Goal: Communication & Community: Answer question/provide support

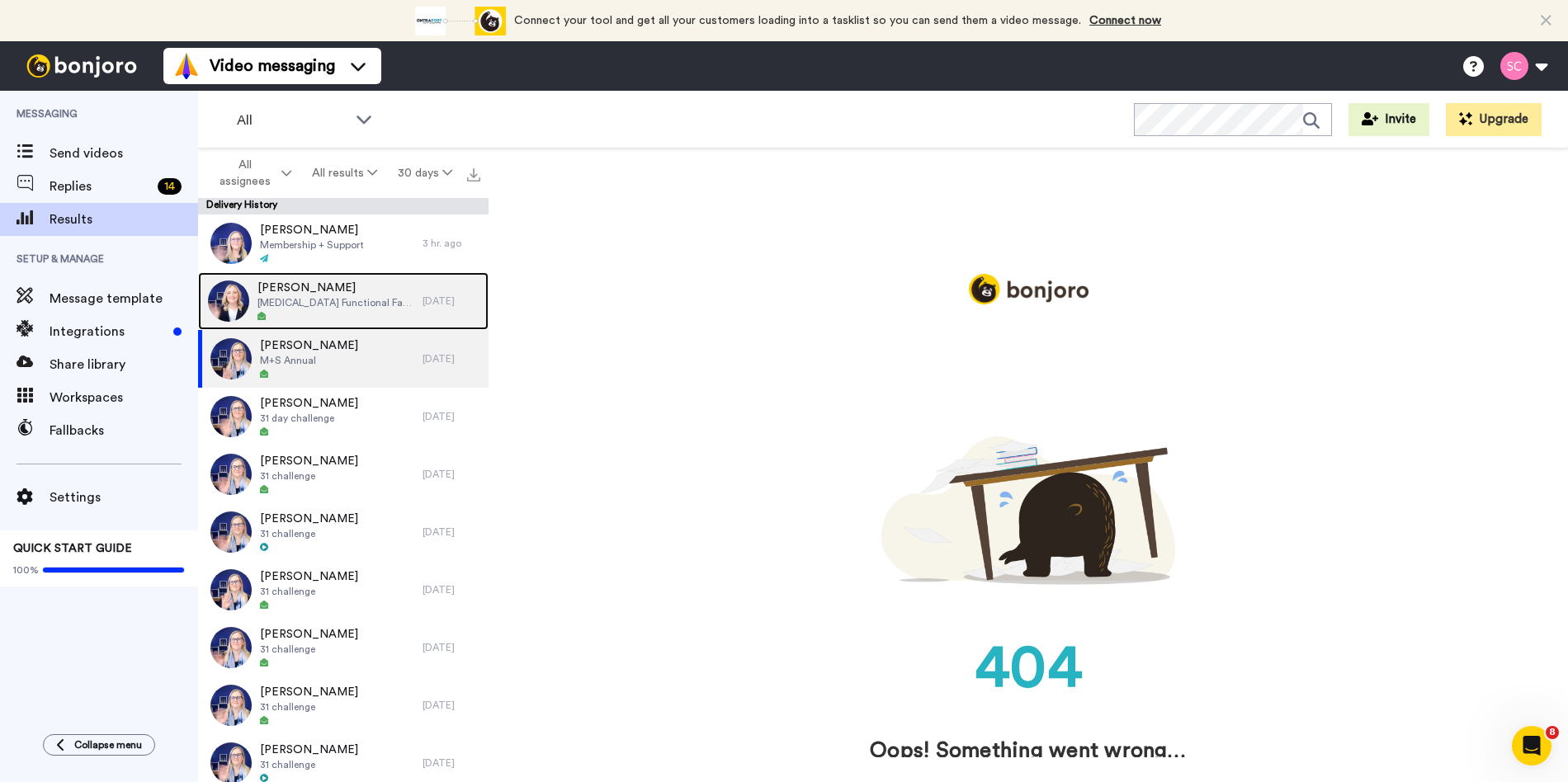
click at [313, 311] on div at bounding box center [336, 317] width 157 height 12
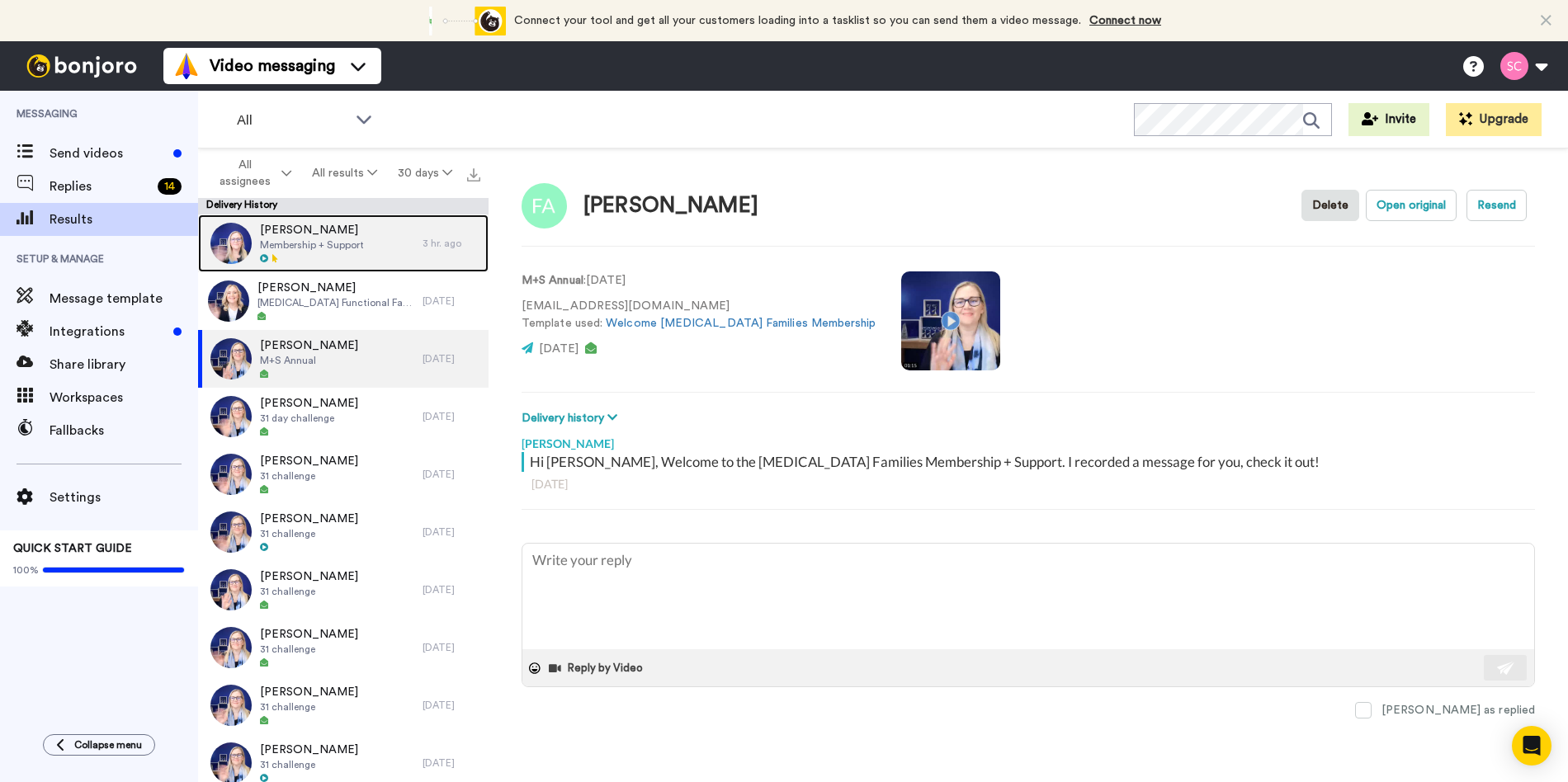
click at [368, 245] on div "[PERSON_NAME] Membership + Support" at bounding box center [309, 243] width 224 height 58
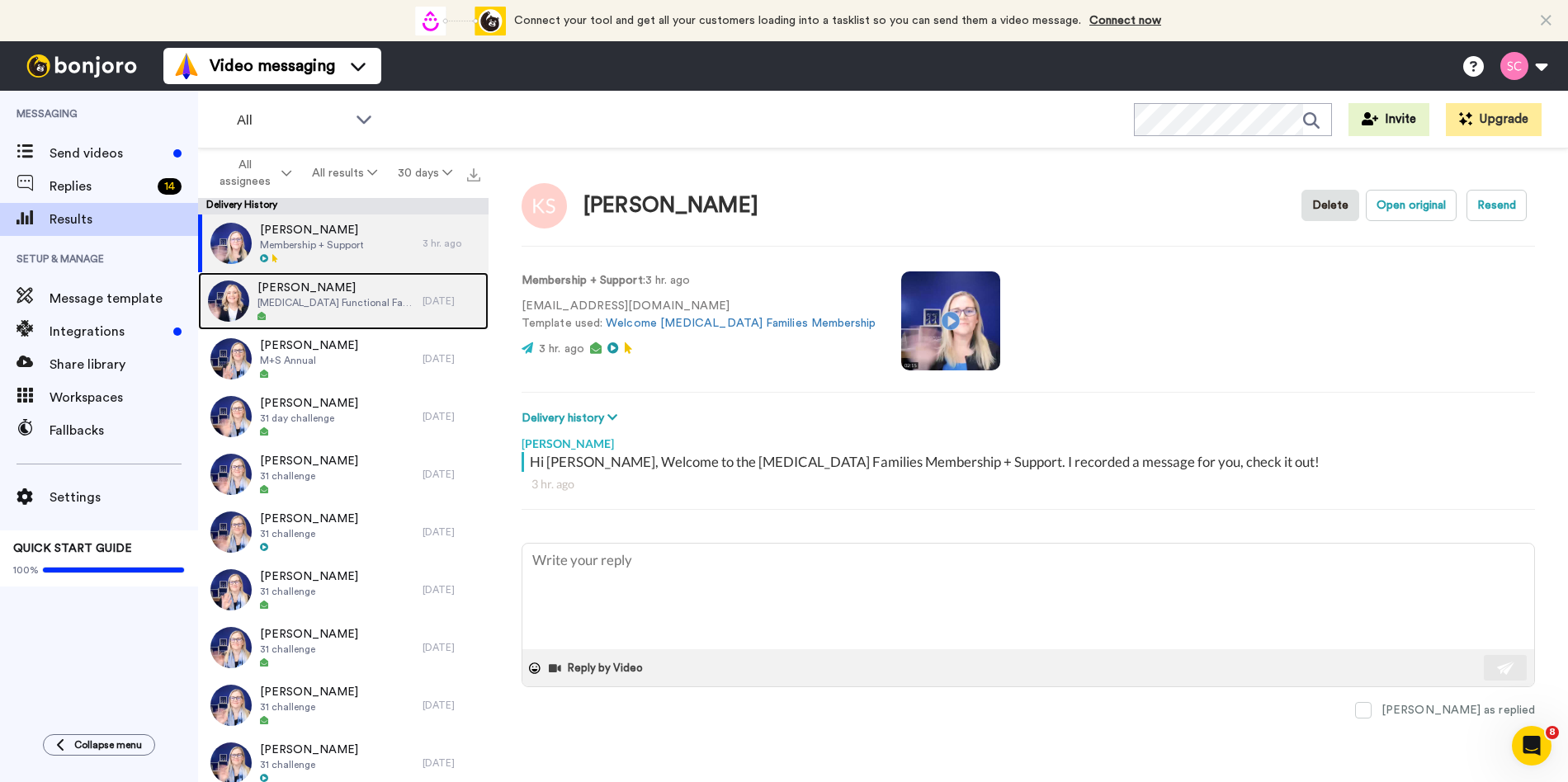
click at [370, 292] on span "[PERSON_NAME]" at bounding box center [336, 288] width 157 height 17
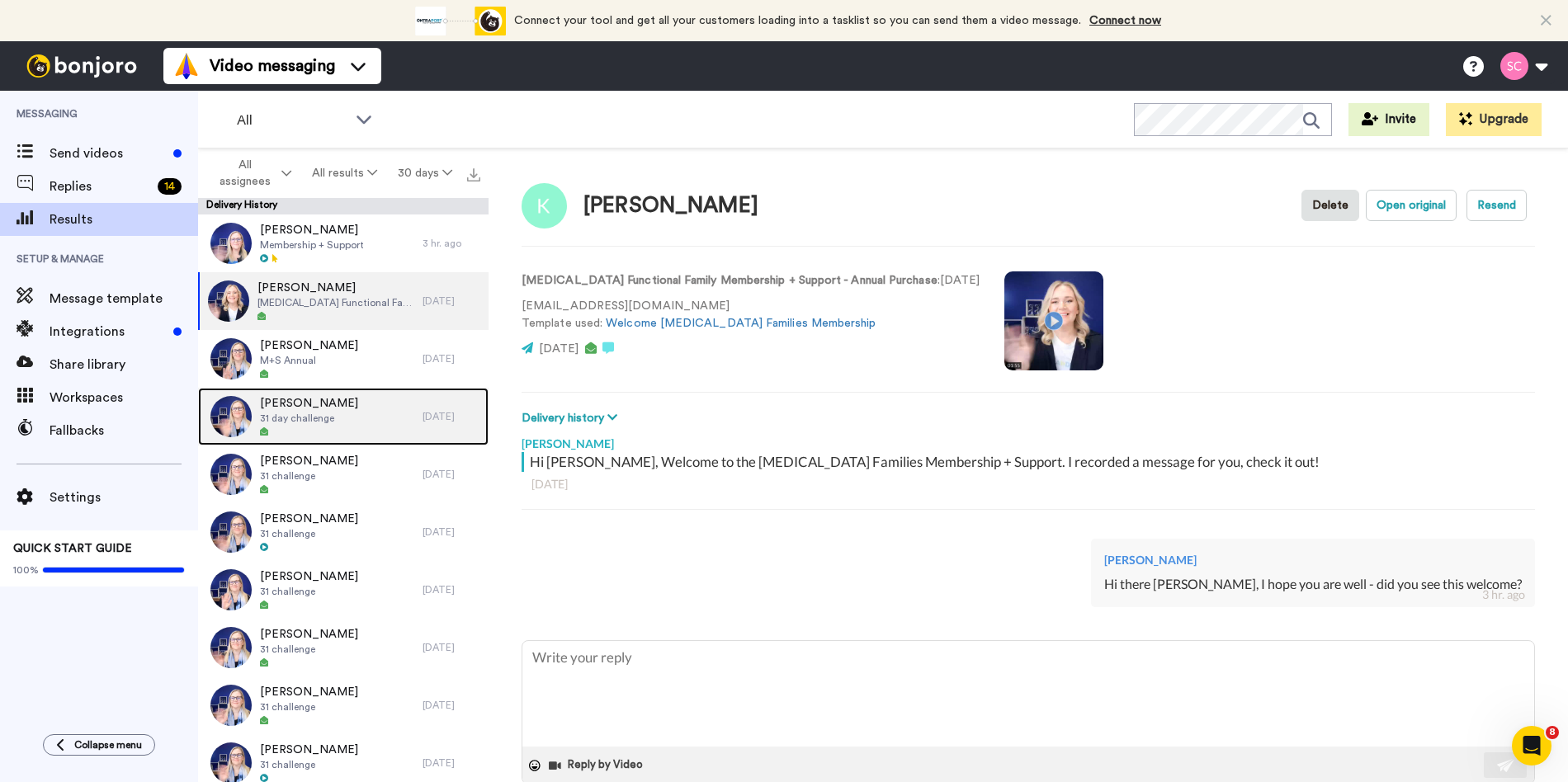
click at [384, 412] on div "Katrina 31 day challenge" at bounding box center [309, 416] width 224 height 58
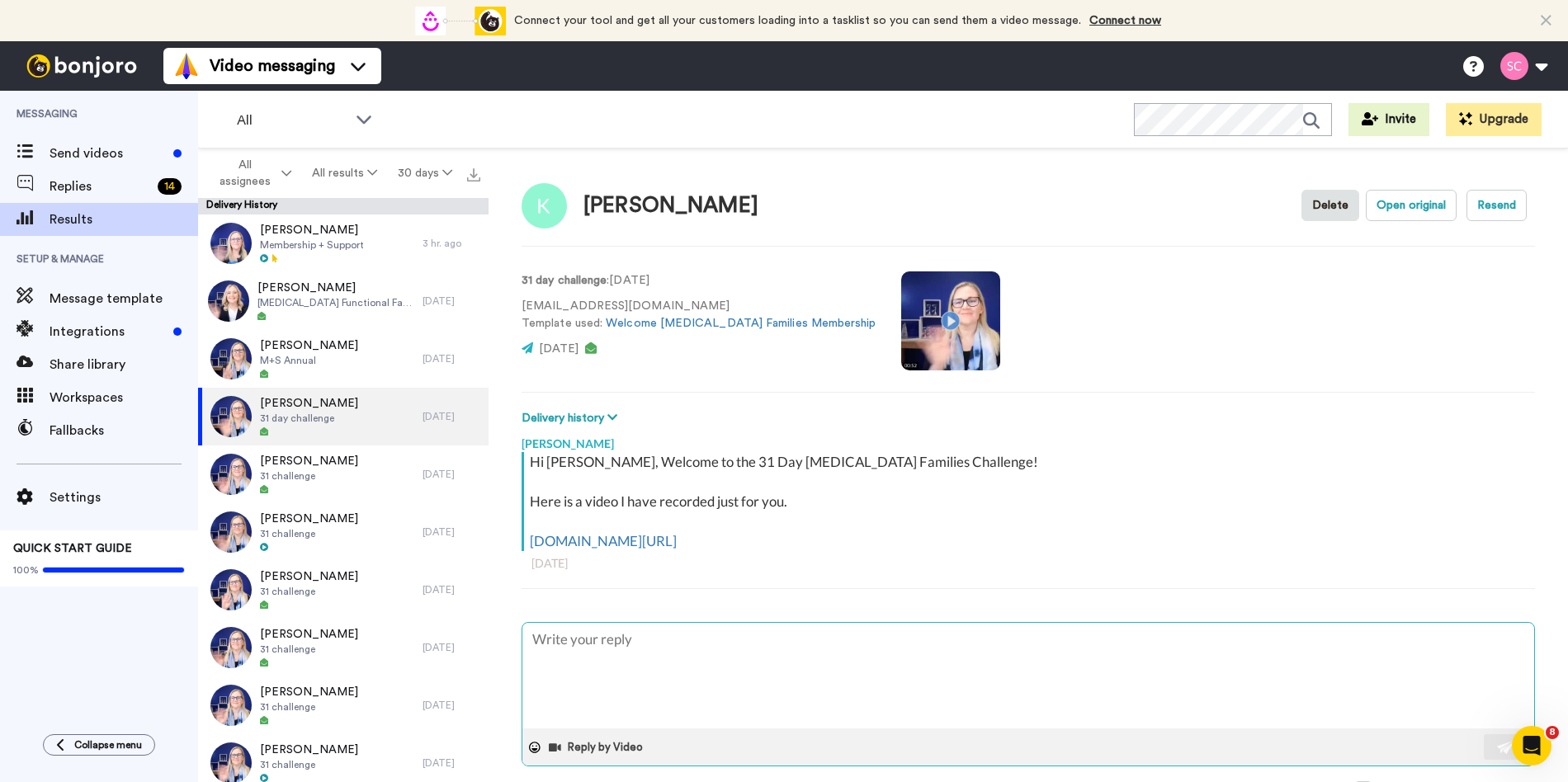
click at [637, 656] on textarea at bounding box center [1029, 676] width 1012 height 105
type textarea "x"
type textarea "H"
type textarea "x"
type textarea "Hi"
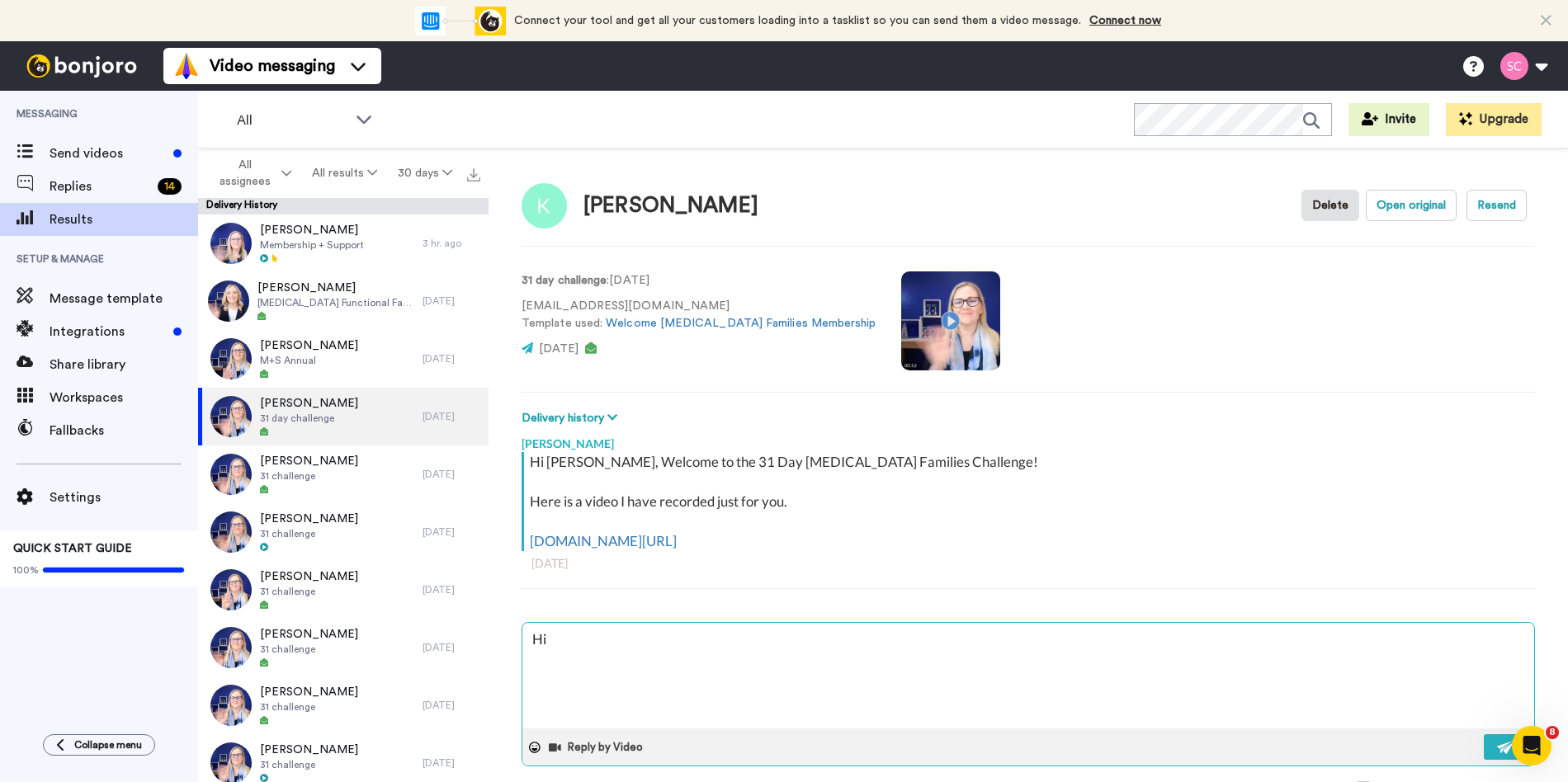
type textarea "x"
type textarea "Hi"
type textarea "x"
type textarea "Hi h"
type textarea "x"
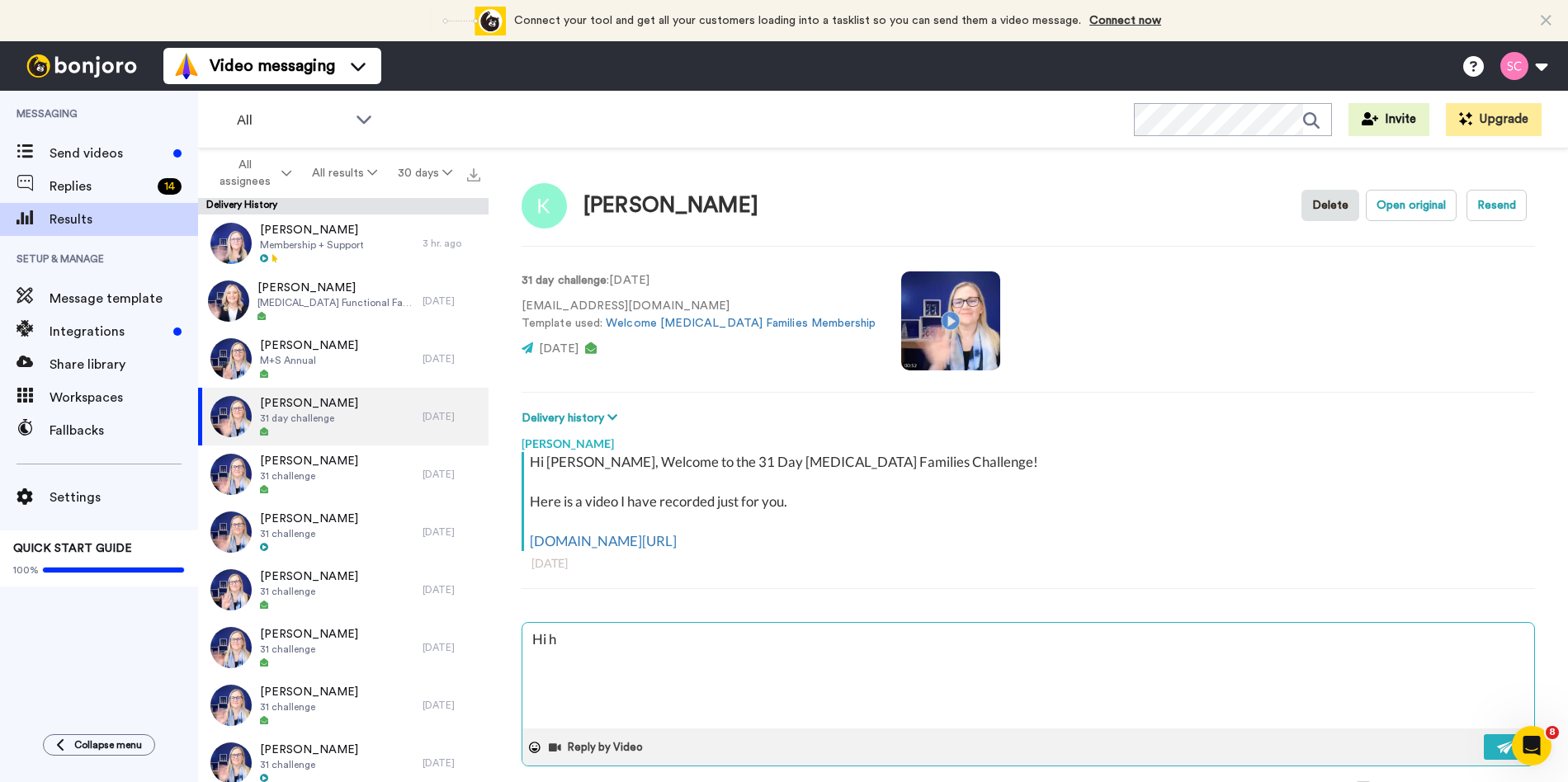
type textarea "Hi ht"
type textarea "x"
type textarea "Hi hte"
type textarea "x"
type textarea "Hi hter"
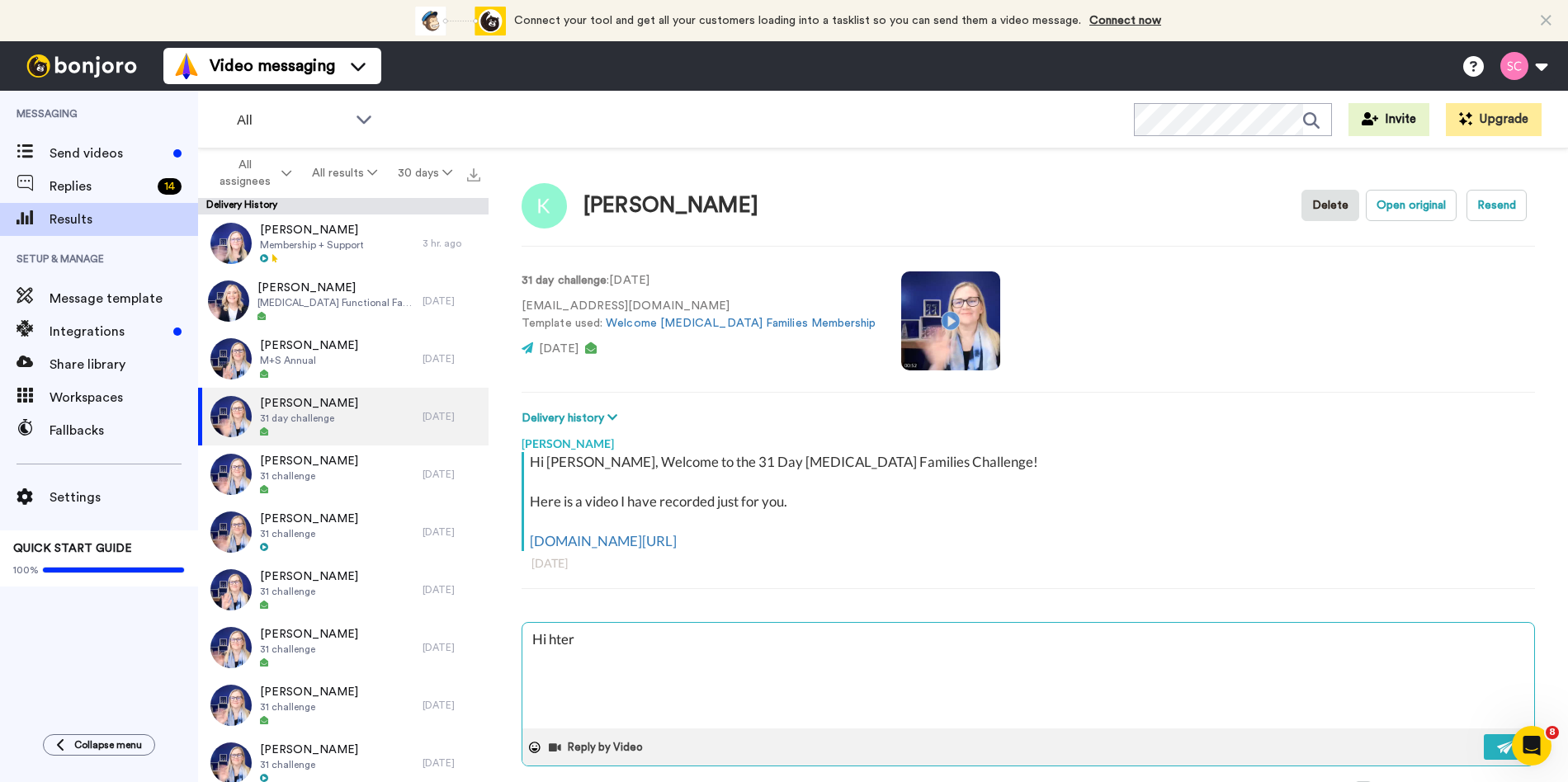
type textarea "x"
type textarea "Hi htere"
type textarea "x"
type textarea "Hi htere"
type textarea "x"
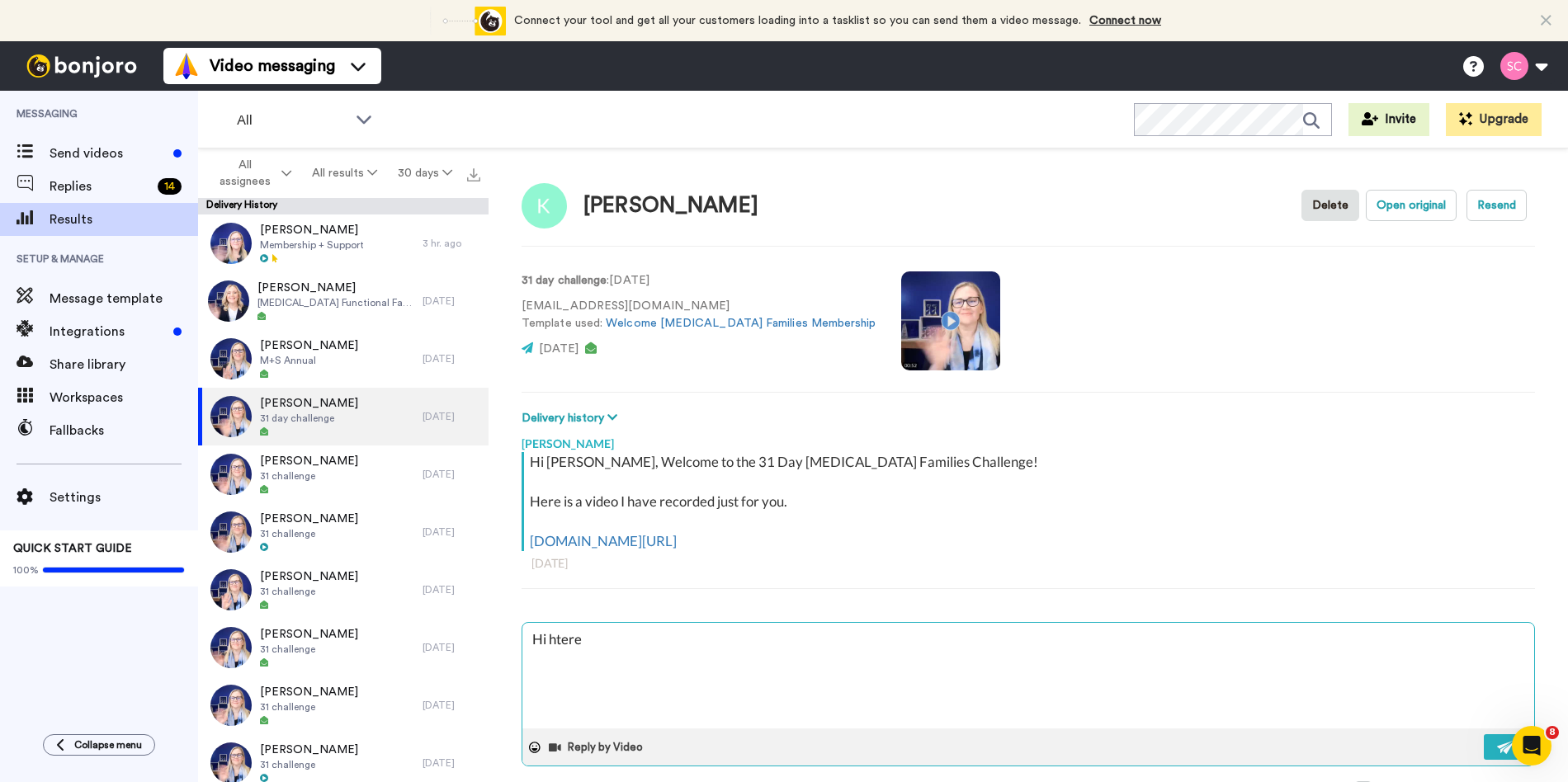
type textarea "Hi htere K"
type textarea "x"
type textarea "Hi htere Ka"
type textarea "x"
type textarea "Hi htere K"
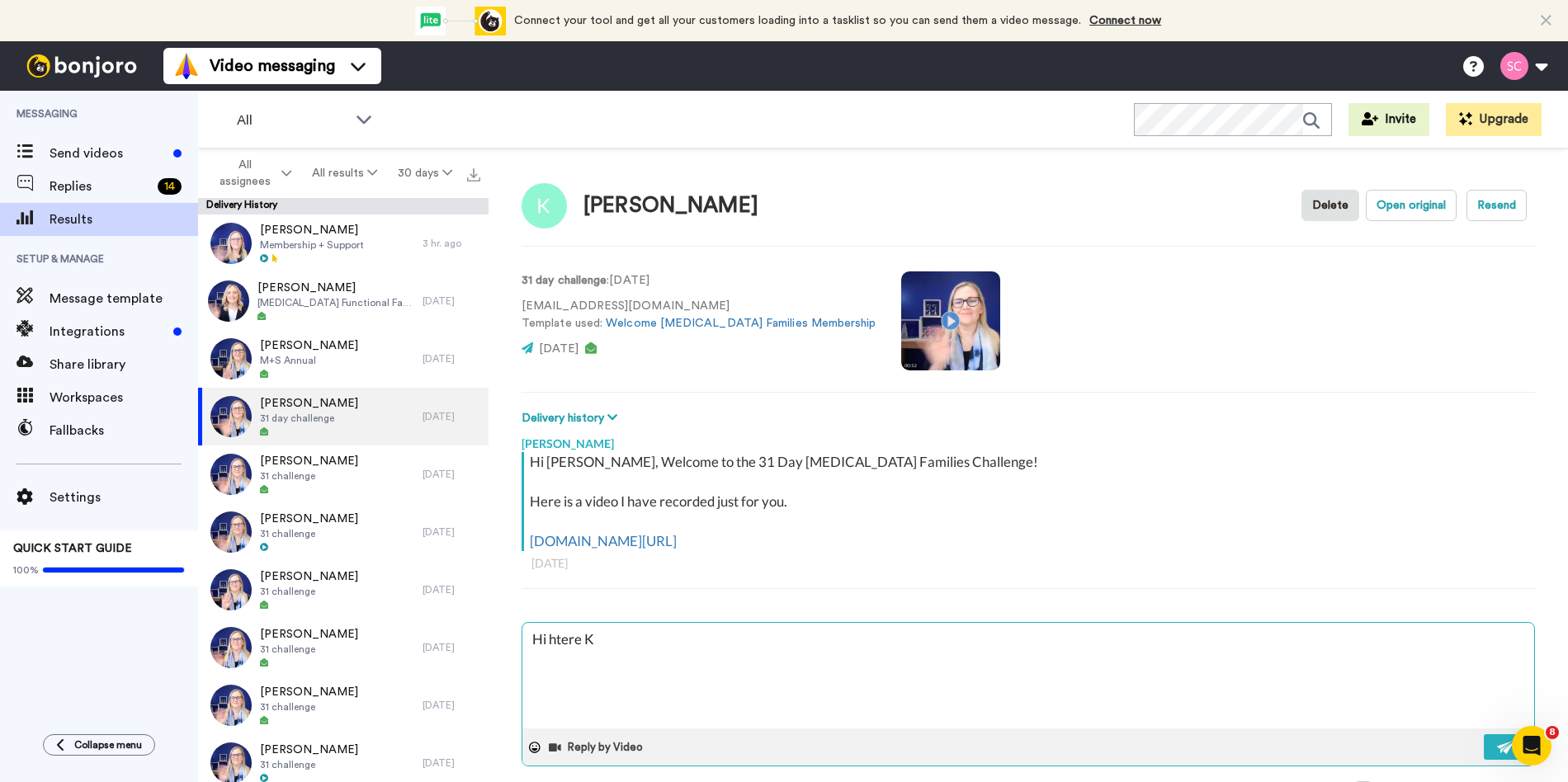
type textarea "x"
type textarea "Hi htere"
type textarea "x"
type textarea "Hi htere"
type textarea "x"
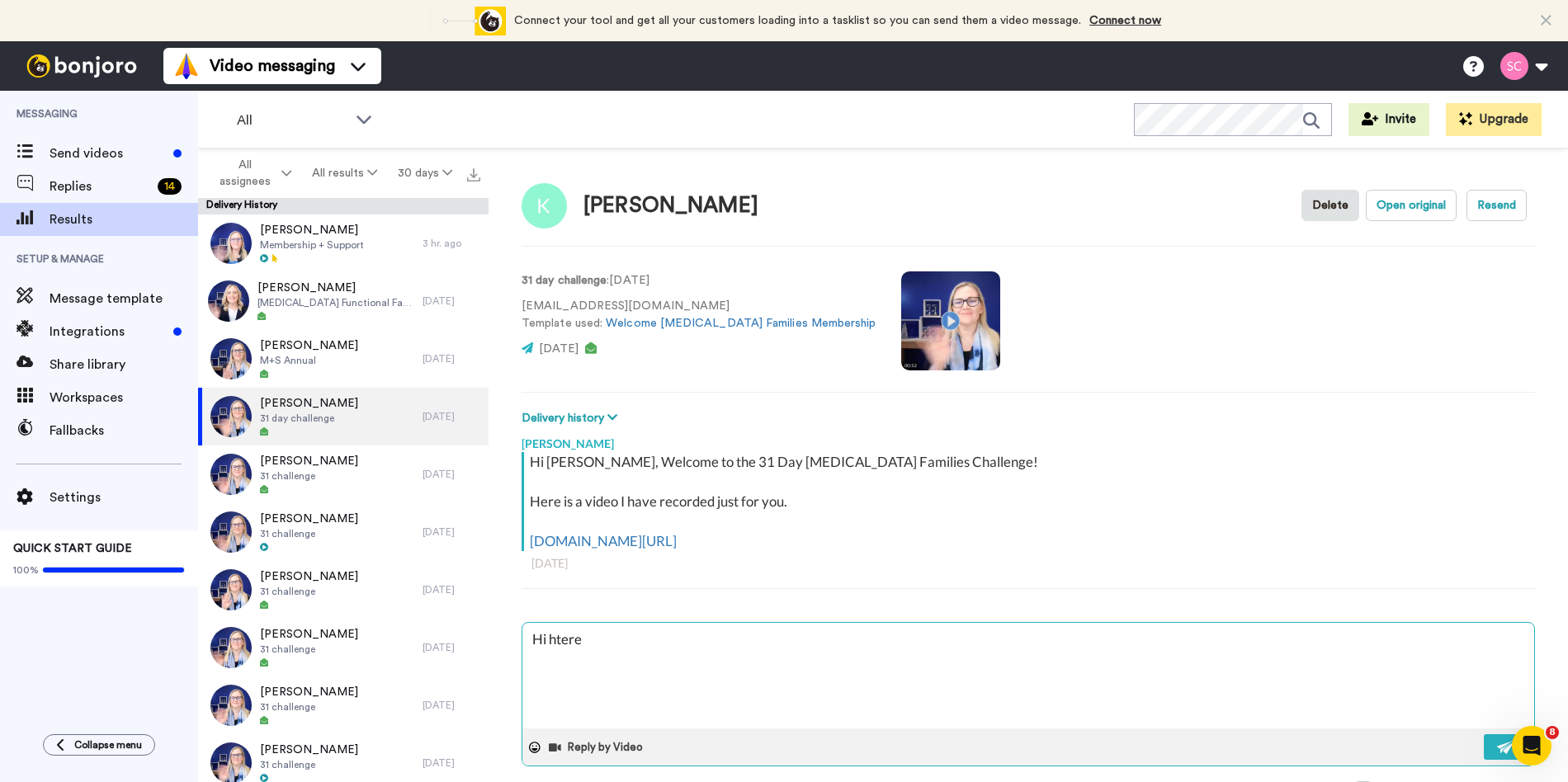
type textarea "Hi hter"
type textarea "x"
type textarea "Hi hte"
type textarea "x"
type textarea "Hi ht"
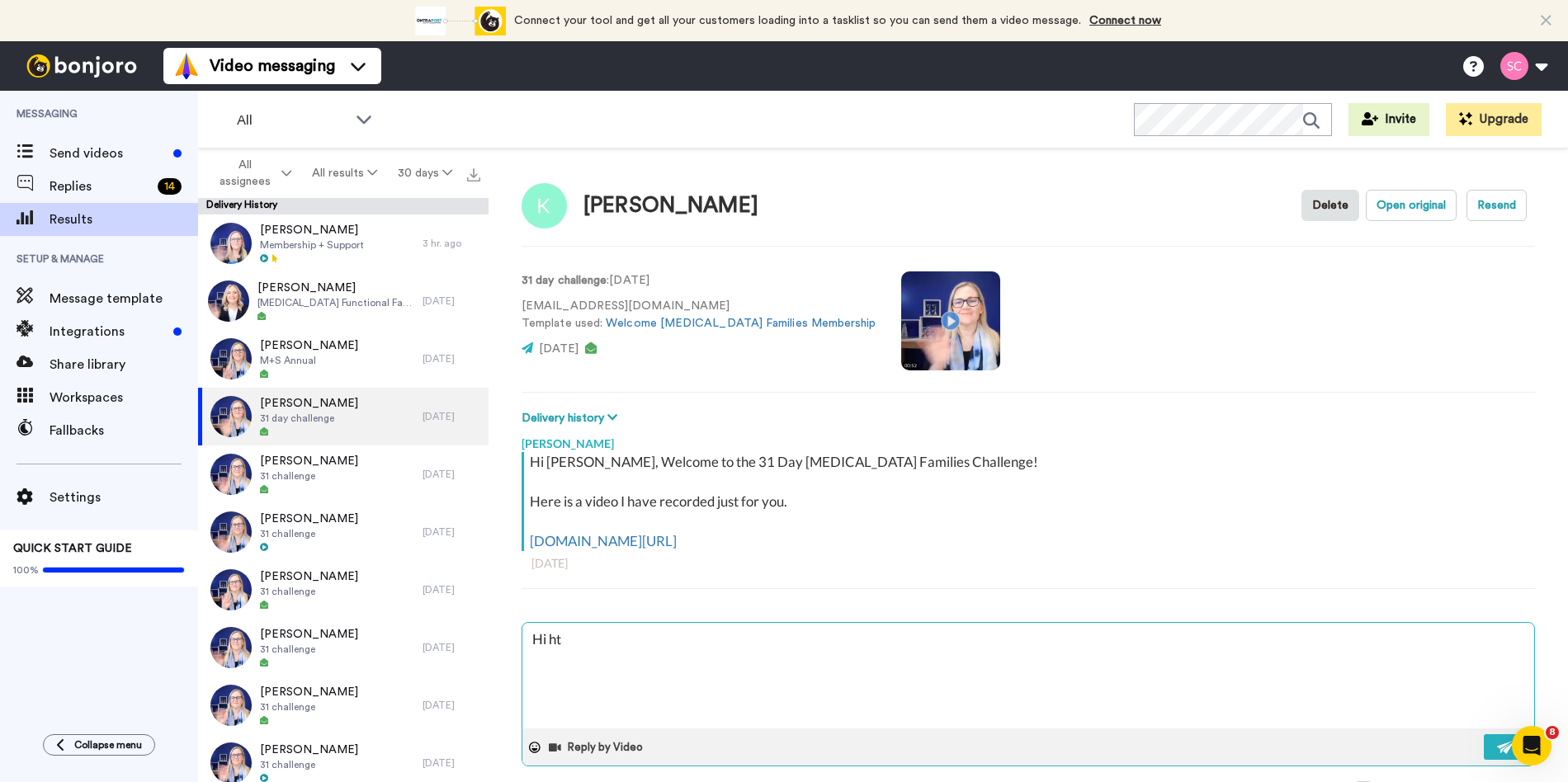
type textarea "x"
type textarea "Hi h"
type textarea "x"
type textarea "Hi"
type textarea "x"
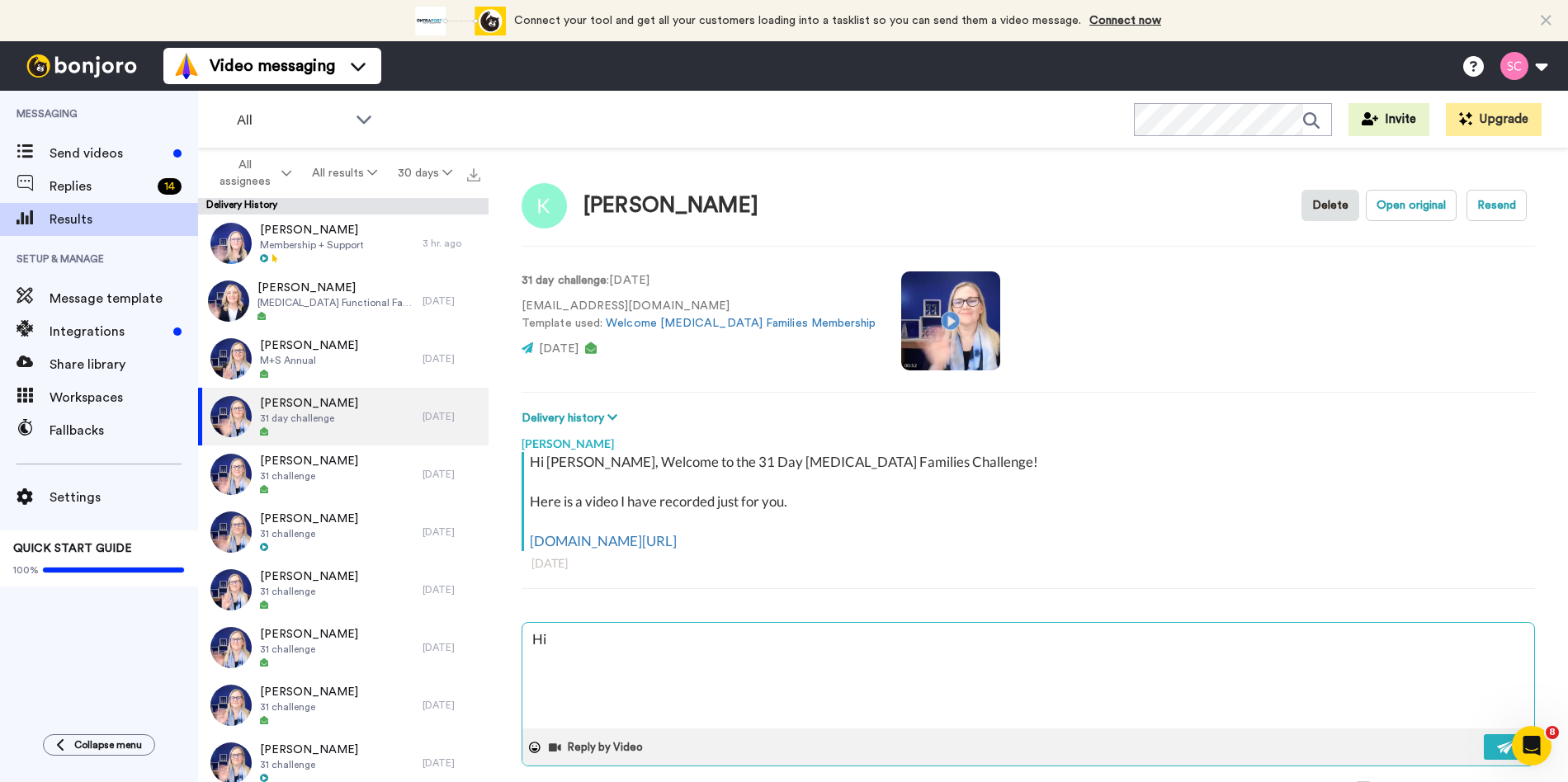
type textarea "Hi t"
type textarea "x"
type textarea "Hi th"
type textarea "x"
type textarea "Hi the"
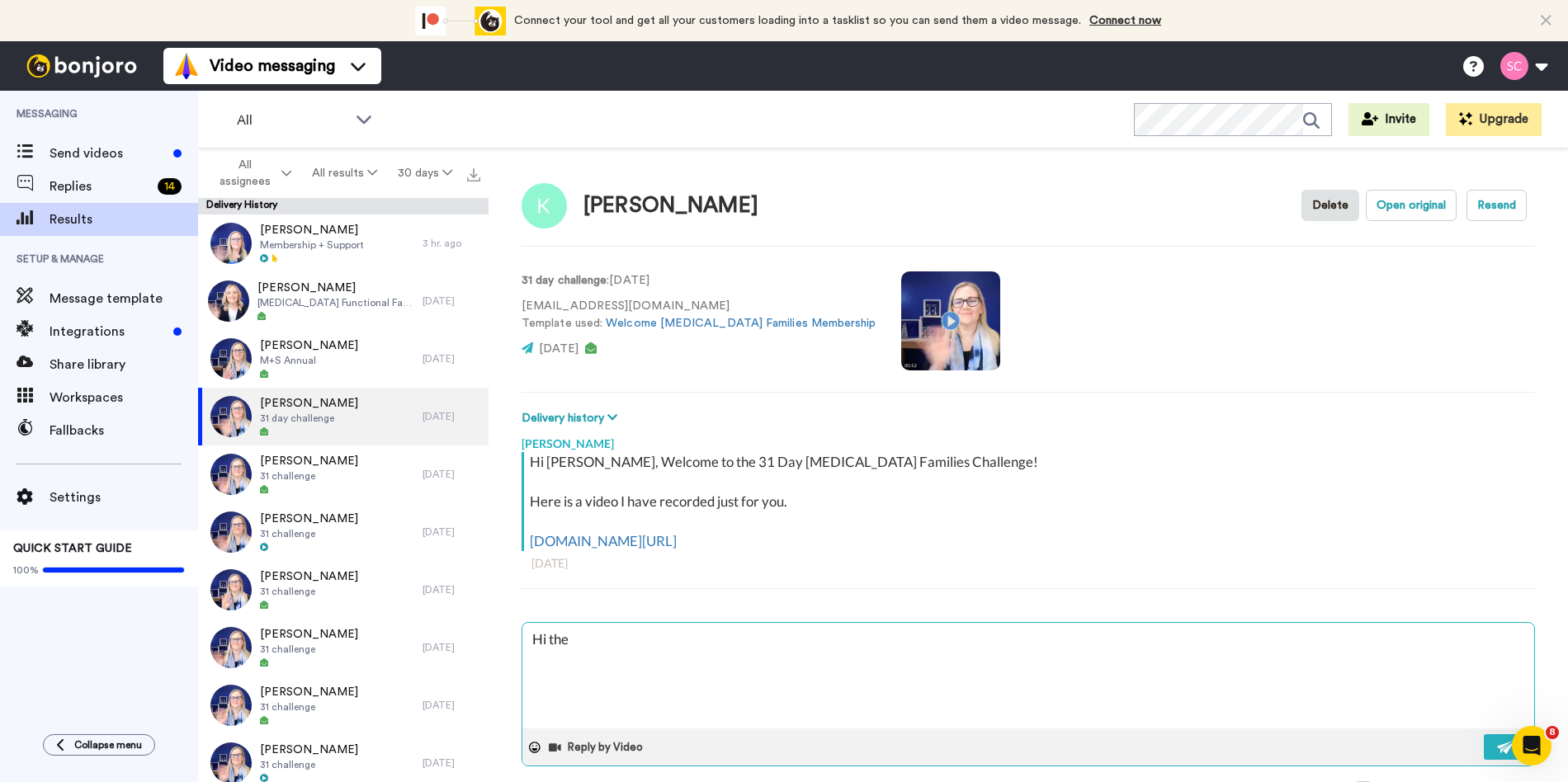
type textarea "x"
type textarea "Hi ther"
type textarea "x"
type textarea "Hi there"
type textarea "x"
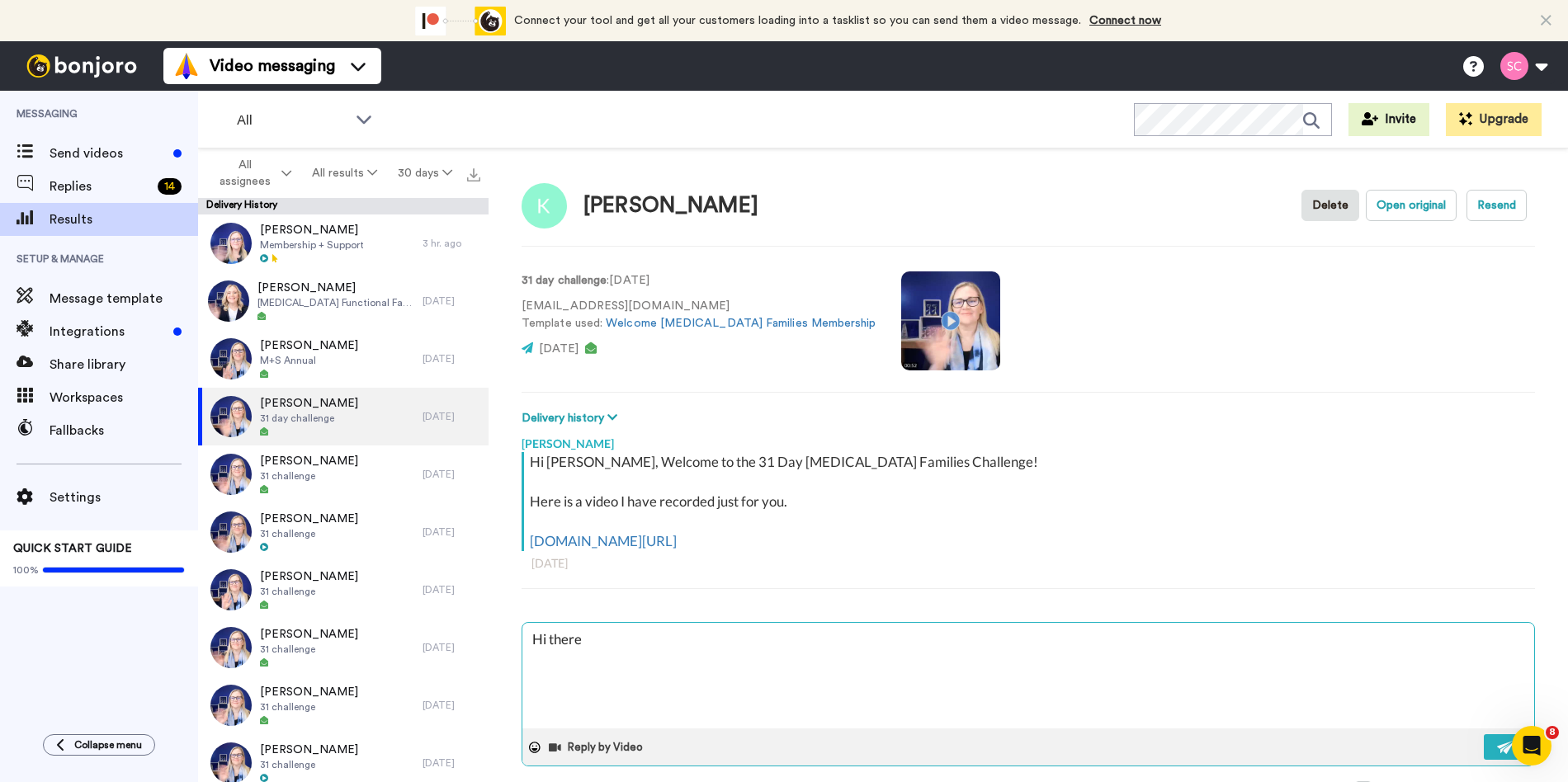
type textarea "Hi there"
type textarea "x"
type textarea "Hi there K"
type textarea "x"
type textarea "Hi there Ka"
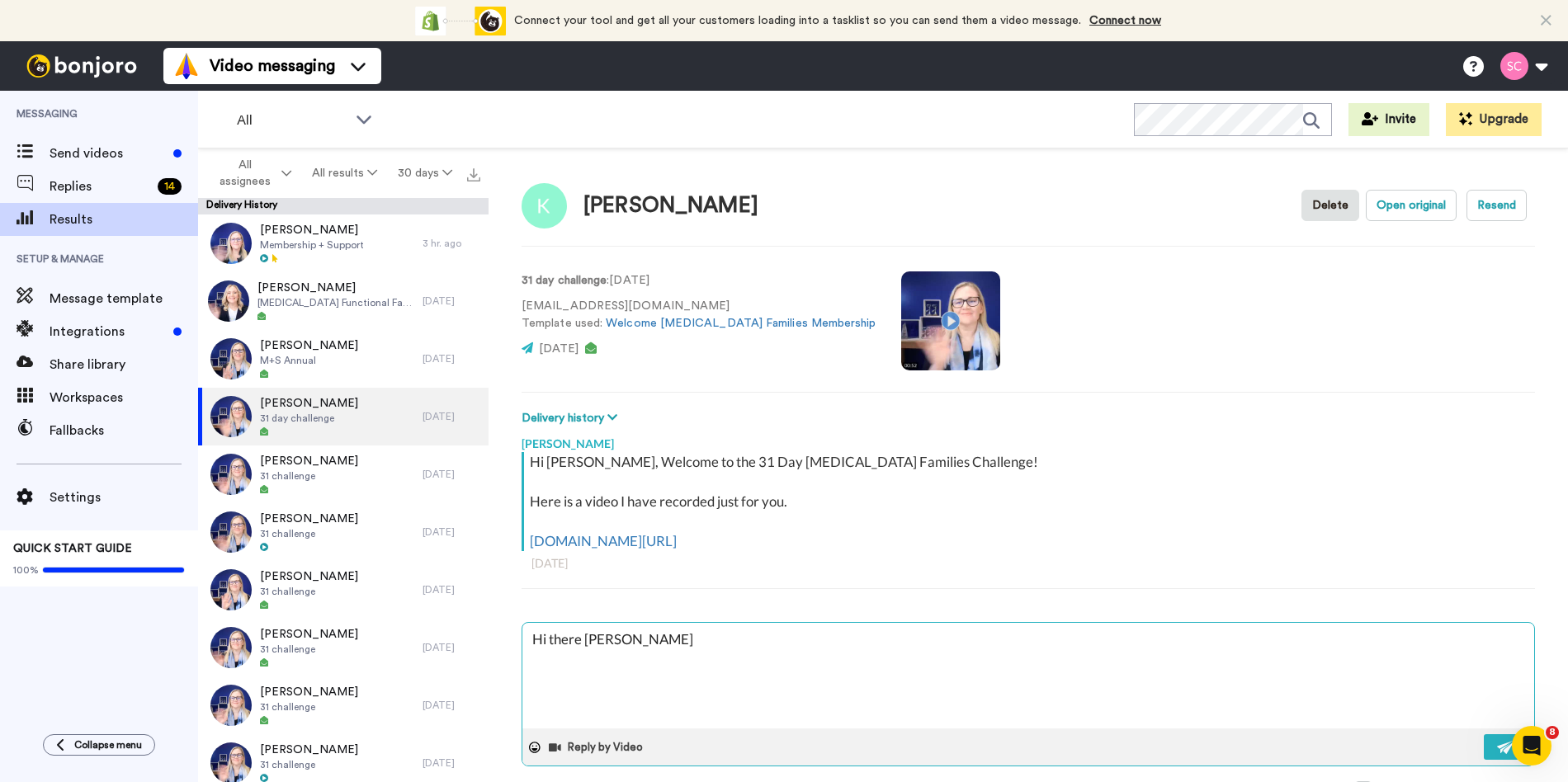
type textarea "x"
type textarea "Hi there Kat"
type textarea "x"
type textarea "Hi there Katr"
type textarea "x"
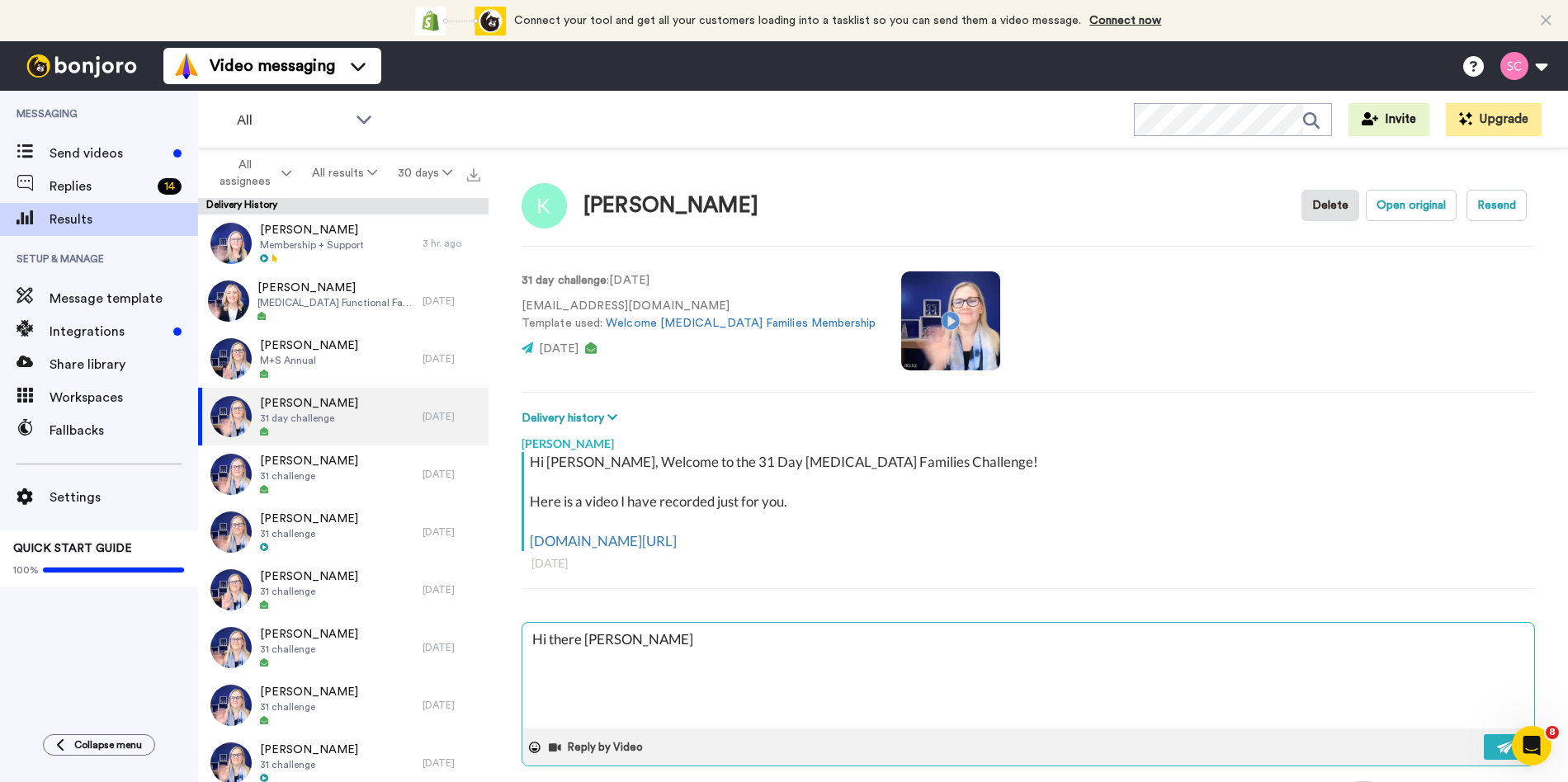
type textarea "Hi there Katri"
type textarea "x"
type textarea "Hi there Katrin"
type textarea "x"
type textarea "Hi there Katrina"
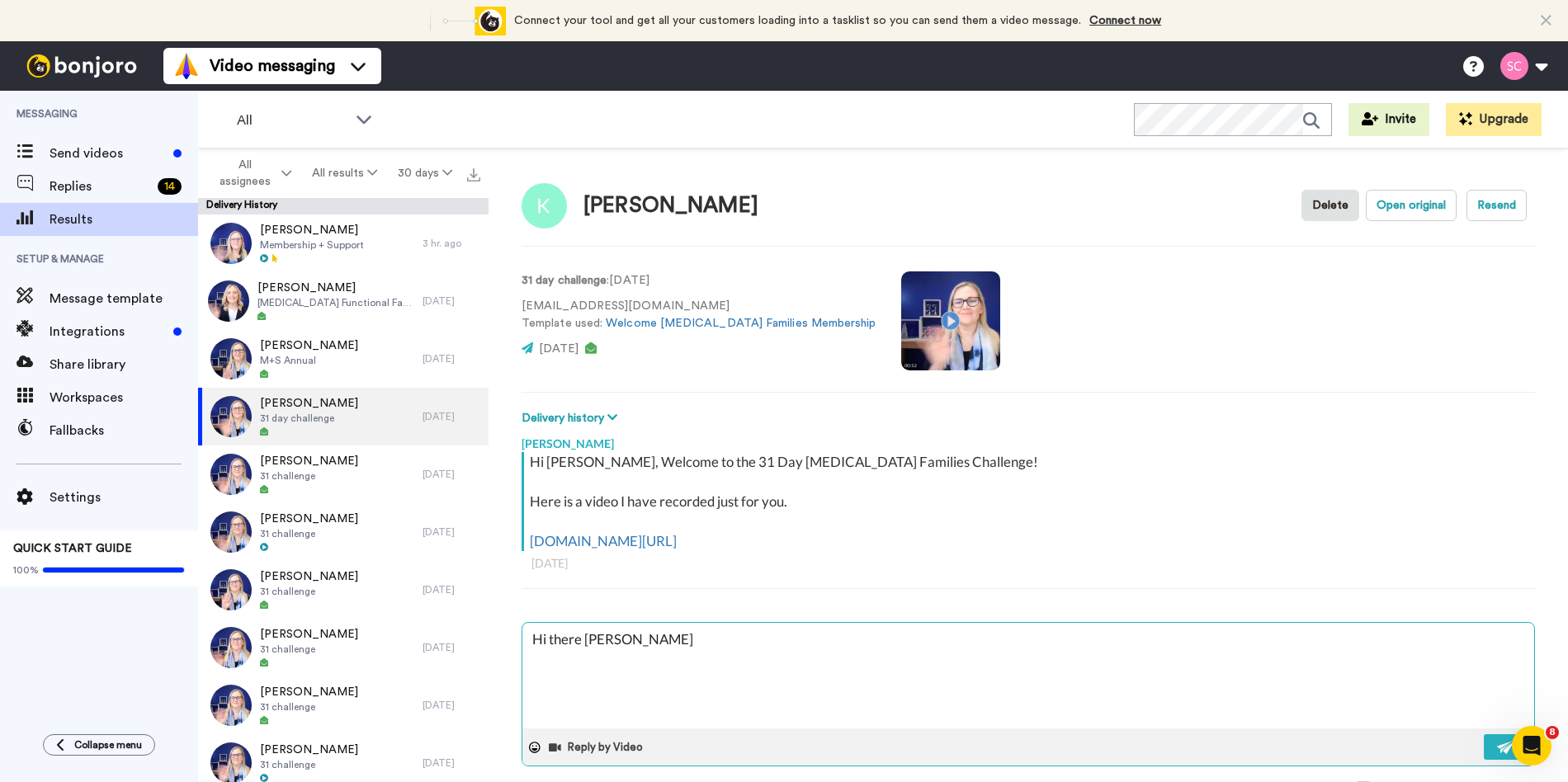
type textarea "x"
type textarea "Hi there Katrina"
type textarea "x"
type textarea "Hi there Katrina -"
type textarea "x"
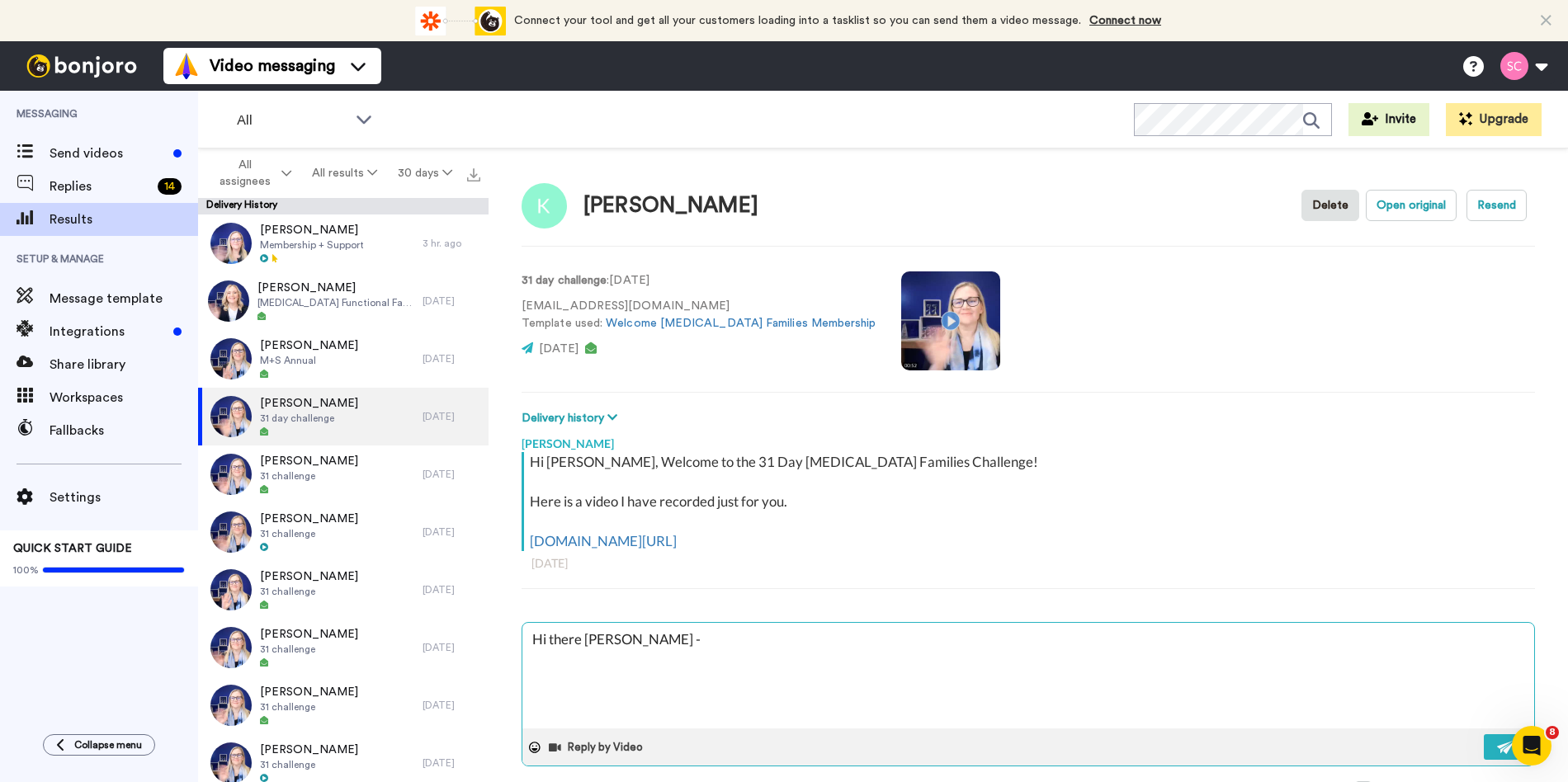
type textarea "Hi there Katrina -"
type textarea "x"
type textarea "Hi there Katrina - d"
type textarea "x"
type textarea "Hi there Katrina - di"
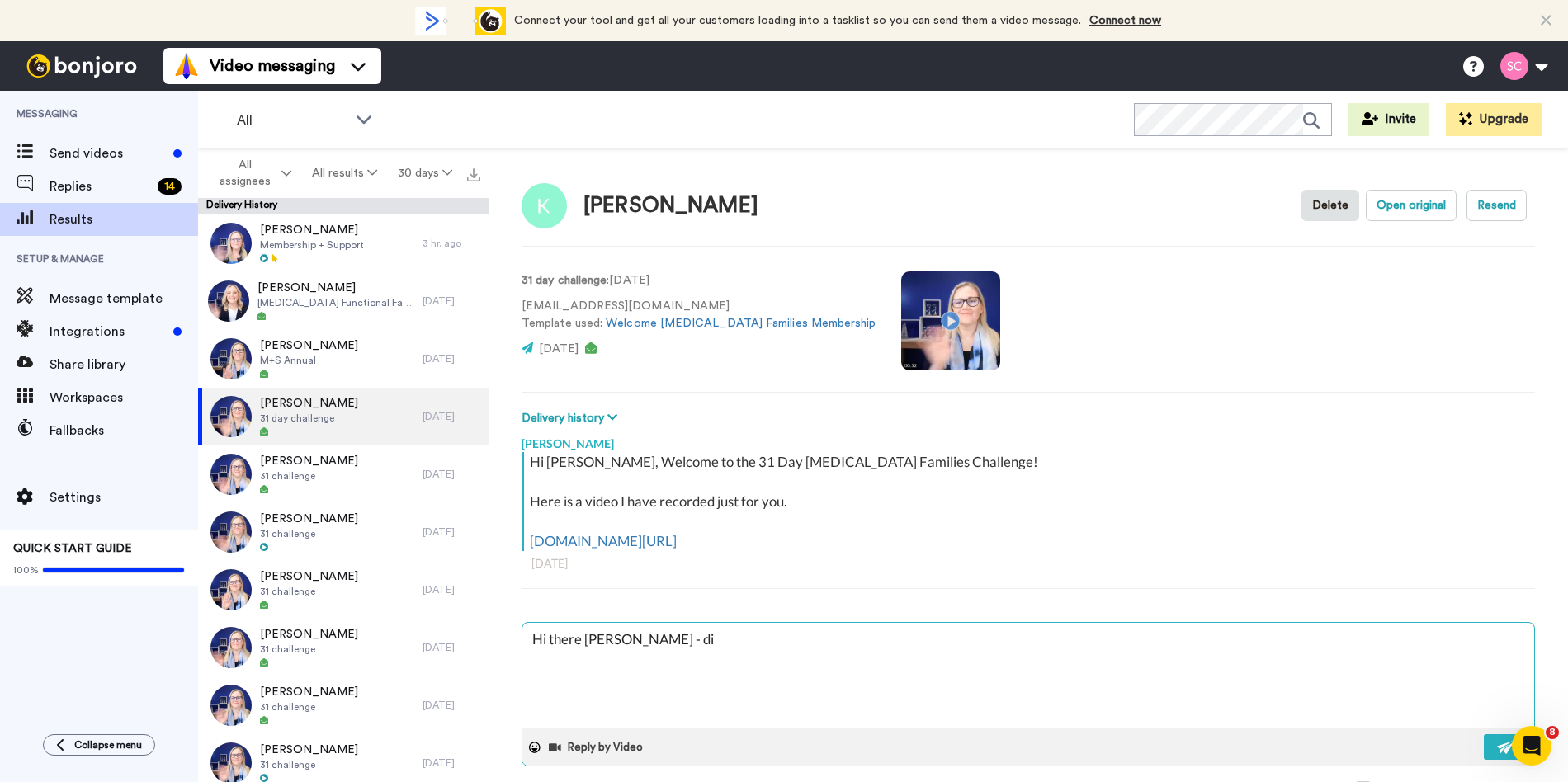
type textarea "x"
type textarea "Hi there Katrina - did"
type textarea "x"
type textarea "Hi there Katrina - did"
type textarea "x"
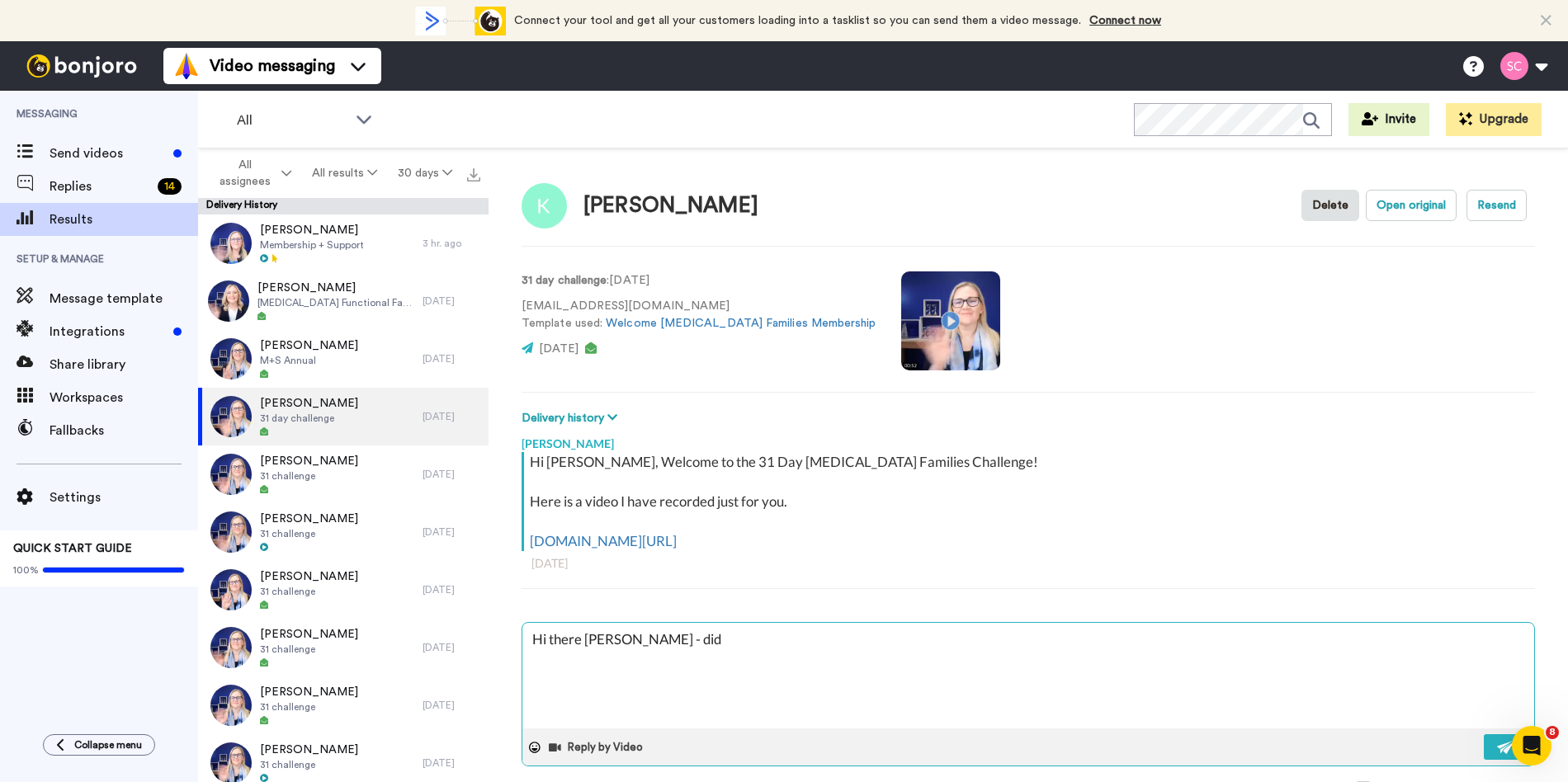
type textarea "Hi there Katrina - did y"
type textarea "x"
type textarea "Hi there Katrina - did yo"
type textarea "x"
type textarea "Hi there Katrina - did you"
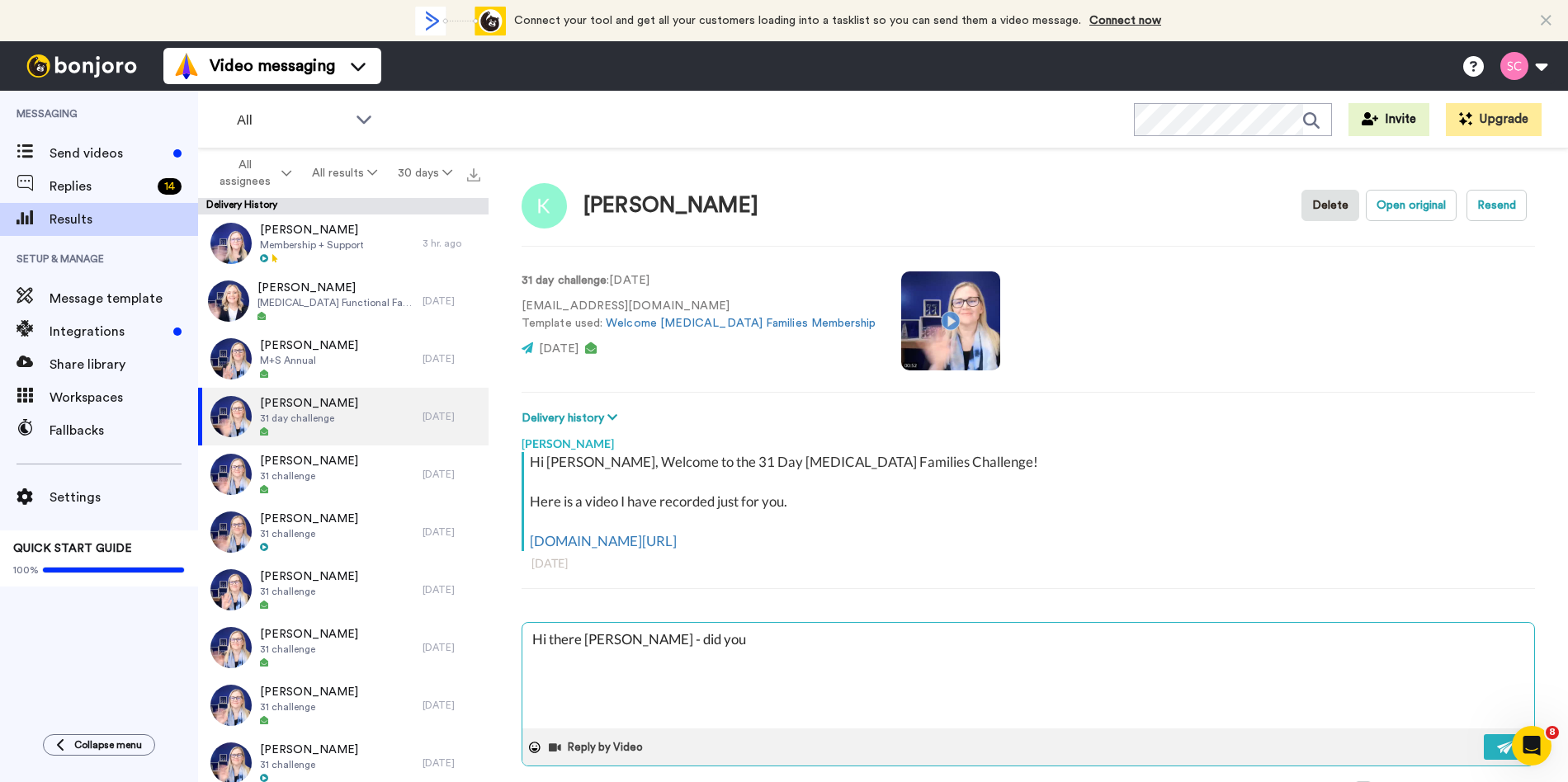
type textarea "x"
type textarea "Hi there Katrina - did you"
type textarea "x"
type textarea "Hi there Katrina - did you s"
type textarea "x"
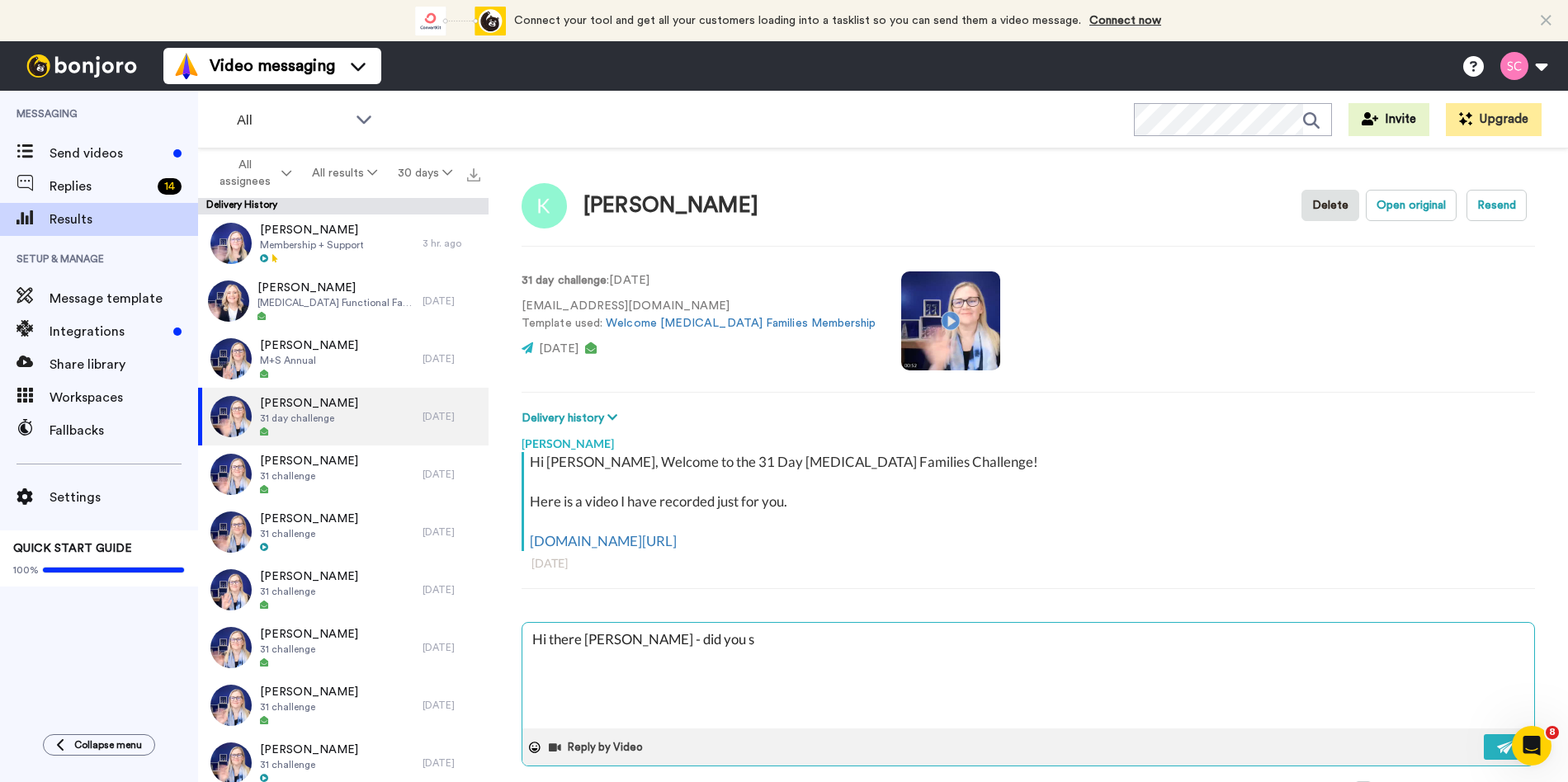
type textarea "Hi there Katrina - did you se"
type textarea "x"
type textarea "Hi there Katrina - did you see"
type textarea "x"
type textarea "Hi there Katrina - did you see"
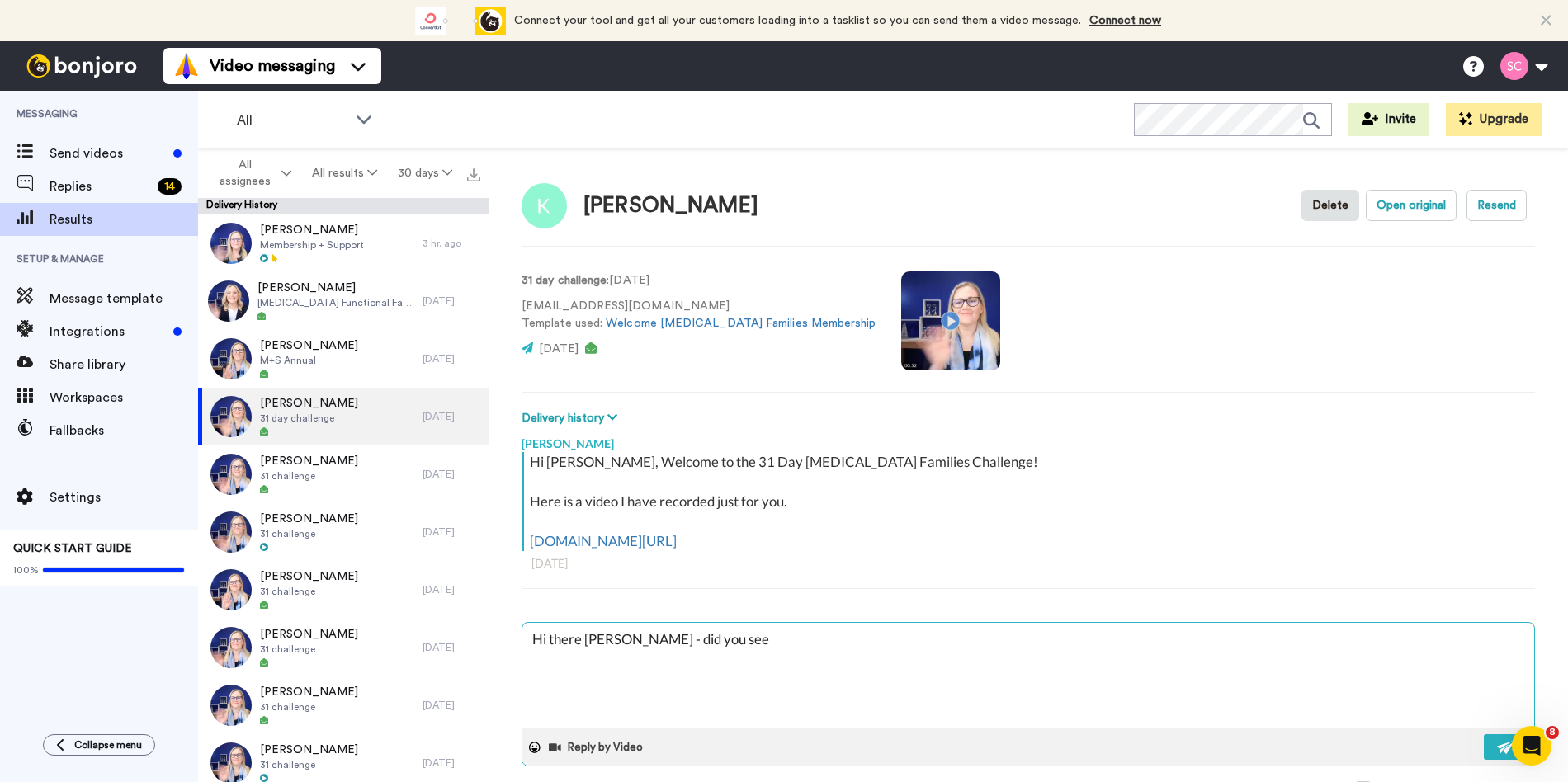
type textarea "x"
type textarea "Hi there Katrina - did you see t"
type textarea "x"
type textarea "Hi there Katrina - did you see th"
type textarea "x"
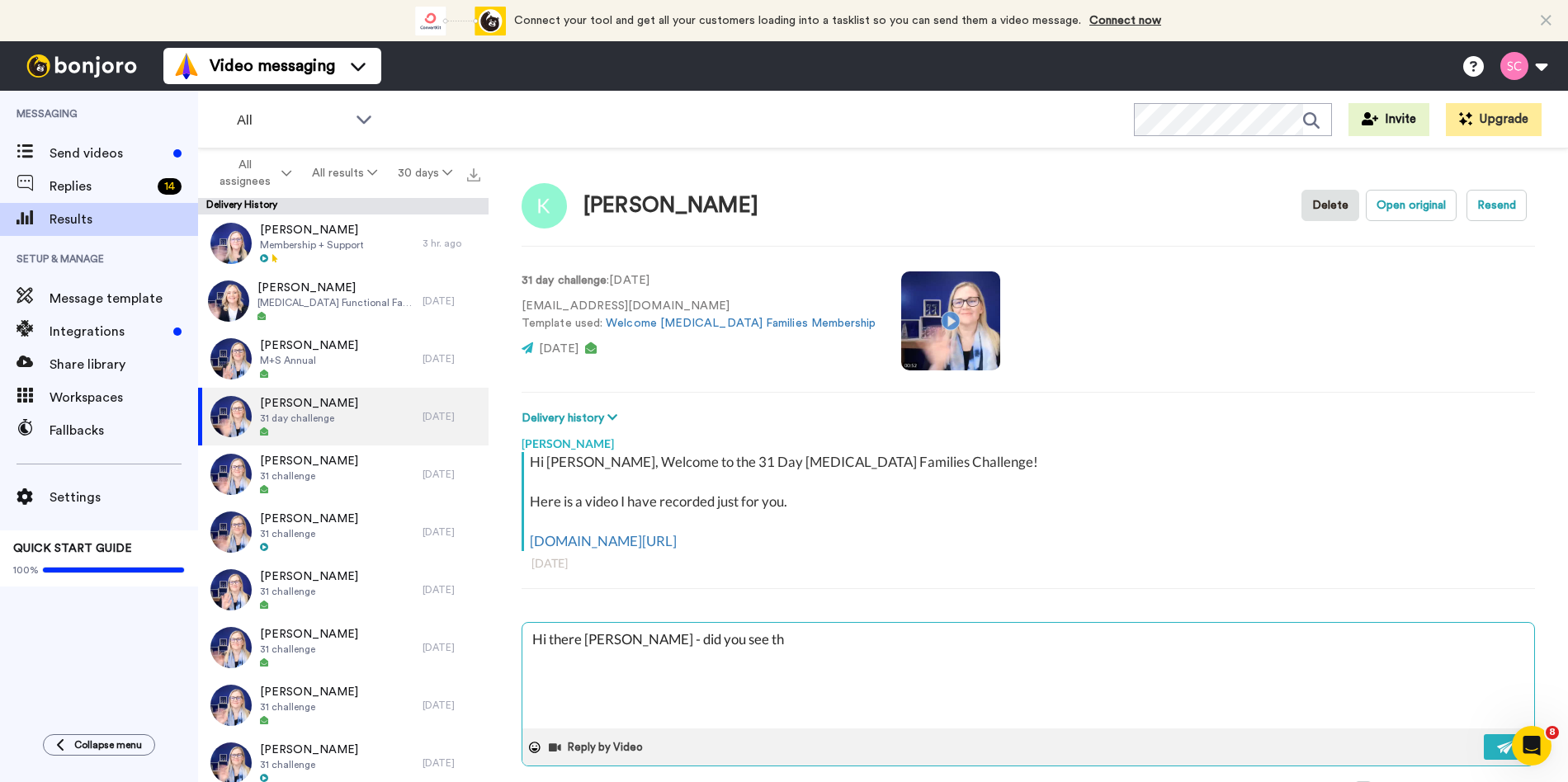
type textarea "Hi there Katrina - did you see thi"
type textarea "x"
type textarea "Hi there Katrina - did you see this"
type textarea "x"
type textarea "Hi there Katrina - did you see this"
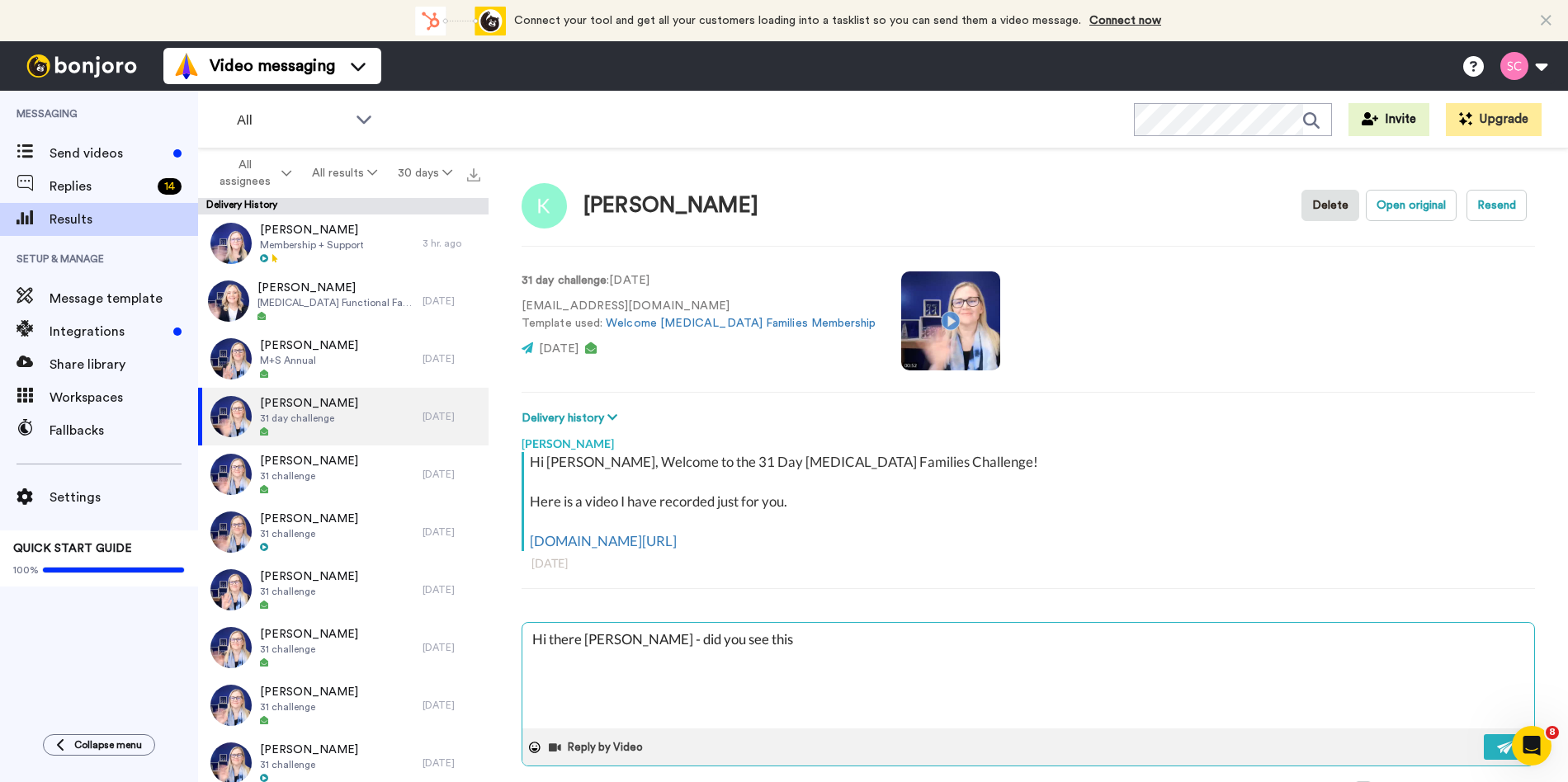
type textarea "x"
type textarea "Hi there Katrina - did you see this w"
type textarea "x"
type textarea "Hi there Katrina - did you see this we"
type textarea "x"
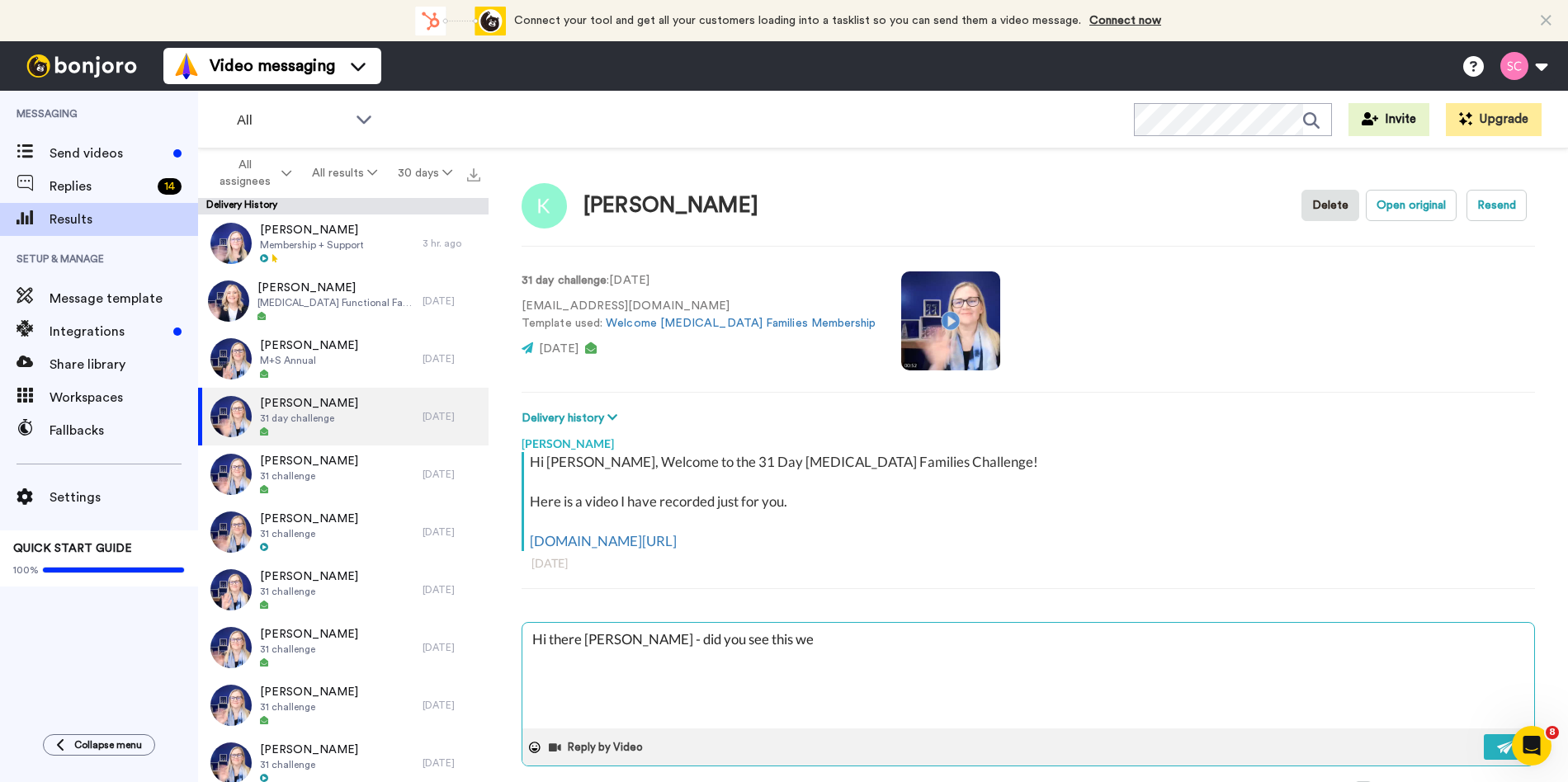
type textarea "Hi there Katrina - did you see this wel"
type textarea "x"
type textarea "Hi there Katrina - did you see this welc"
type textarea "x"
type textarea "Hi there Katrina - did you see this welco"
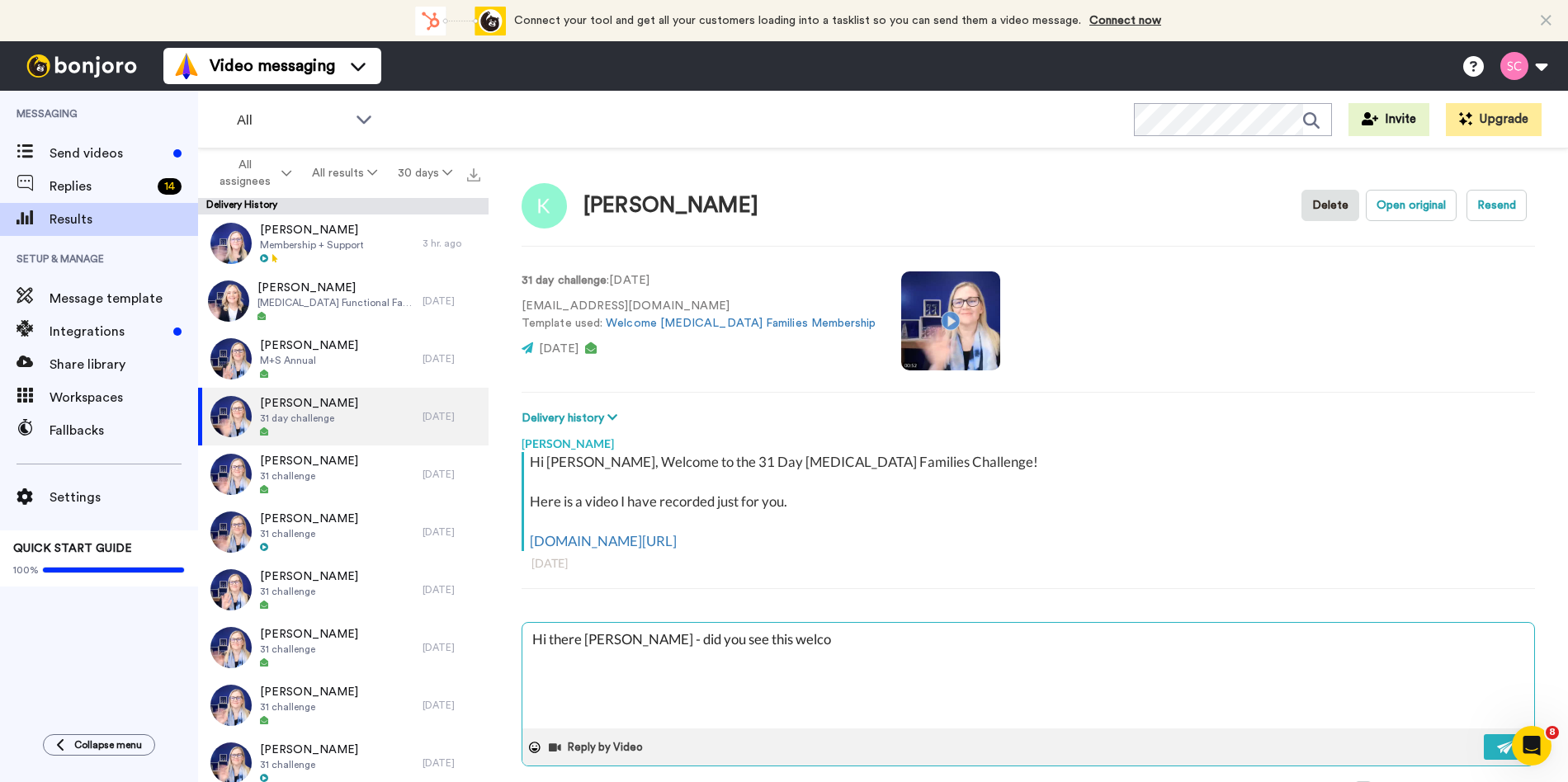
type textarea "x"
type textarea "Hi there Katrina - did you see this welcom"
type textarea "x"
type textarea "Hi there Katrina - did you see this welcome"
type textarea "x"
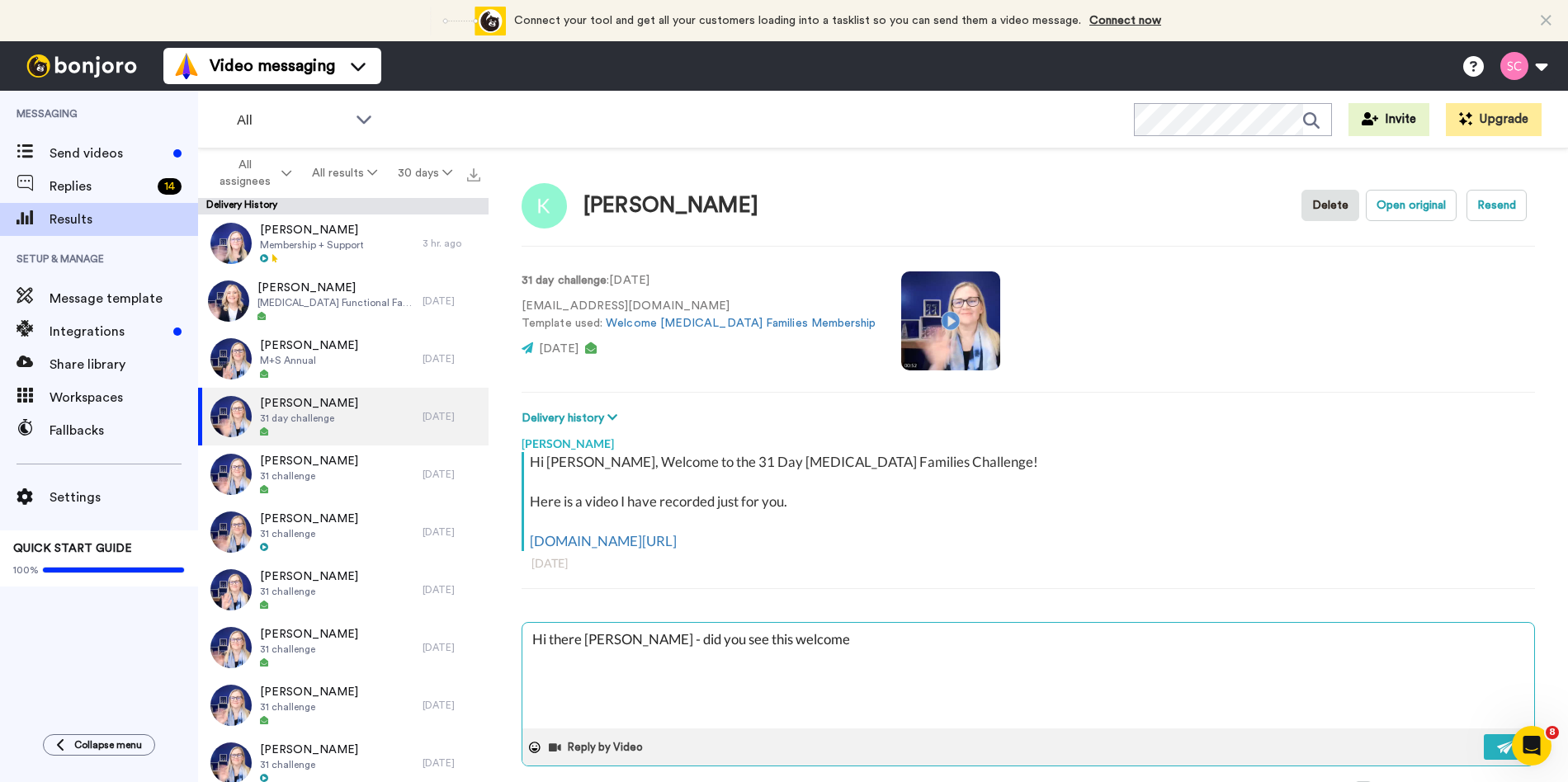
type textarea "Hi there Katrina - did you see this welcome"
type textarea "x"
type textarea "Hi there Katrina - did you see this welcome v"
type textarea "x"
type textarea "Hi there Katrina - did you see this welcome vi"
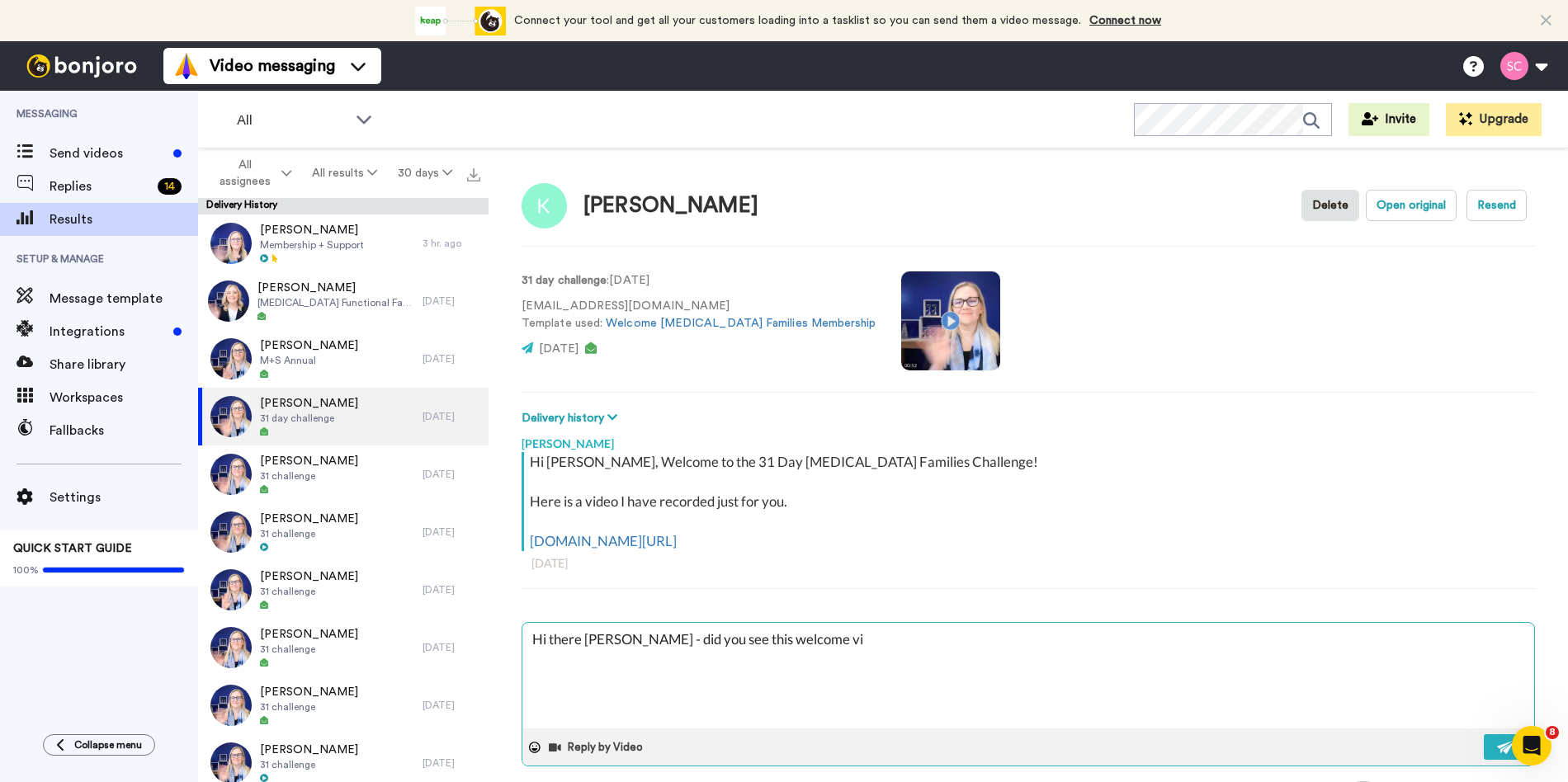
type textarea "x"
type textarea "Hi there Katrina - did you see this welcome vid"
type textarea "x"
type textarea "Hi there Katrina - did you see this welcome vide"
type textarea "x"
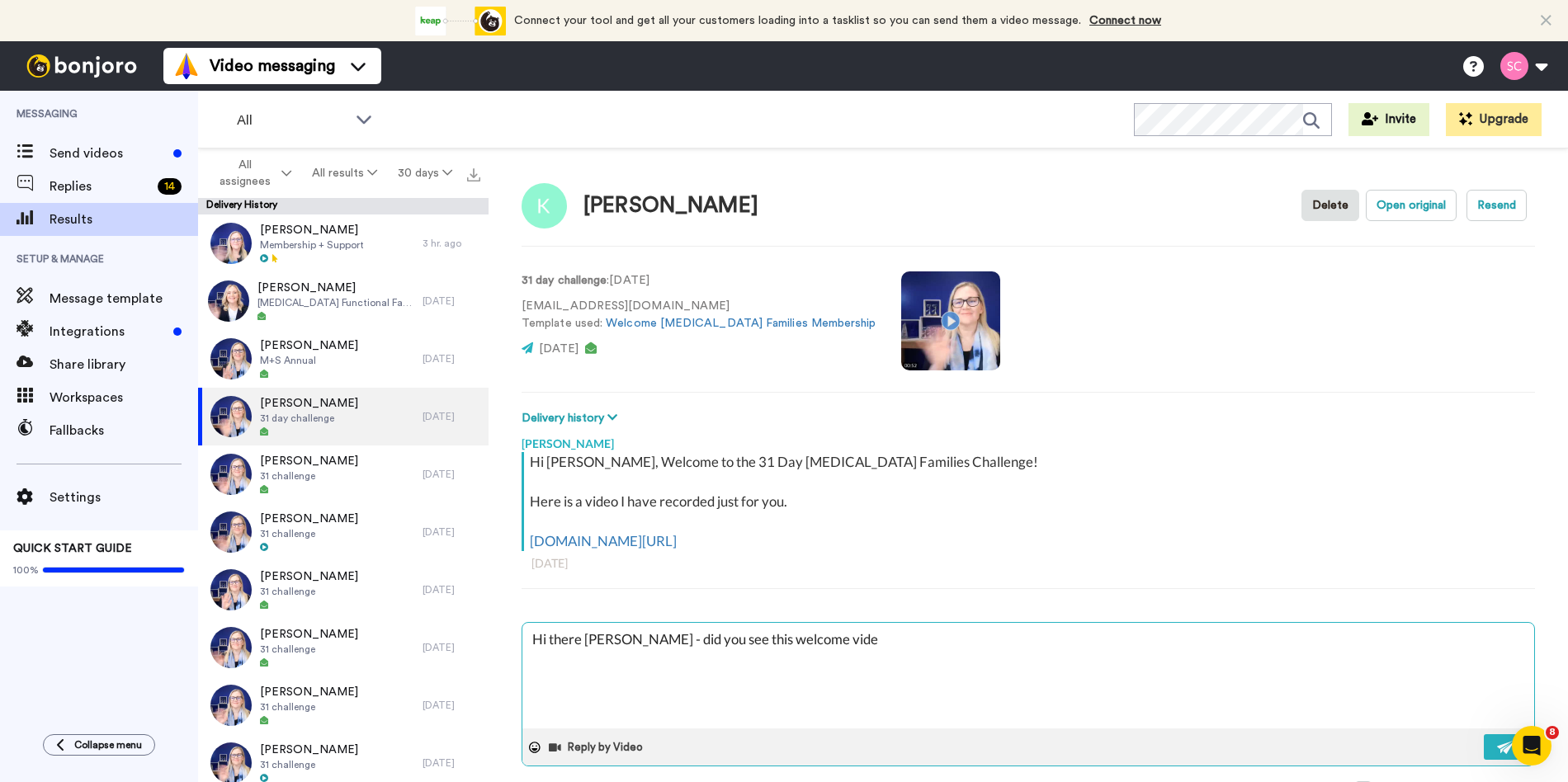
type textarea "Hi there Katrina - did you see this welcome video"
type textarea "x"
type textarea "Hi there [PERSON_NAME] - did you see this welcome video?"
click at [1489, 743] on button at bounding box center [1505, 747] width 42 height 26
type textarea "x"
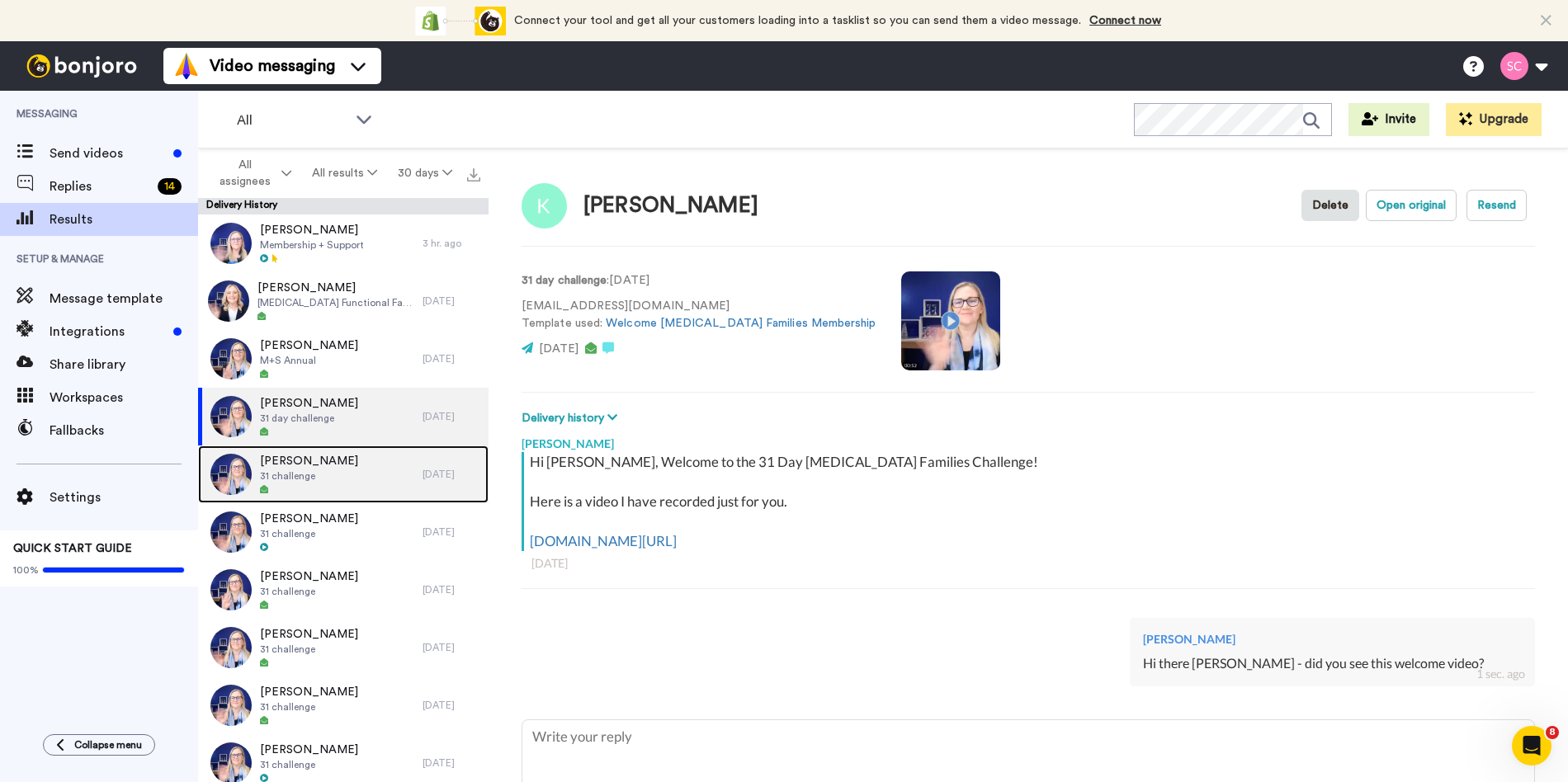
click at [416, 477] on div "Nicole Magnetti 31 challenge" at bounding box center [309, 475] width 224 height 58
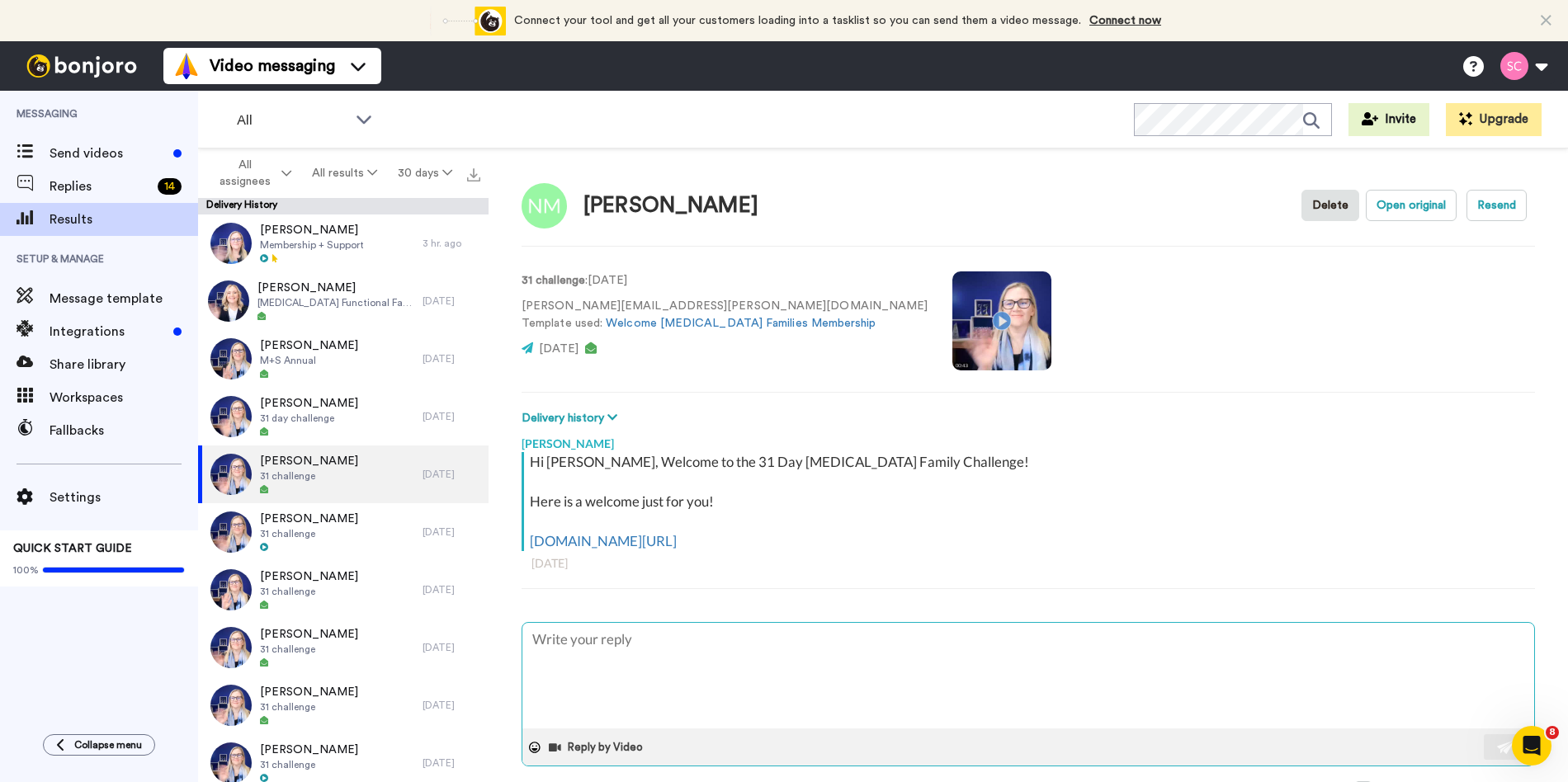
click at [733, 665] on textarea at bounding box center [1029, 676] width 1012 height 105
type textarea "x"
type textarea "H"
type textarea "x"
type textarea "Hi"
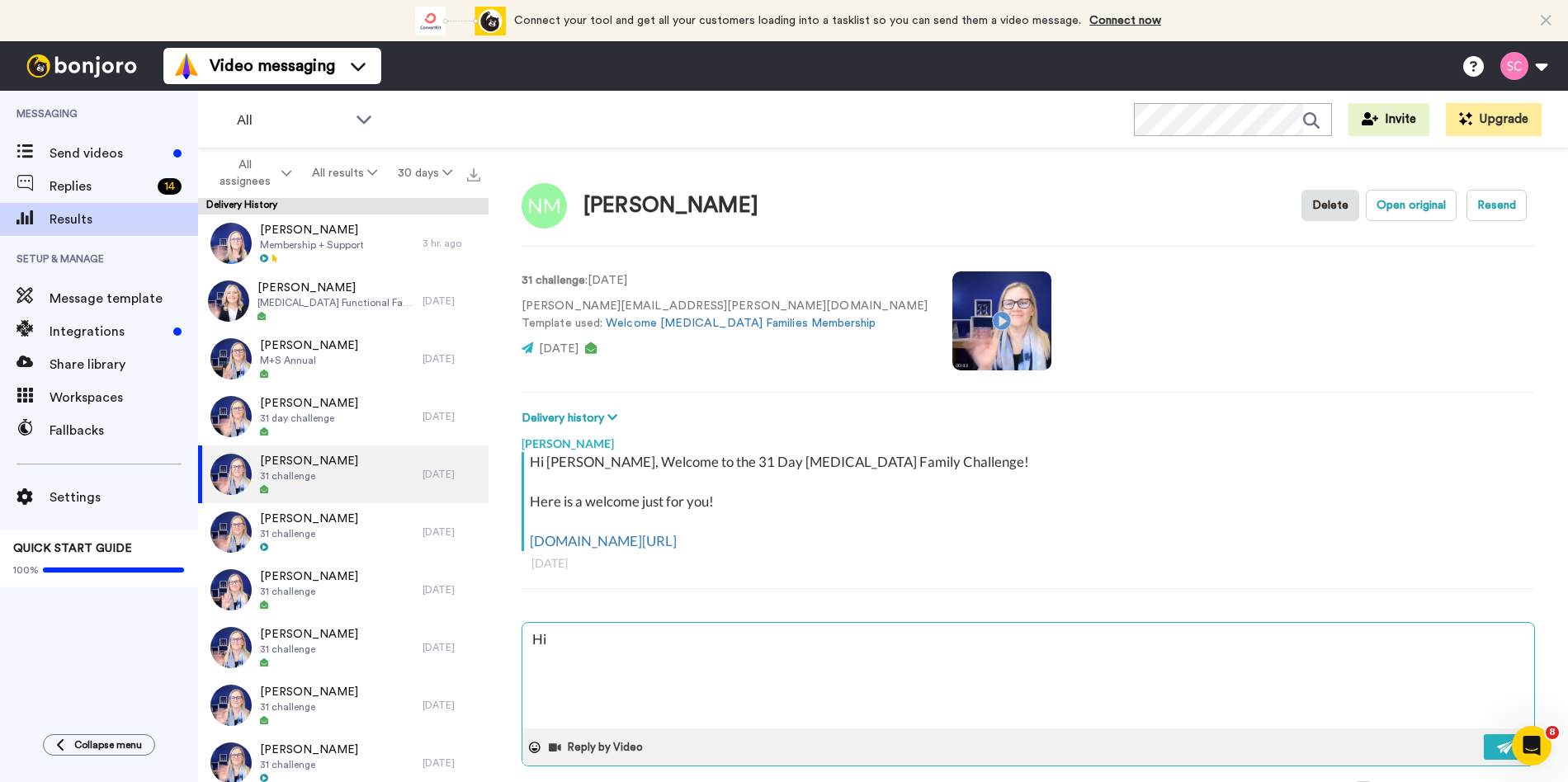
type textarea "x"
type textarea "Hi"
type textarea "x"
type textarea "Hi ht"
type textarea "x"
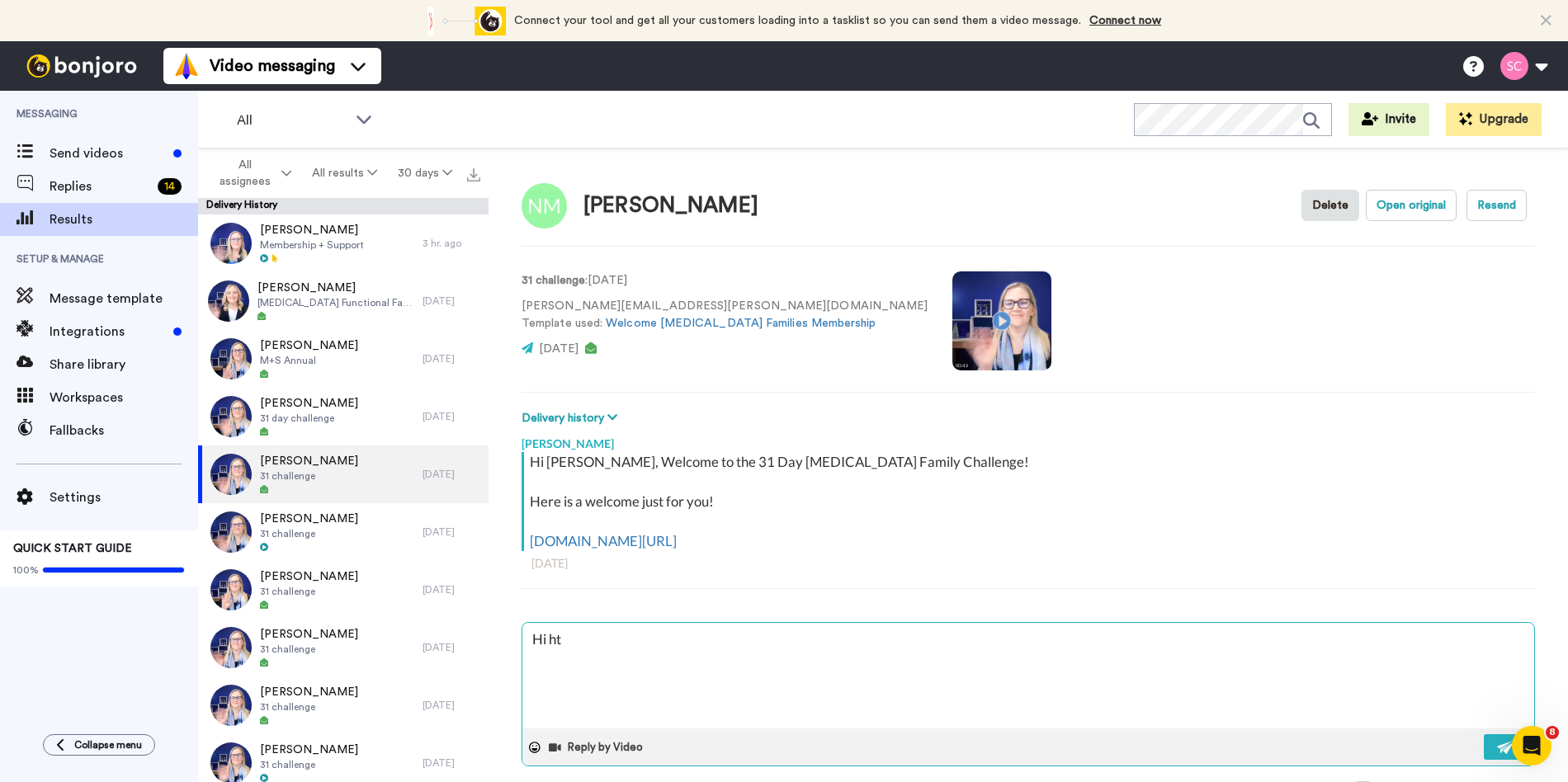
type textarea "Hi hte"
type textarea "x"
type textarea "Hi hter"
type textarea "x"
type textarea "Hi htere"
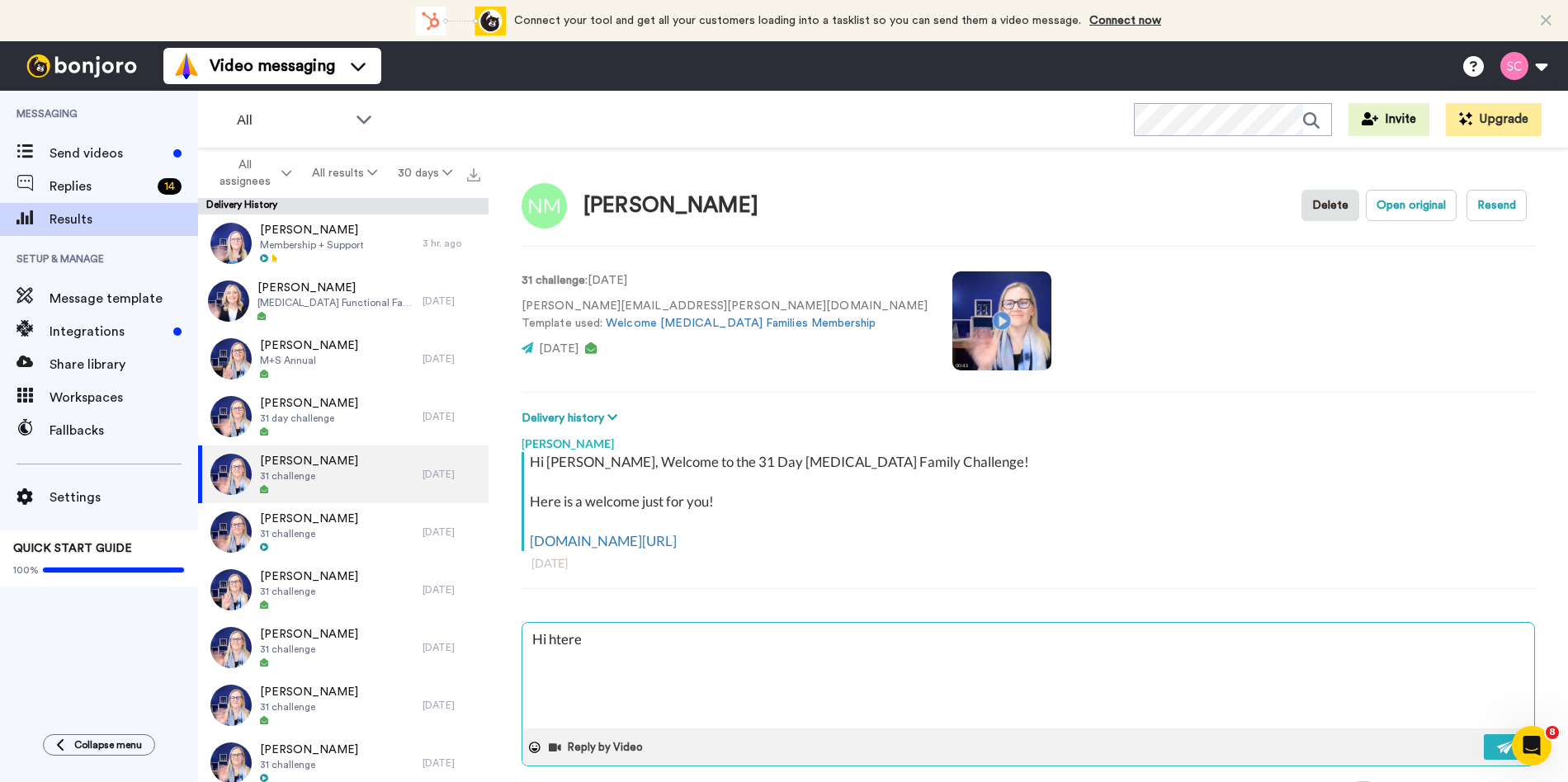
type textarea "x"
type textarea "Hi htere"
type textarea "x"
type textarea "Hi htere"
type textarea "x"
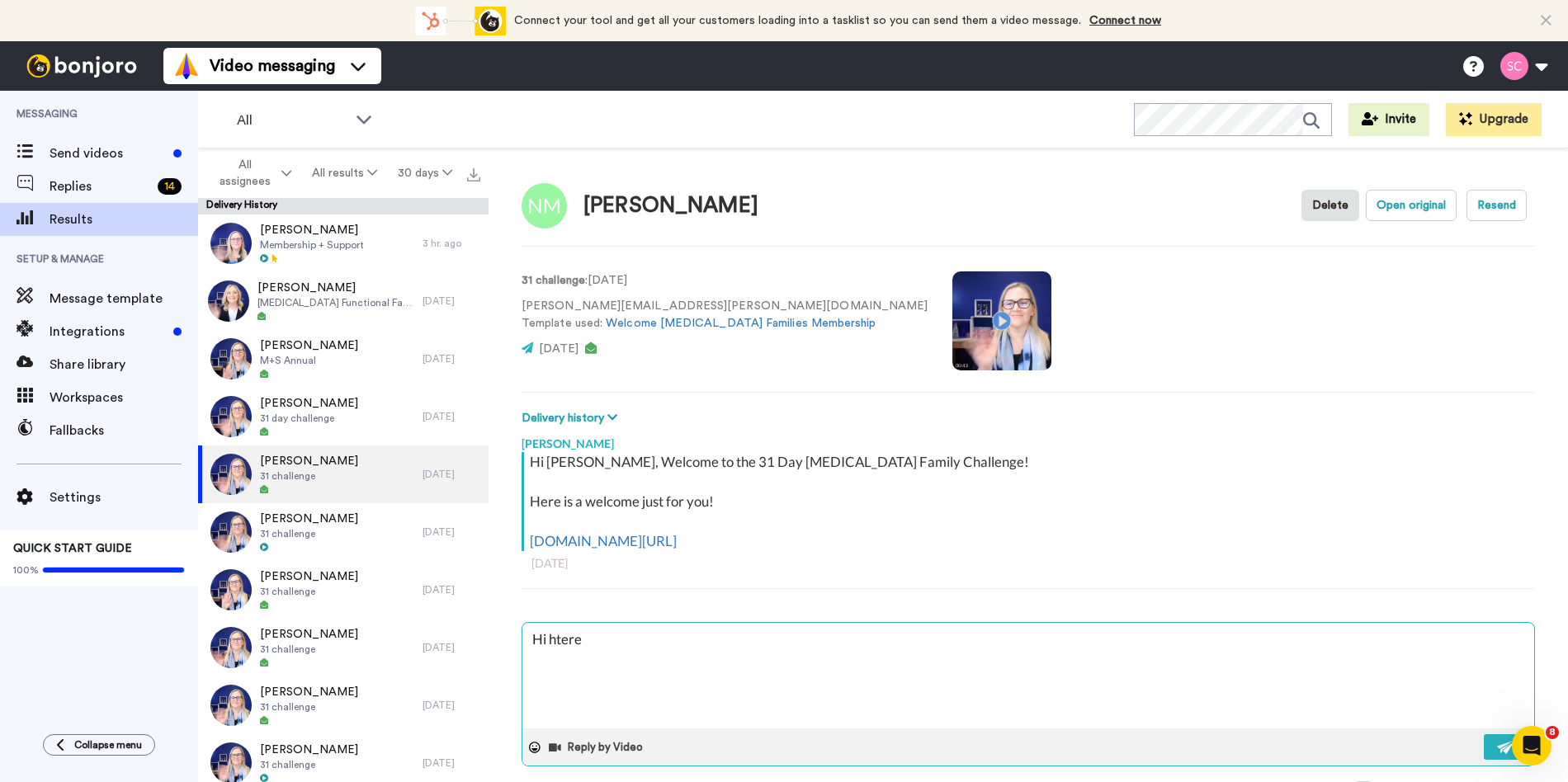
type textarea "Hi hter"
type textarea "x"
type textarea "Hi hte"
type textarea "x"
type textarea "Hi ht"
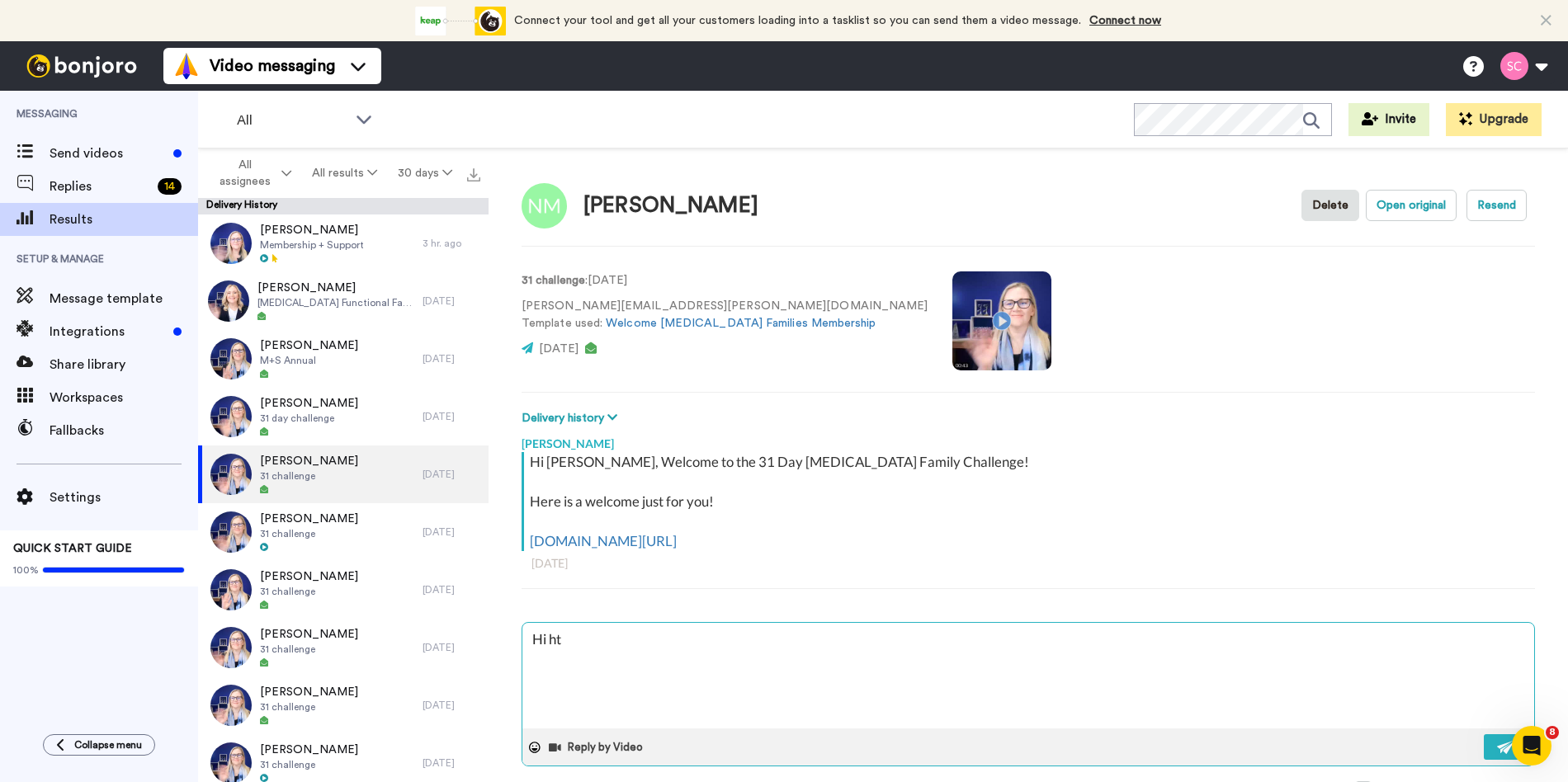
type textarea "x"
type textarea "Hi h"
type textarea "x"
type textarea "Hi"
type textarea "x"
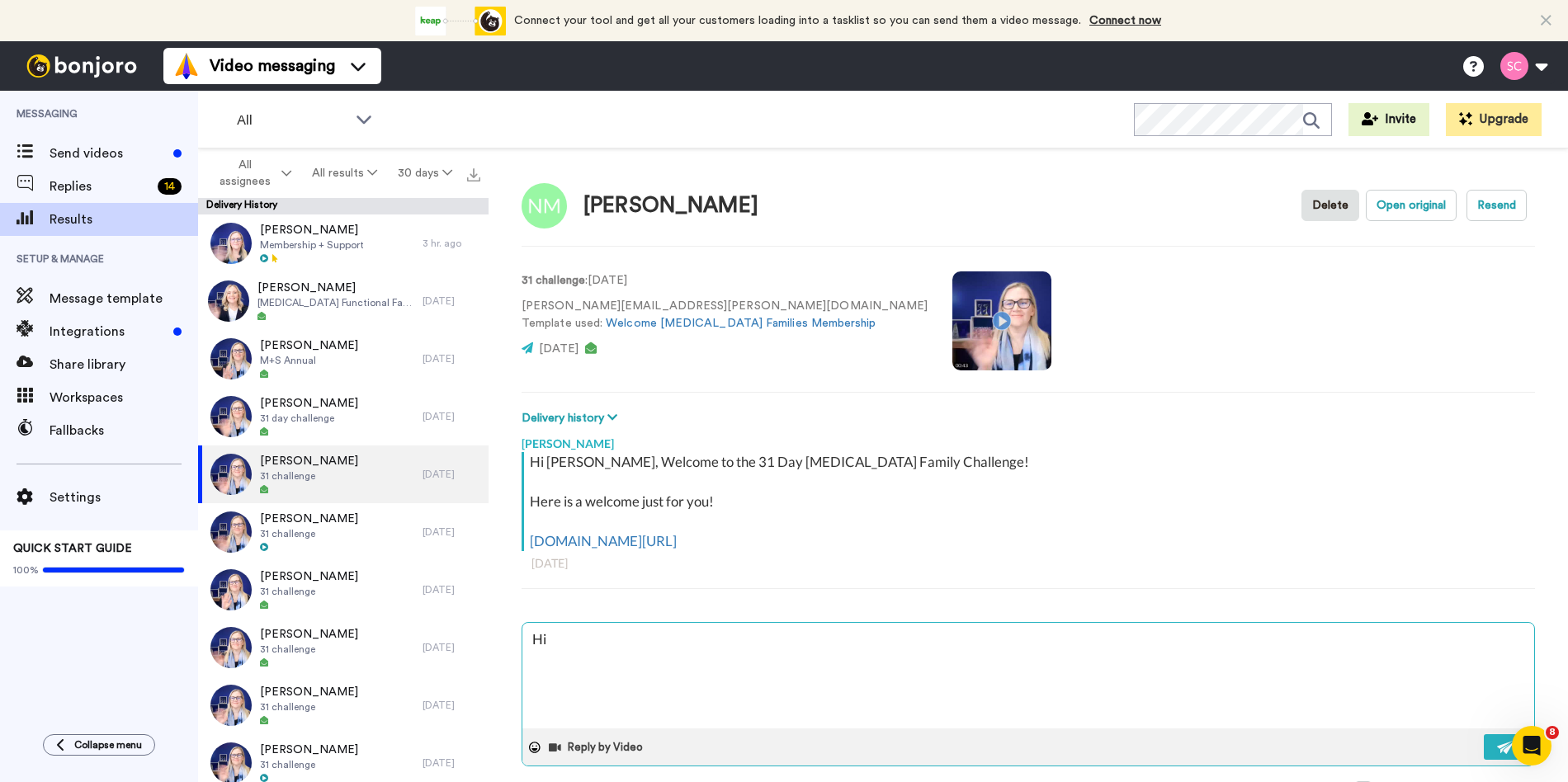
type textarea "Hi t"
type textarea "x"
type textarea "Hi th"
type textarea "x"
type textarea "Hi the"
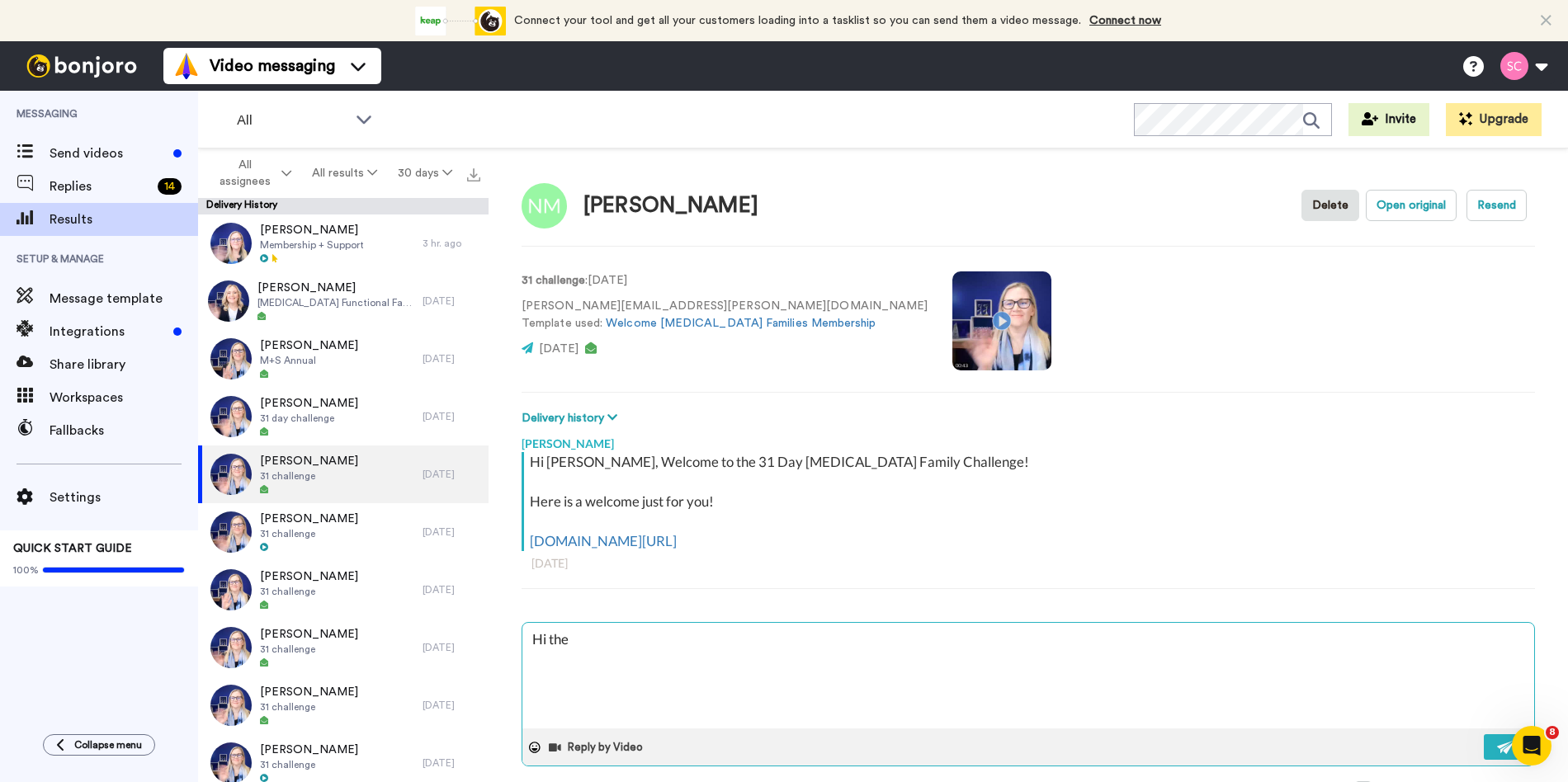
type textarea "x"
type textarea "Hi ther"
type textarea "x"
type textarea "Hi there"
type textarea "x"
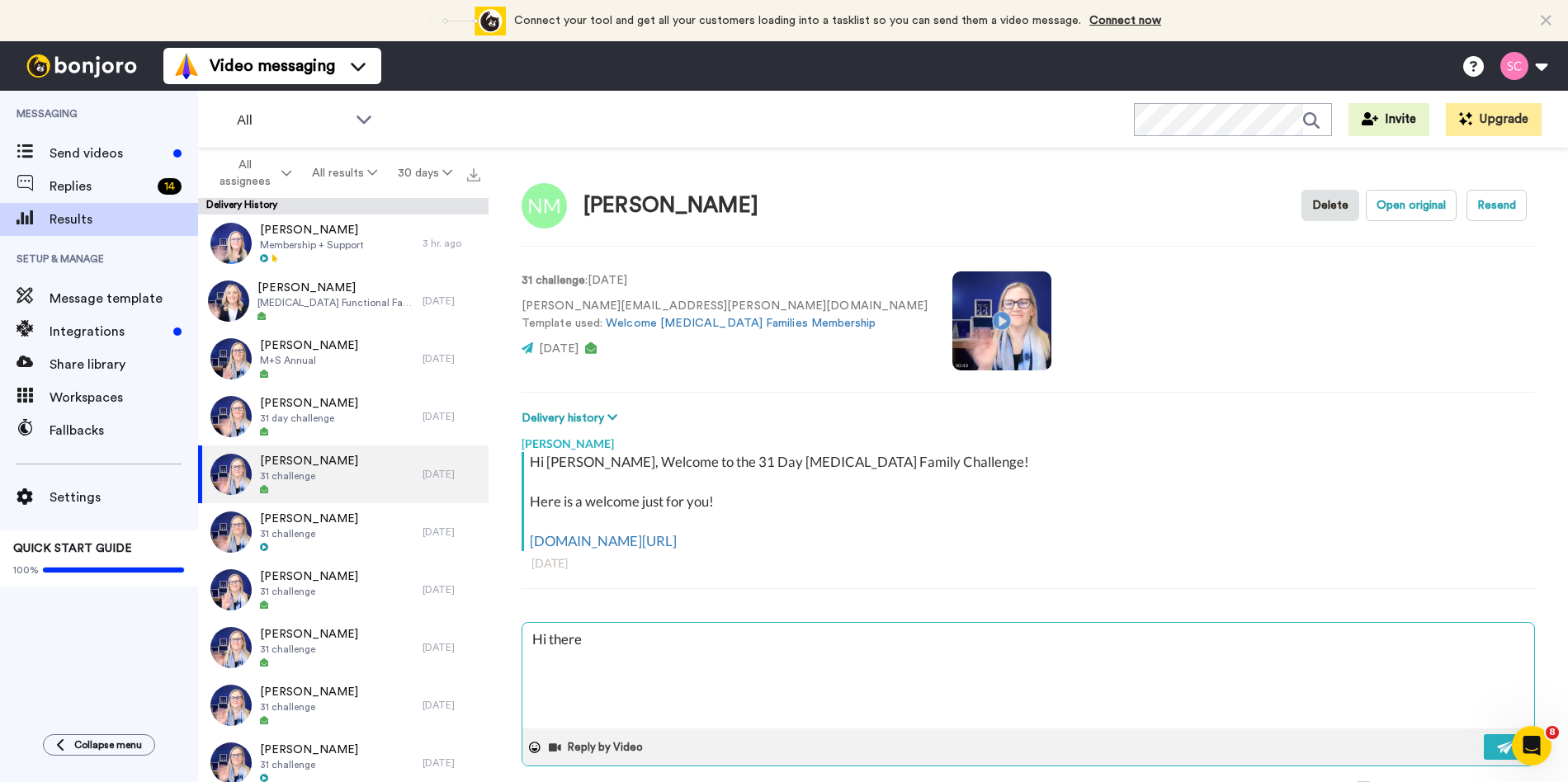
type textarea "Hi there"
type textarea "x"
type textarea "Hi there N"
type textarea "x"
type textarea "Hi there Nc"
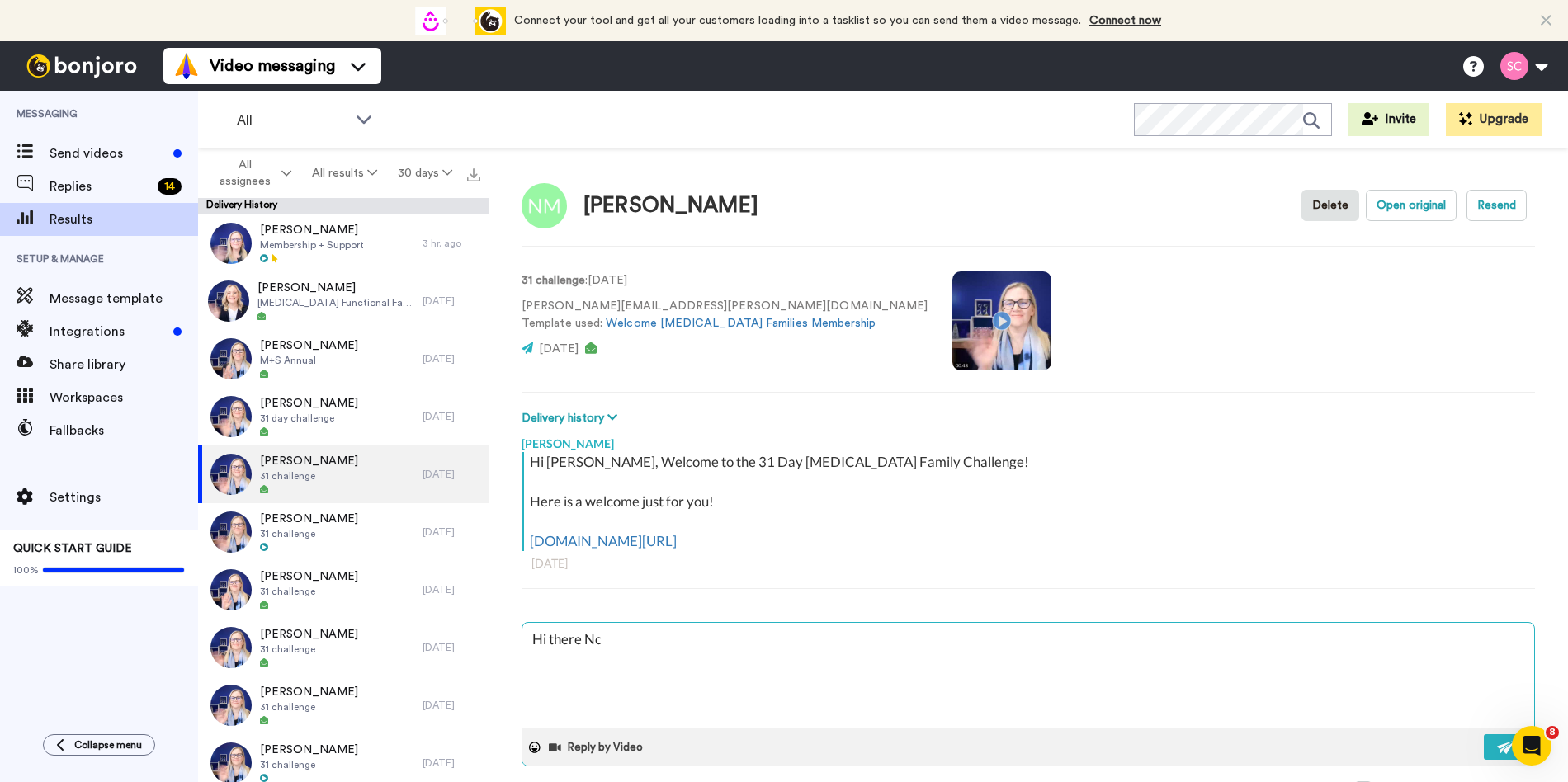
type textarea "x"
type textarea "Hi there Nci"
type textarea "x"
type textarea "Hi there Nc"
type textarea "x"
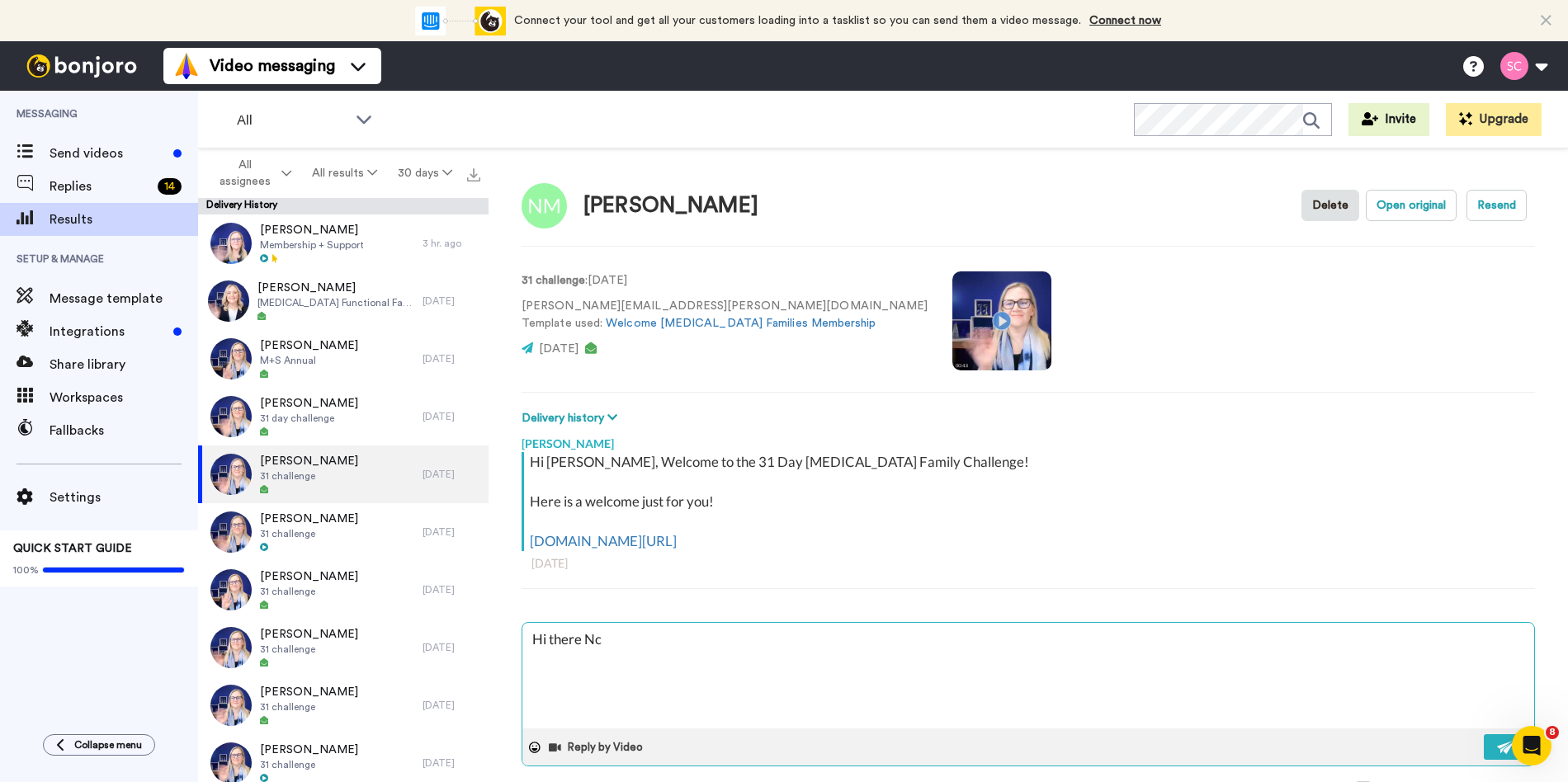
type textarea "Hi there N"
type textarea "x"
type textarea "Hi there Ni"
type textarea "x"
type textarea "Hi there Nic"
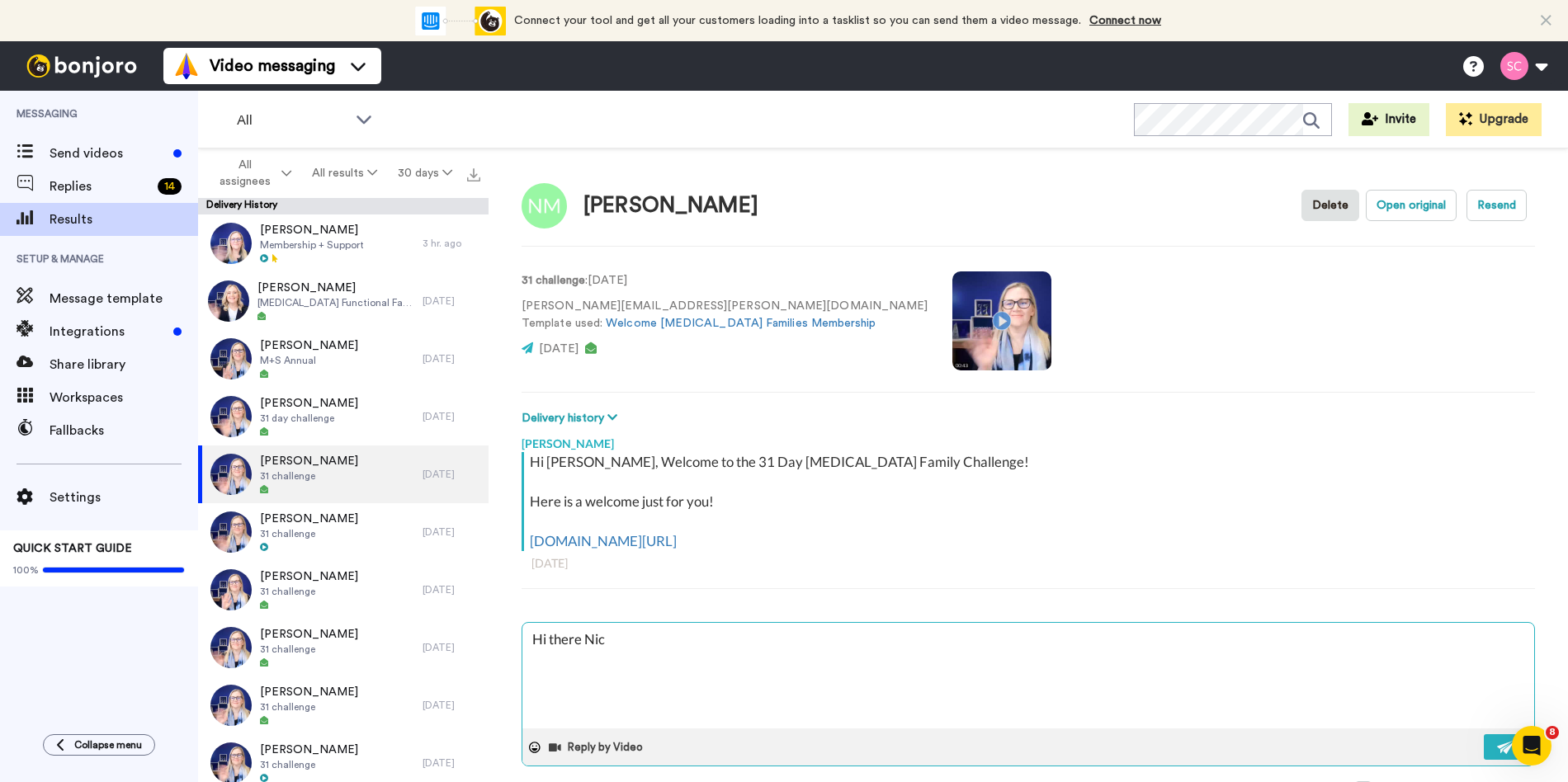
type textarea "x"
type textarea "Hi there Nico"
type textarea "x"
type textarea "Hi there Nicol"
type textarea "x"
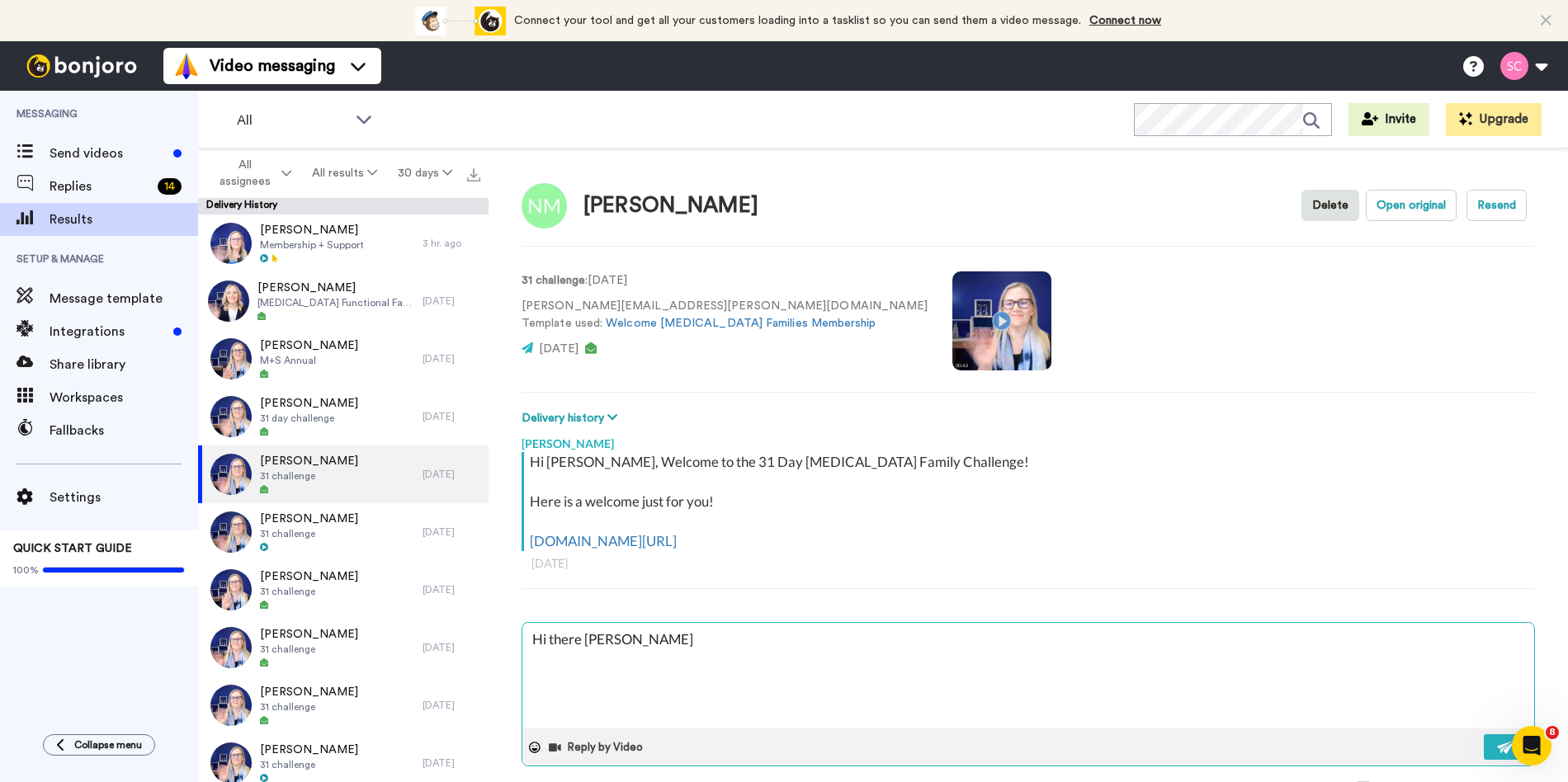
type textarea "Hi there Nicole"
type textarea "x"
type textarea "Hi there Nicole"
type textarea "x"
type textarea "Hi there Nicole -"
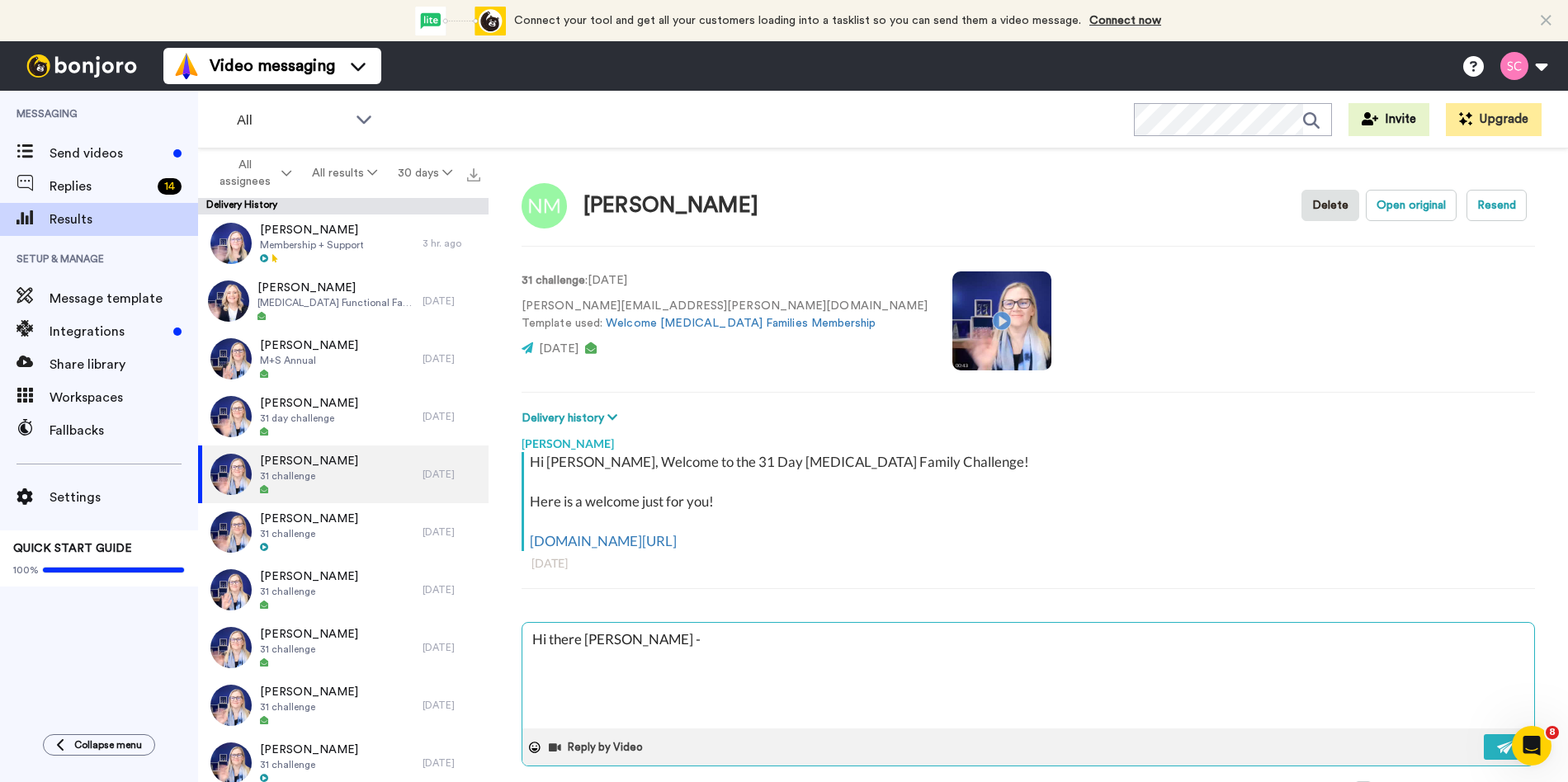
type textarea "x"
type textarea "Hi there Nicole -"
click at [1503, 744] on img at bounding box center [1506, 748] width 18 height 13
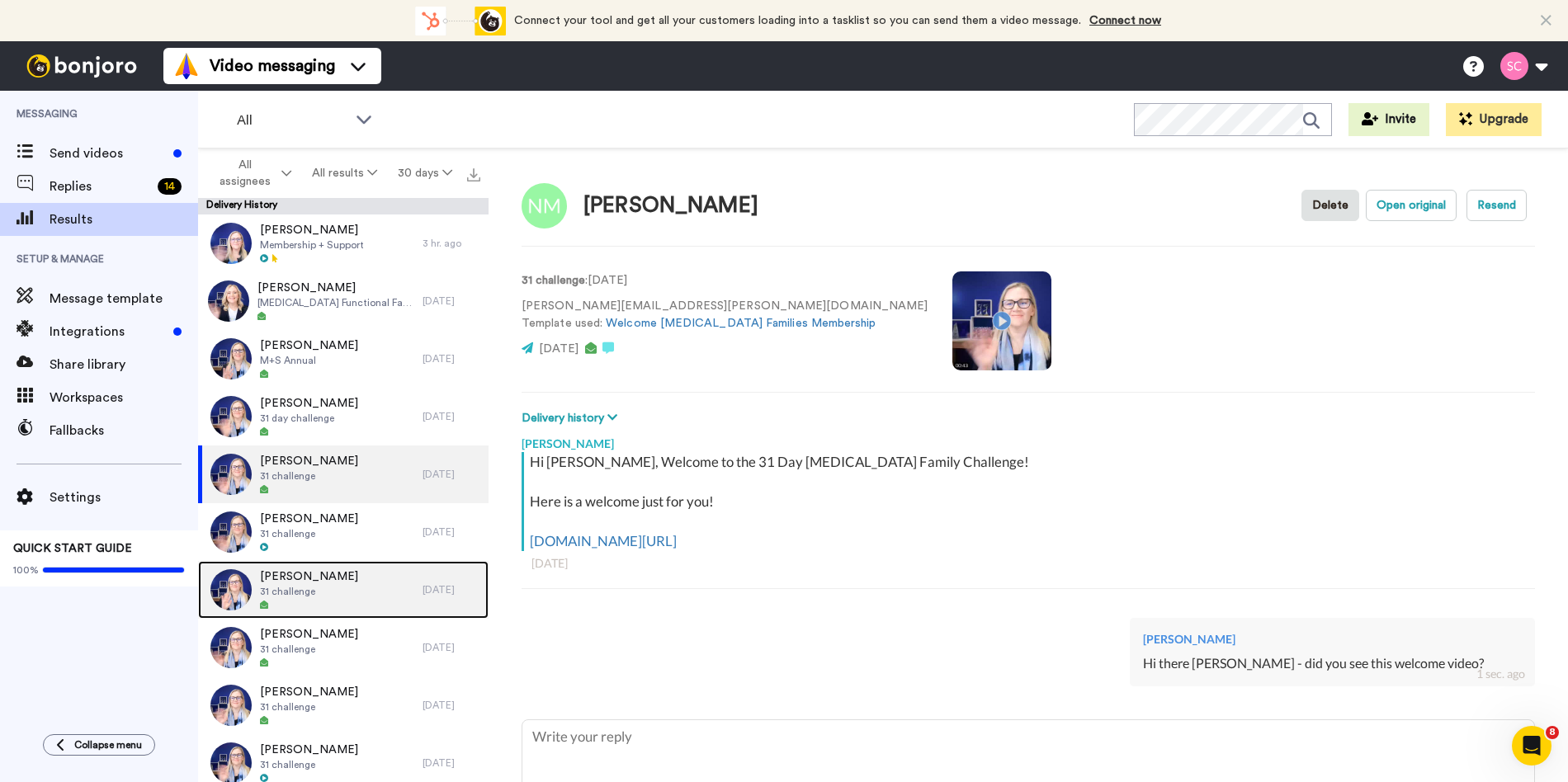
click at [289, 607] on div at bounding box center [309, 606] width 98 height 12
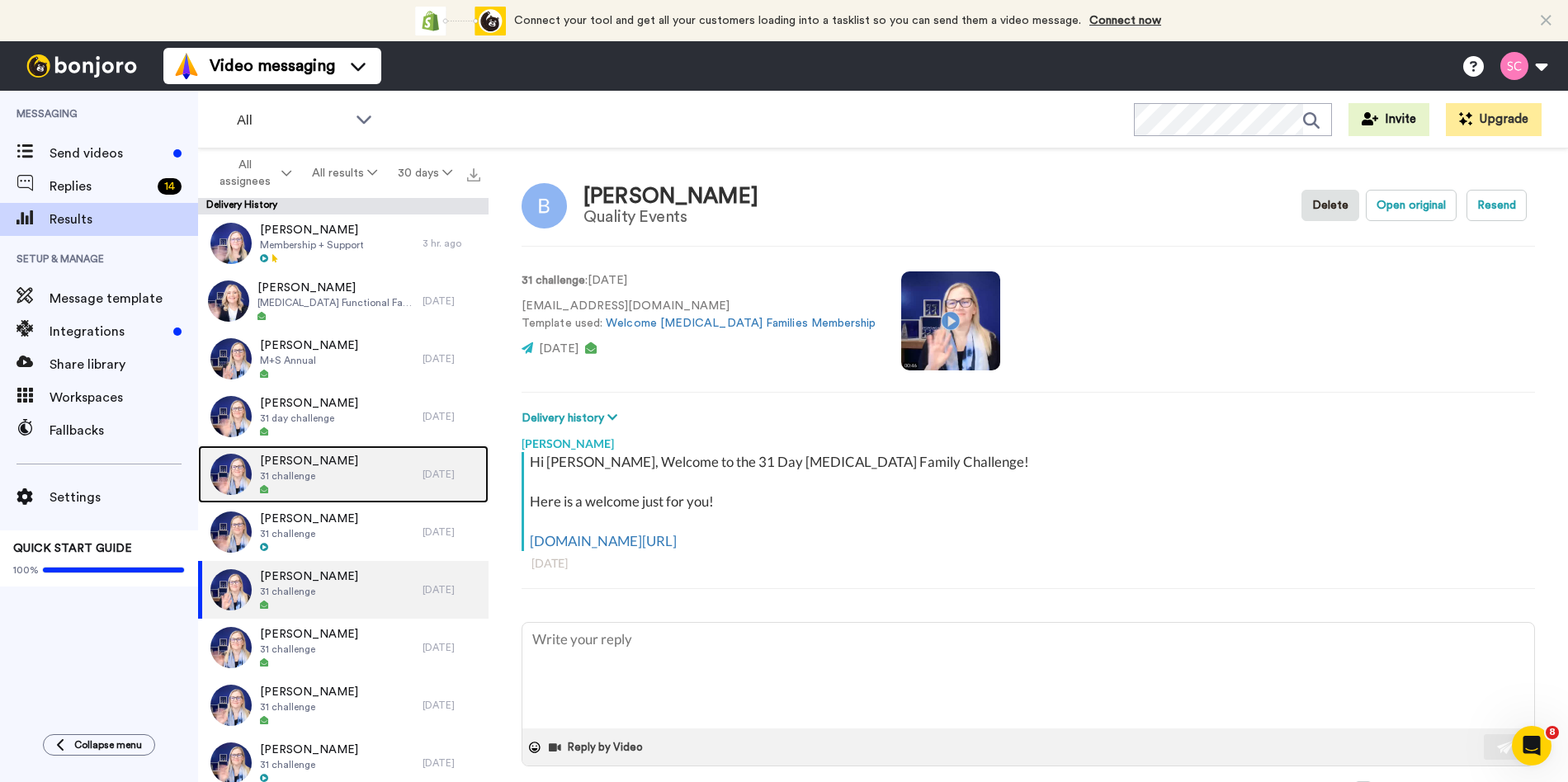
click at [368, 491] on div "Nicole Magnetti 31 challenge" at bounding box center [309, 475] width 224 height 58
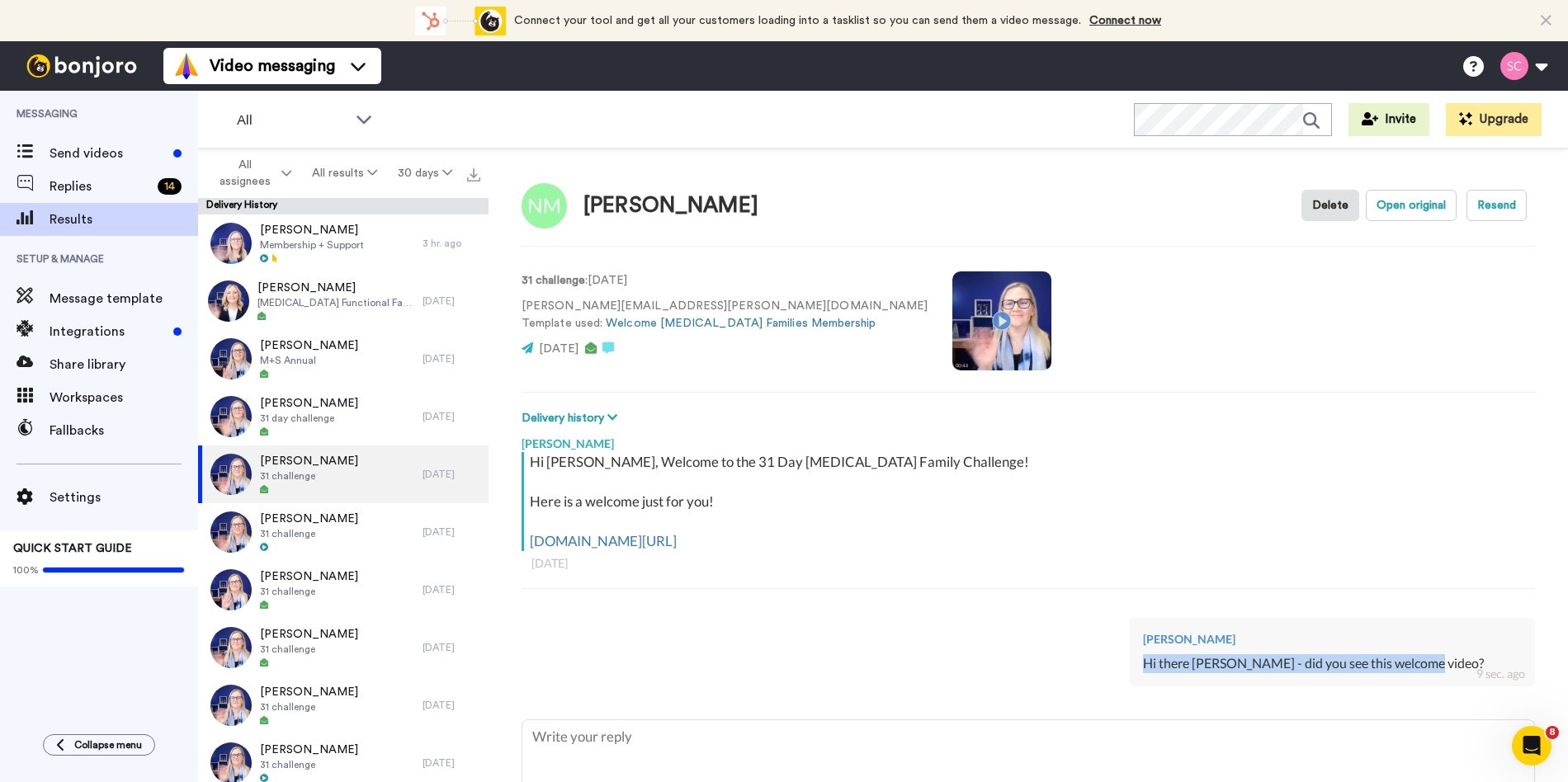
drag, startPoint x: 1429, startPoint y: 666, endPoint x: 1142, endPoint y: 669, distance: 287.0
click at [1140, 670] on div "Sharon Collon Hi there Nicole - did you see this welcome video? 9 sec. ago" at bounding box center [1332, 652] width 405 height 68
copy div "Hi there Nicole - did you see this welcome video?"
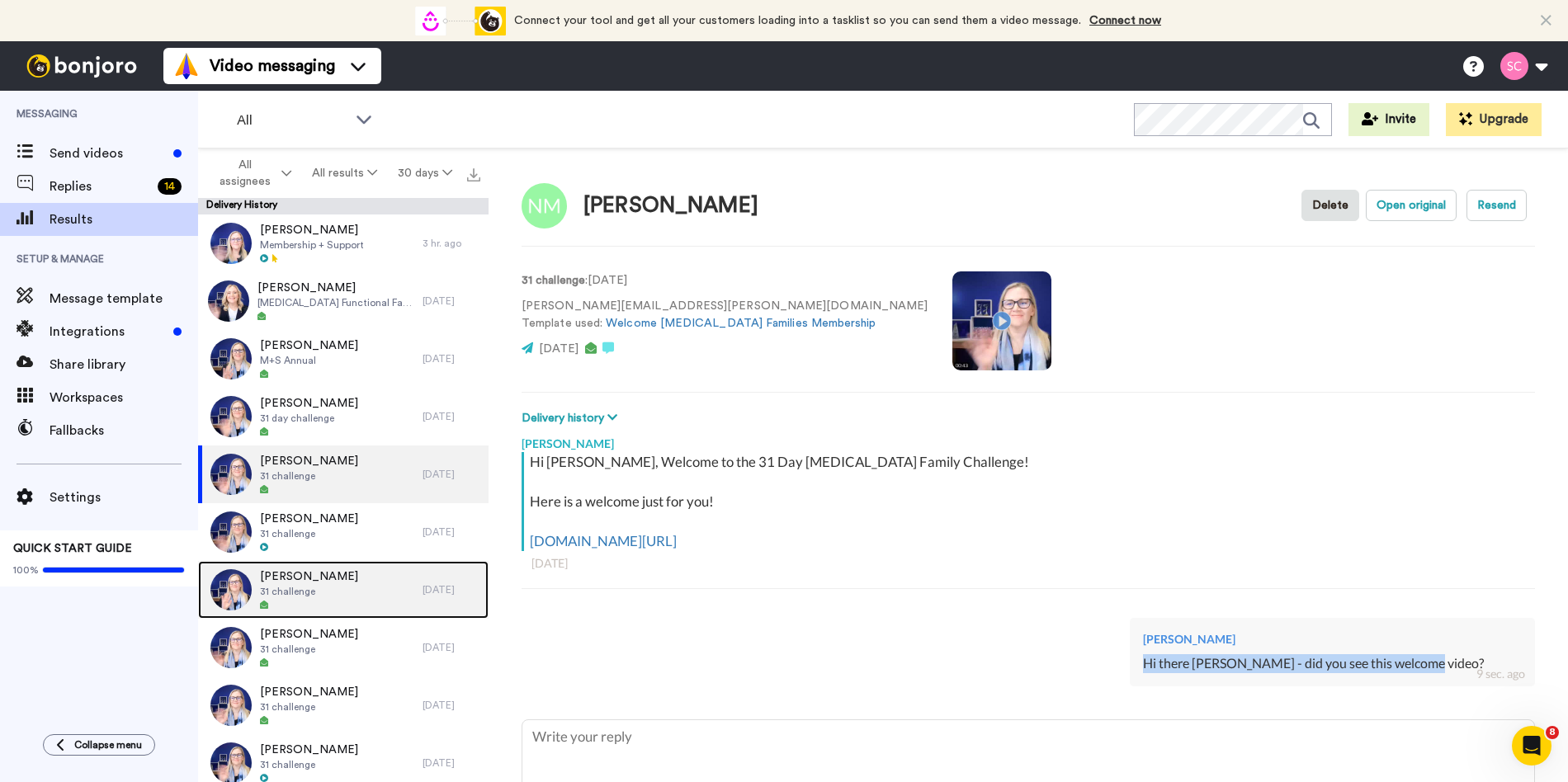
click at [382, 611] on div "Brooke 31 challenge" at bounding box center [309, 590] width 224 height 58
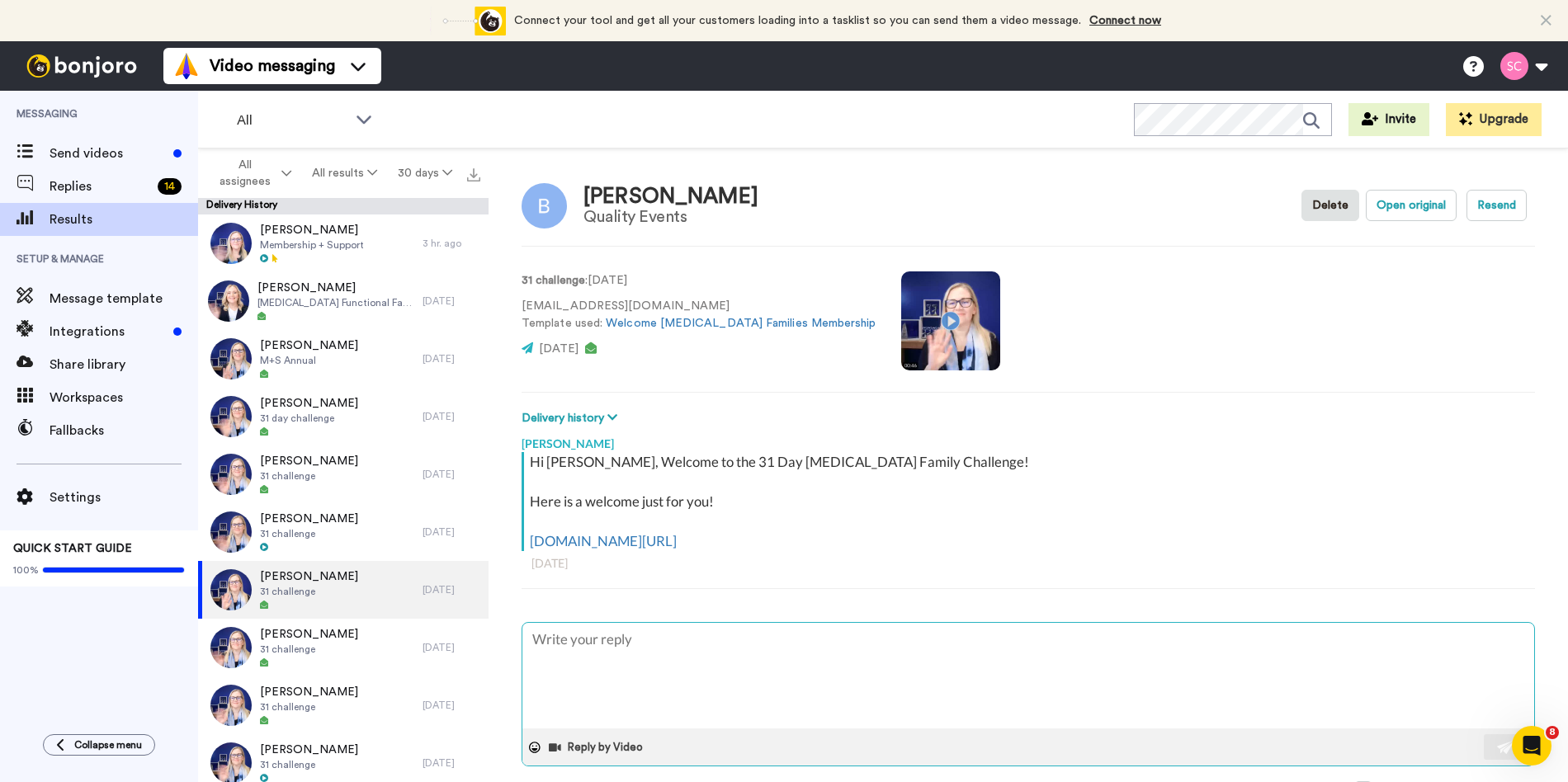
click at [623, 671] on textarea at bounding box center [1029, 676] width 1012 height 105
paste textarea "Hi there Nicole - did you see this welcome video?"
drag, startPoint x: 623, startPoint y: 643, endPoint x: 586, endPoint y: 641, distance: 37.1
click at [586, 641] on textarea "Hi there Nicole - did you see this welcome video?" at bounding box center [1029, 676] width 1012 height 105
click at [1499, 743] on img at bounding box center [1506, 748] width 18 height 13
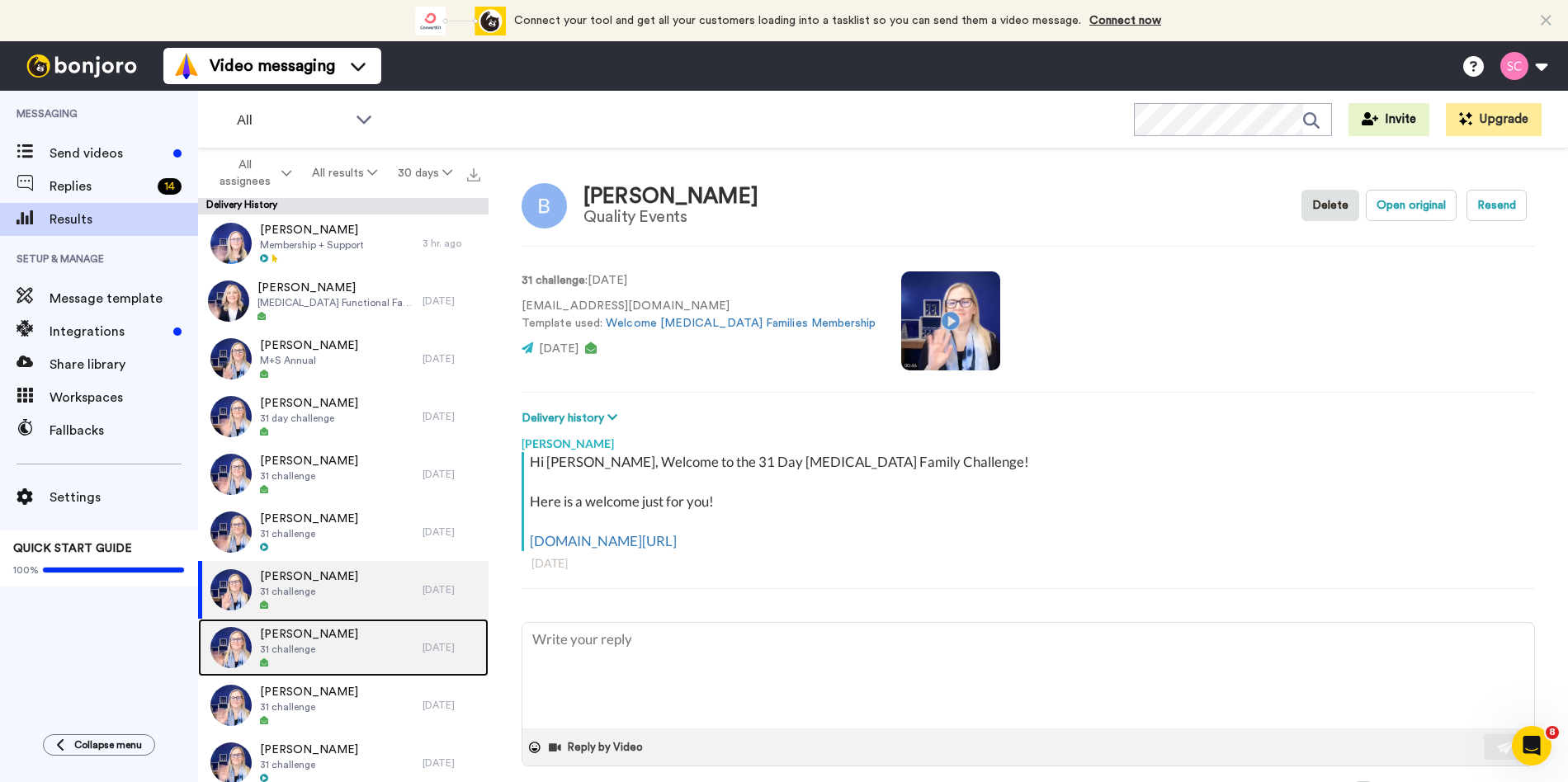
click at [280, 673] on div "Glenda Hirsch 31 challenge" at bounding box center [309, 647] width 224 height 58
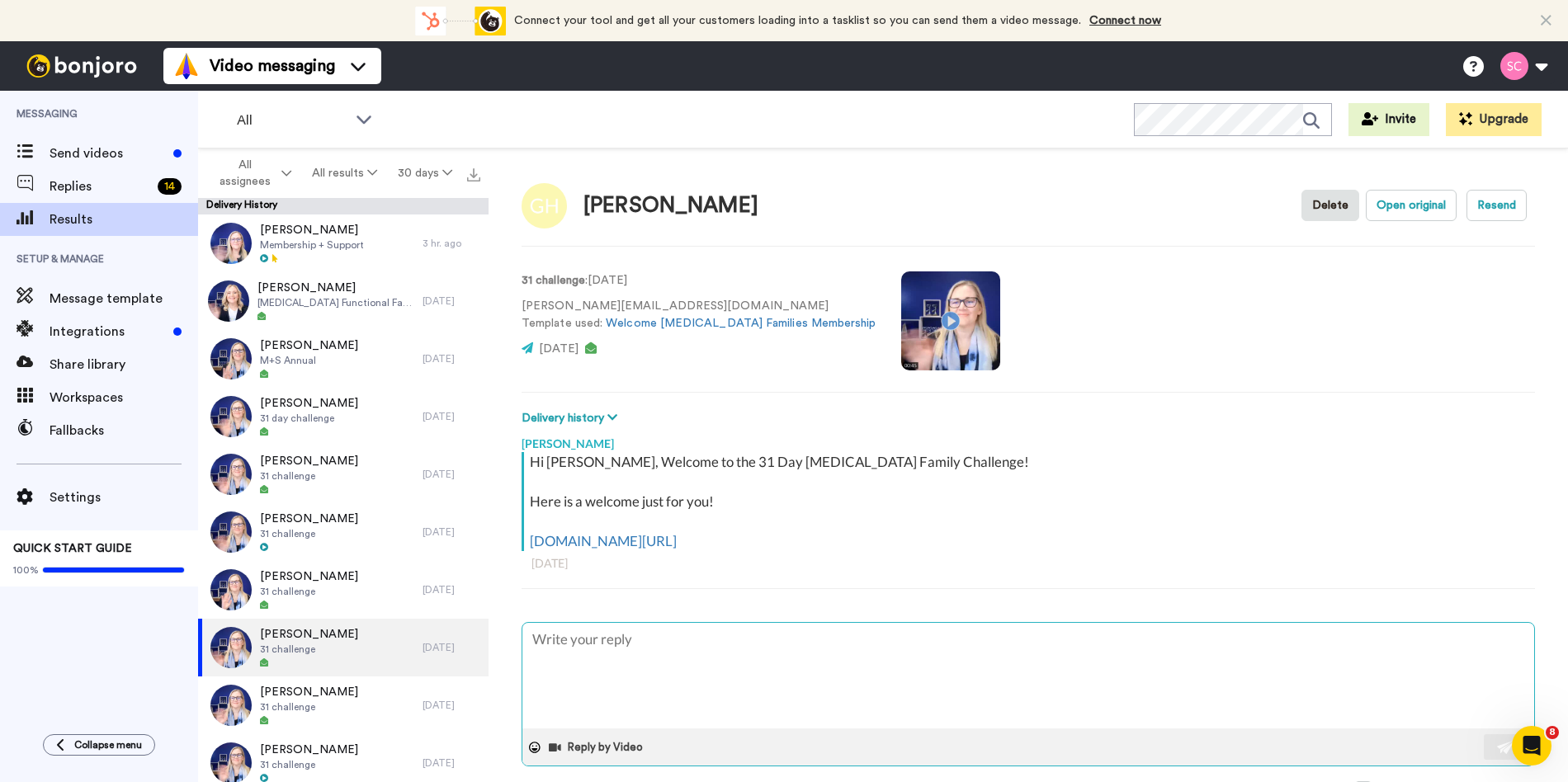
click at [722, 646] on textarea at bounding box center [1029, 676] width 1012 height 105
drag, startPoint x: 621, startPoint y: 638, endPoint x: 587, endPoint y: 641, distance: 34.1
click at [582, 640] on textarea "Hi there Nicole - did you see this welcome video?" at bounding box center [1029, 676] width 1012 height 105
drag, startPoint x: 1501, startPoint y: 745, endPoint x: 1441, endPoint y: 741, distance: 60.1
click at [1501, 745] on img at bounding box center [1506, 748] width 18 height 13
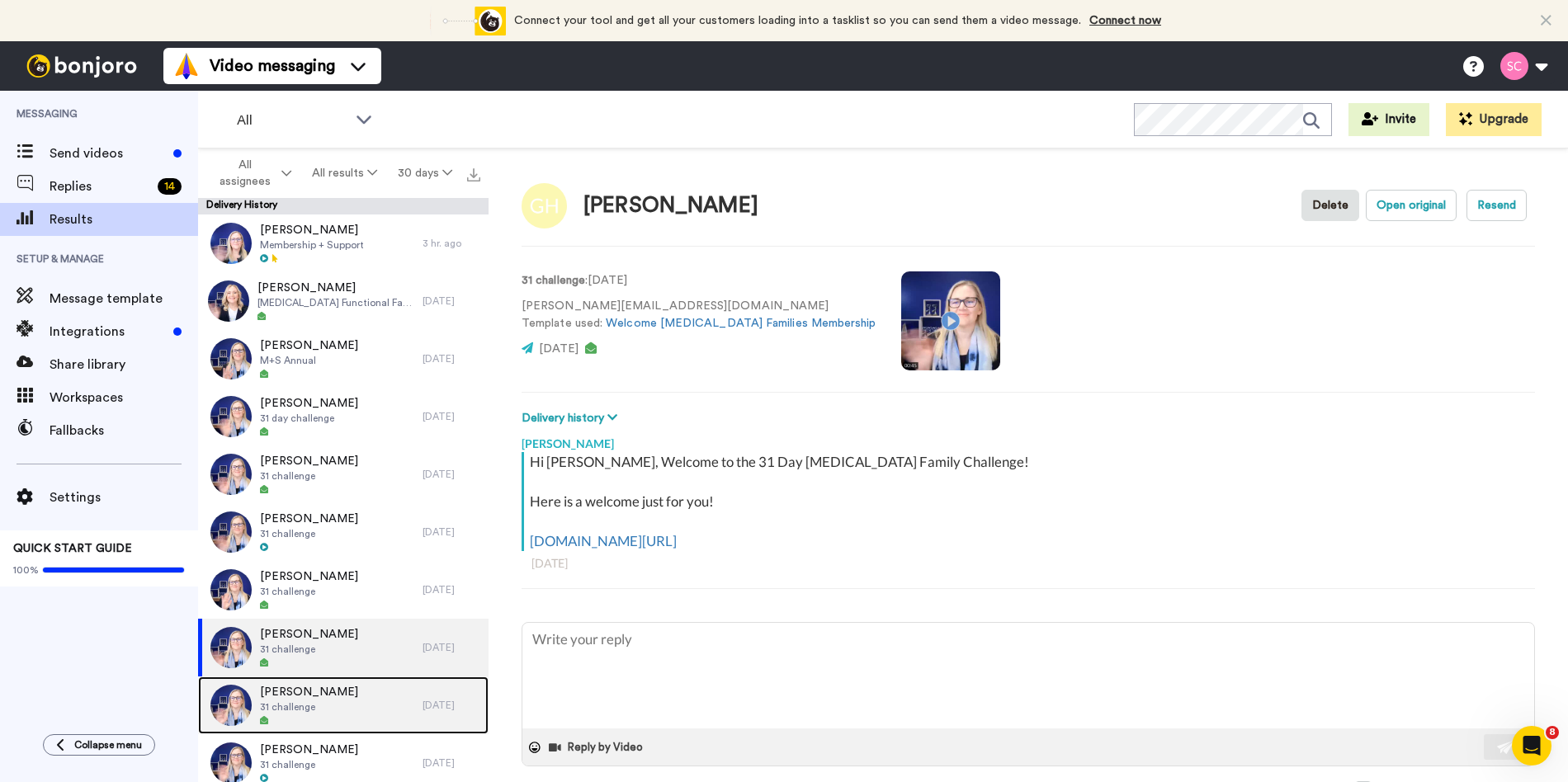
click at [361, 693] on div "Kristy Naggs 31 challenge" at bounding box center [309, 705] width 224 height 58
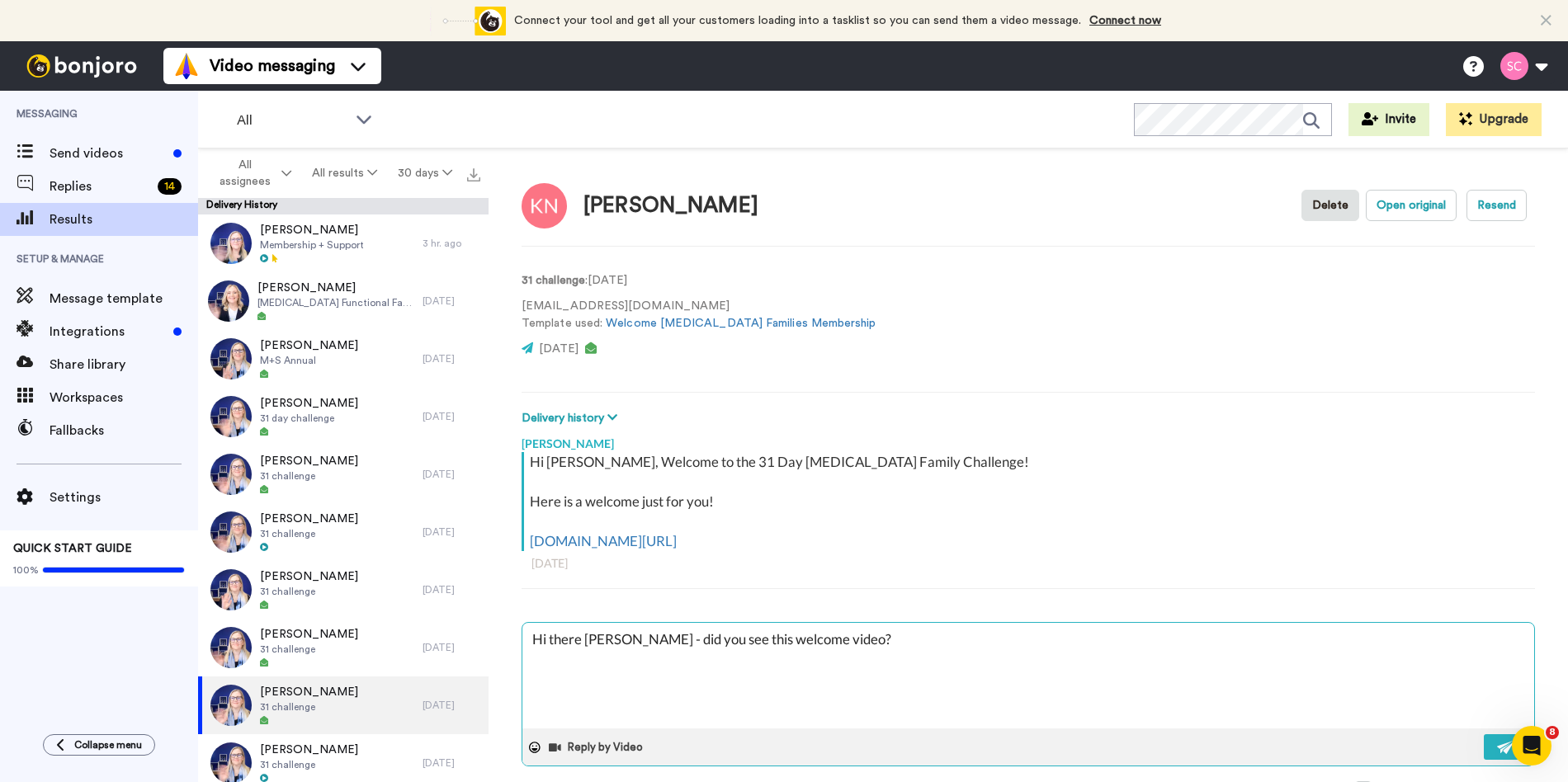
drag, startPoint x: 622, startPoint y: 639, endPoint x: 585, endPoint y: 641, distance: 37.1
click at [585, 641] on textarea "Hi there Nicole - did you see this welcome video?" at bounding box center [1029, 676] width 1012 height 105
click at [1486, 744] on button at bounding box center [1505, 747] width 42 height 26
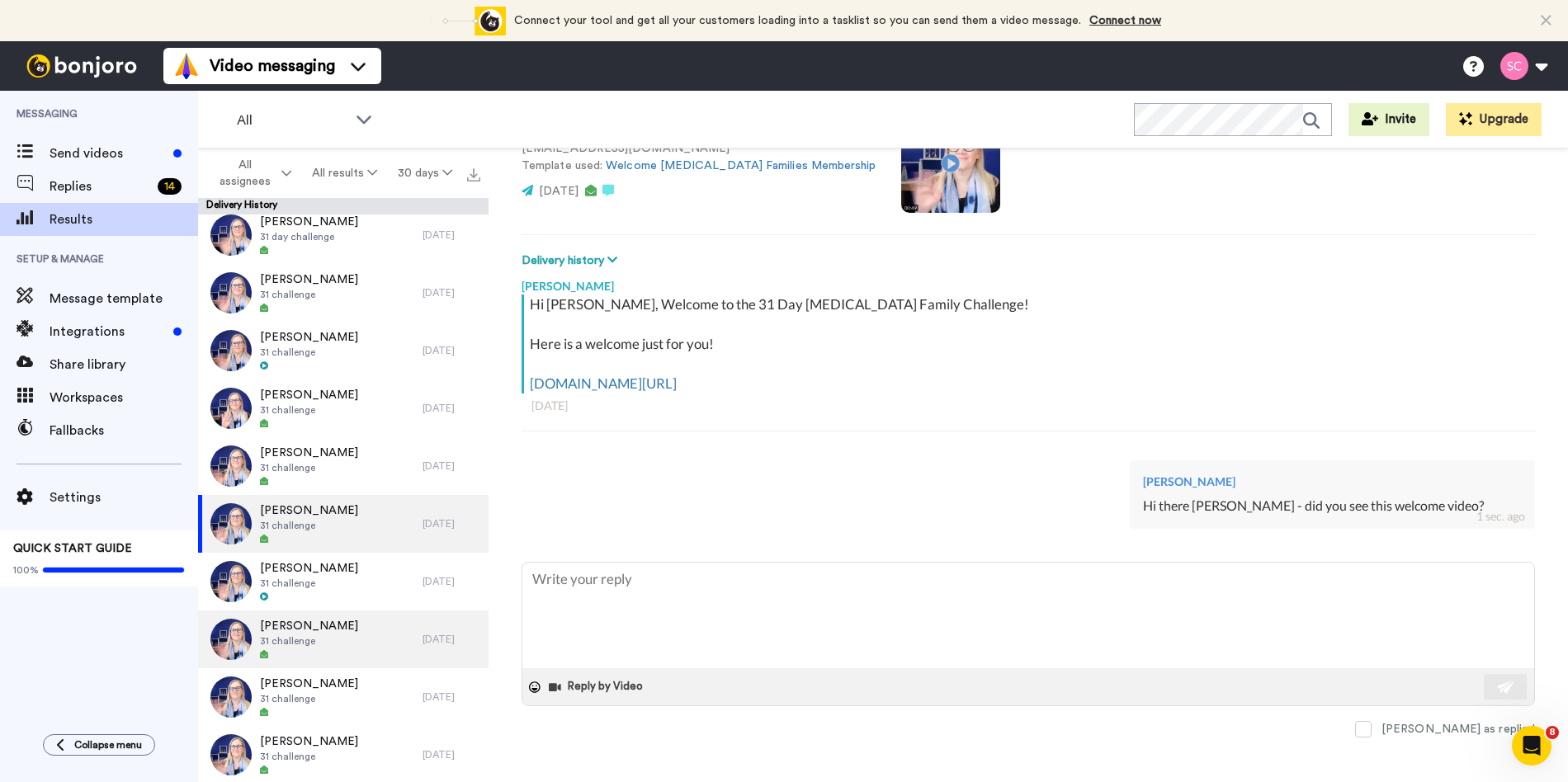
scroll to position [194, 0]
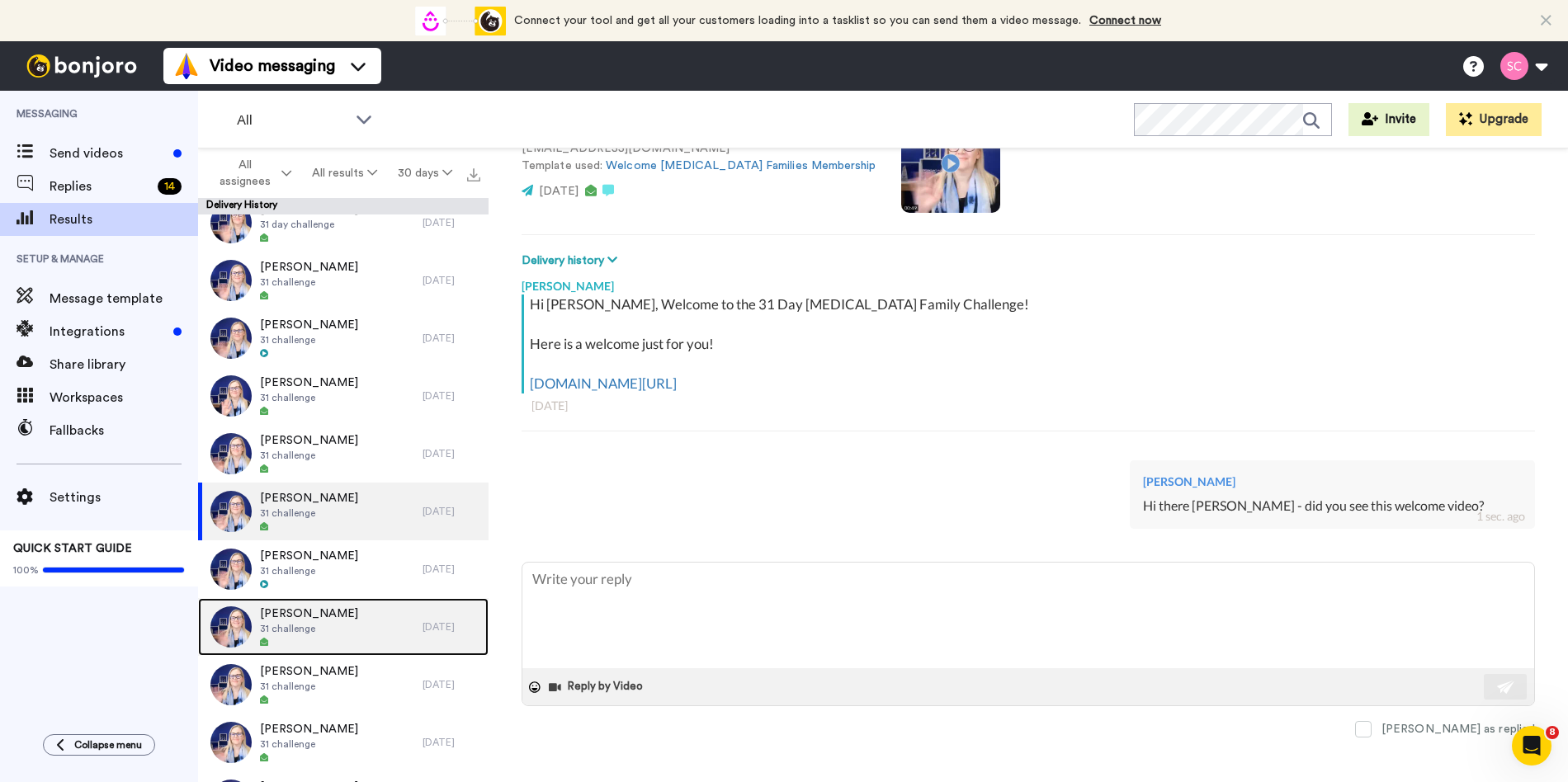
click at [330, 644] on div "Leah Ellis 31 challenge" at bounding box center [309, 627] width 224 height 58
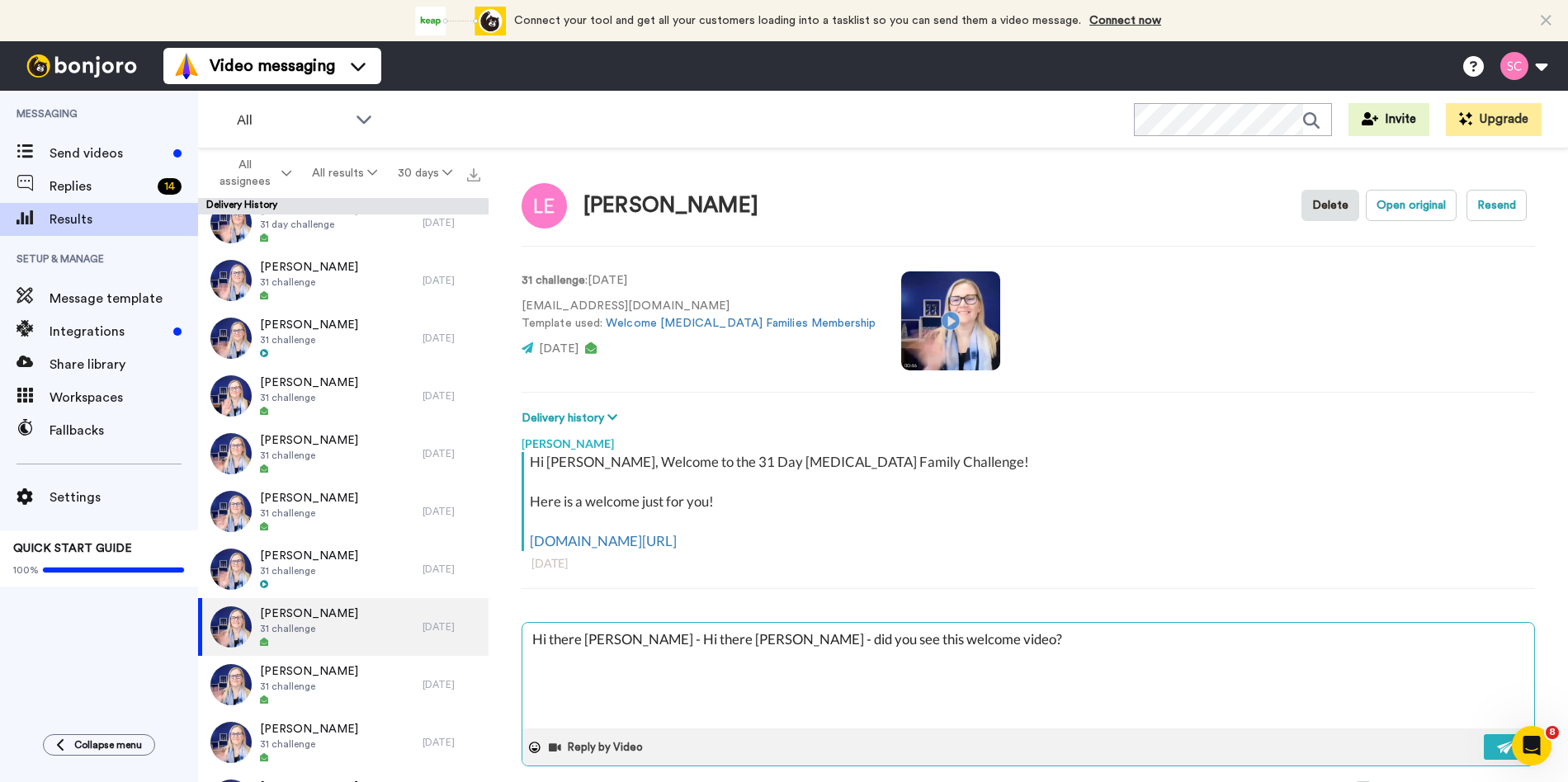
drag, startPoint x: 726, startPoint y: 641, endPoint x: 626, endPoint y: 644, distance: 100.0
click at [625, 644] on textarea "Hi there Leah - Hi there Nicole - did you see this welcome video?" at bounding box center [1029, 676] width 1012 height 105
drag, startPoint x: 1494, startPoint y: 744, endPoint x: 1355, endPoint y: 737, distance: 139.2
click at [1494, 744] on button at bounding box center [1505, 747] width 42 height 26
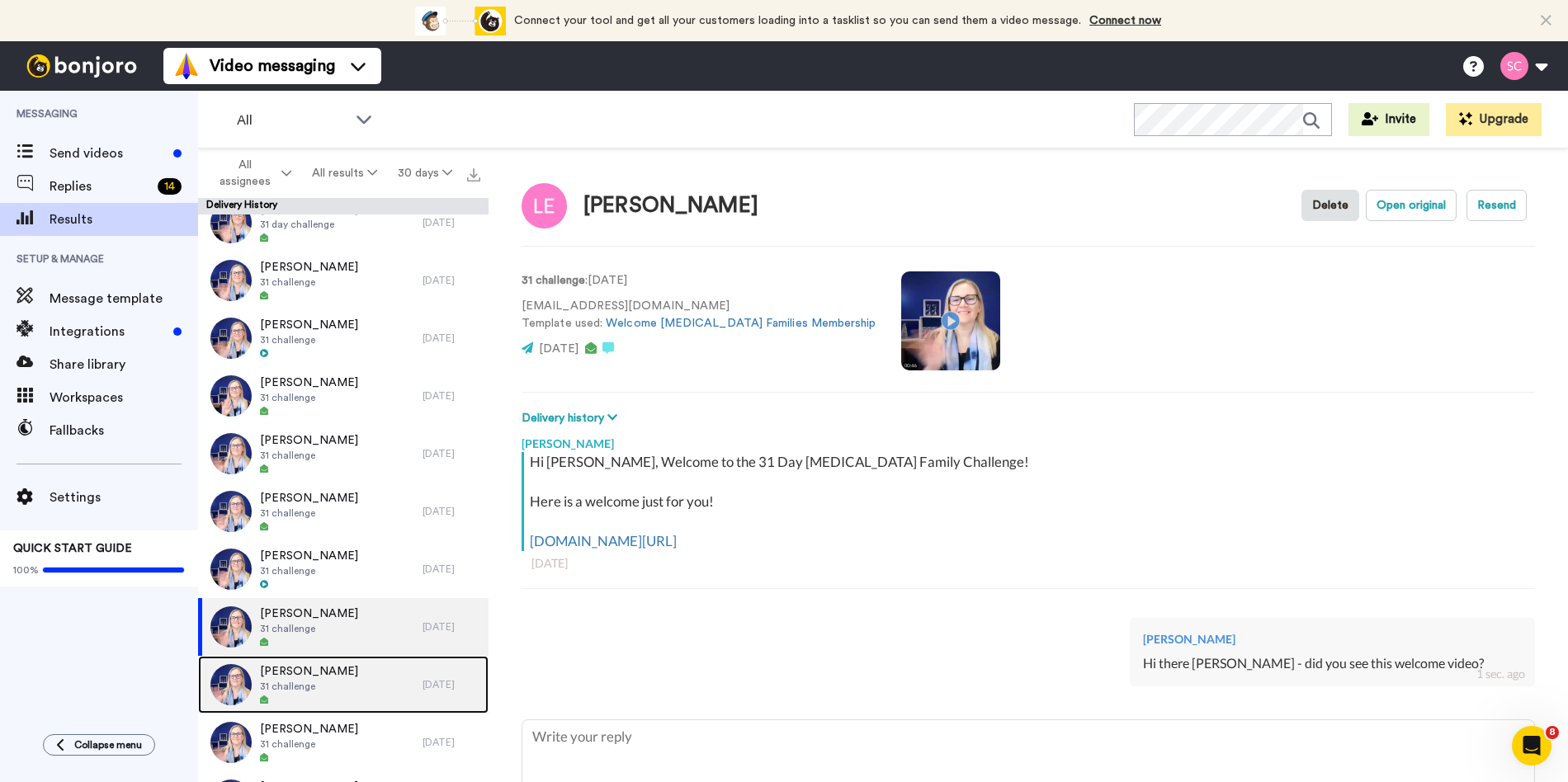
click at [337, 699] on div at bounding box center [309, 700] width 98 height 12
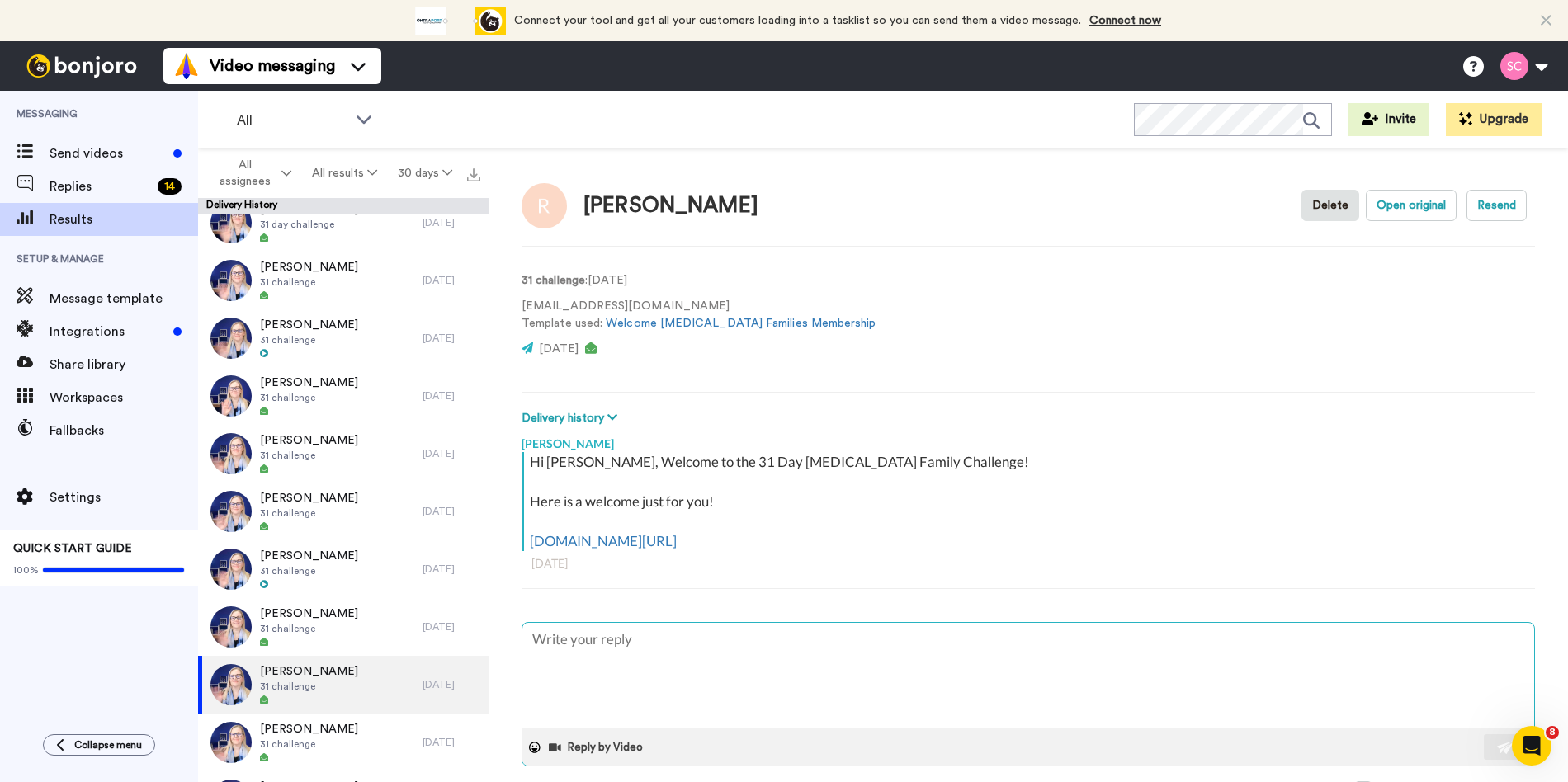
click at [656, 661] on textarea at bounding box center [1029, 676] width 1012 height 105
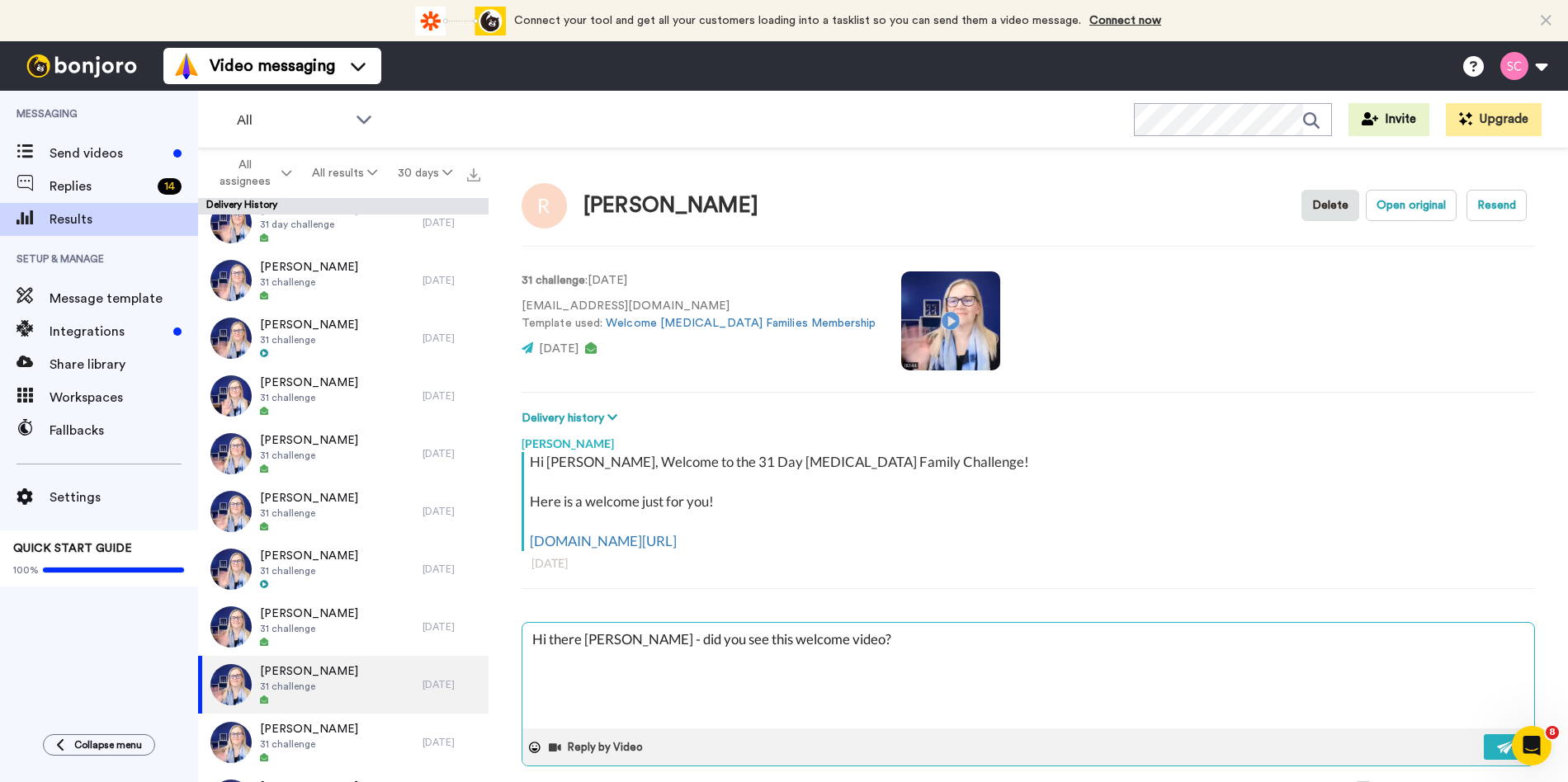
drag, startPoint x: 621, startPoint y: 638, endPoint x: 602, endPoint y: 644, distance: 19.9
click at [585, 640] on textarea "Hi there Nicole - did you see this welcome video?" at bounding box center [1029, 676] width 1012 height 105
click at [1497, 747] on img at bounding box center [1506, 748] width 18 height 13
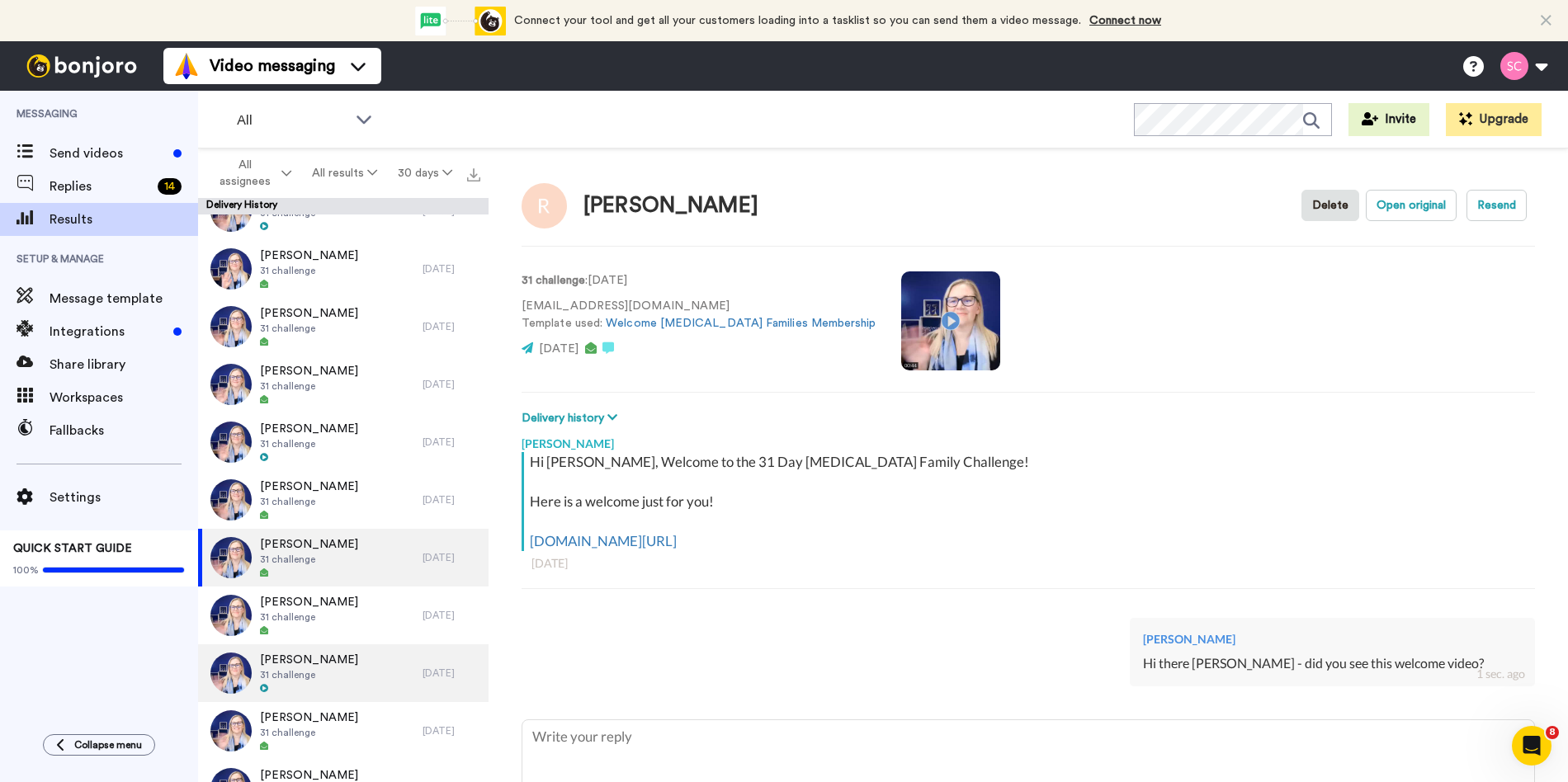
scroll to position [330, 0]
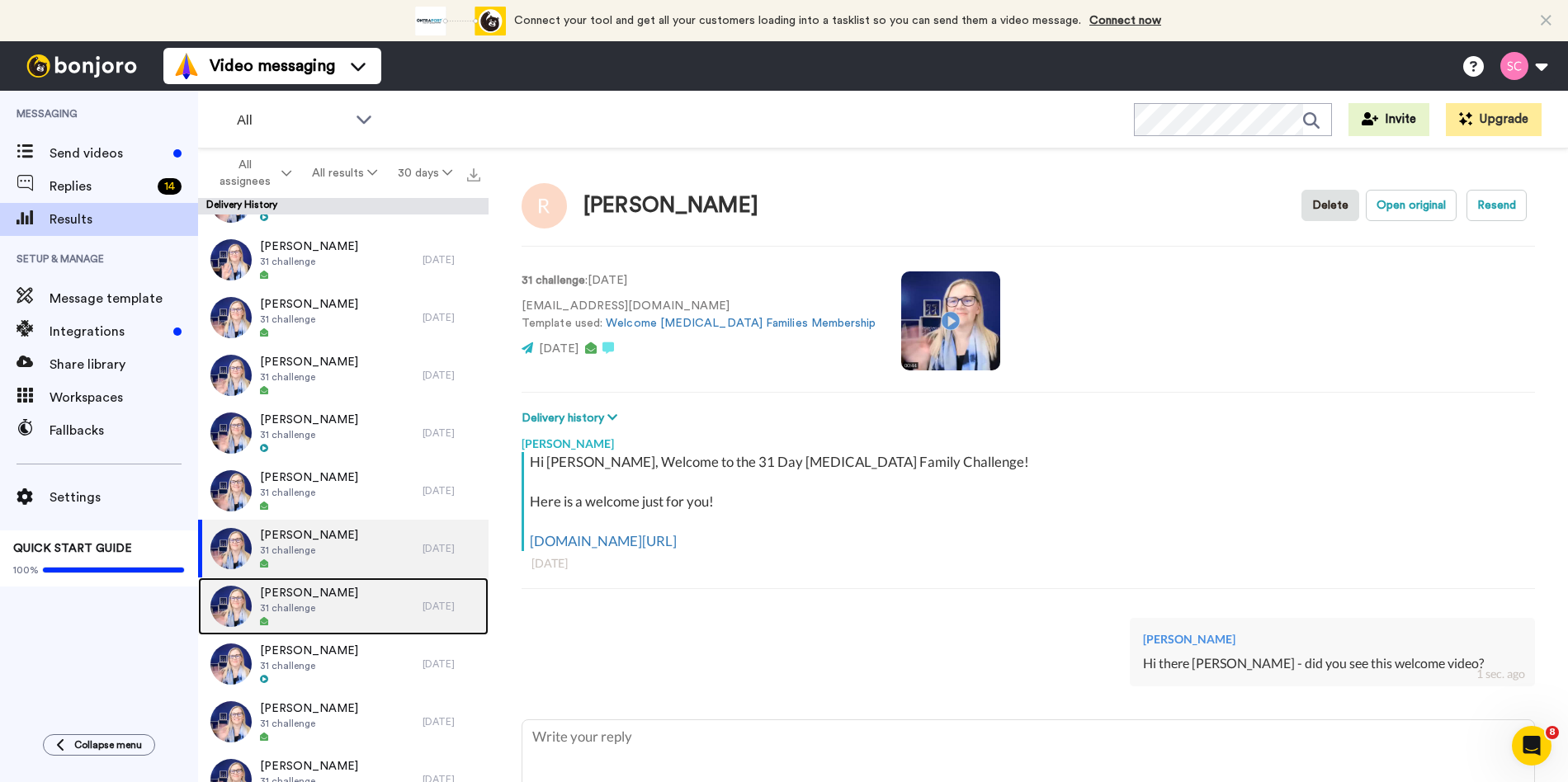
click at [341, 596] on div "Mel Calegari 31 challenge" at bounding box center [309, 607] width 224 height 58
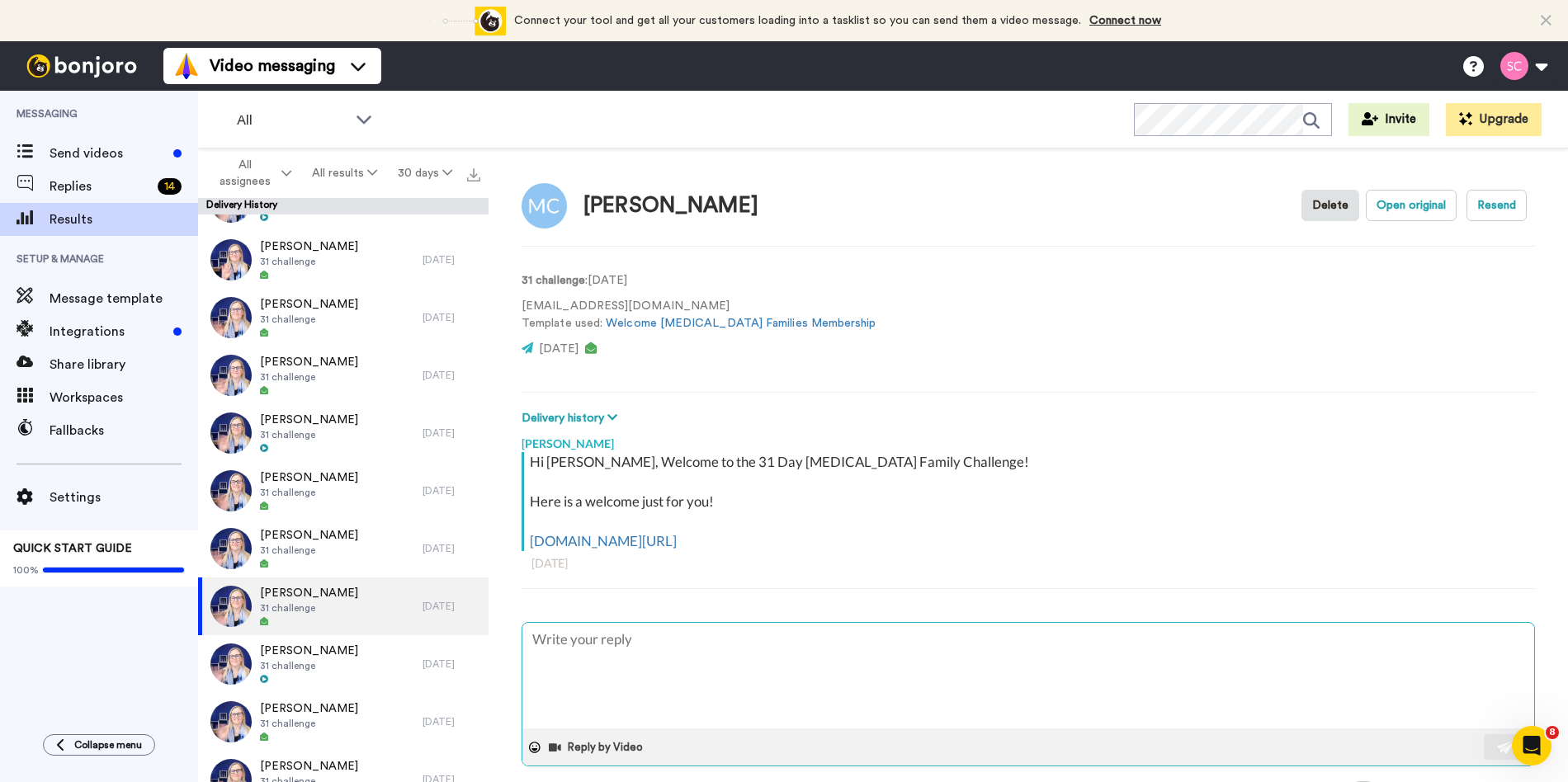
click at [644, 662] on textarea at bounding box center [1029, 676] width 1012 height 105
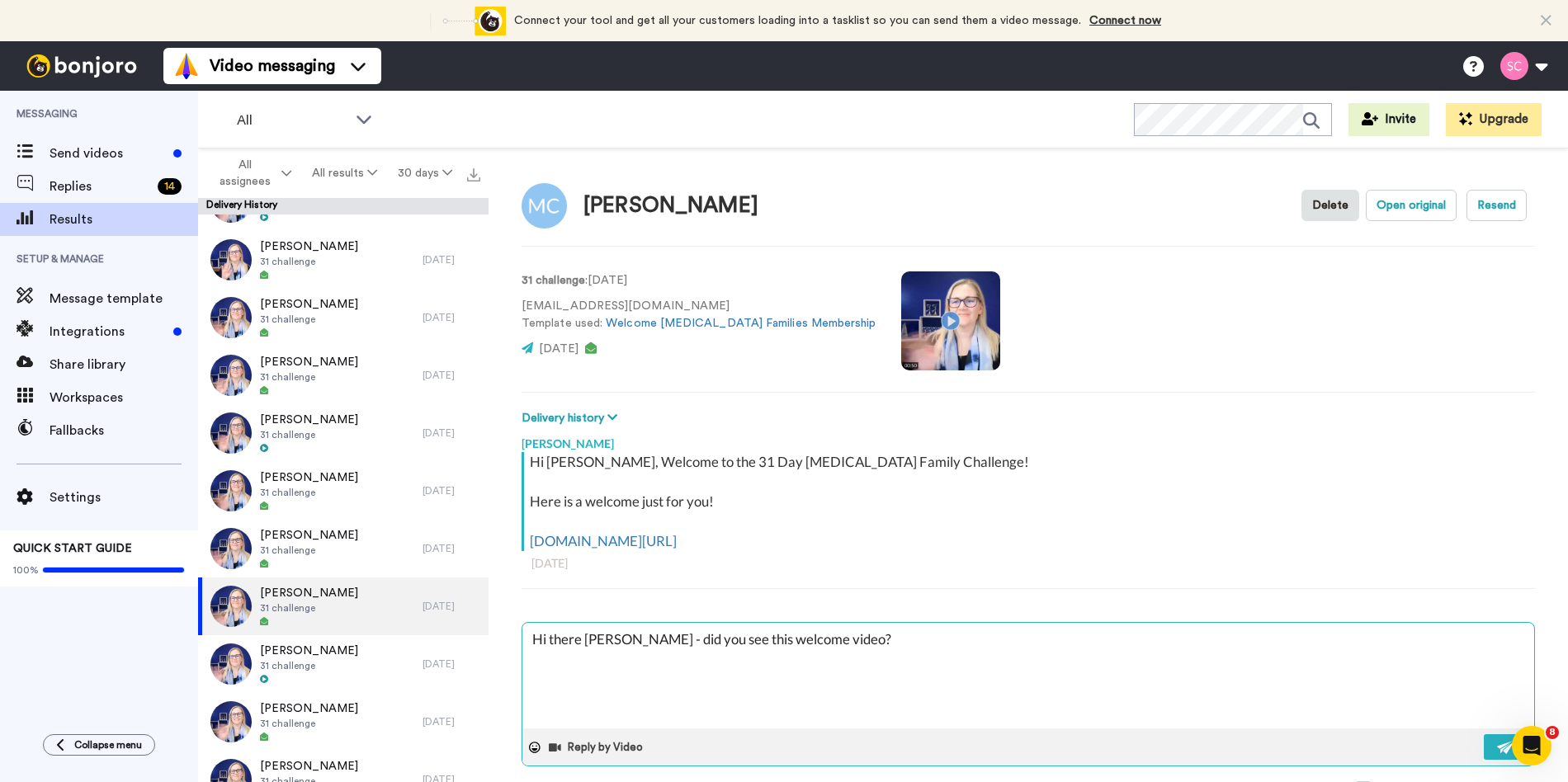
drag, startPoint x: 622, startPoint y: 637, endPoint x: 586, endPoint y: 637, distance: 36.0
click at [586, 637] on textarea "Hi there Nicole - did you see this welcome video?" at bounding box center [1029, 676] width 1012 height 105
click at [1500, 747] on img at bounding box center [1506, 748] width 18 height 13
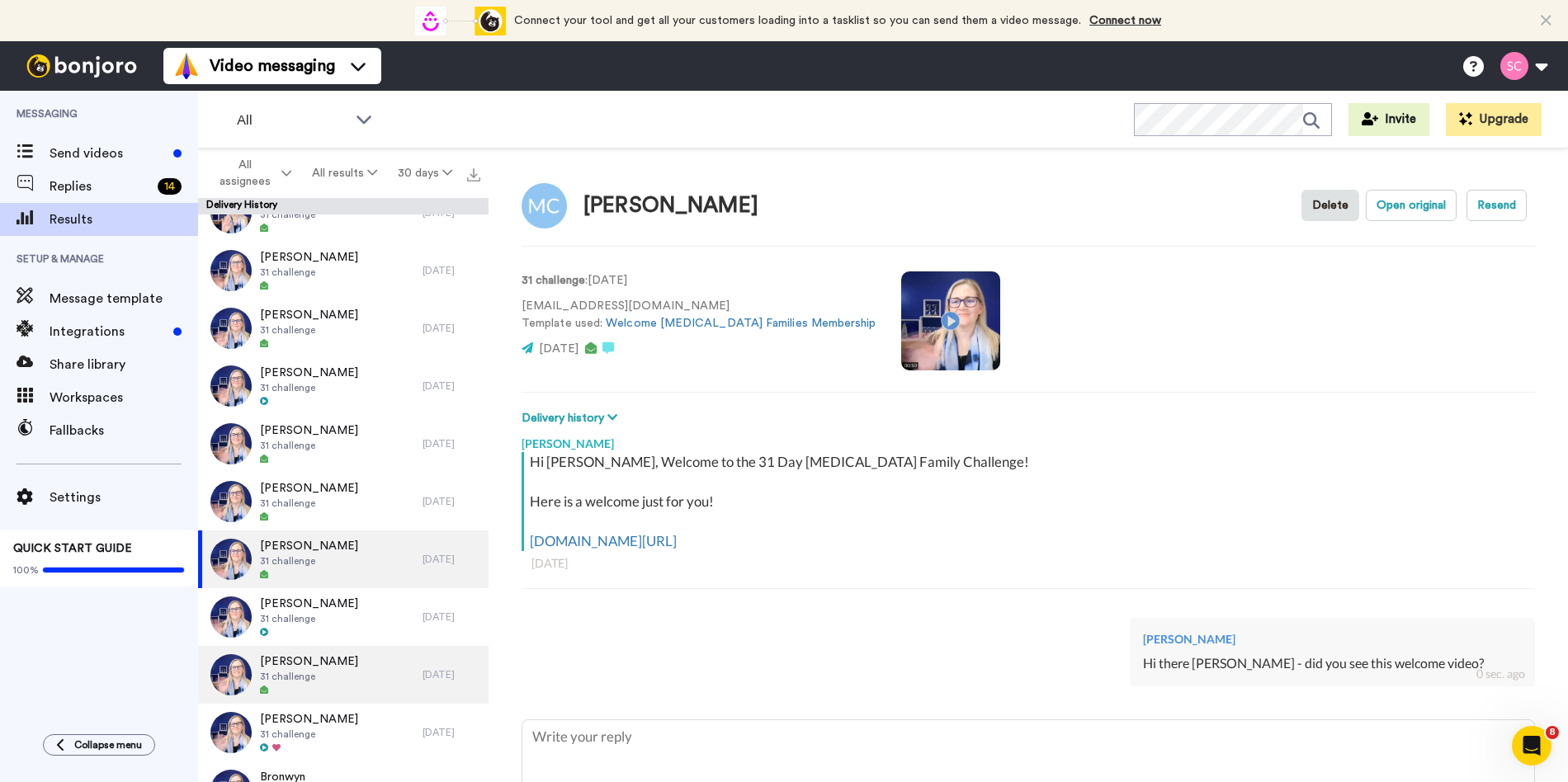
scroll to position [379, 0]
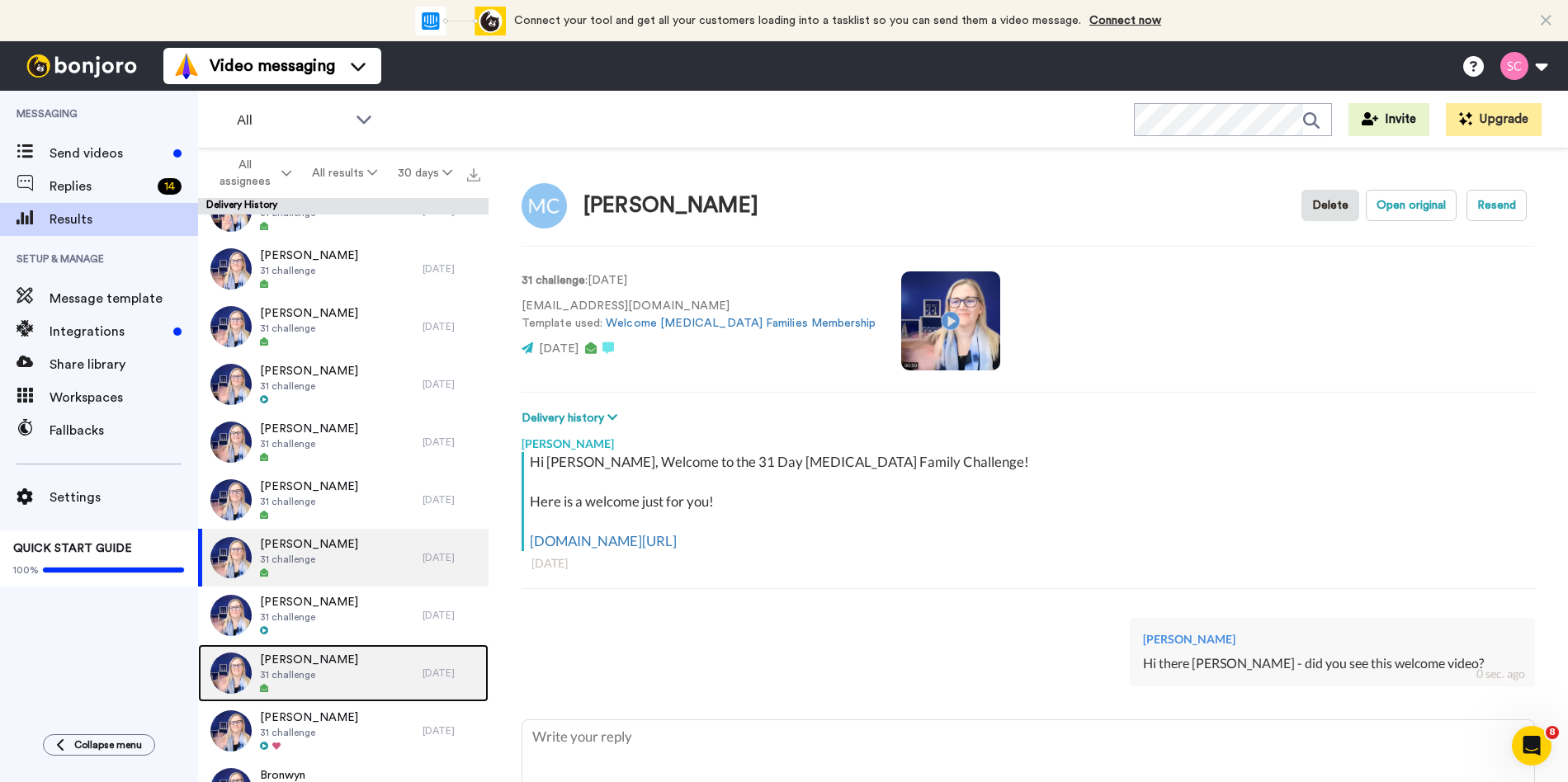
click at [358, 683] on div at bounding box center [309, 689] width 98 height 12
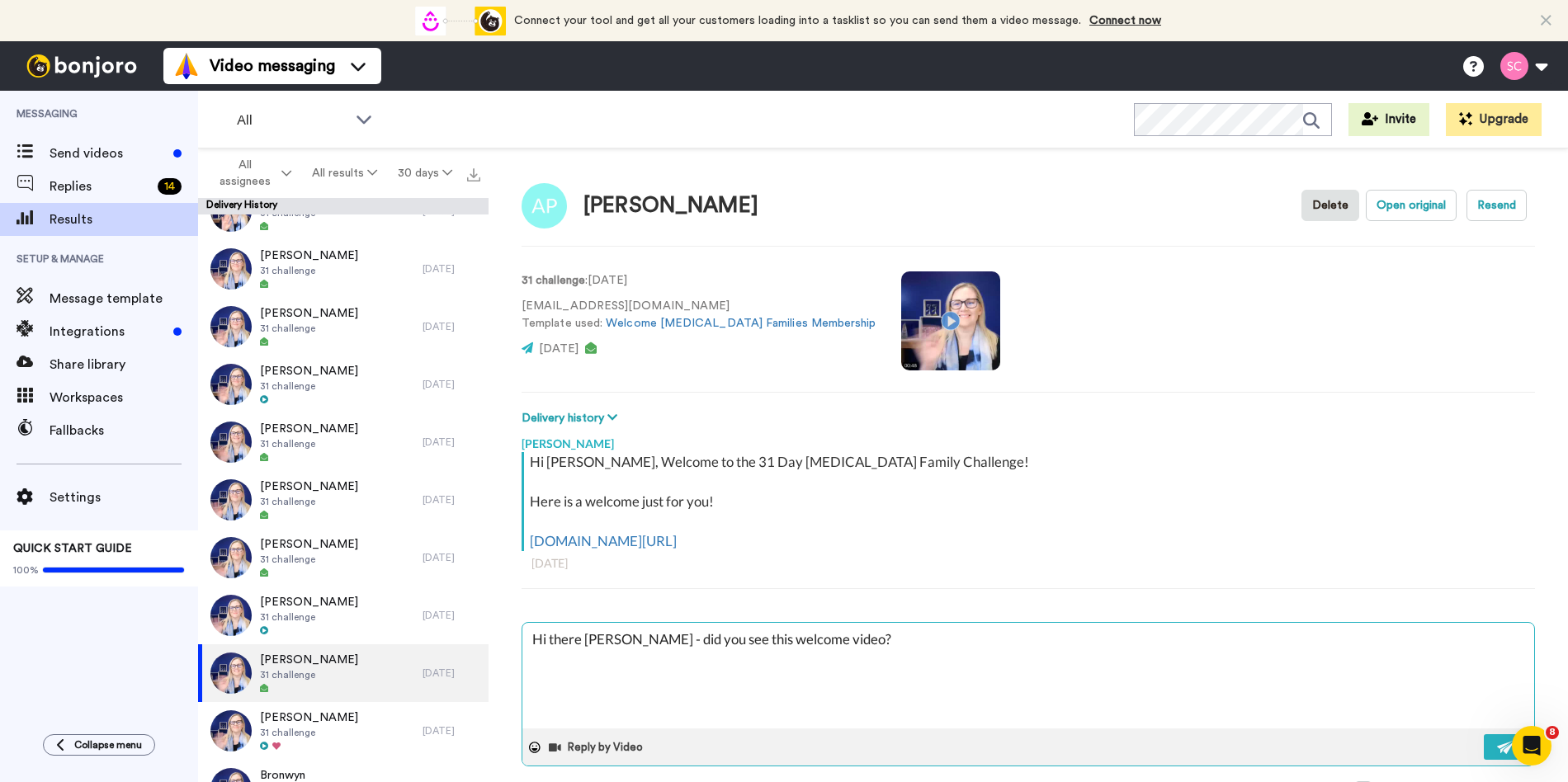
drag, startPoint x: 613, startPoint y: 641, endPoint x: 587, endPoint y: 641, distance: 26.0
click at [587, 641] on textarea "Hi there Nicole - did you see this welcome video?" at bounding box center [1029, 676] width 1012 height 105
click at [1497, 744] on img at bounding box center [1506, 748] width 18 height 13
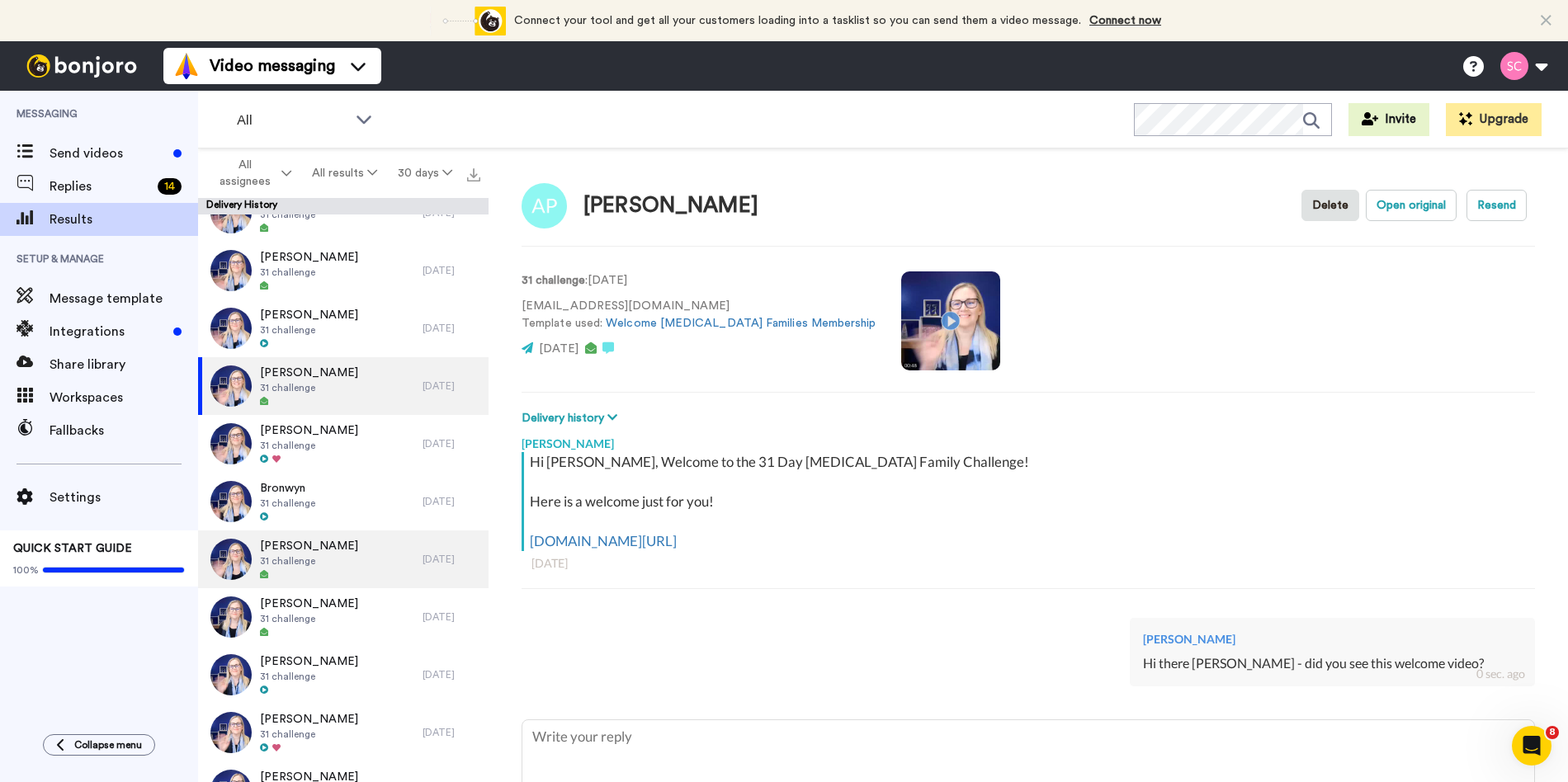
scroll to position [693, 0]
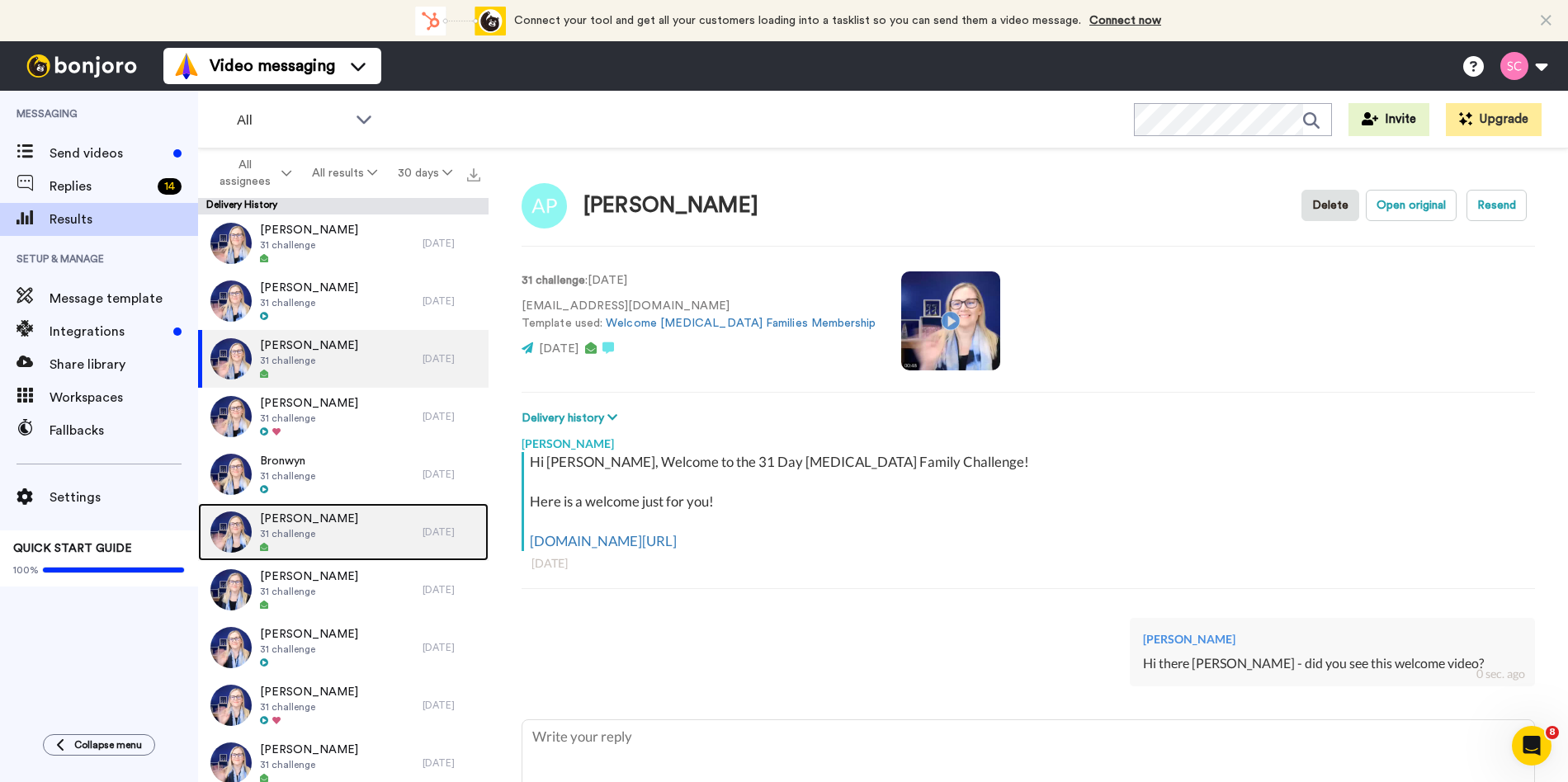
click at [353, 553] on div "Magda Dixon 31 challenge" at bounding box center [309, 532] width 224 height 58
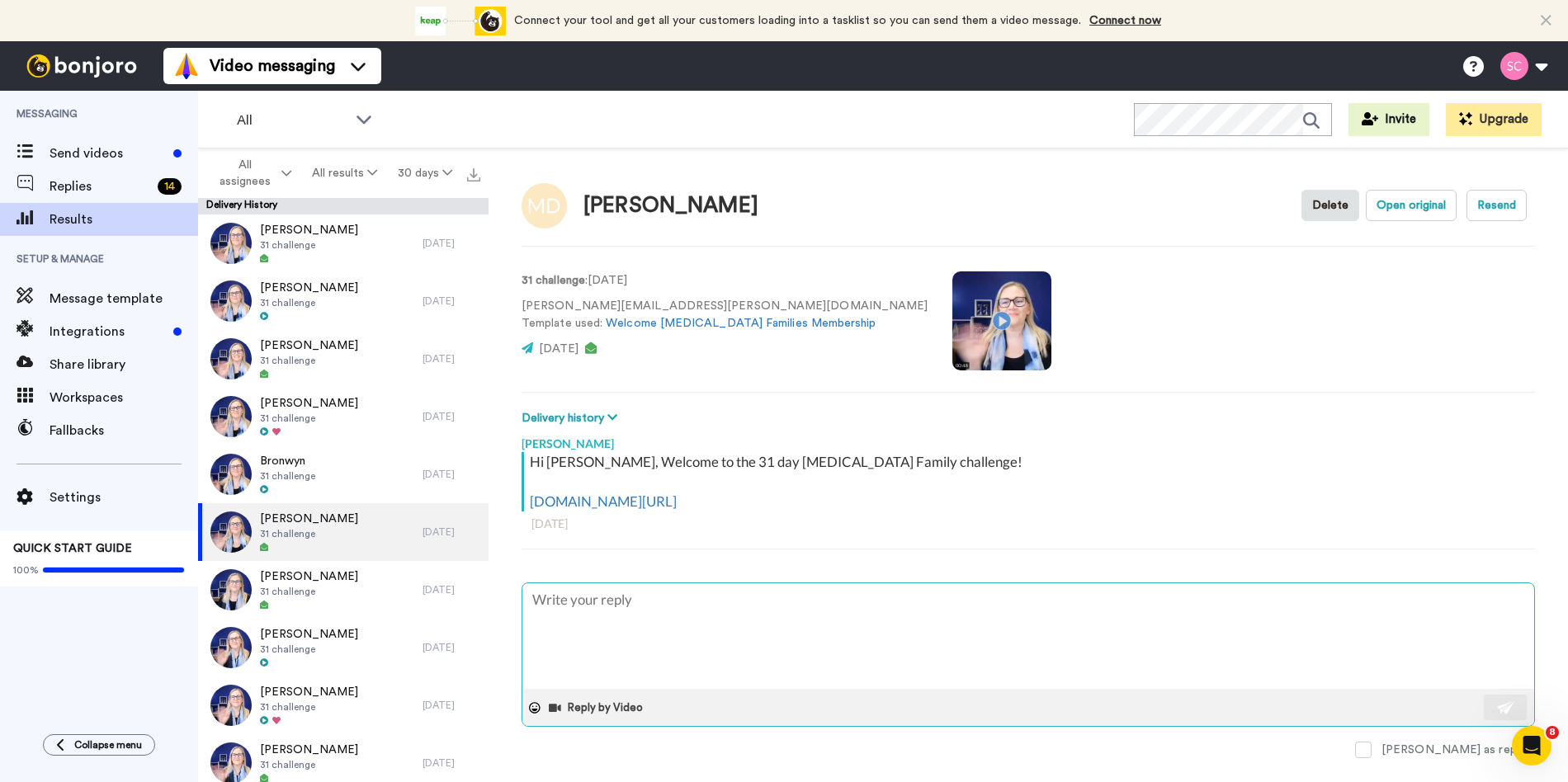
click at [642, 620] on textarea at bounding box center [1029, 636] width 1012 height 105
drag, startPoint x: 624, startPoint y: 600, endPoint x: 586, endPoint y: 603, distance: 38.1
click at [586, 602] on textarea "Hi there Nicole - did you see this welcome video?" at bounding box center [1029, 636] width 1012 height 105
click at [1494, 701] on button at bounding box center [1505, 707] width 42 height 26
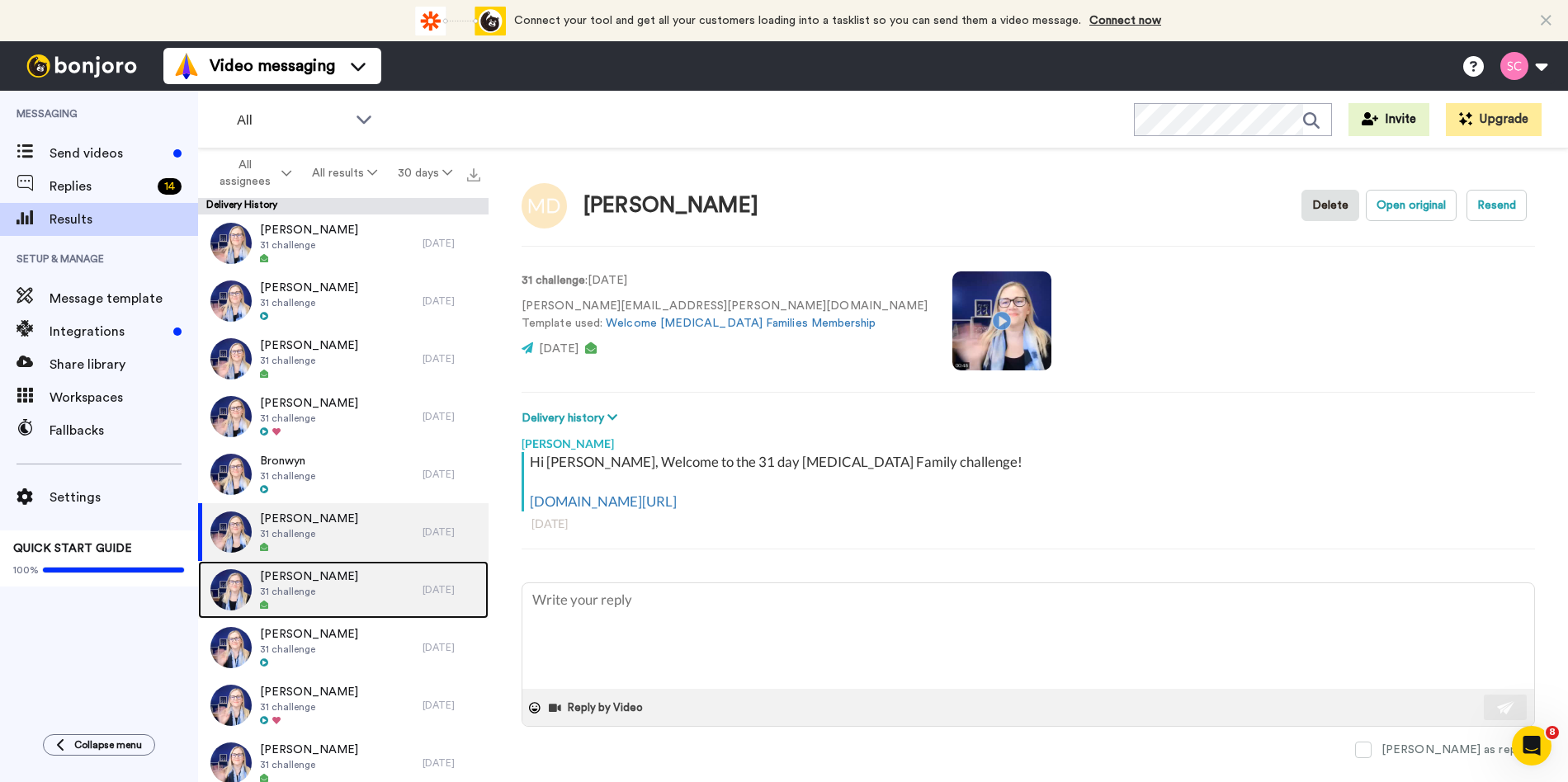
click at [327, 602] on div "Carrie Cox 31 challenge" at bounding box center [309, 590] width 224 height 58
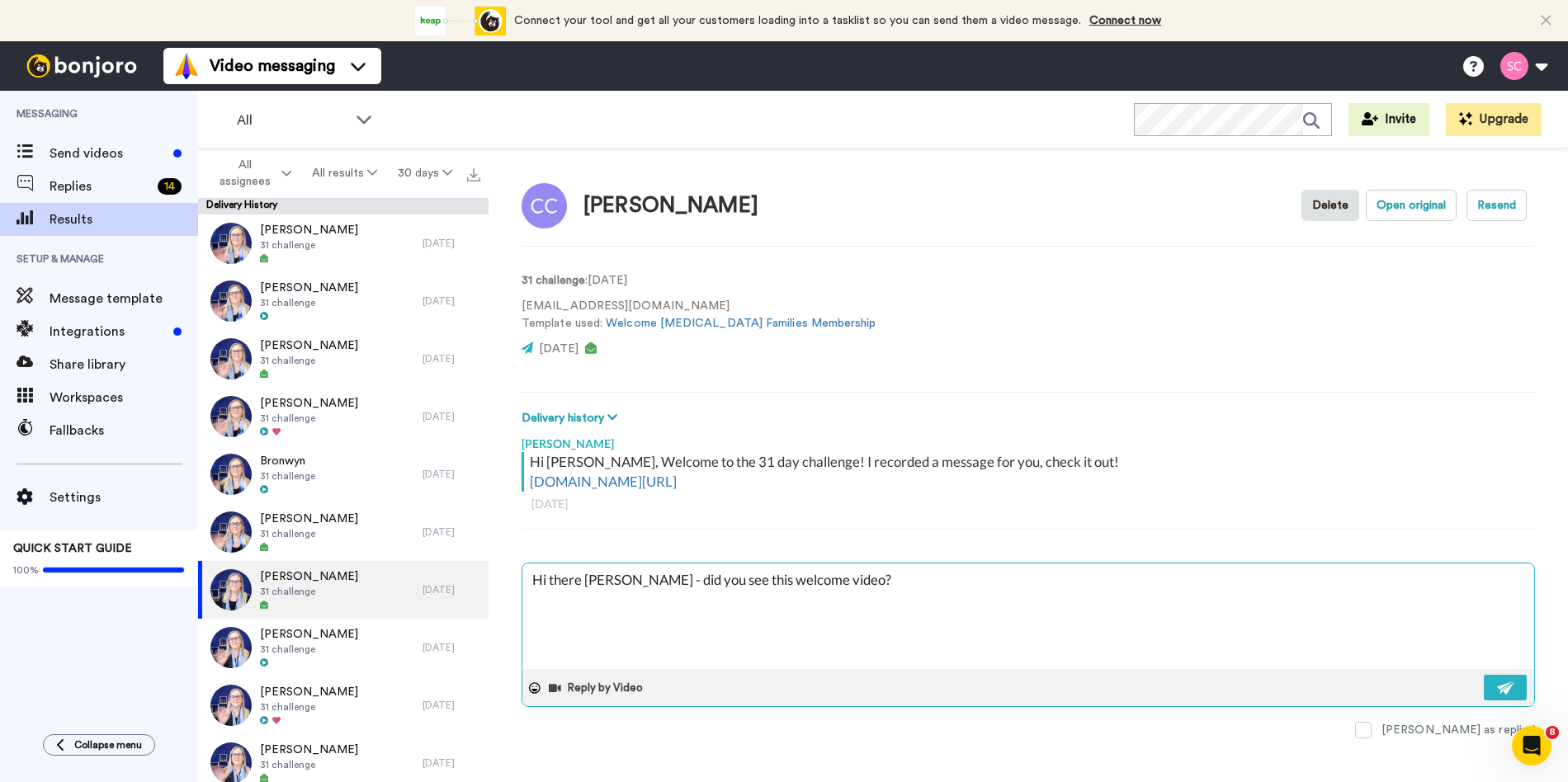
drag, startPoint x: 623, startPoint y: 581, endPoint x: 607, endPoint y: 582, distance: 16.0
click at [586, 579] on textarea "Hi there Nicole - did you see this welcome video?" at bounding box center [1029, 616] width 1012 height 105
click at [1502, 682] on img at bounding box center [1506, 688] width 18 height 13
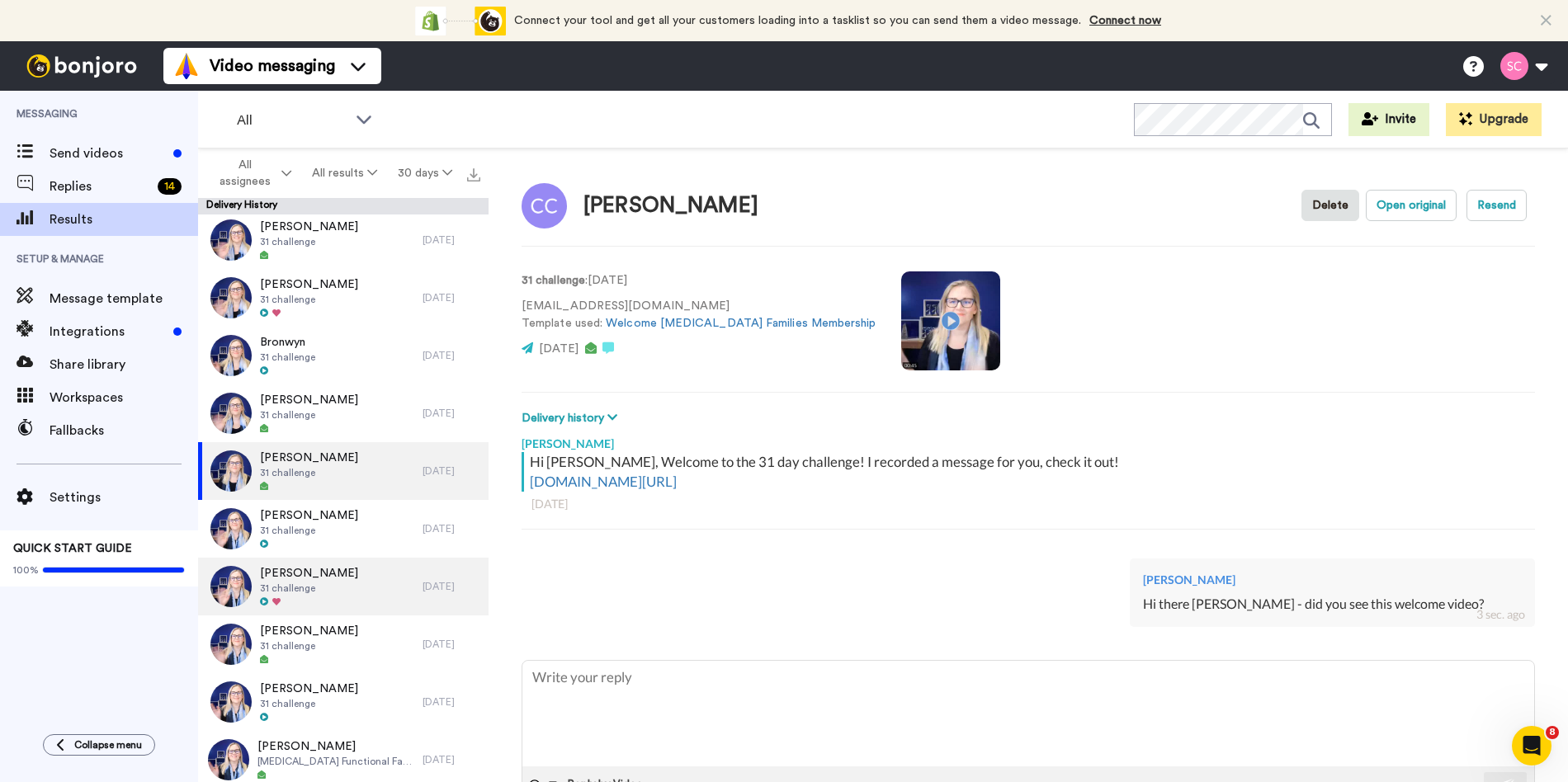
scroll to position [824, 0]
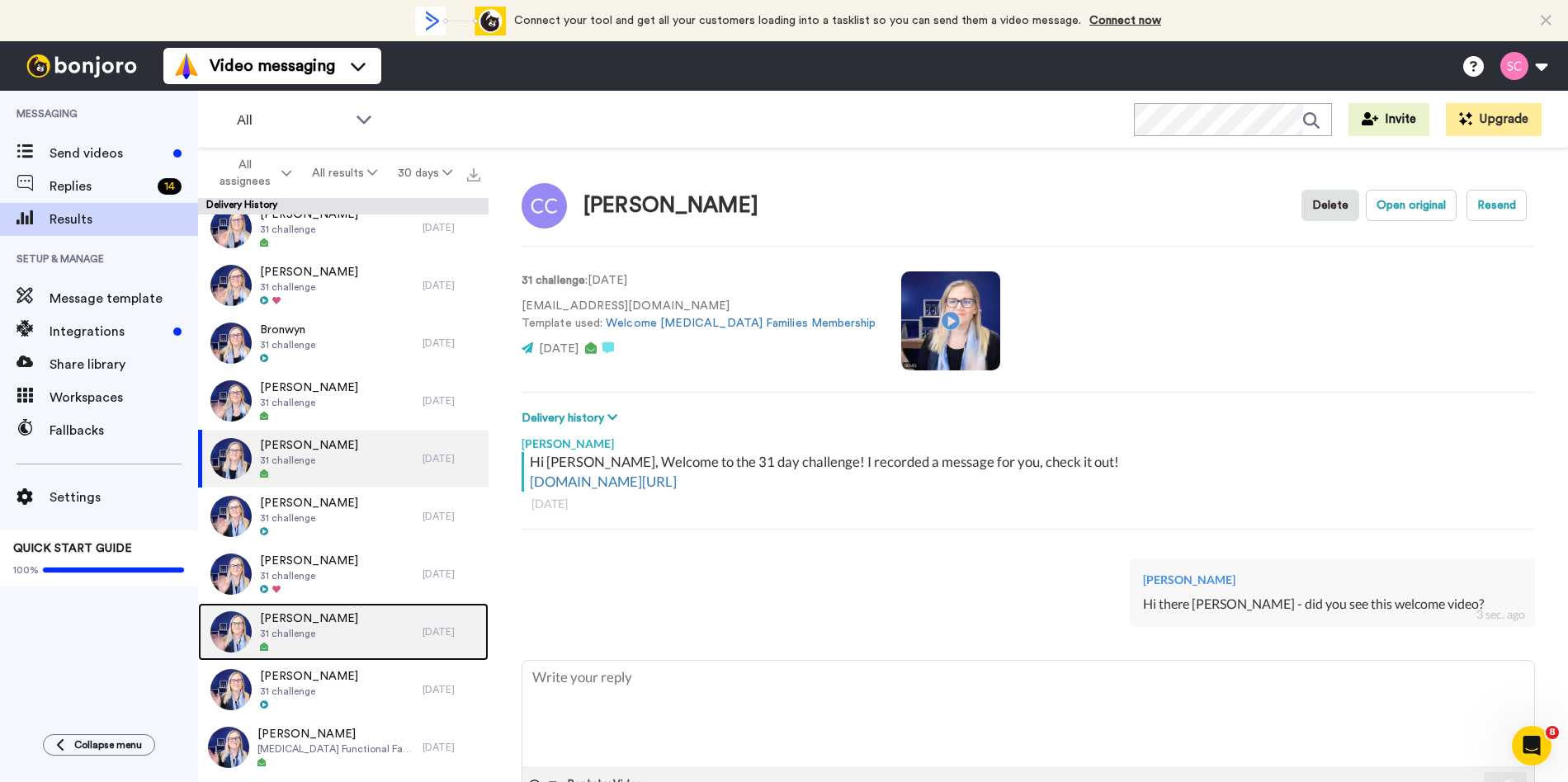
click at [351, 627] on div "Angie Elder 31 challenge" at bounding box center [309, 632] width 224 height 58
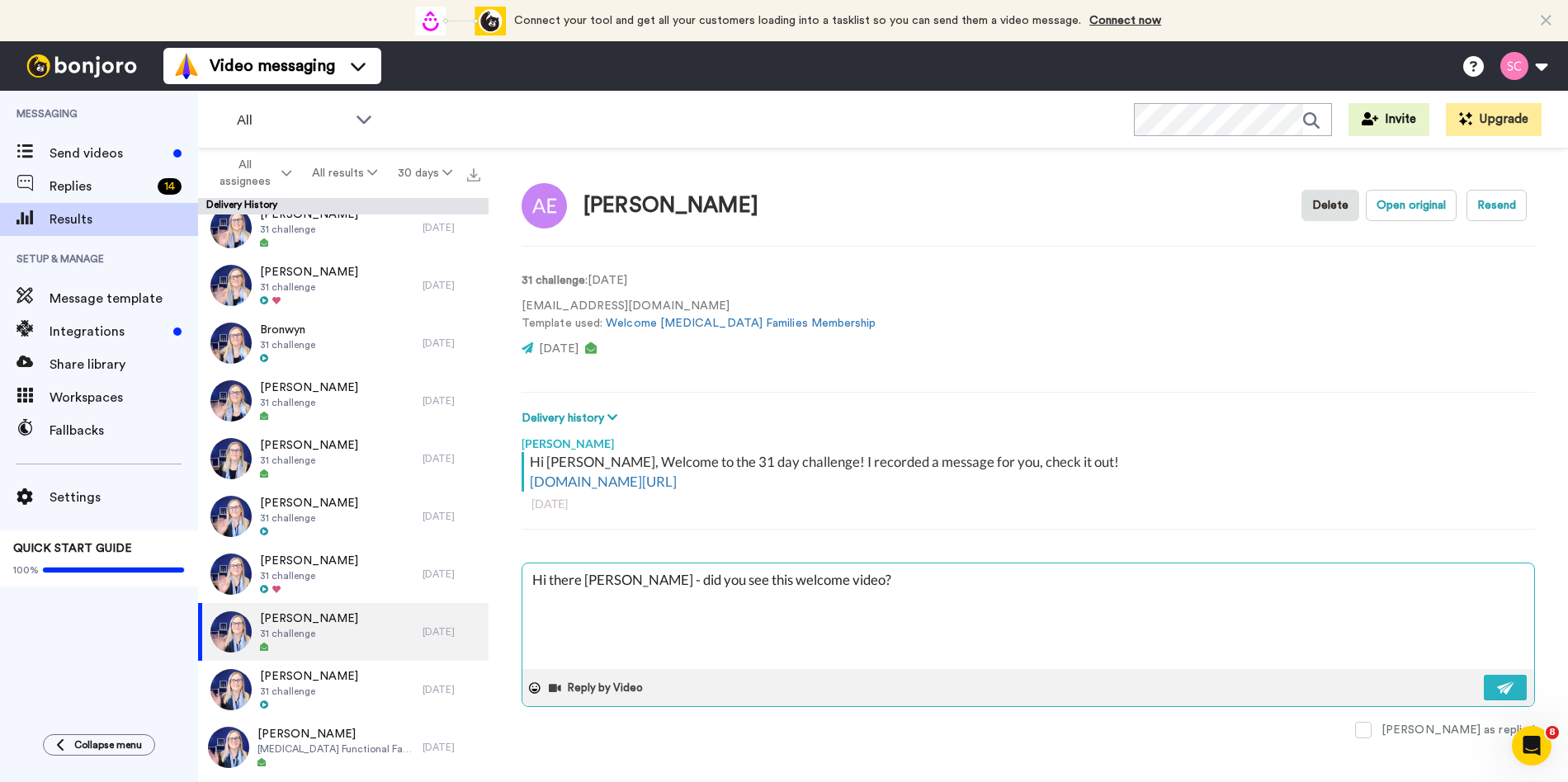
drag, startPoint x: 613, startPoint y: 578, endPoint x: 596, endPoint y: 581, distance: 17.3
click at [588, 578] on textarea "Hi there Nicole - did you see this welcome video?" at bounding box center [1029, 616] width 1012 height 105
click at [1511, 681] on img at bounding box center [1506, 688] width 18 height 13
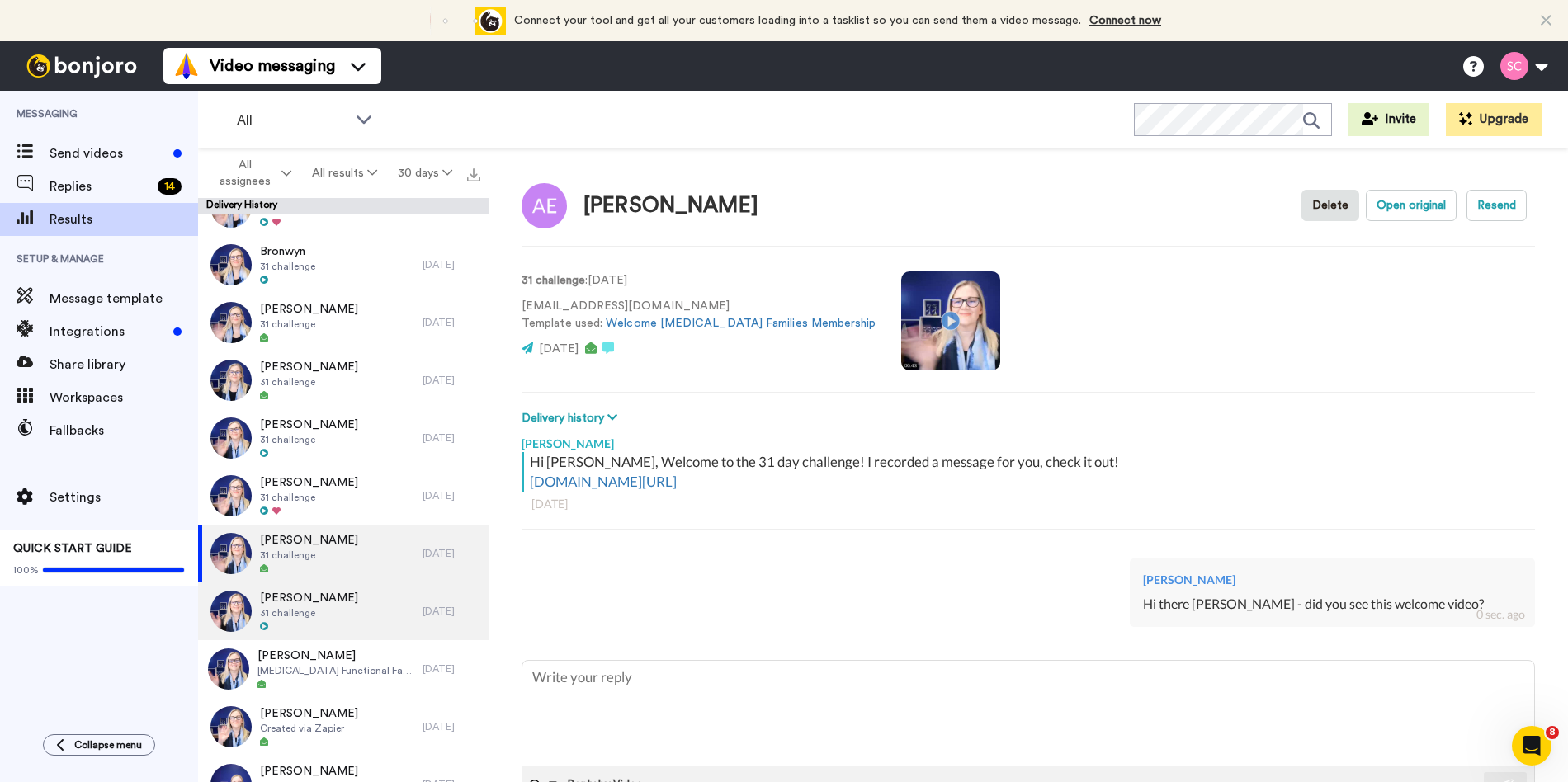
scroll to position [912, 0]
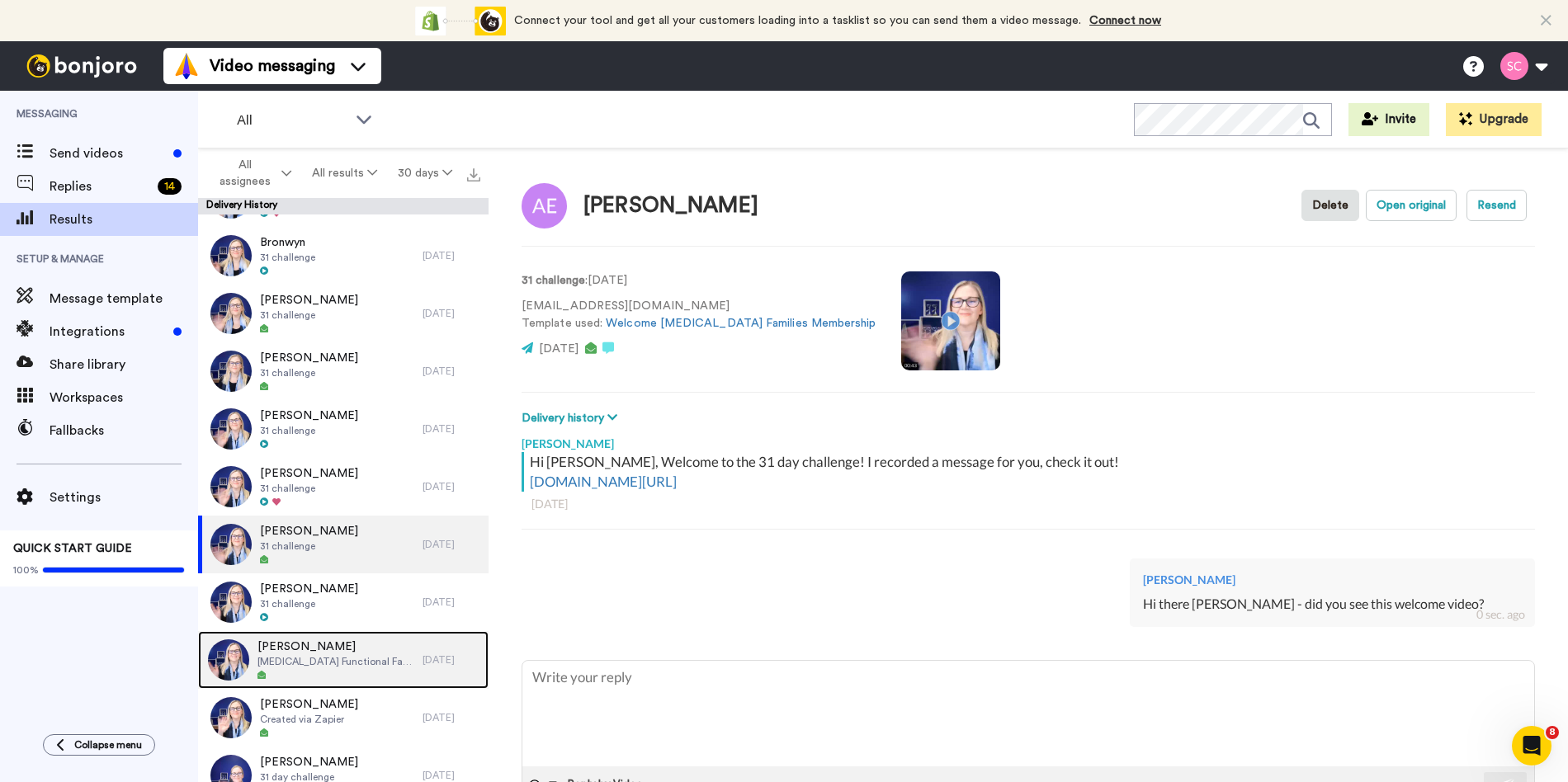
click at [347, 656] on span "[MEDICAL_DATA] Functional Family Membership + Support - Annual Purchase" at bounding box center [336, 662] width 157 height 13
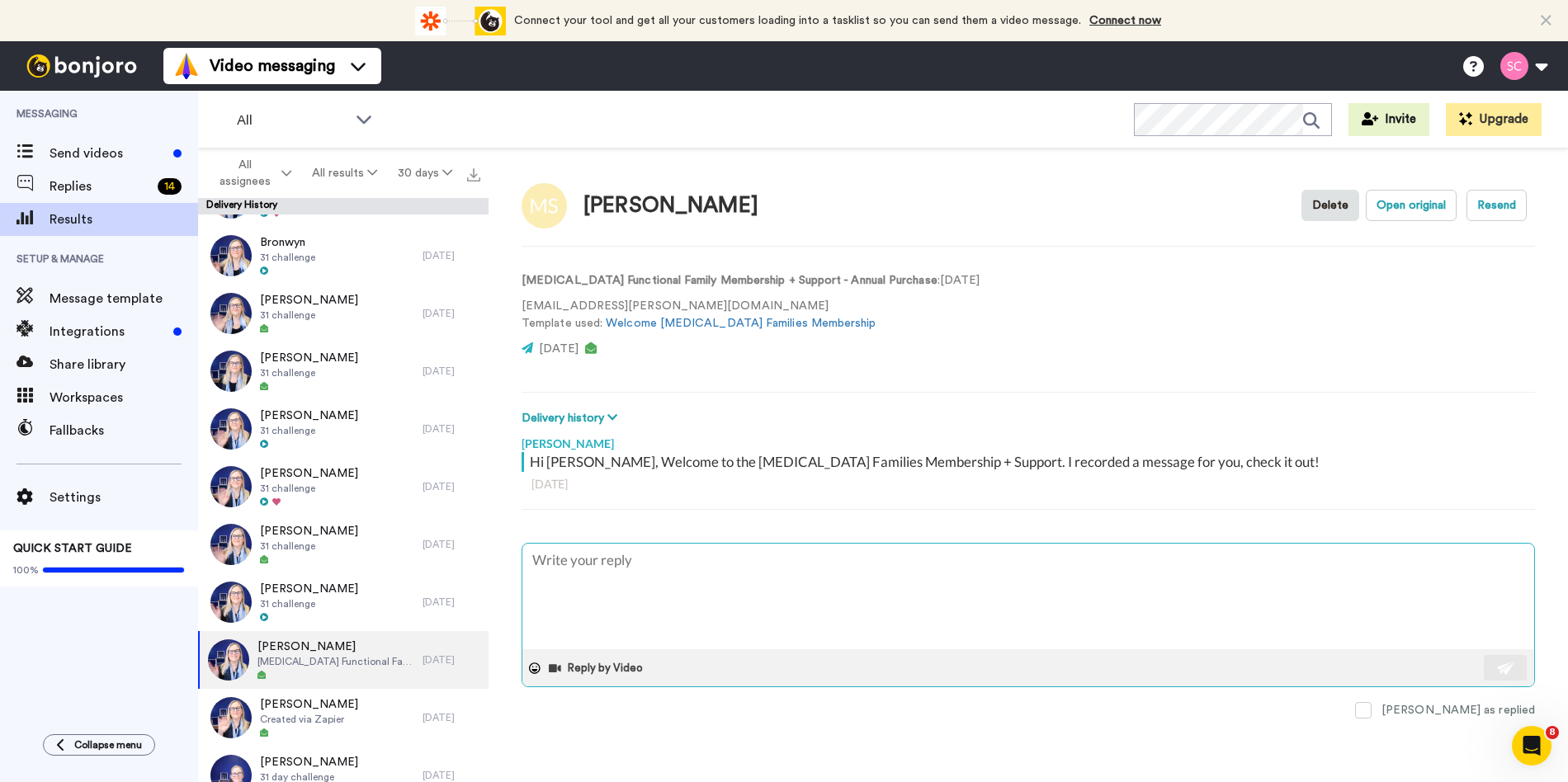
click at [620, 592] on textarea at bounding box center [1029, 596] width 1012 height 105
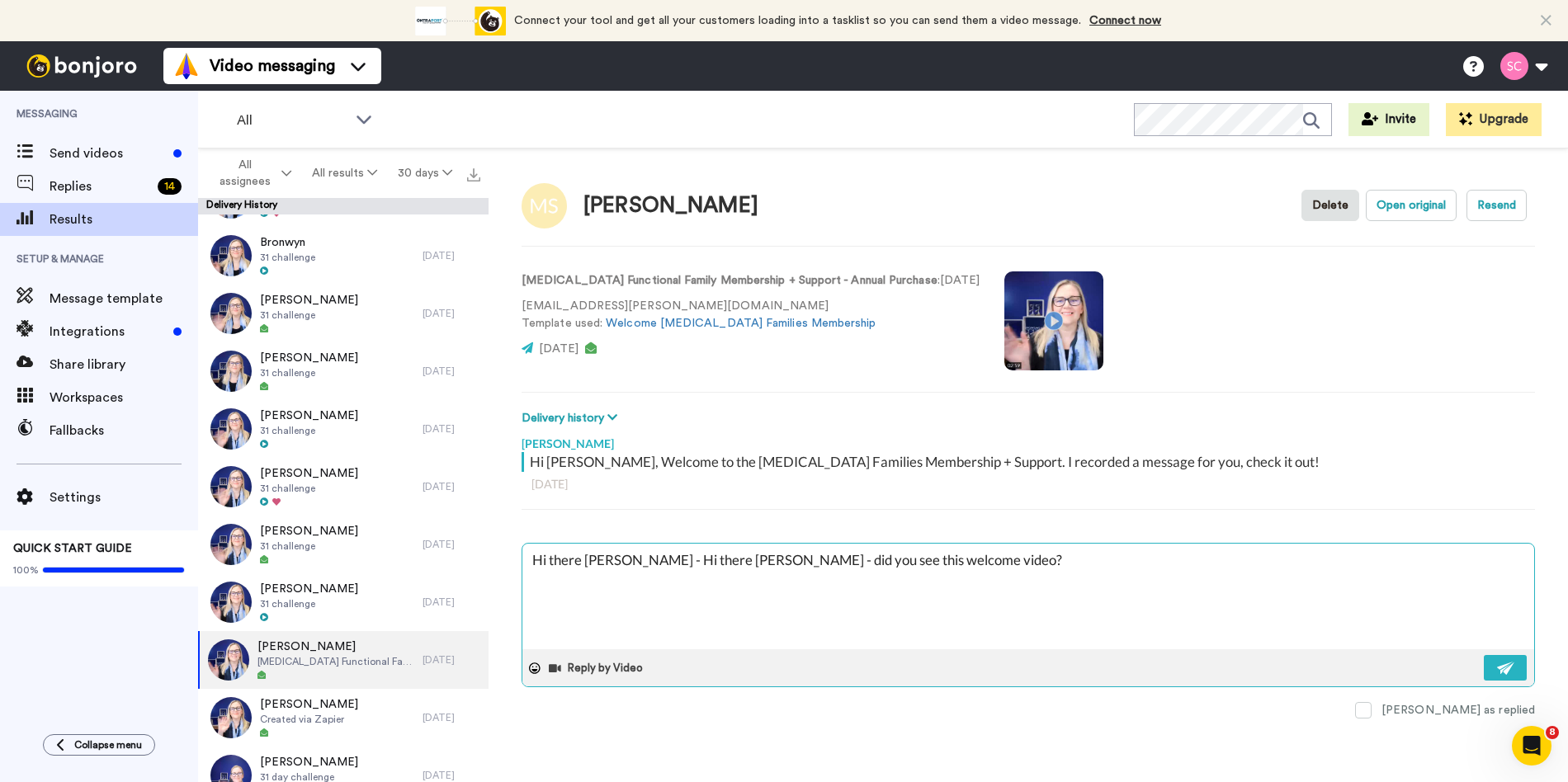
drag, startPoint x: 738, startPoint y: 559, endPoint x: 659, endPoint y: 563, distance: 79.1
click at [635, 564] on textarea "Hi there Megan - Hi there Nicole - did you see this welcome video?" at bounding box center [1029, 596] width 1012 height 105
click at [1508, 668] on img at bounding box center [1506, 668] width 18 height 13
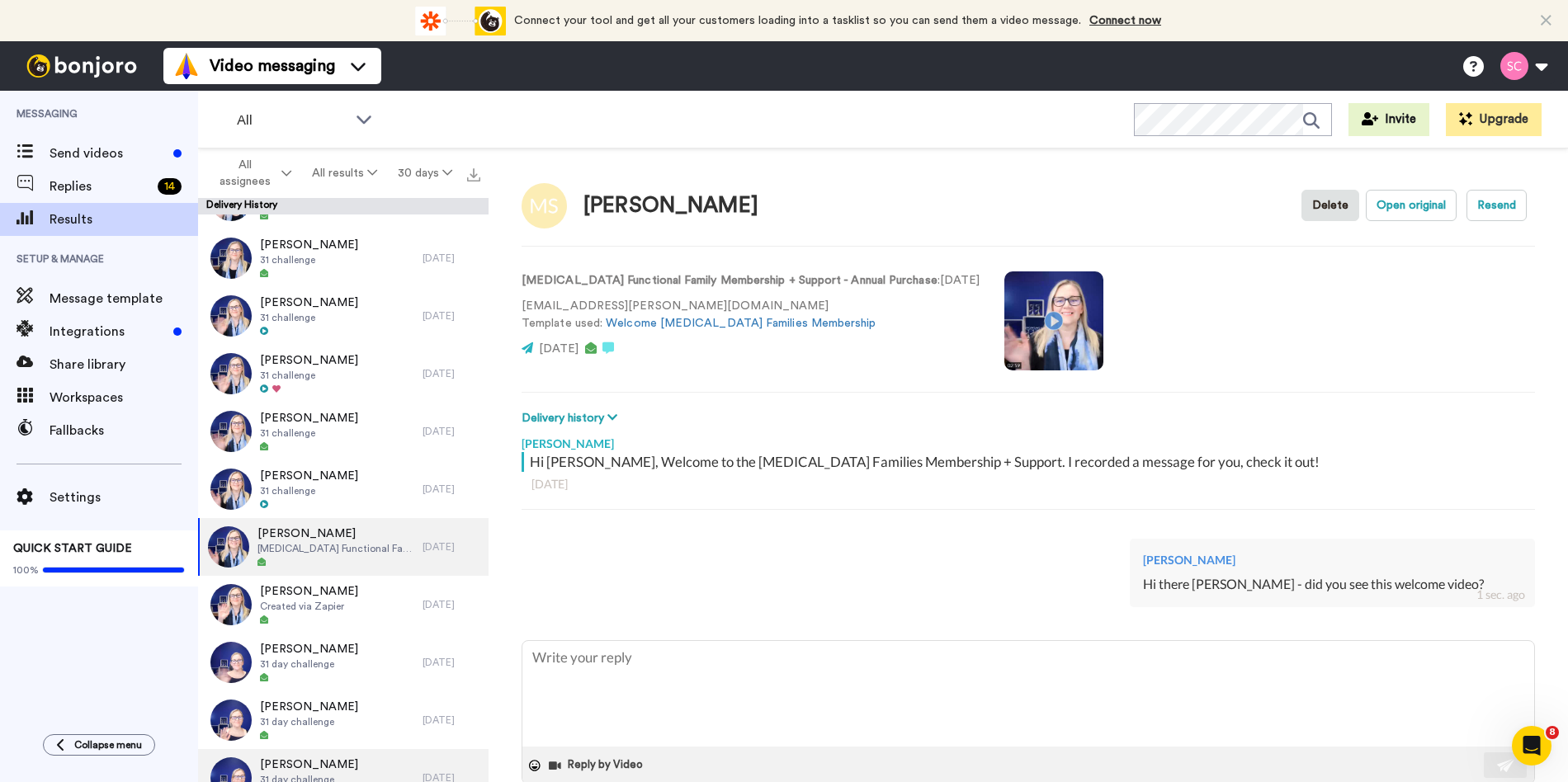
scroll to position [1060, 0]
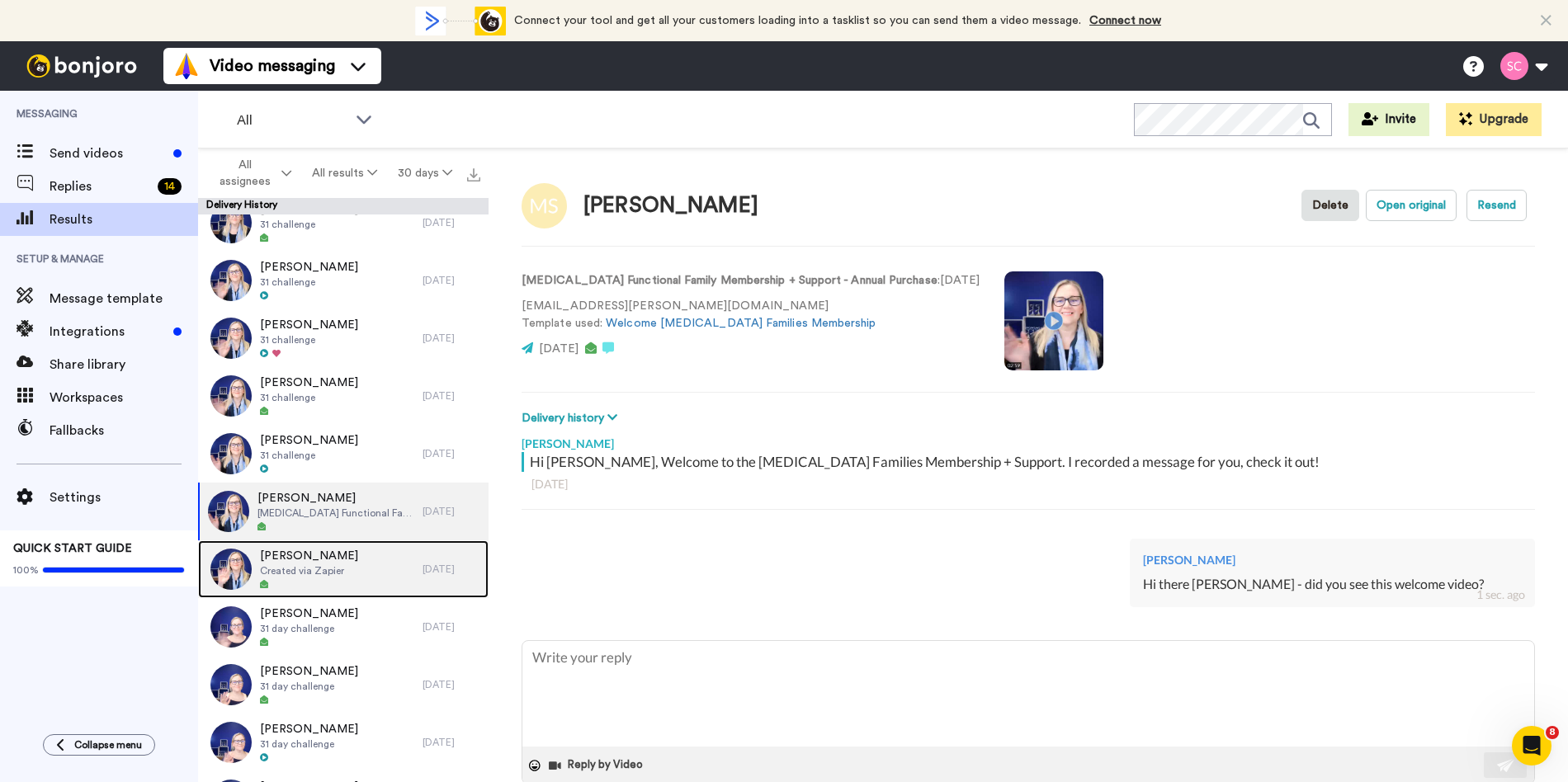
click at [358, 575] on div "Leilani Hicks Created via Zapier" at bounding box center [309, 569] width 224 height 58
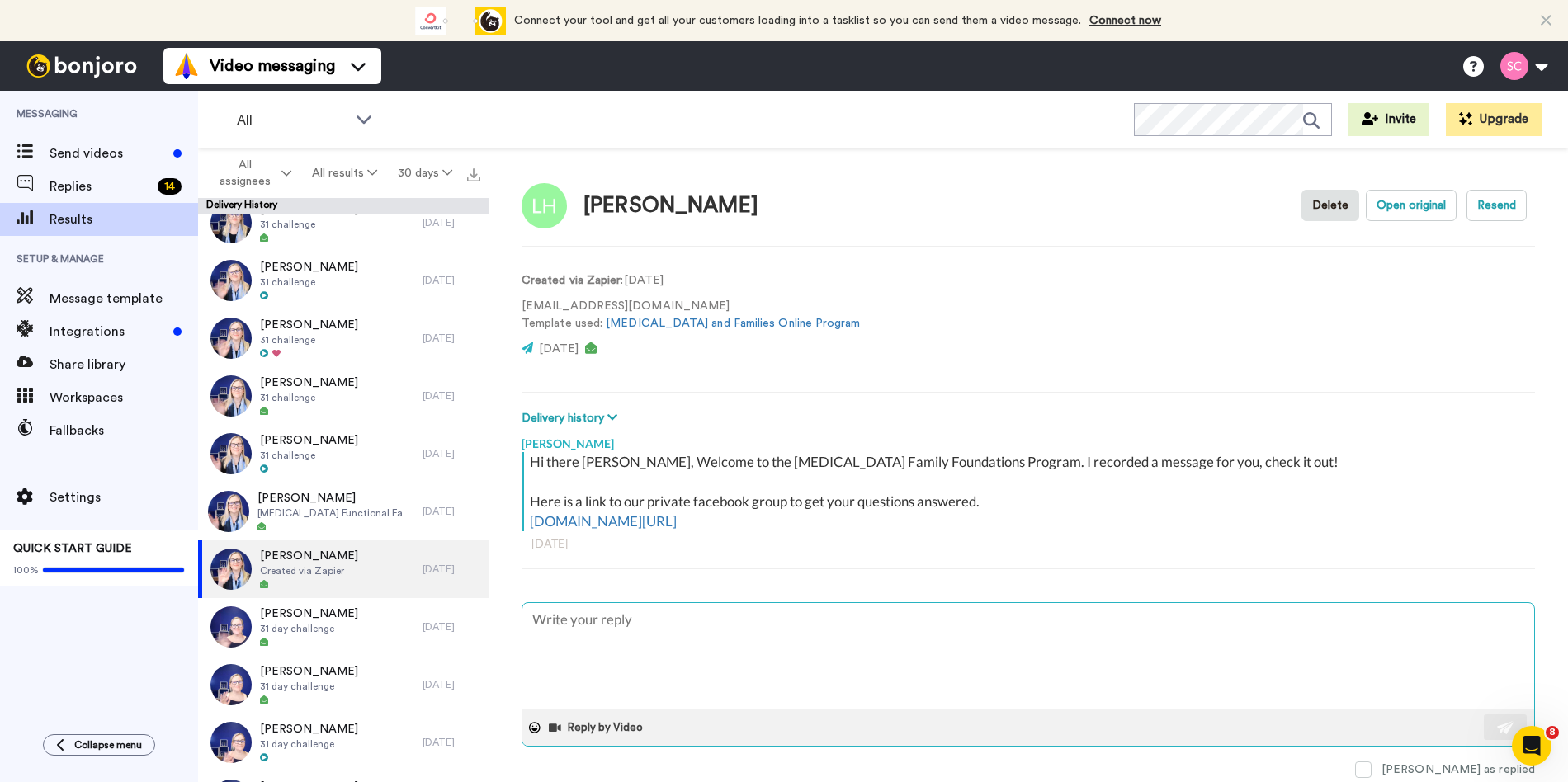
click at [630, 656] on textarea at bounding box center [1029, 656] width 1012 height 105
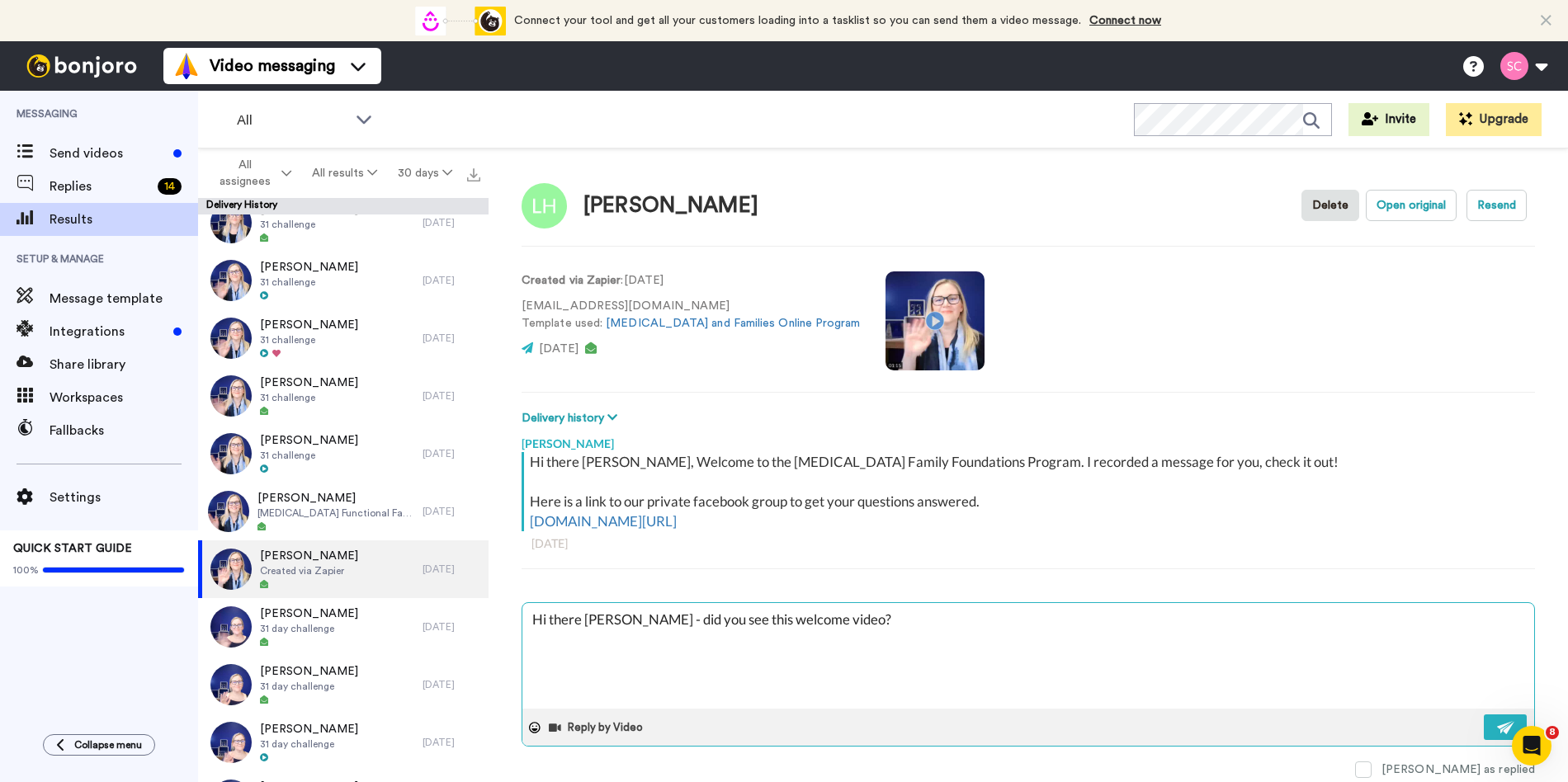
drag, startPoint x: 621, startPoint y: 620, endPoint x: 586, endPoint y: 620, distance: 35.0
click at [586, 620] on textarea "Hi there Nicole - did you see this welcome video?" at bounding box center [1029, 656] width 1012 height 105
click at [1502, 722] on img at bounding box center [1506, 728] width 18 height 13
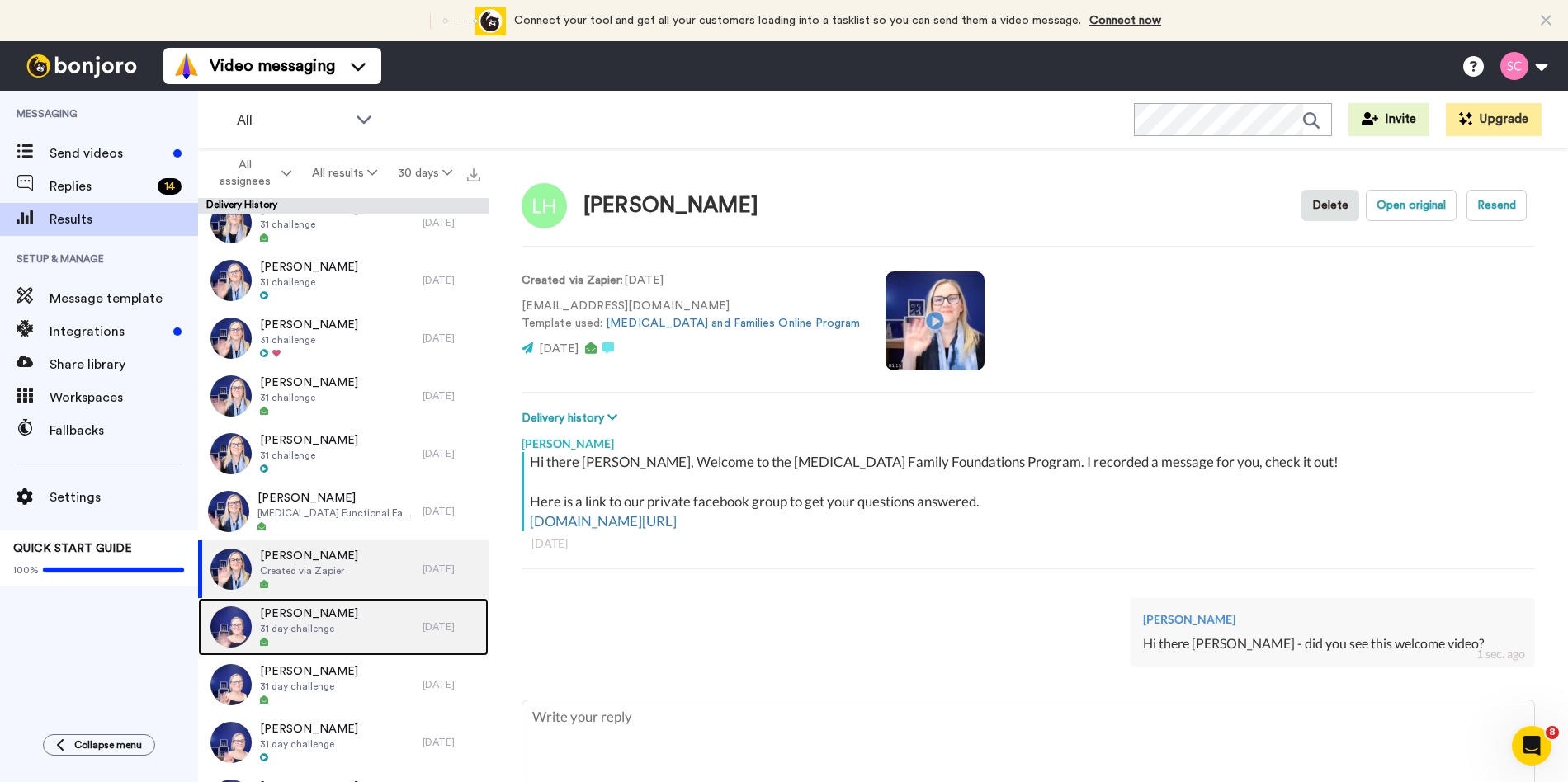
click at [348, 632] on div "Erin 31 day challenge" at bounding box center [309, 627] width 224 height 58
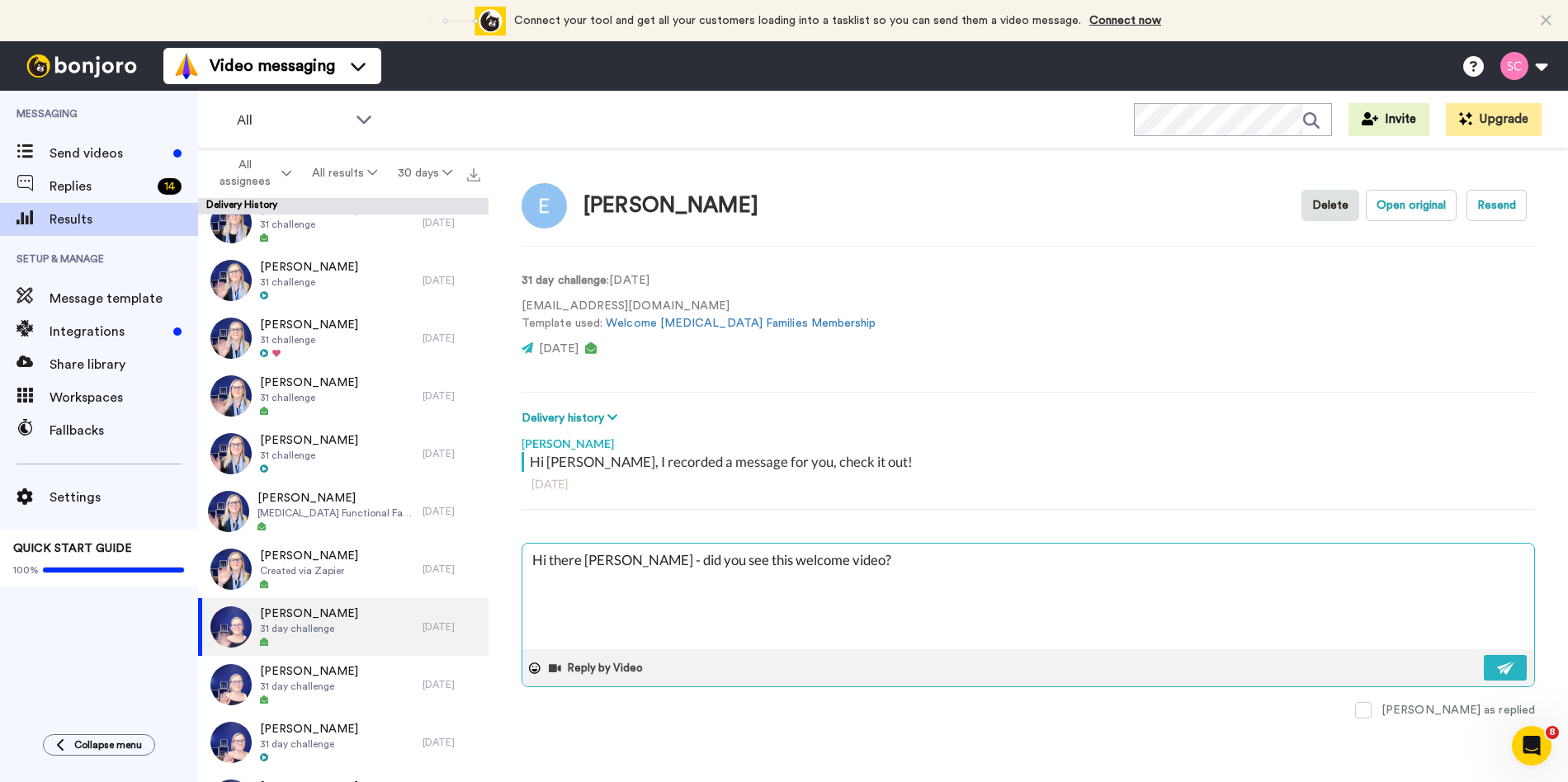
drag, startPoint x: 621, startPoint y: 559, endPoint x: 633, endPoint y: 562, distance: 12.4
click at [585, 559] on textarea "Hi there Nicole - did you see this welcome video?" at bounding box center [1029, 596] width 1012 height 105
click at [1505, 669] on img at bounding box center [1506, 668] width 18 height 13
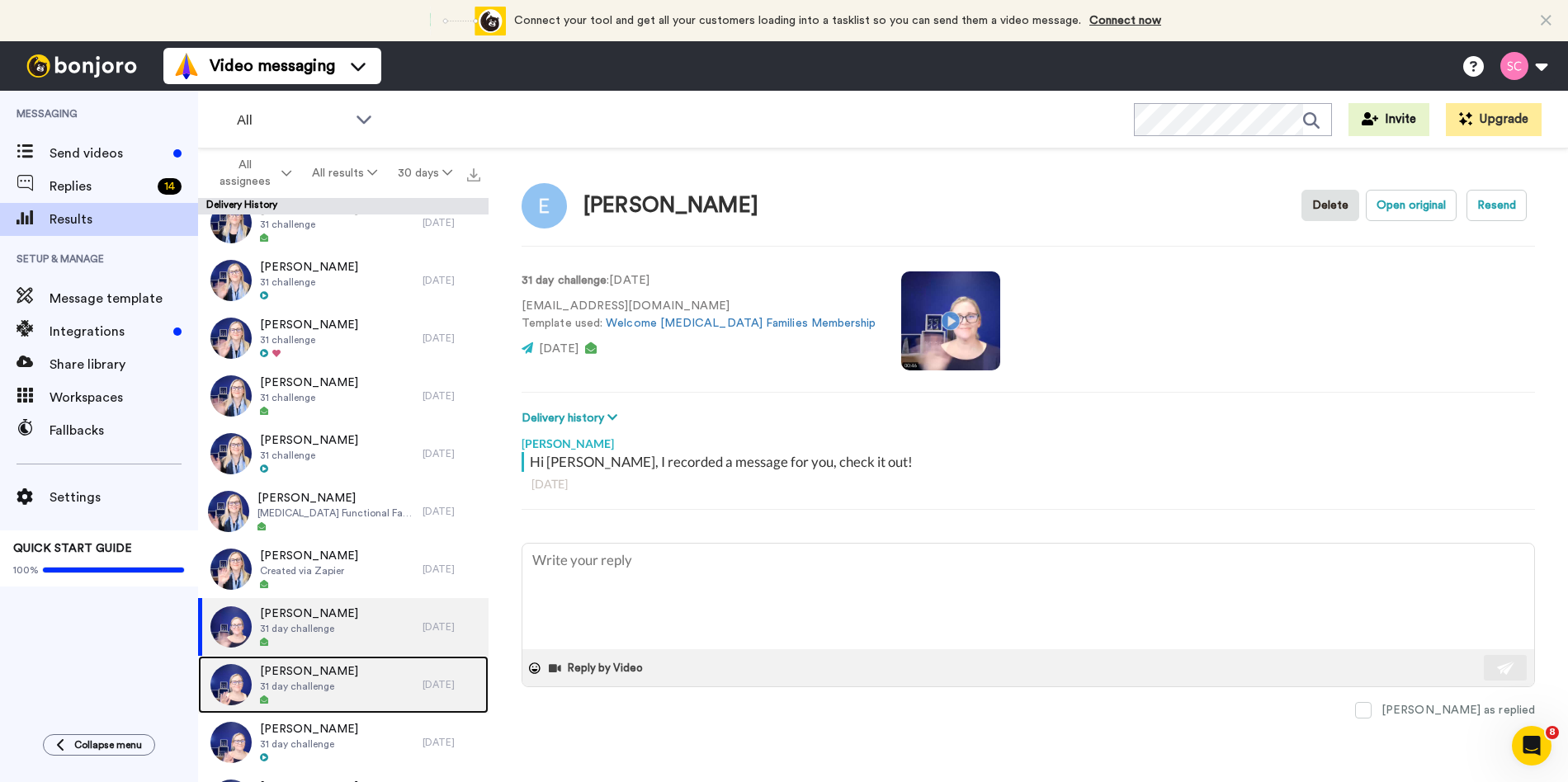
click at [350, 687] on div "Emma 31 day challenge" at bounding box center [309, 684] width 224 height 58
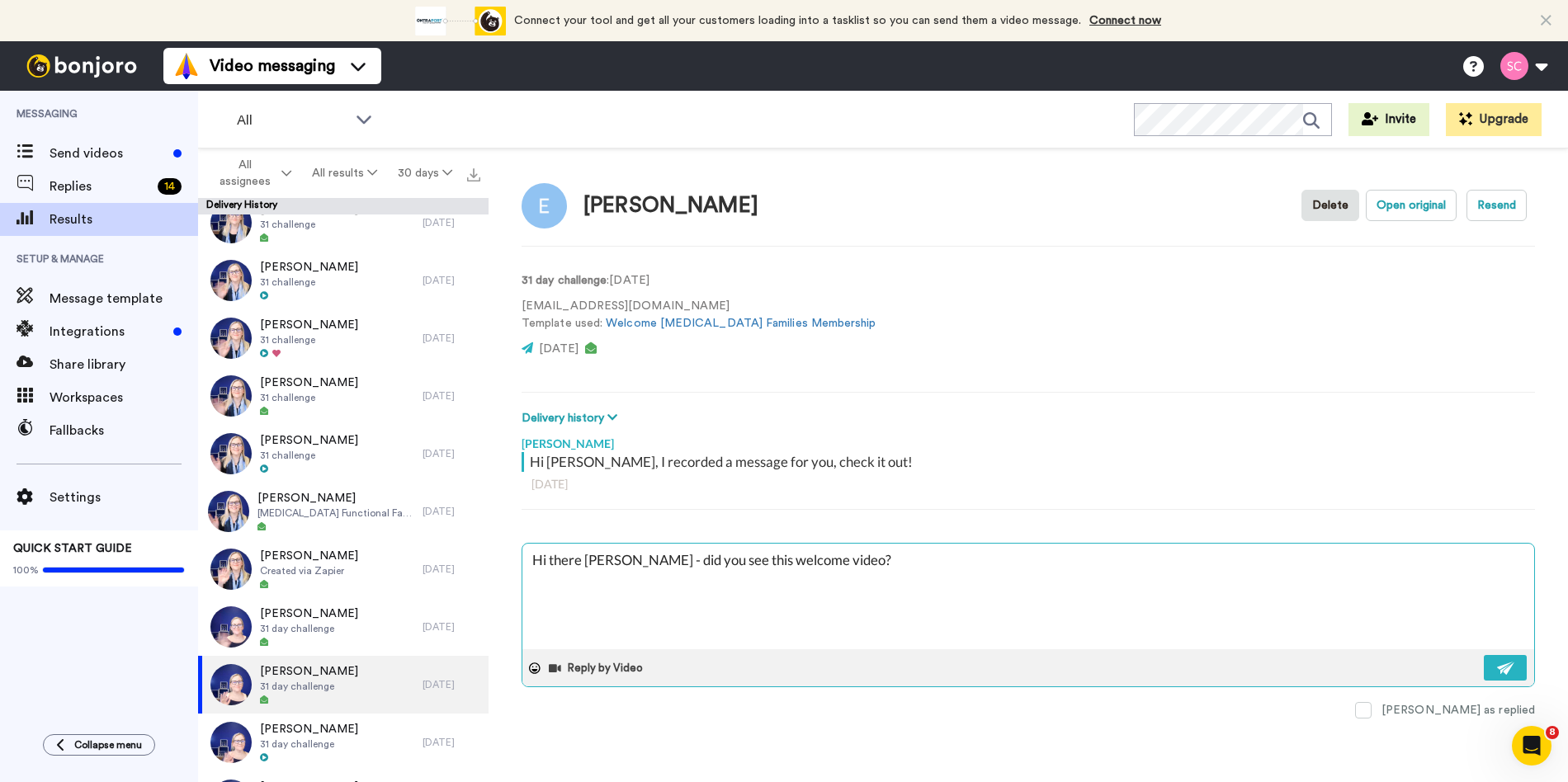
drag, startPoint x: 623, startPoint y: 559, endPoint x: 604, endPoint y: 560, distance: 19.0
click at [585, 559] on textarea "Hi there Nicole - did you see this welcome video?" at bounding box center [1029, 596] width 1012 height 105
drag, startPoint x: 1511, startPoint y: 666, endPoint x: 1450, endPoint y: 668, distance: 61.0
click at [1511, 665] on img at bounding box center [1506, 668] width 18 height 13
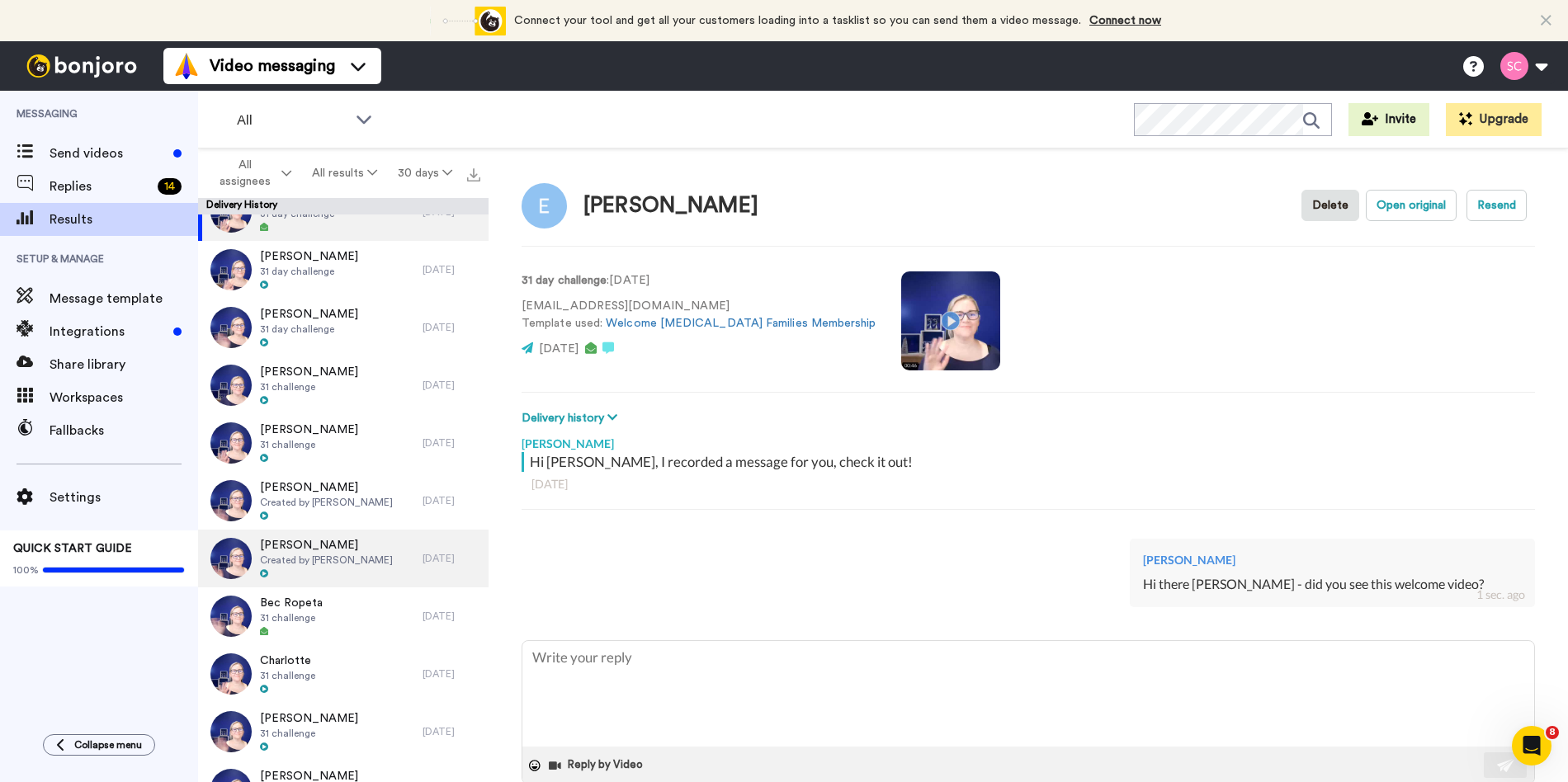
scroll to position [1535, 0]
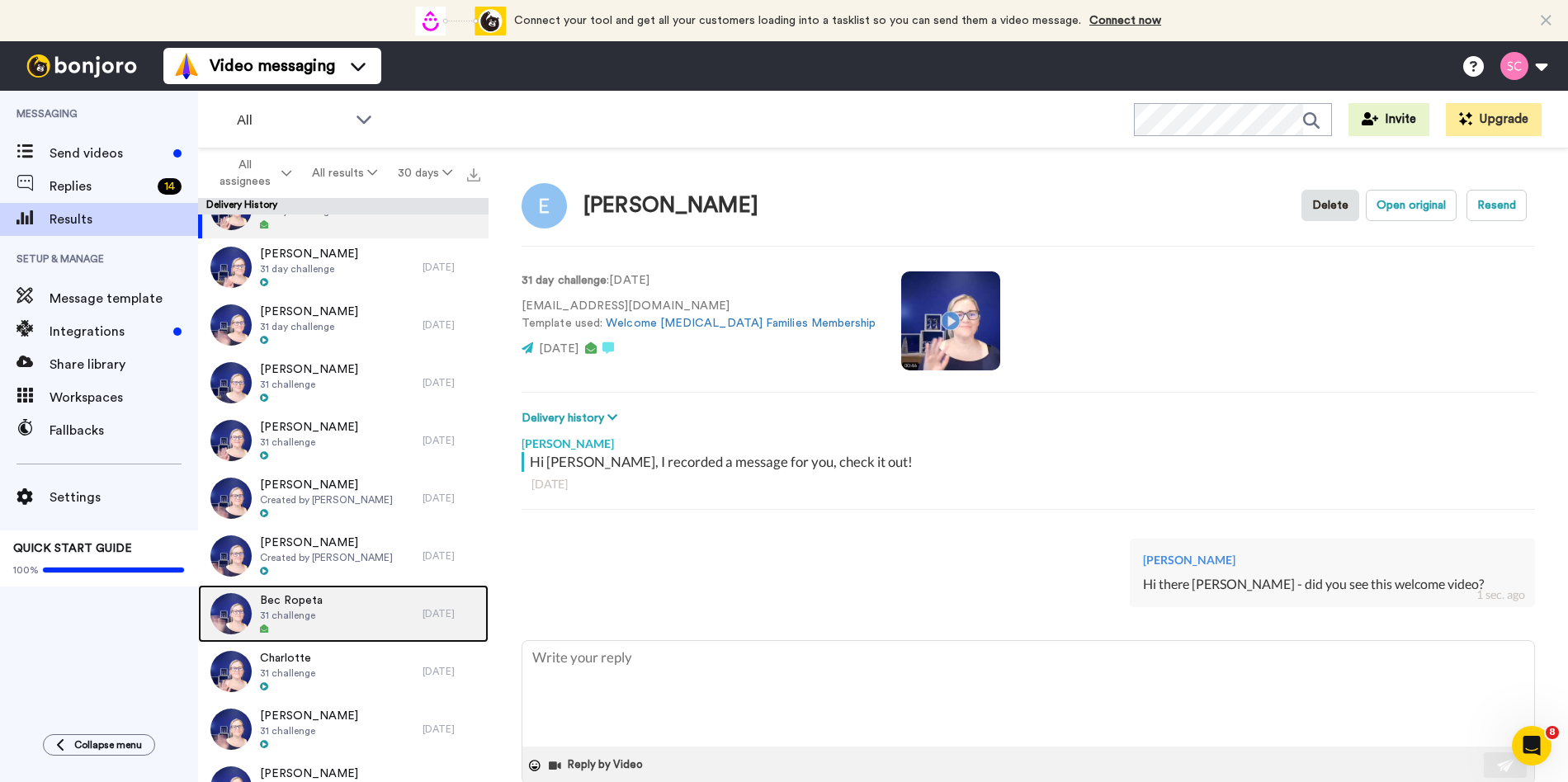
click at [355, 619] on div "Bec Ropeta 31 challenge" at bounding box center [309, 614] width 224 height 58
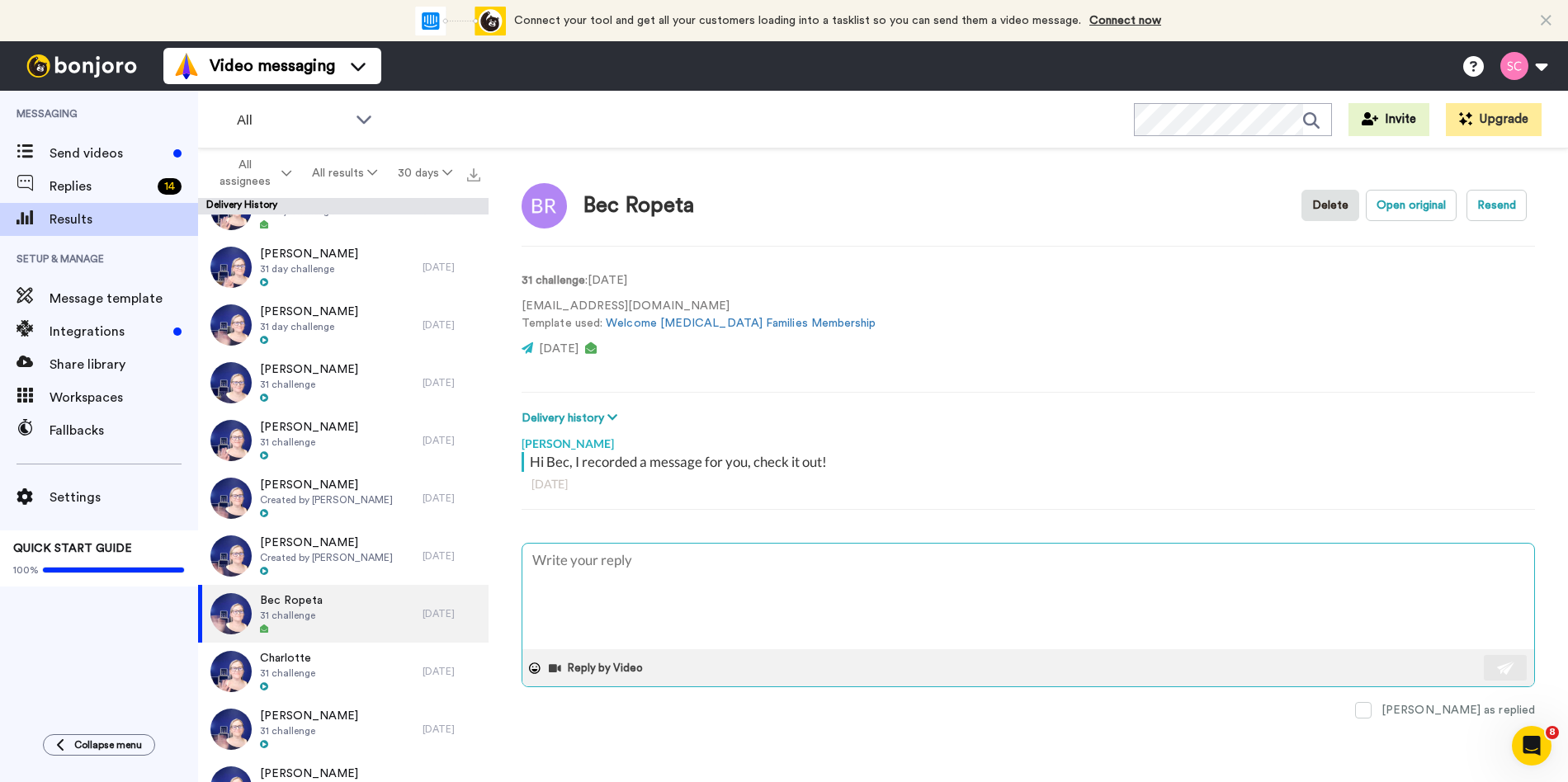
click at [633, 585] on textarea at bounding box center [1029, 596] width 1012 height 105
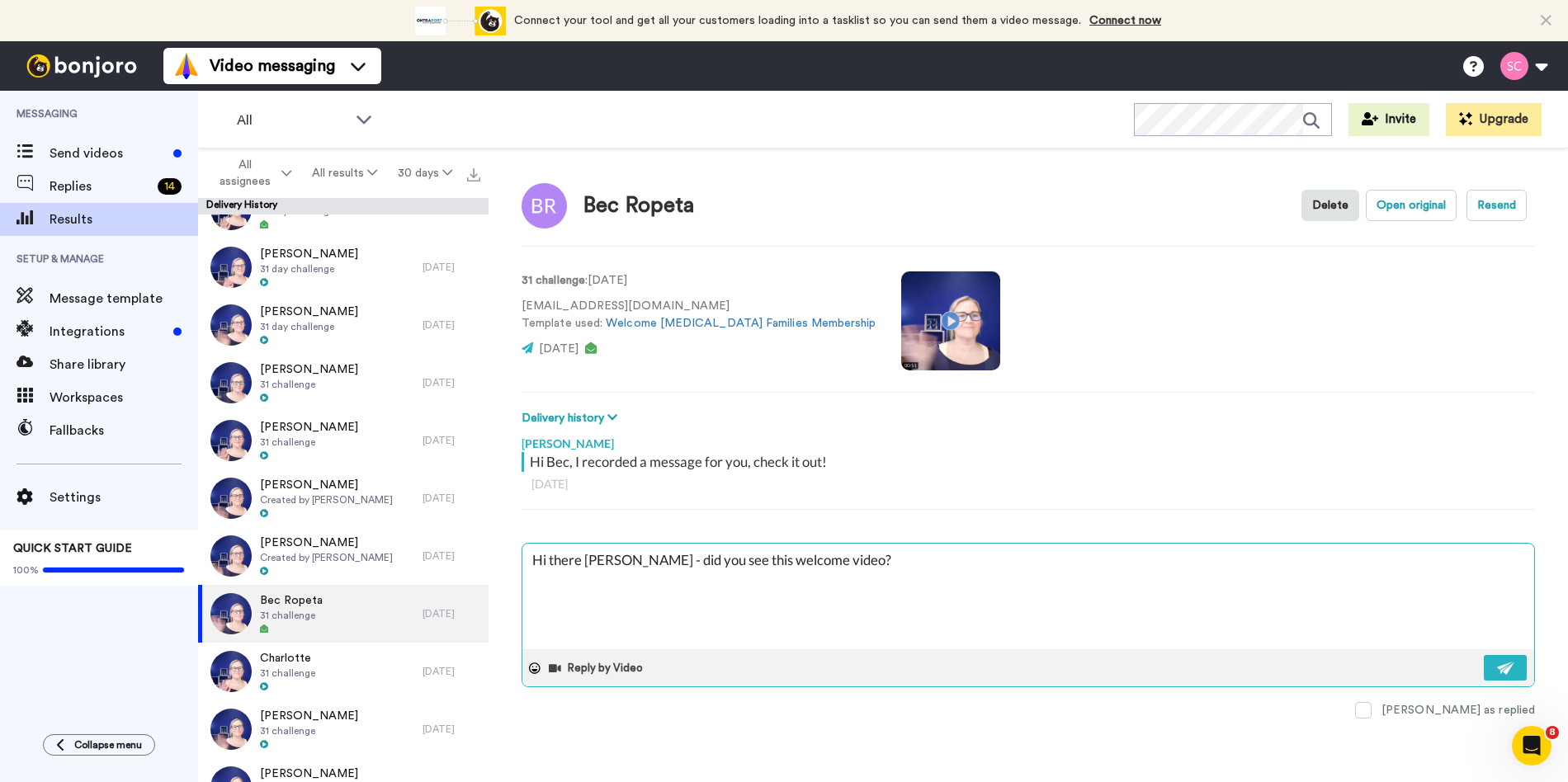
drag, startPoint x: 621, startPoint y: 558, endPoint x: 582, endPoint y: 560, distance: 39.1
click at [582, 560] on textarea "Hi there Nicole - did you see this welcome video?" at bounding box center [1029, 596] width 1012 height 105
click at [1508, 670] on img at bounding box center [1506, 668] width 18 height 13
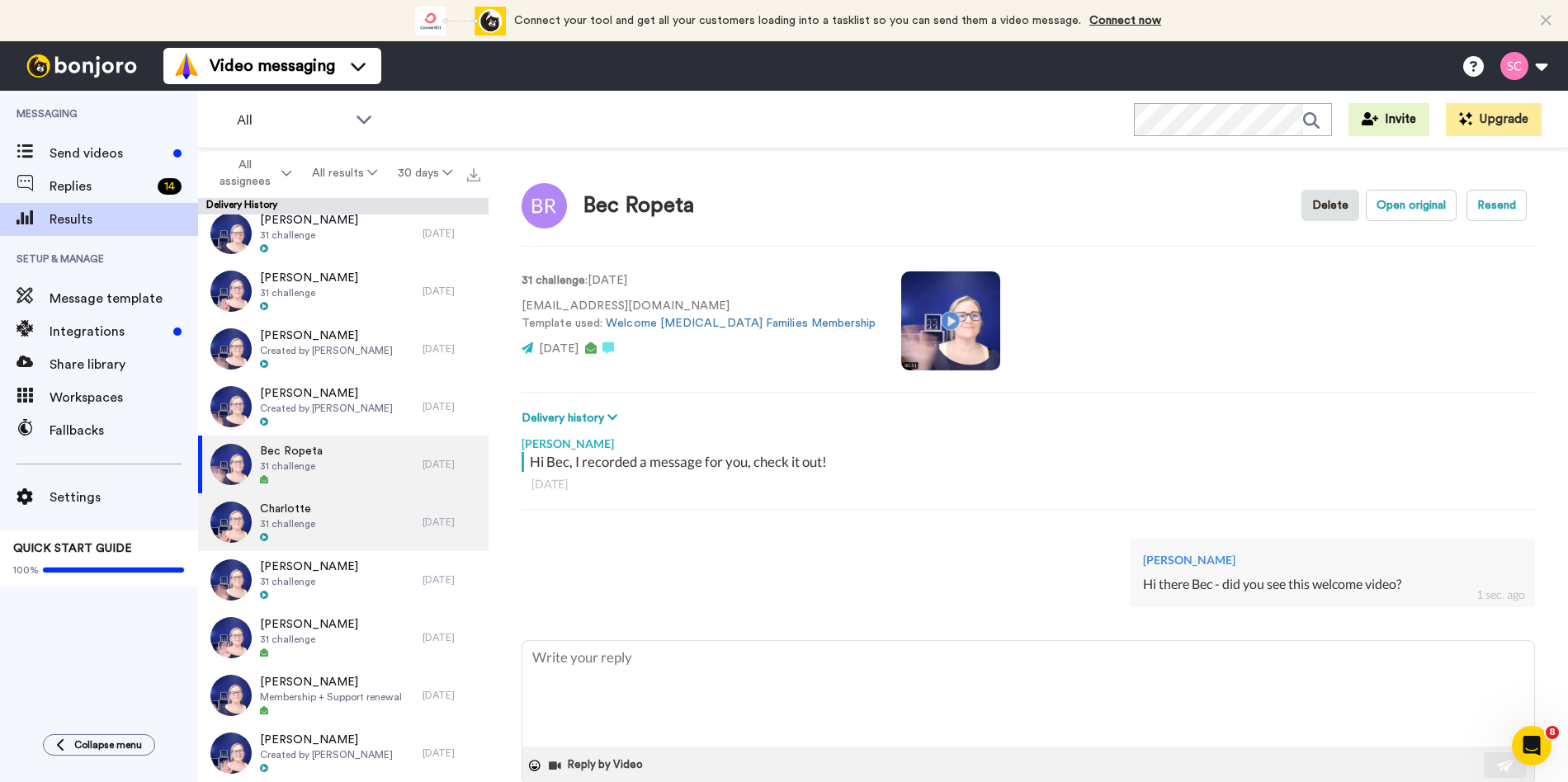
scroll to position [1688, 0]
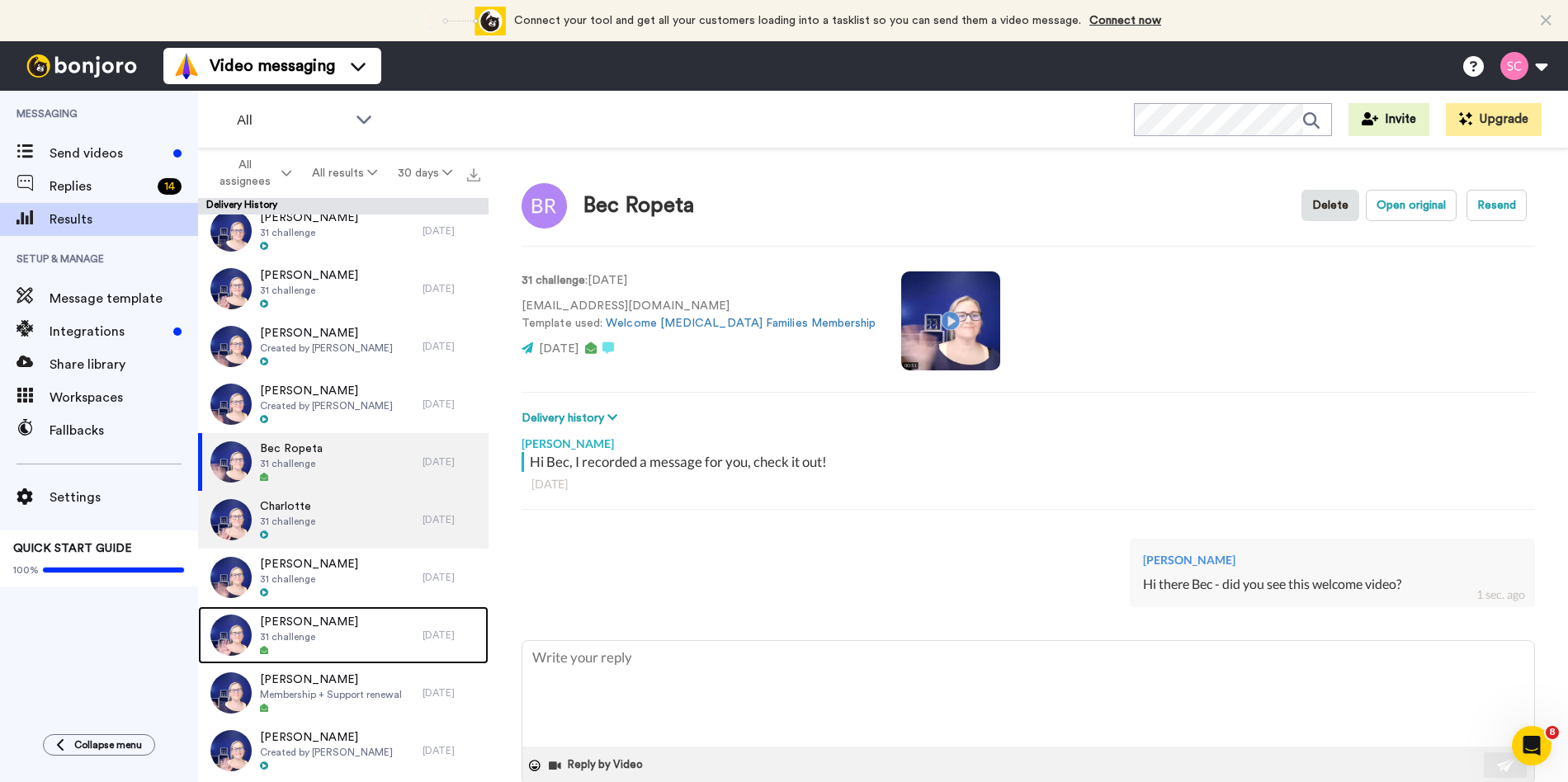
click at [291, 646] on div at bounding box center [309, 651] width 98 height 12
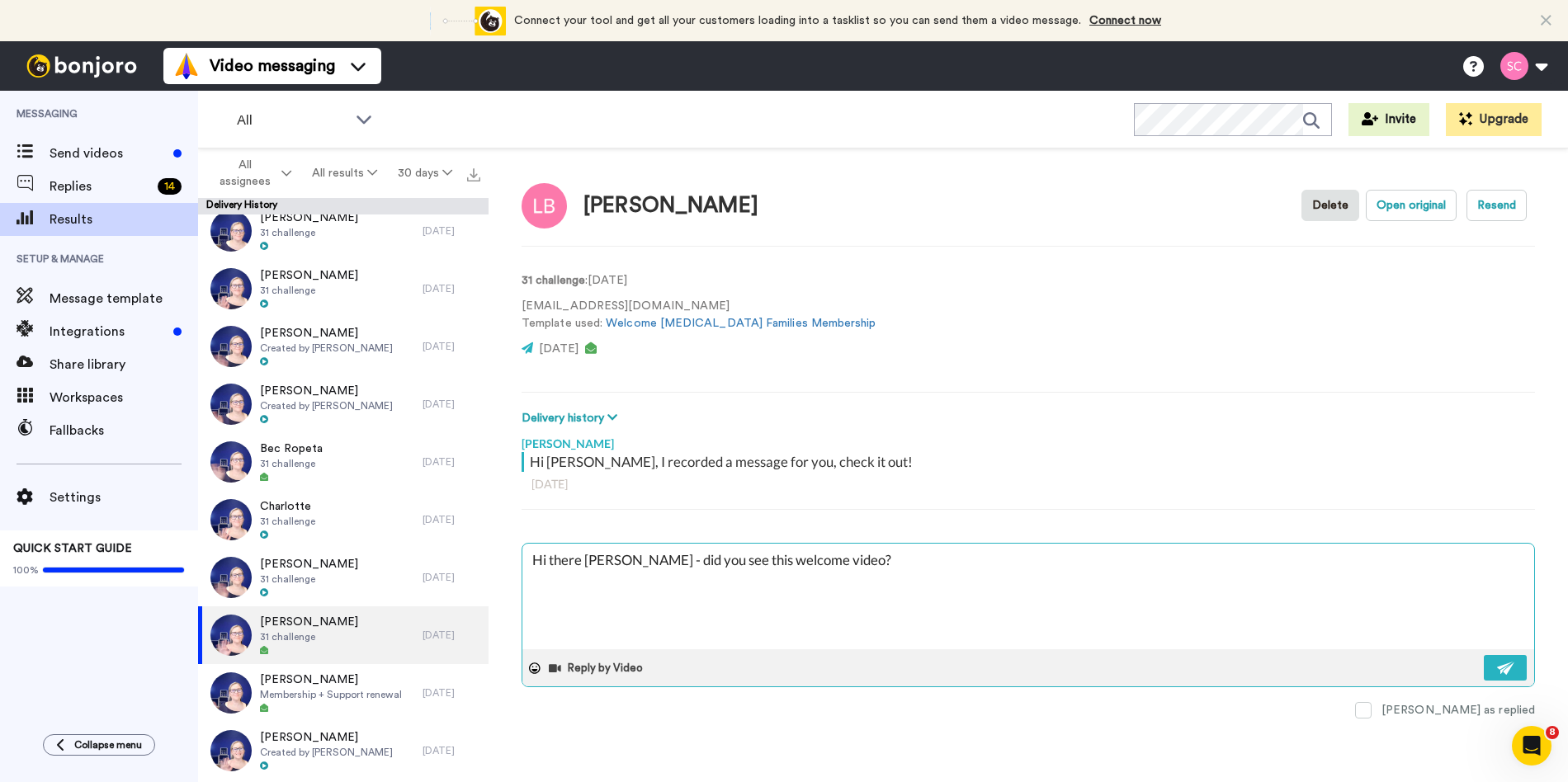
drag, startPoint x: 622, startPoint y: 556, endPoint x: 586, endPoint y: 560, distance: 36.2
click at [586, 560] on textarea "Hi there Nicole - did you see this welcome video?" at bounding box center [1029, 596] width 1012 height 105
click at [1510, 670] on img at bounding box center [1506, 668] width 18 height 13
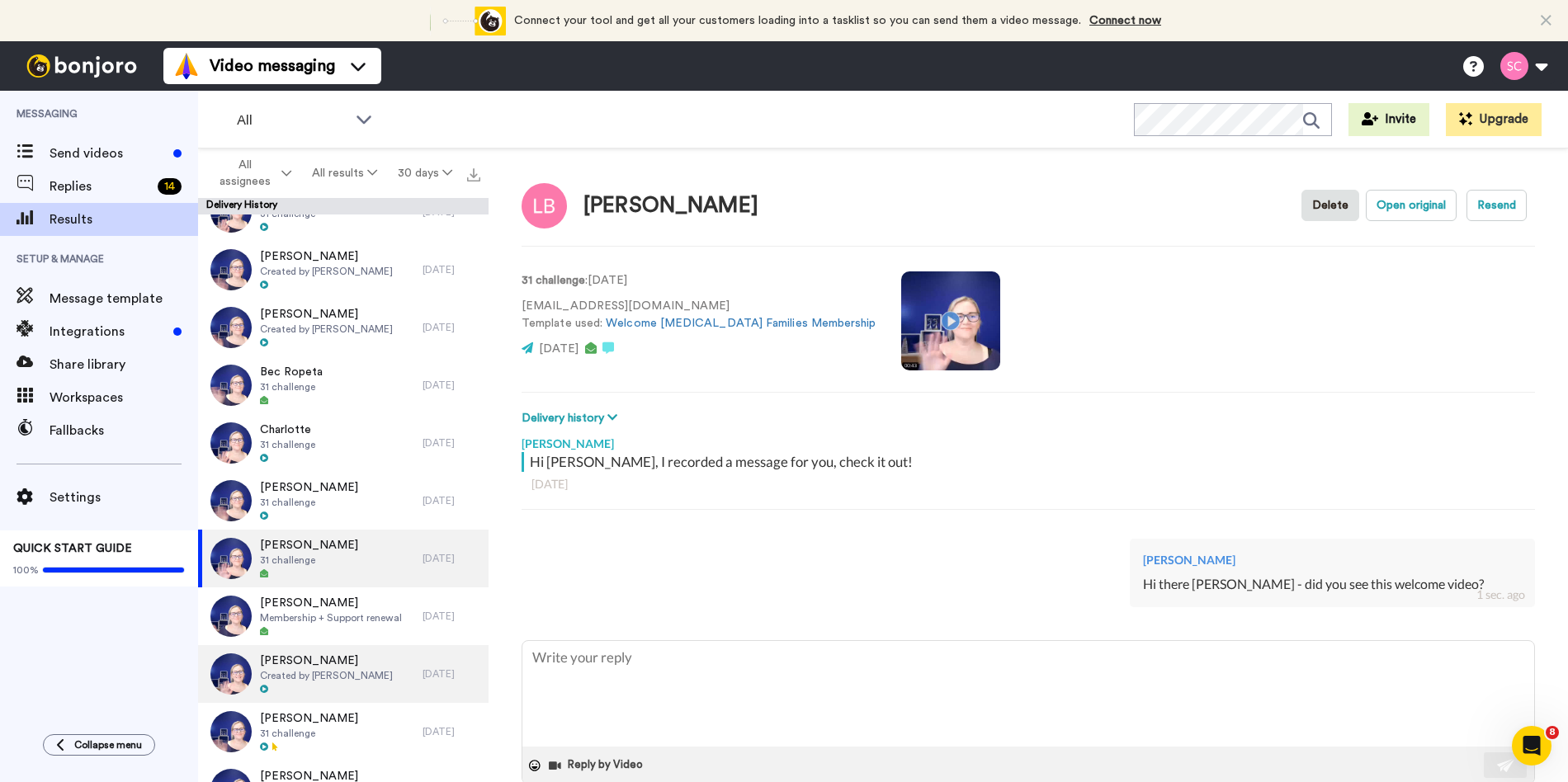
scroll to position [1774, 0]
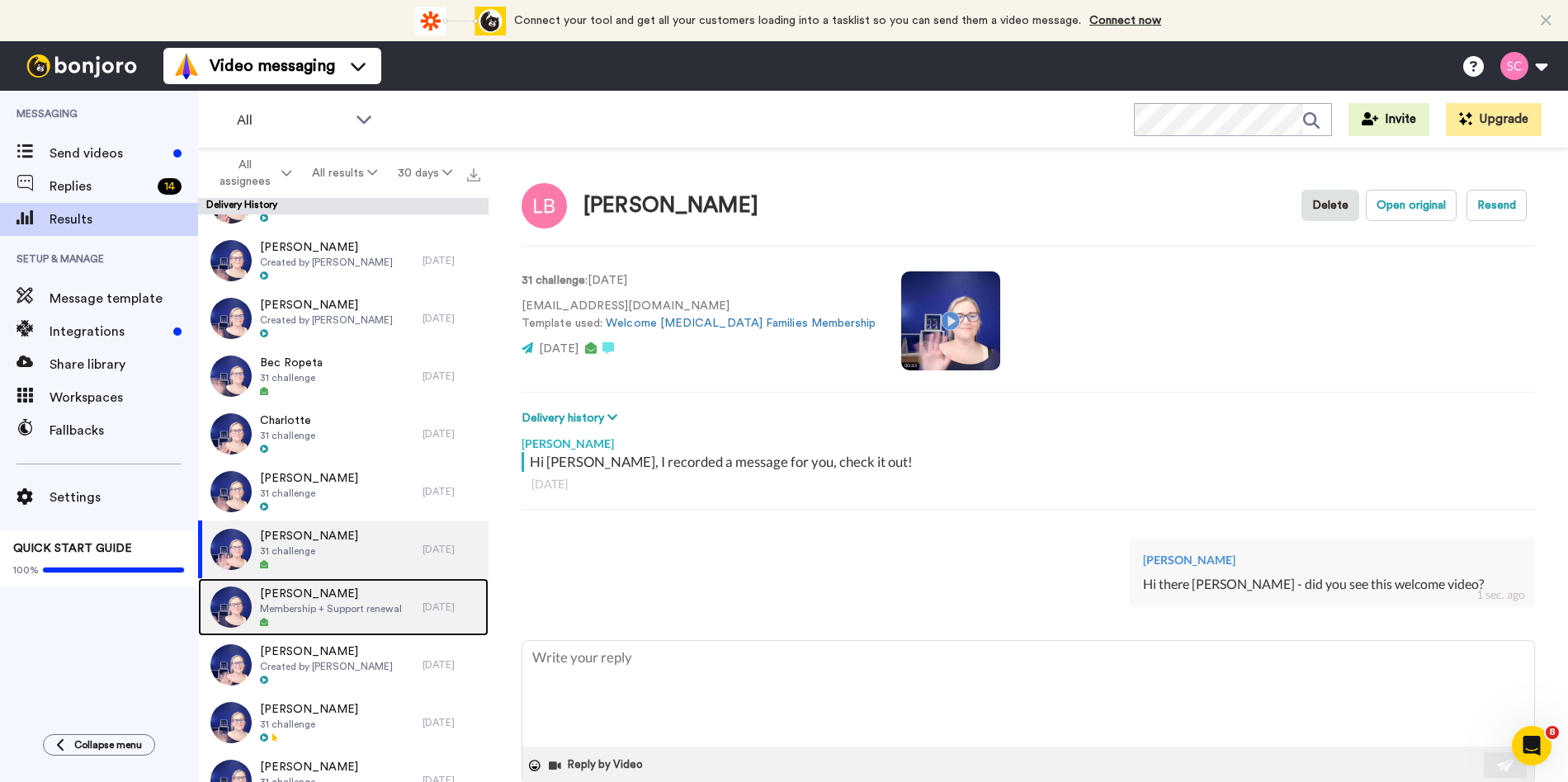
click at [341, 616] on div "Jane Bradley Membership + Support renewal" at bounding box center [332, 608] width 142 height 42
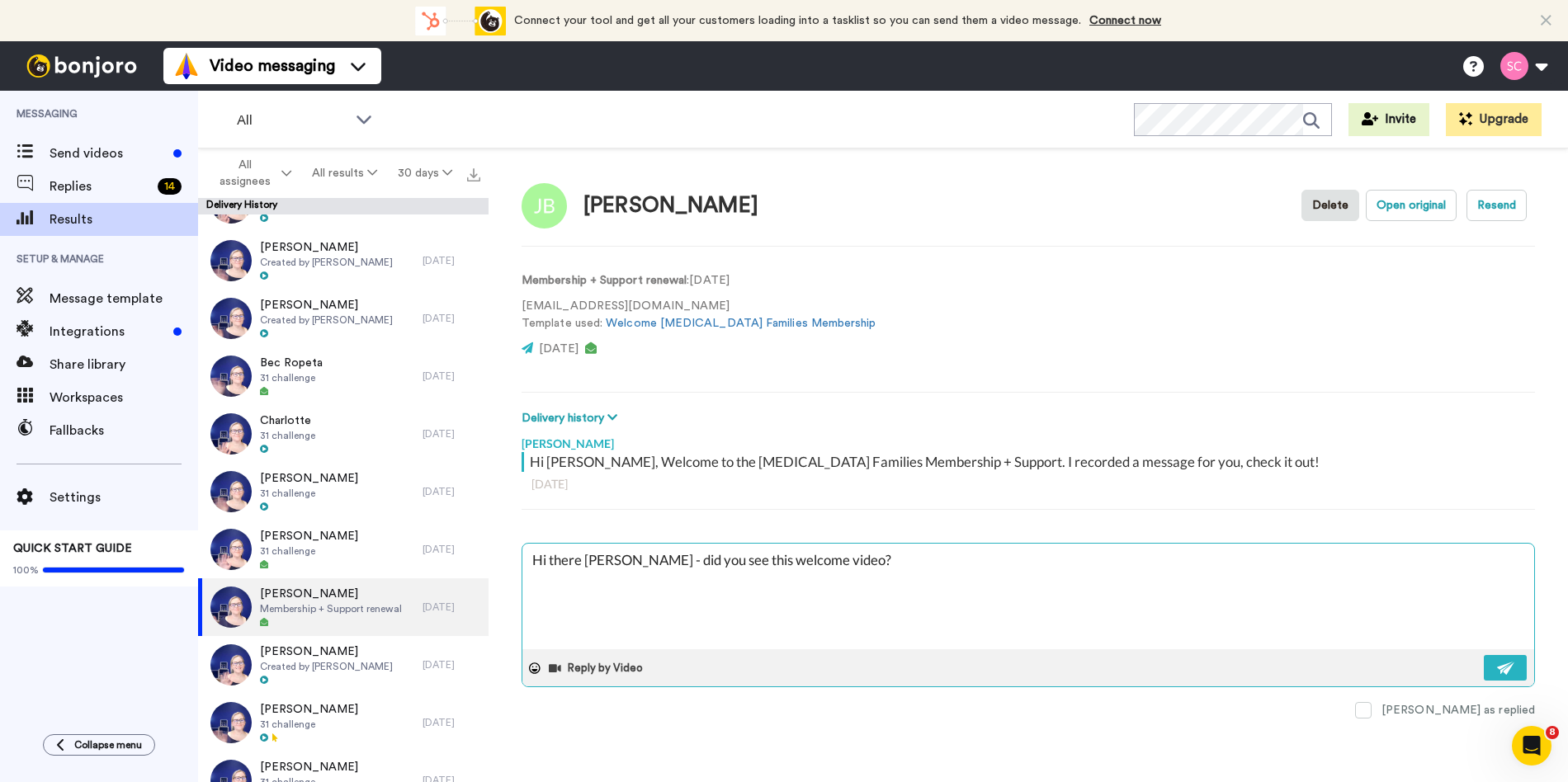
click at [618, 559] on textarea "Hi there Nicole - did you see this welcome video?" at bounding box center [1029, 596] width 1012 height 105
drag, startPoint x: 621, startPoint y: 559, endPoint x: 586, endPoint y: 559, distance: 35.0
click at [586, 559] on textarea "Hi there Nicole - did you see this welcome video?" at bounding box center [1029, 596] width 1012 height 105
drag, startPoint x: 1512, startPoint y: 669, endPoint x: 1502, endPoint y: 669, distance: 10.0
click at [1513, 669] on img at bounding box center [1506, 668] width 18 height 13
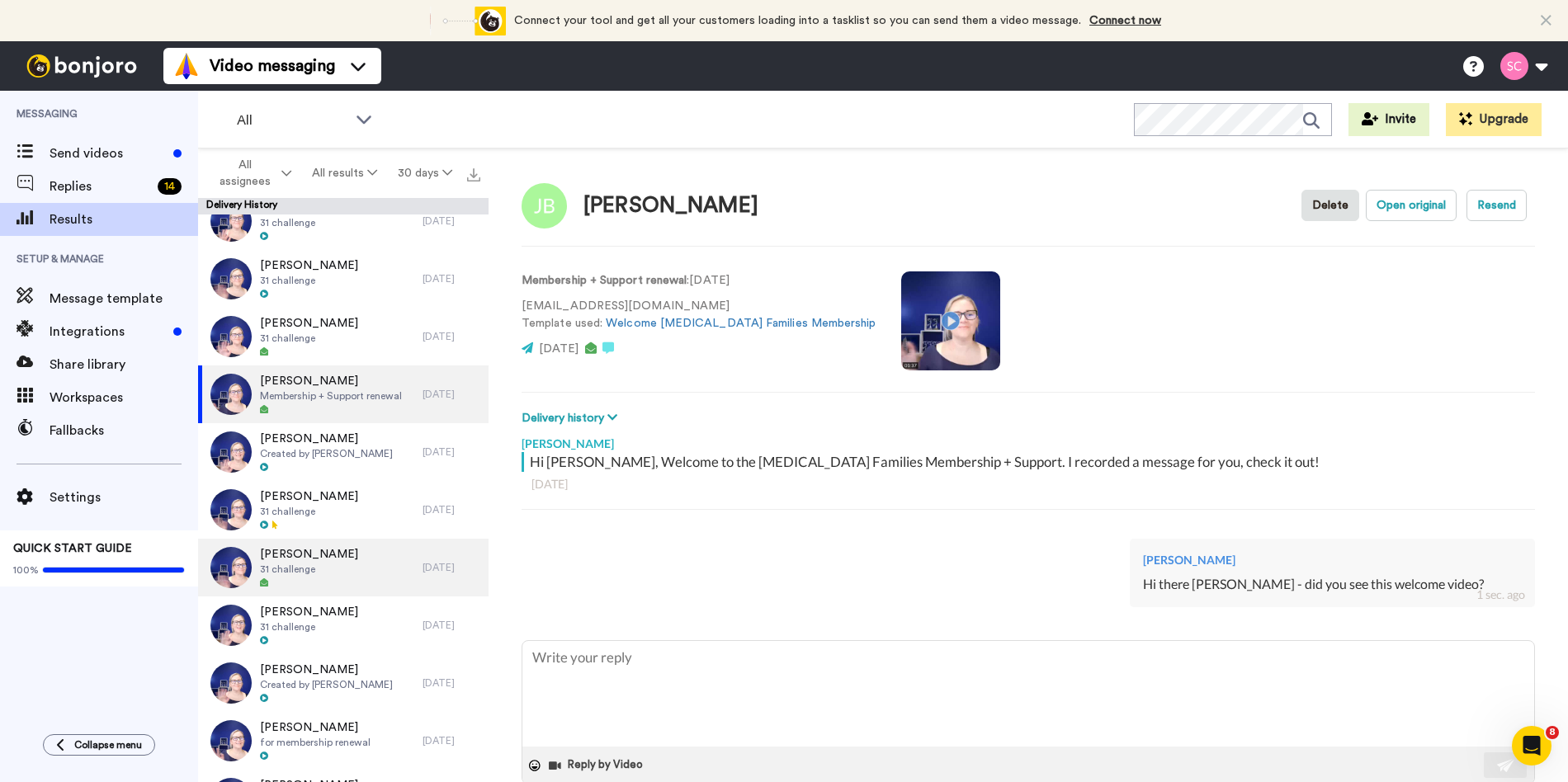
scroll to position [1988, 0]
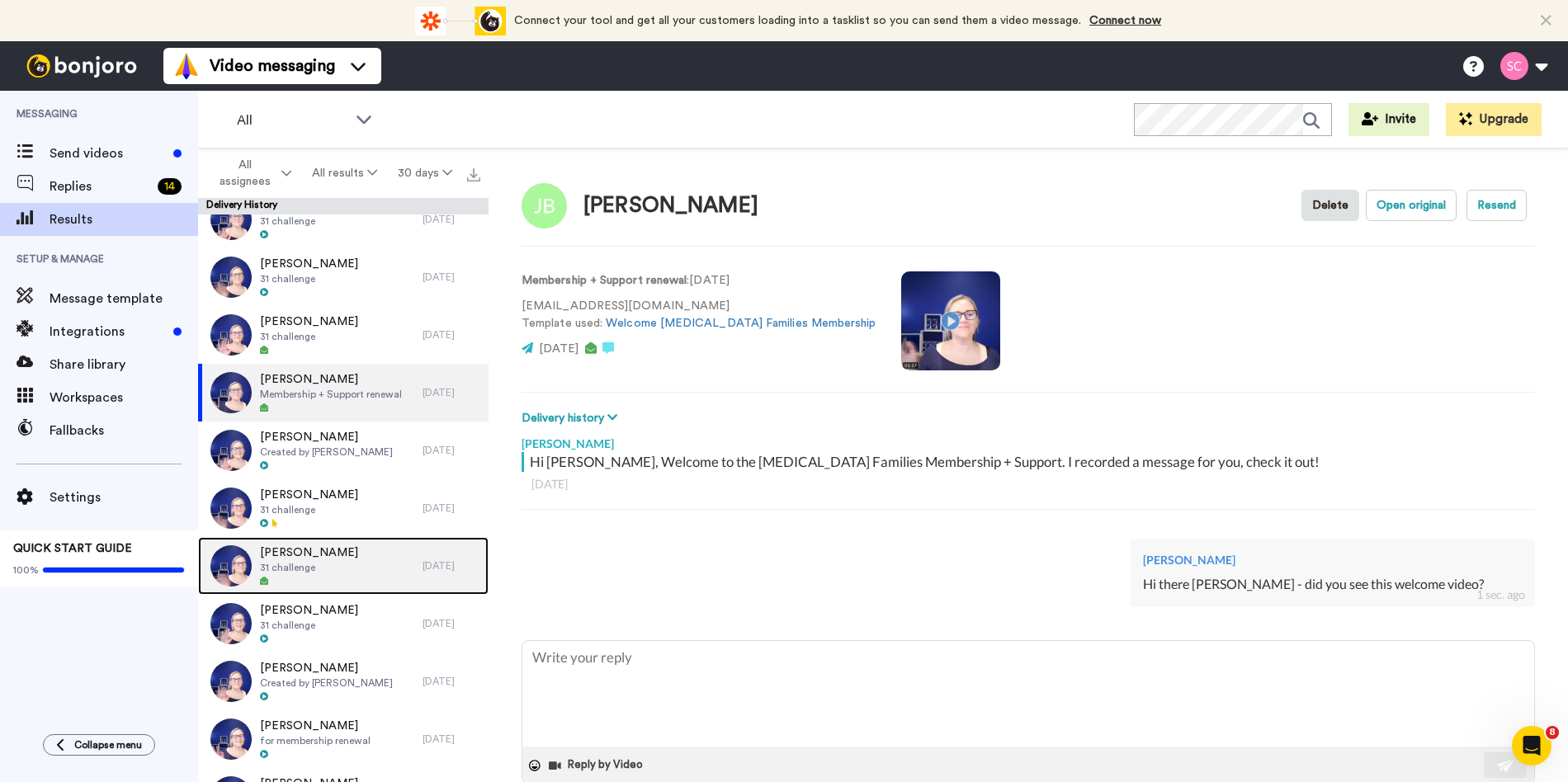
click at [336, 575] on div "[PERSON_NAME] 31 challenge" at bounding box center [309, 566] width 224 height 58
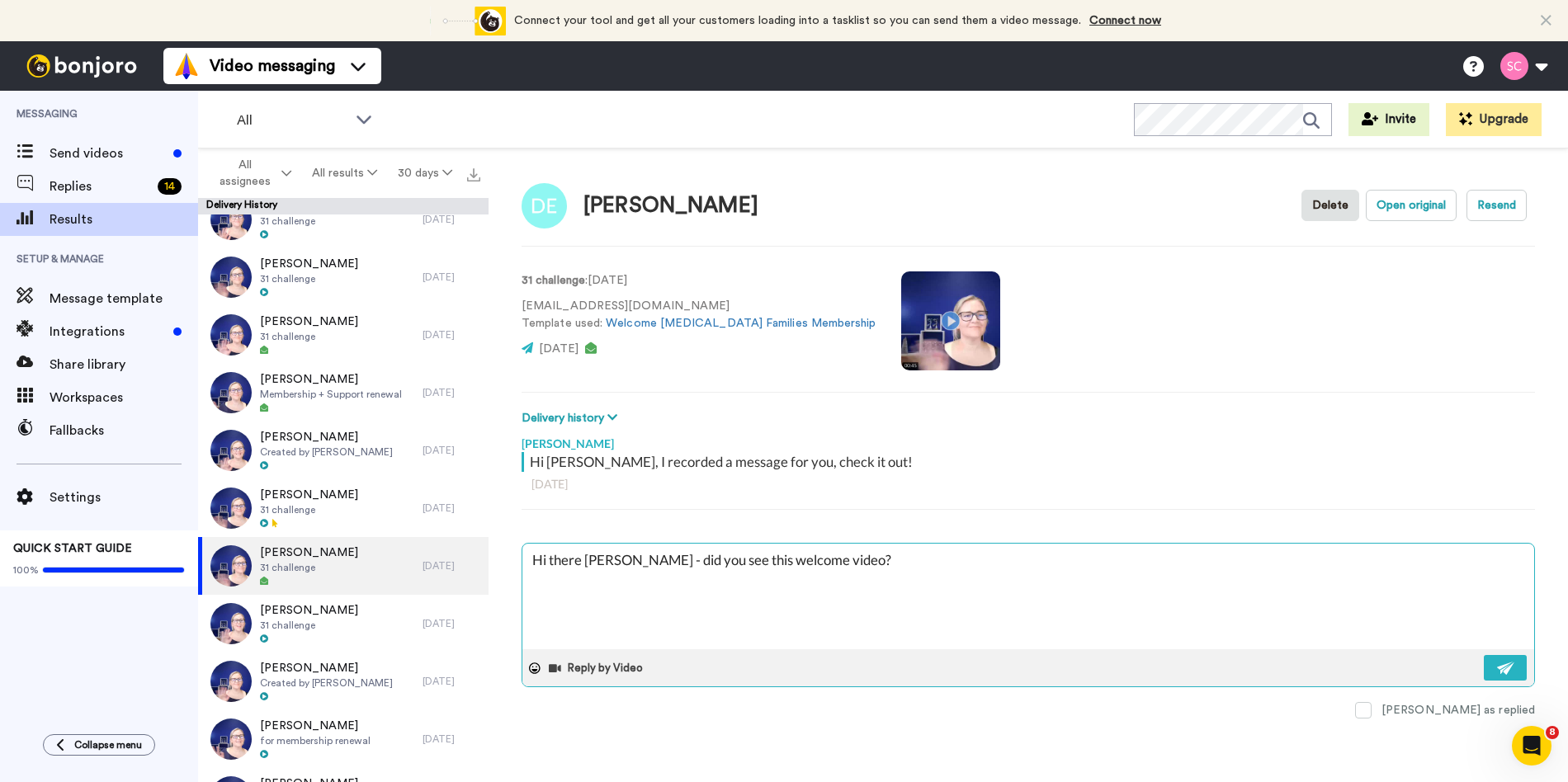
drag, startPoint x: 623, startPoint y: 560, endPoint x: 586, endPoint y: 559, distance: 37.0
click at [587, 560] on textarea "Hi there Nicole - did you see this welcome video?" at bounding box center [1029, 596] width 1012 height 105
click at [1494, 664] on button at bounding box center [1505, 668] width 42 height 26
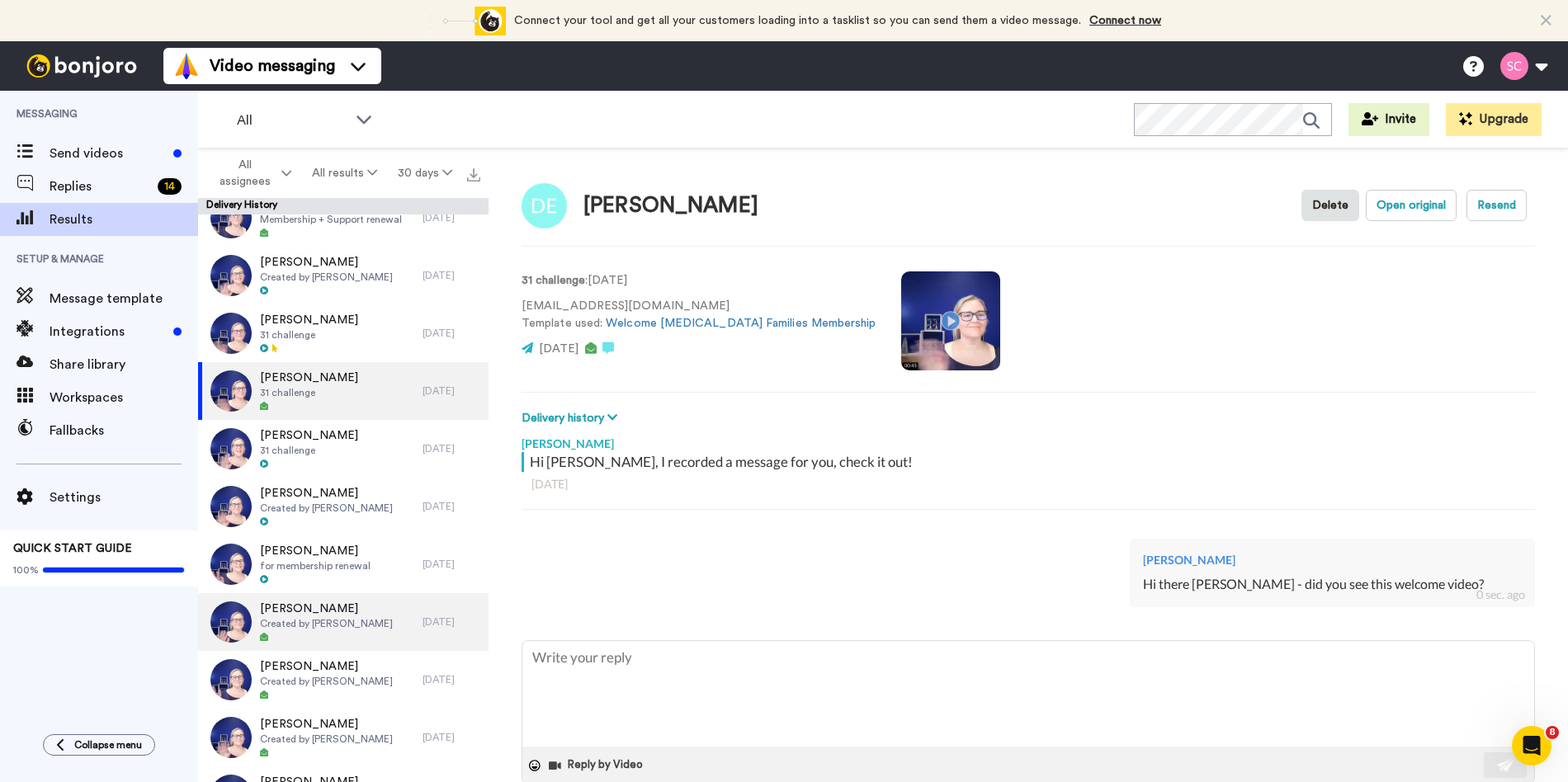
scroll to position [2175, 0]
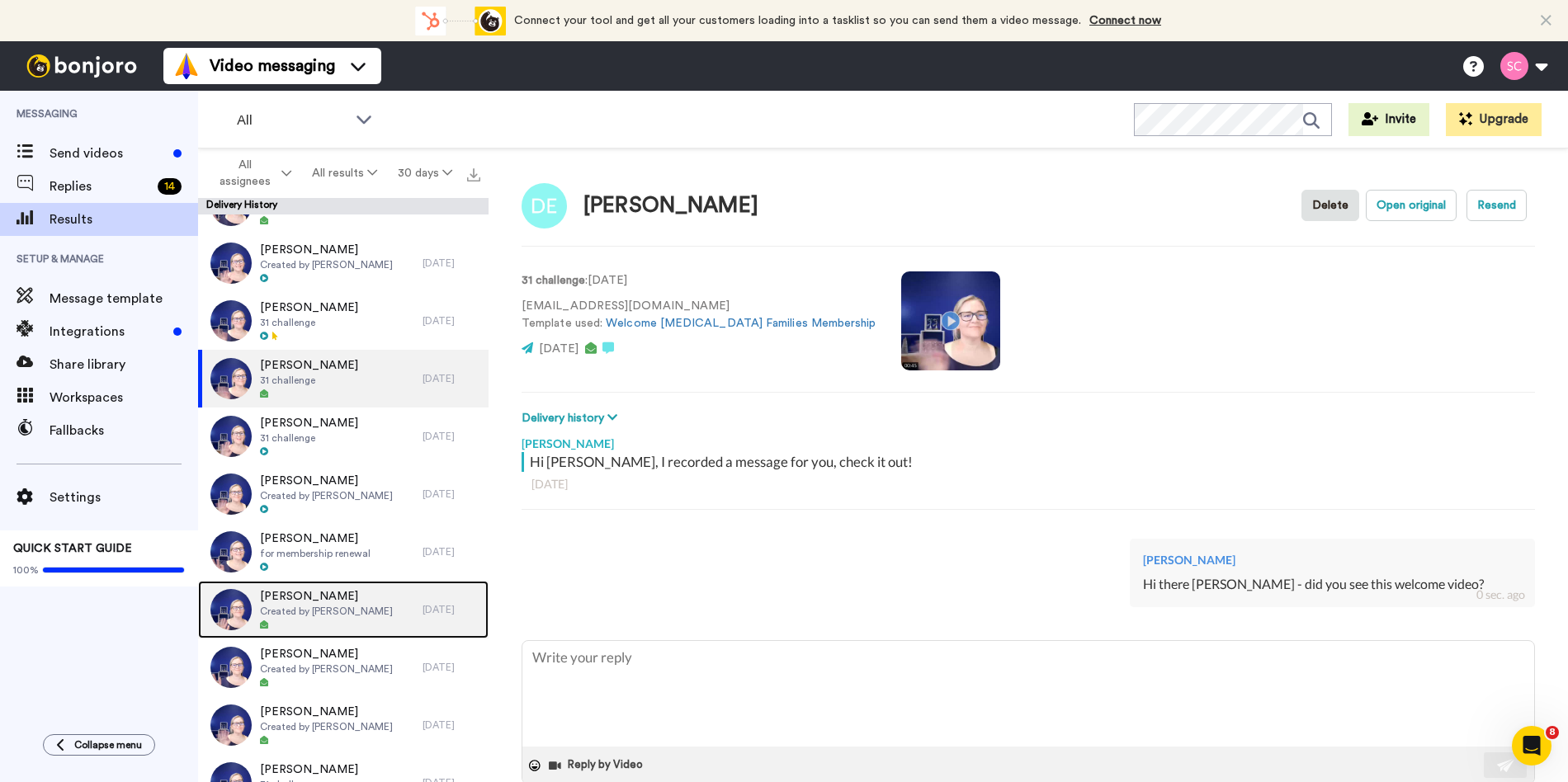
click at [384, 624] on div "Taury Wainwright Created by Sharon Collon" at bounding box center [309, 609] width 224 height 58
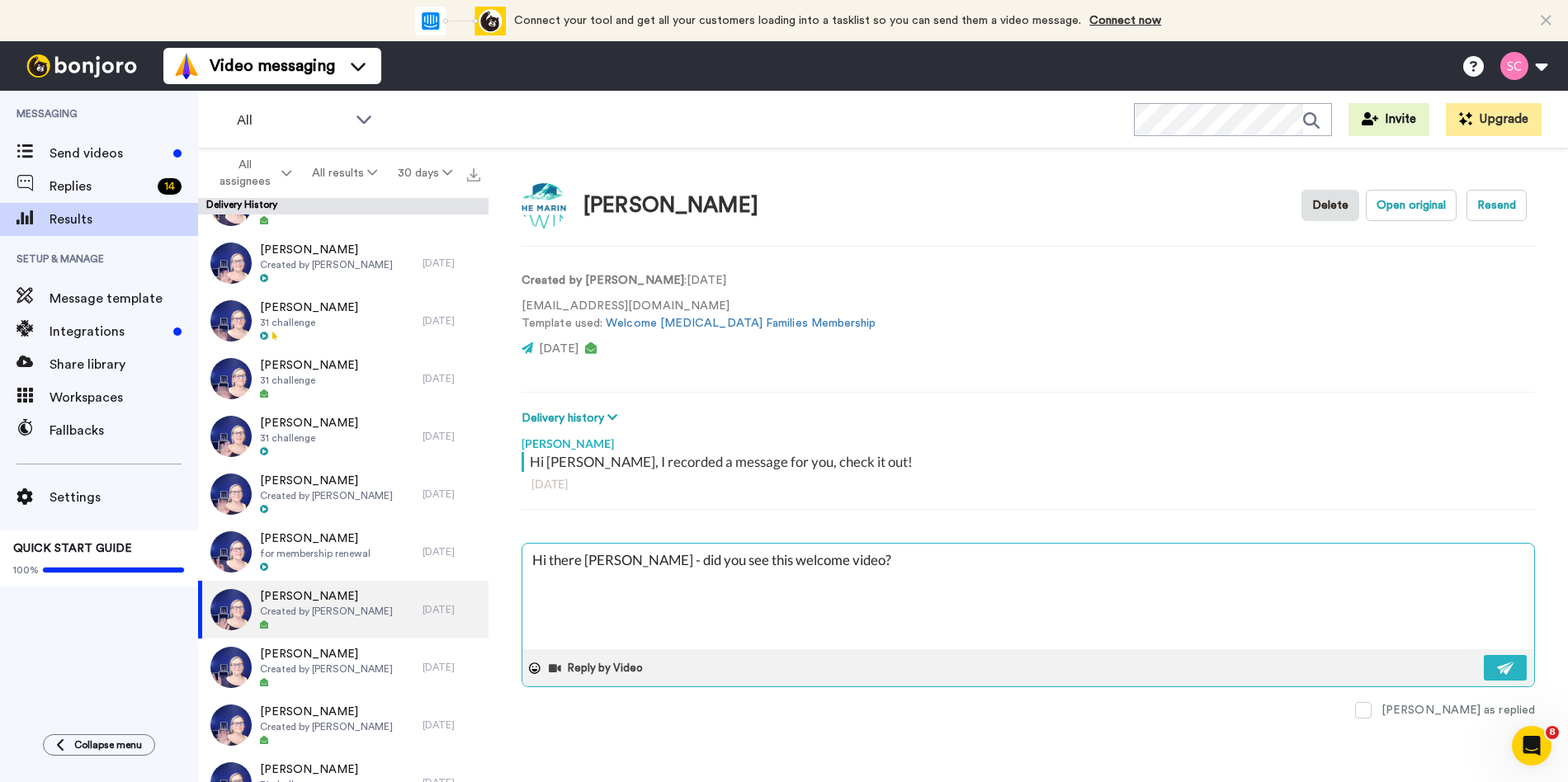
drag, startPoint x: 624, startPoint y: 559, endPoint x: 583, endPoint y: 558, distance: 41.0
click at [583, 558] on textarea "Hi there Nicole - did you see this welcome video?" at bounding box center [1029, 596] width 1012 height 105
click at [579, 556] on textarea "Hi thereTaury - did you see this welcome video?" at bounding box center [1029, 596] width 1012 height 105
click at [1501, 669] on img at bounding box center [1506, 668] width 18 height 13
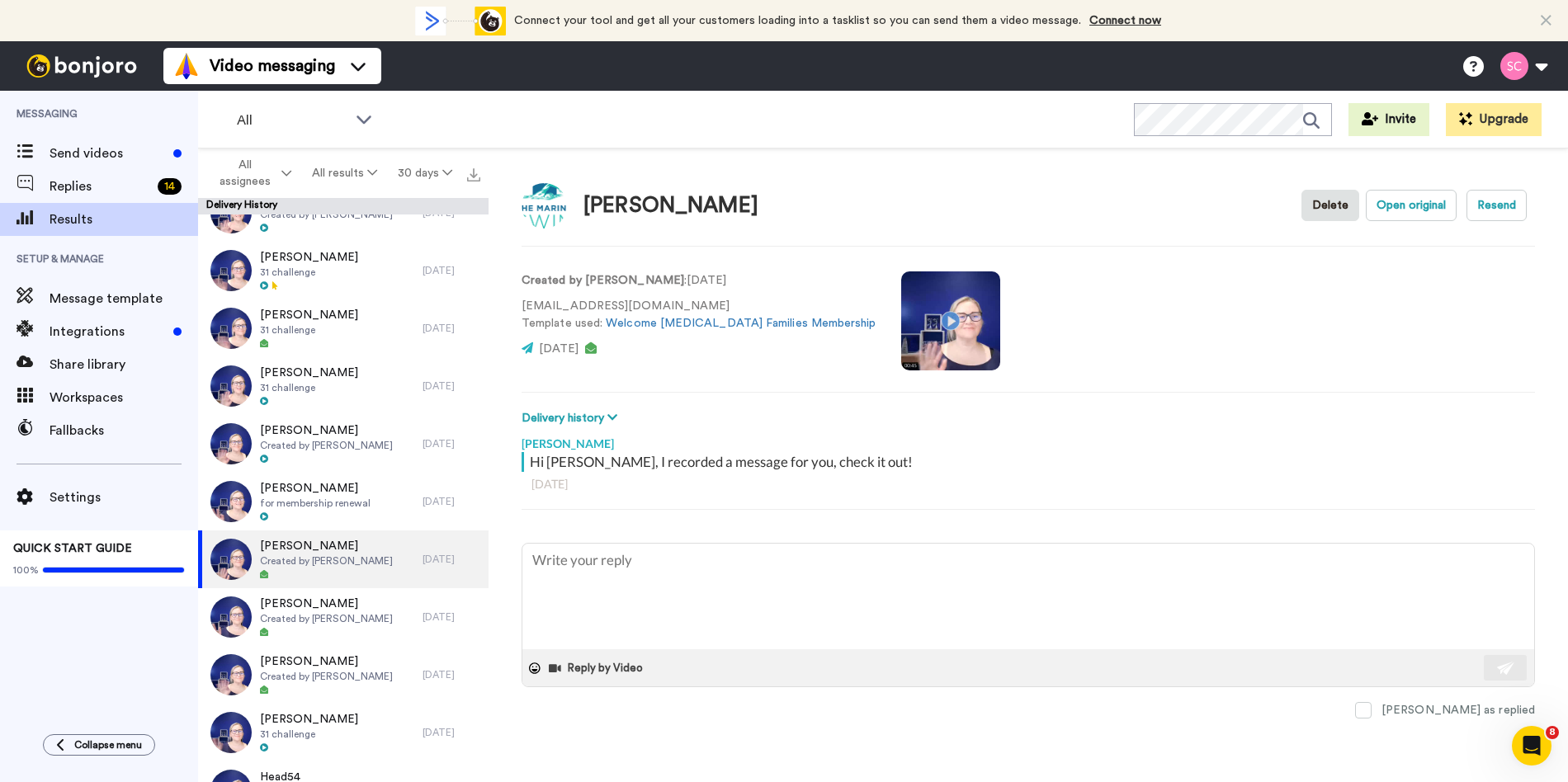
scroll to position [2229, 0]
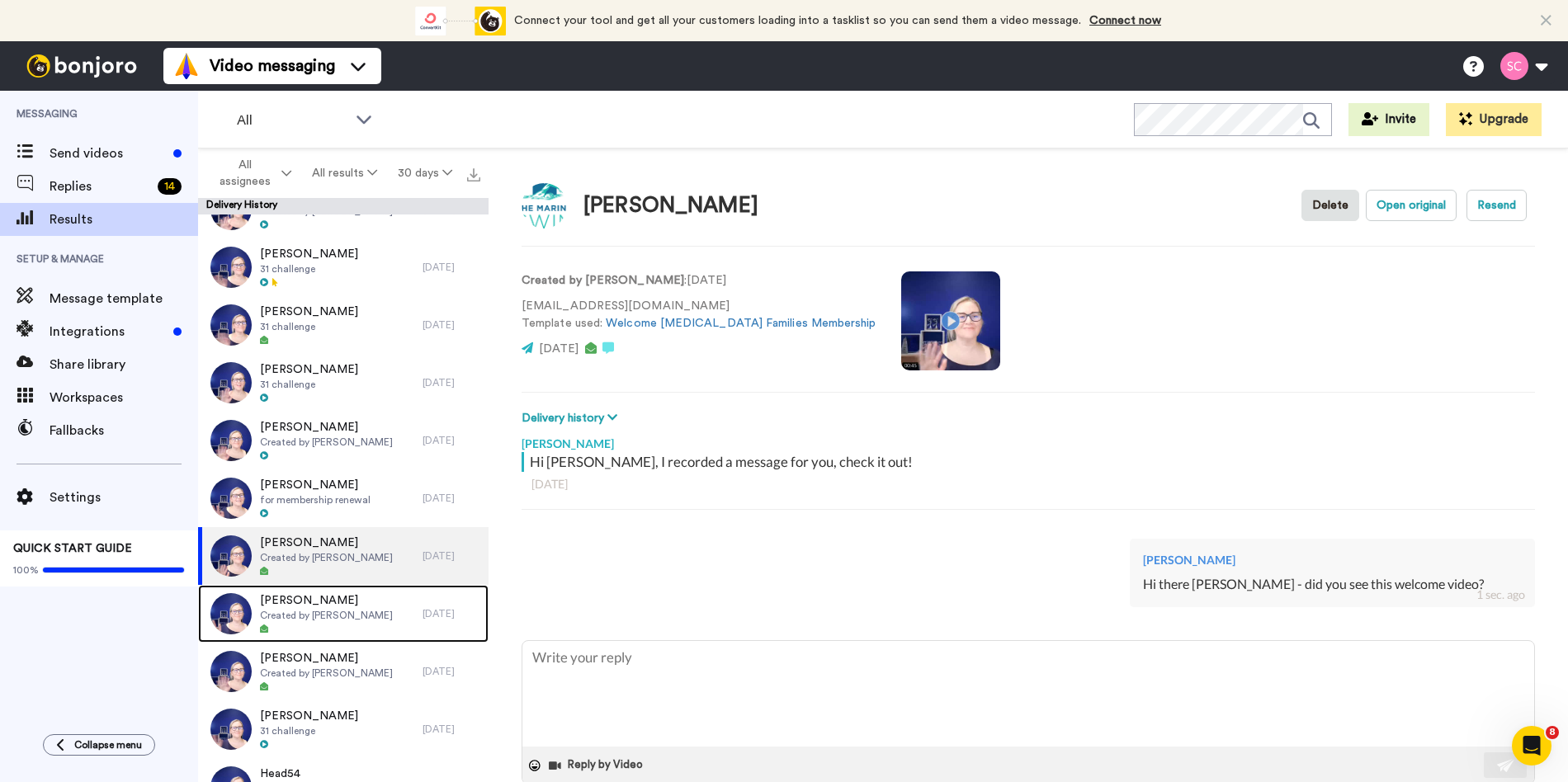
click at [356, 637] on div "Yolanda Russell Created by Sharon Collon" at bounding box center [309, 614] width 224 height 58
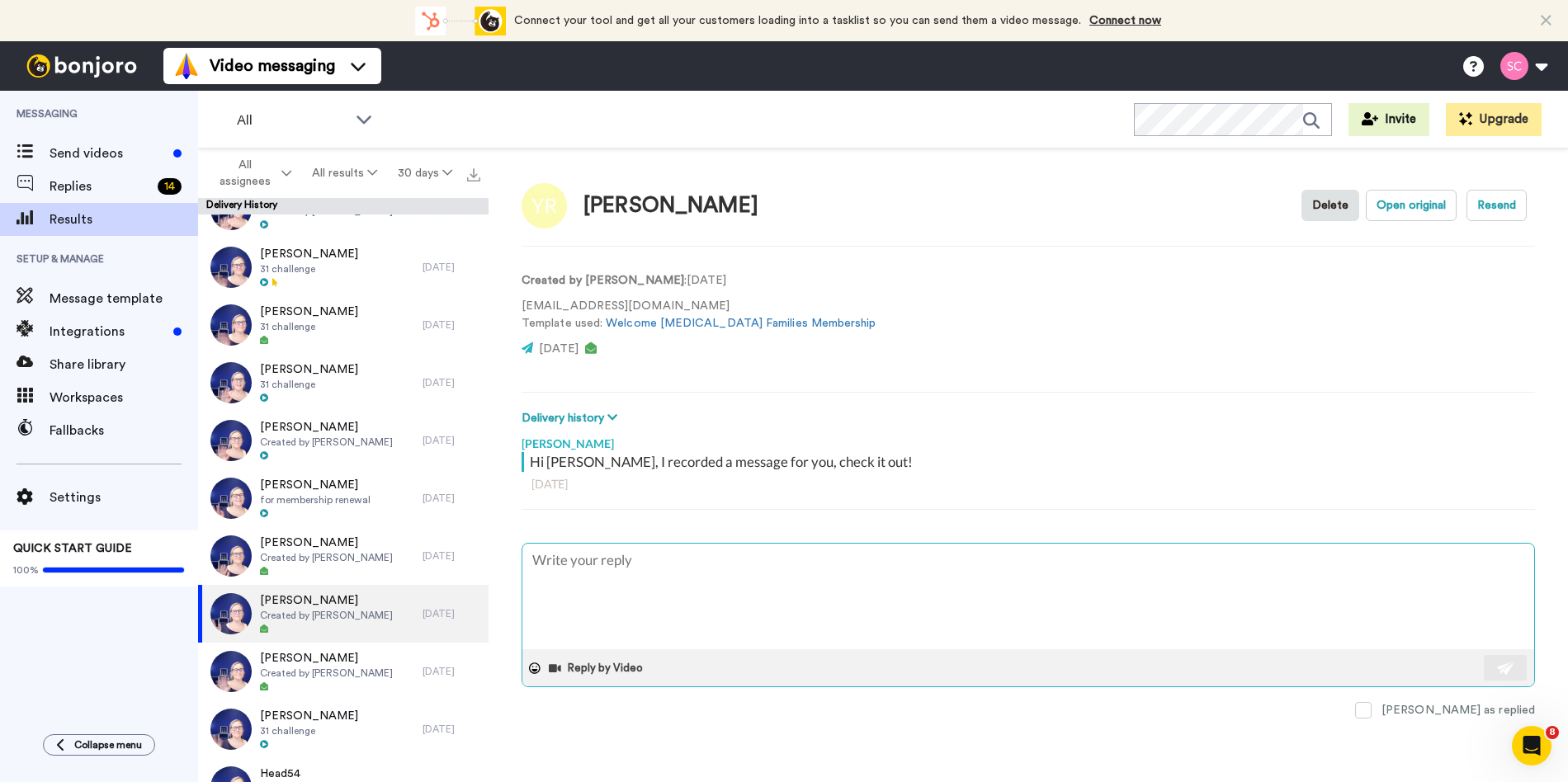
click at [625, 595] on textarea at bounding box center [1029, 596] width 1012 height 105
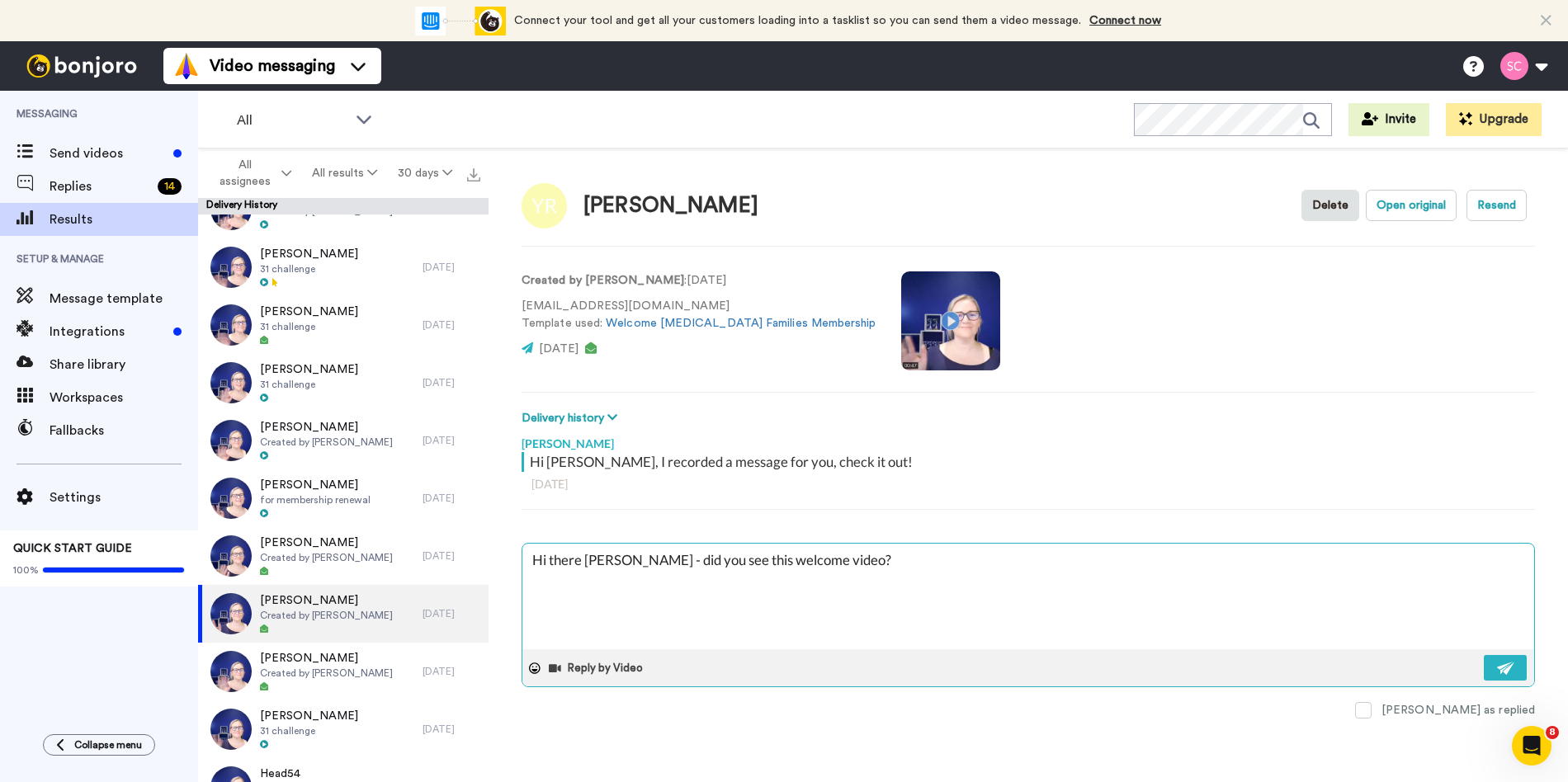
drag, startPoint x: 623, startPoint y: 556, endPoint x: 586, endPoint y: 556, distance: 37.0
click at [586, 556] on textarea "Hi there Nicole - did you see this welcome video?" at bounding box center [1029, 596] width 1012 height 105
click at [1518, 664] on button at bounding box center [1505, 668] width 42 height 26
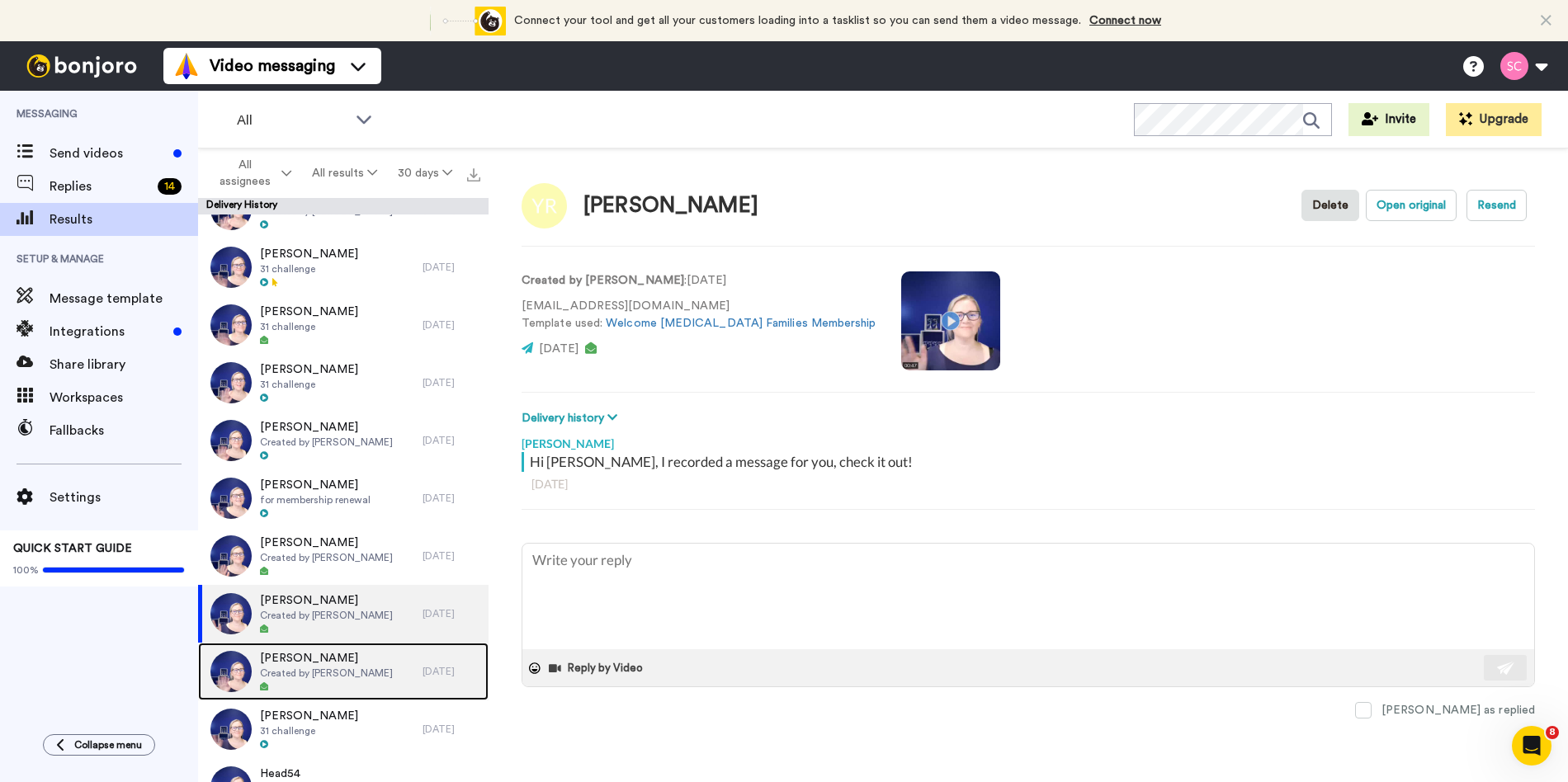
click at [322, 664] on span "[PERSON_NAME]" at bounding box center [327, 658] width 133 height 17
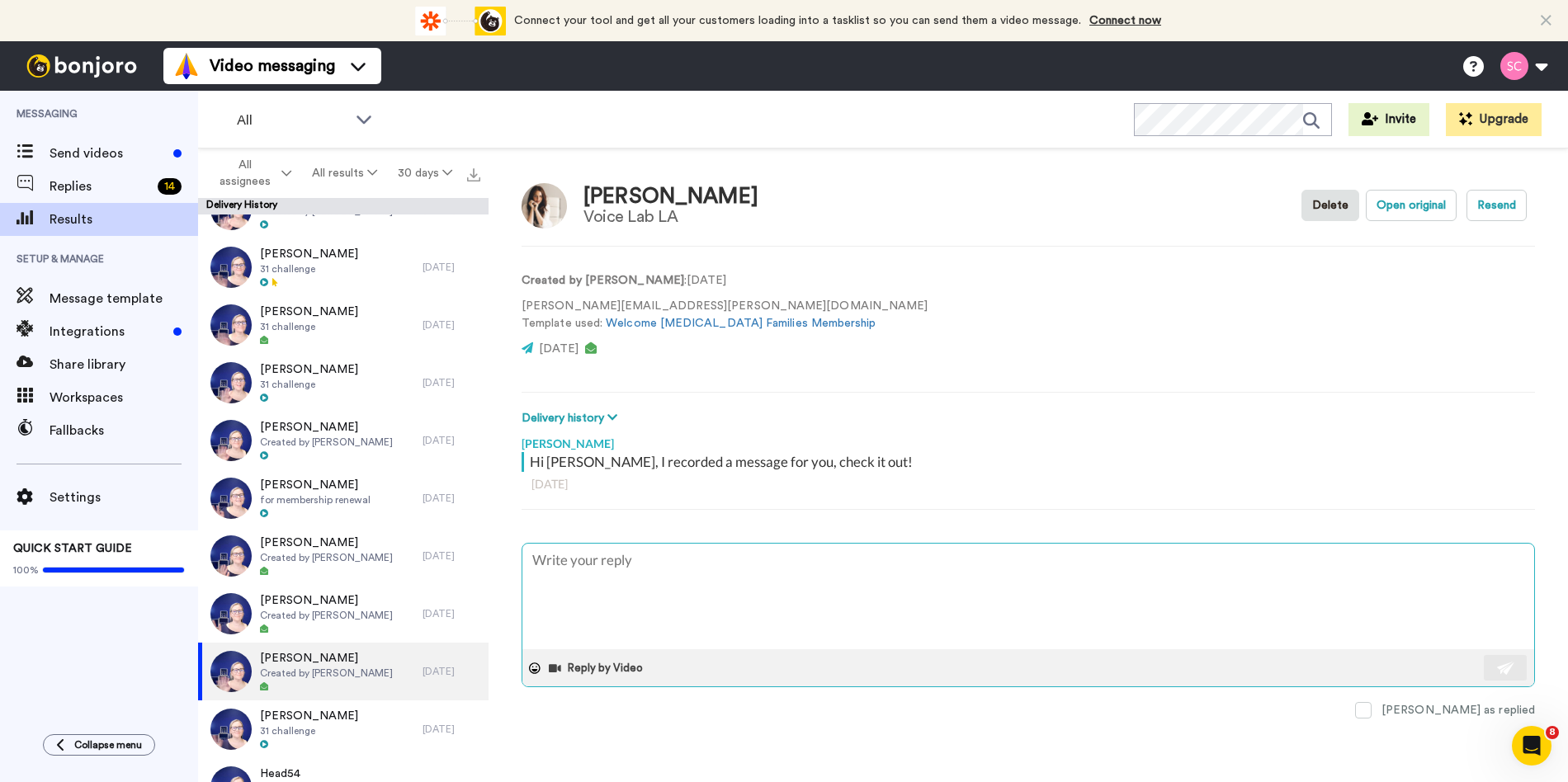
click at [548, 576] on textarea at bounding box center [1029, 596] width 1012 height 105
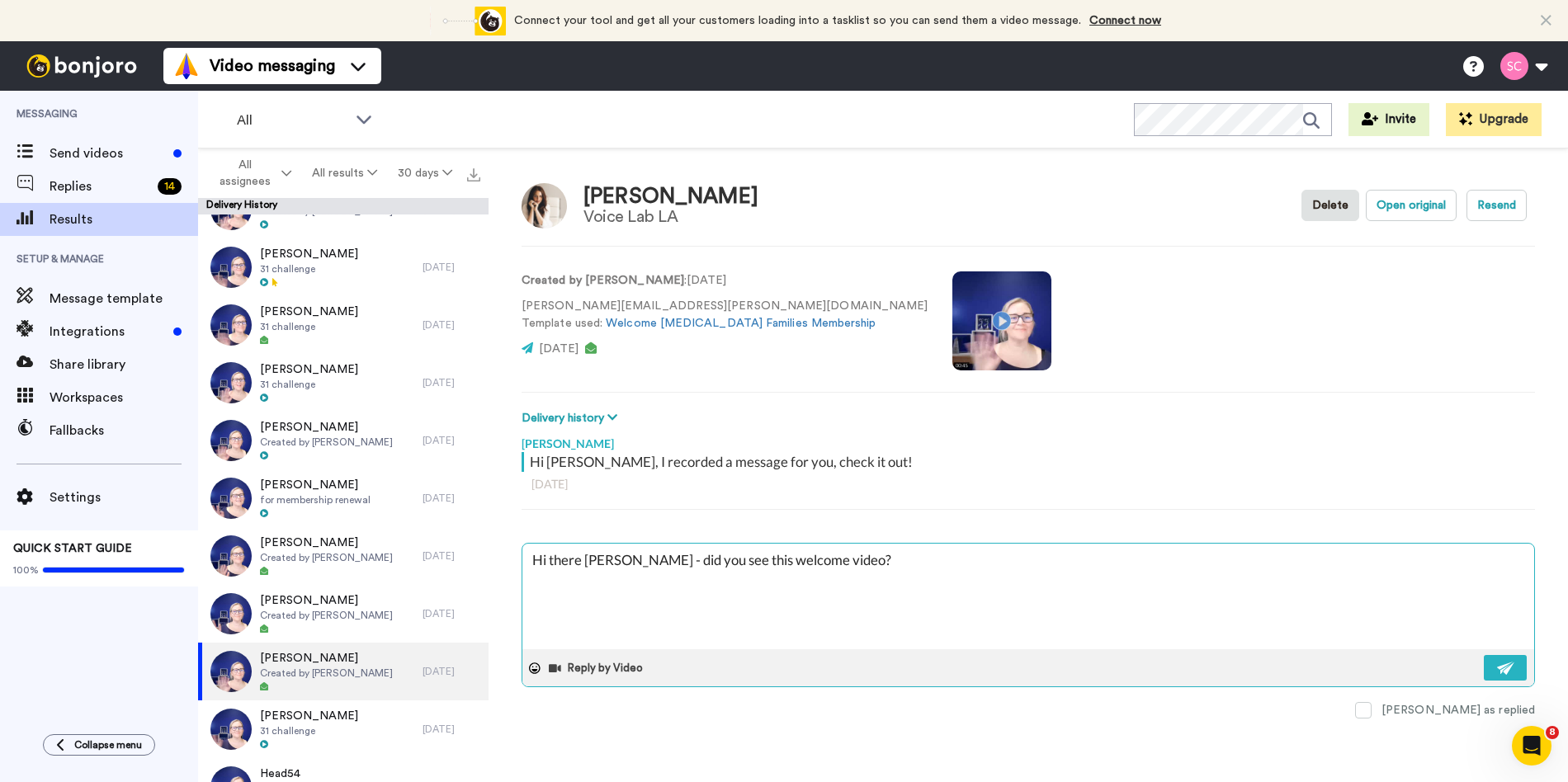
drag, startPoint x: 624, startPoint y: 558, endPoint x: 588, endPoint y: 557, distance: 36.0
click at [588, 557] on textarea "Hi there Nicole - did you see this welcome video?" at bounding box center [1029, 596] width 1012 height 105
click at [1527, 671] on div "Reply by Video" at bounding box center [1029, 668] width 1012 height 37
click at [1509, 668] on img at bounding box center [1506, 668] width 18 height 13
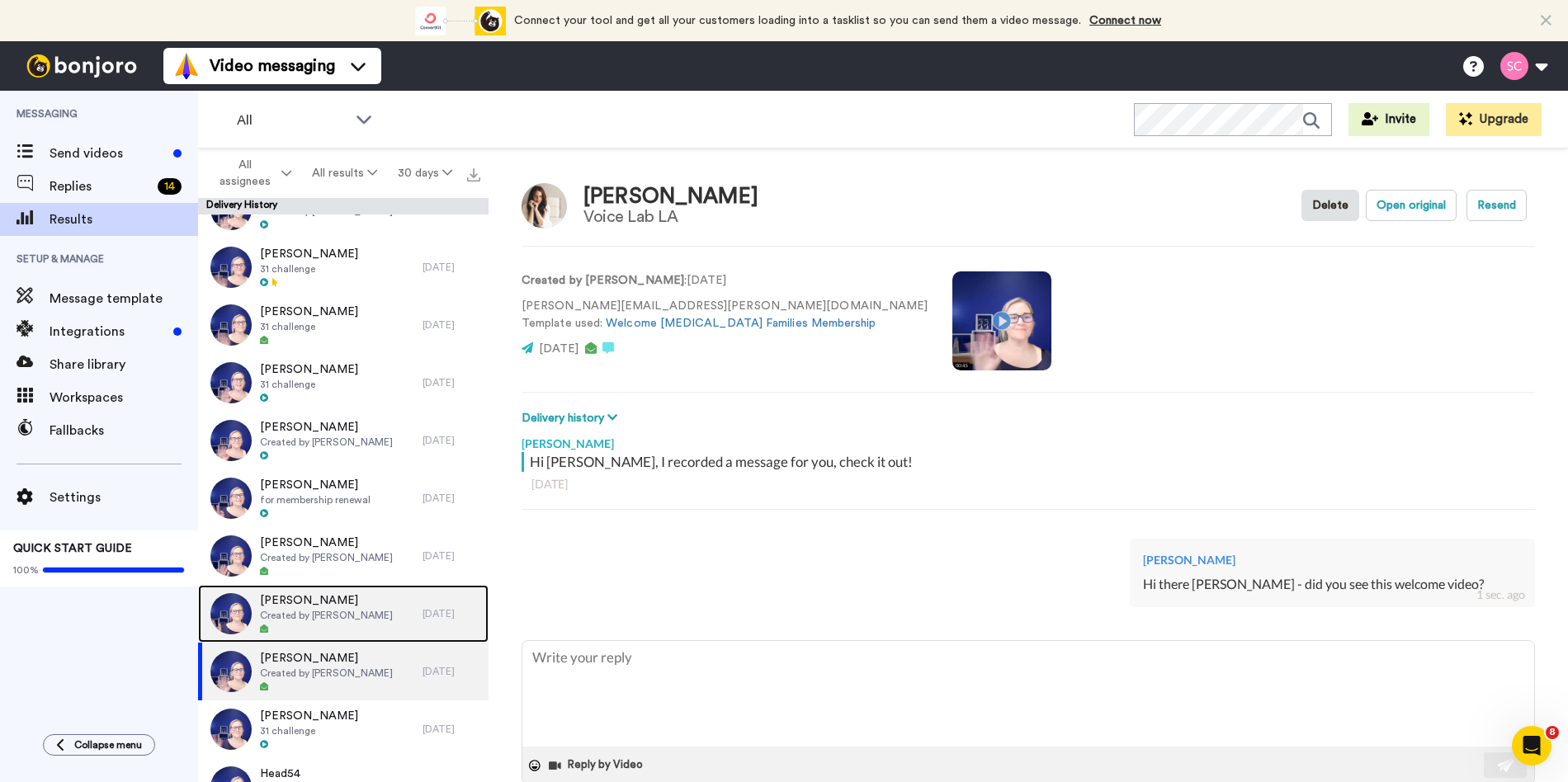
click at [368, 608] on span "[PERSON_NAME]" at bounding box center [327, 601] width 133 height 17
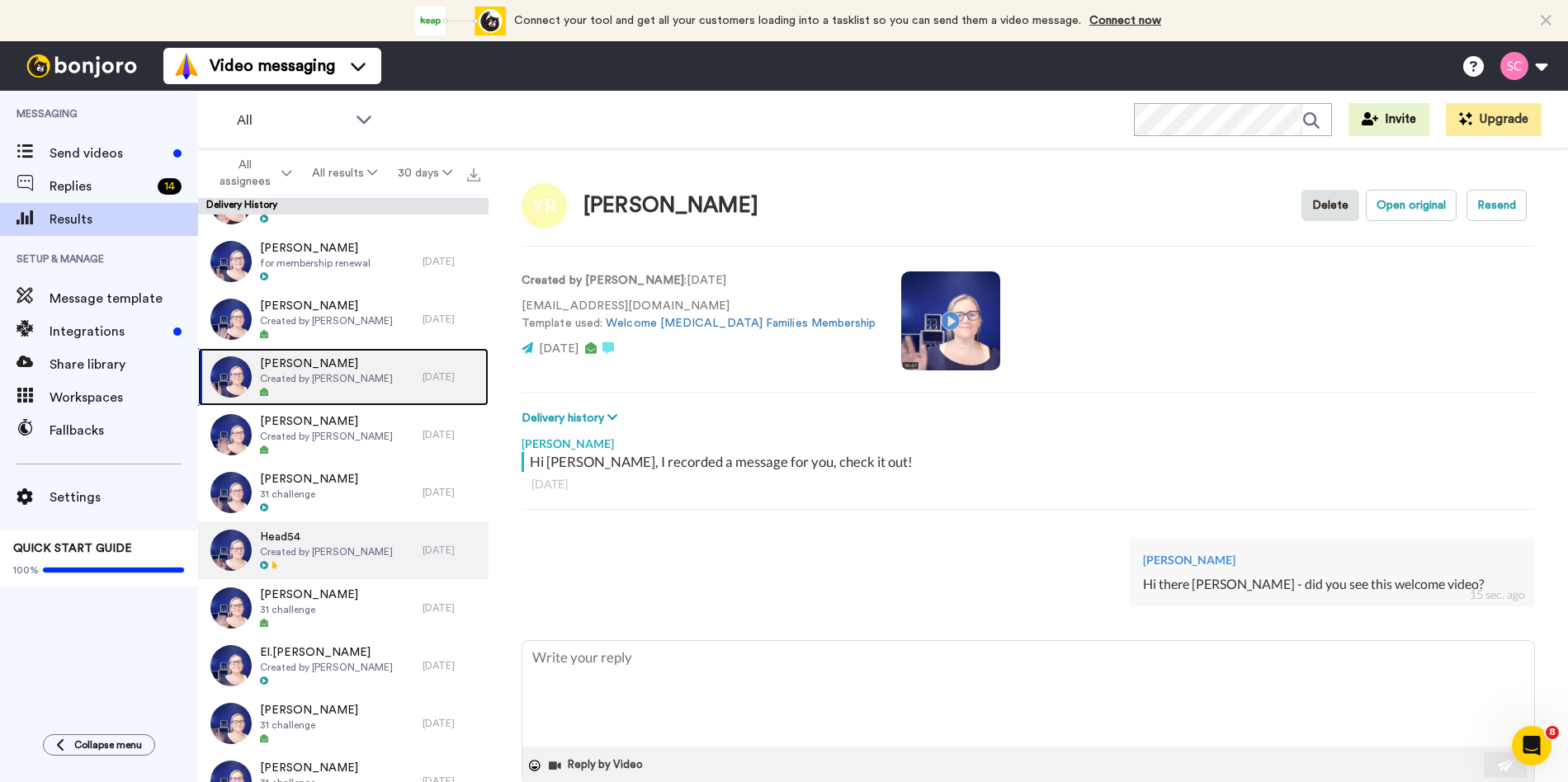
scroll to position [2471, 0]
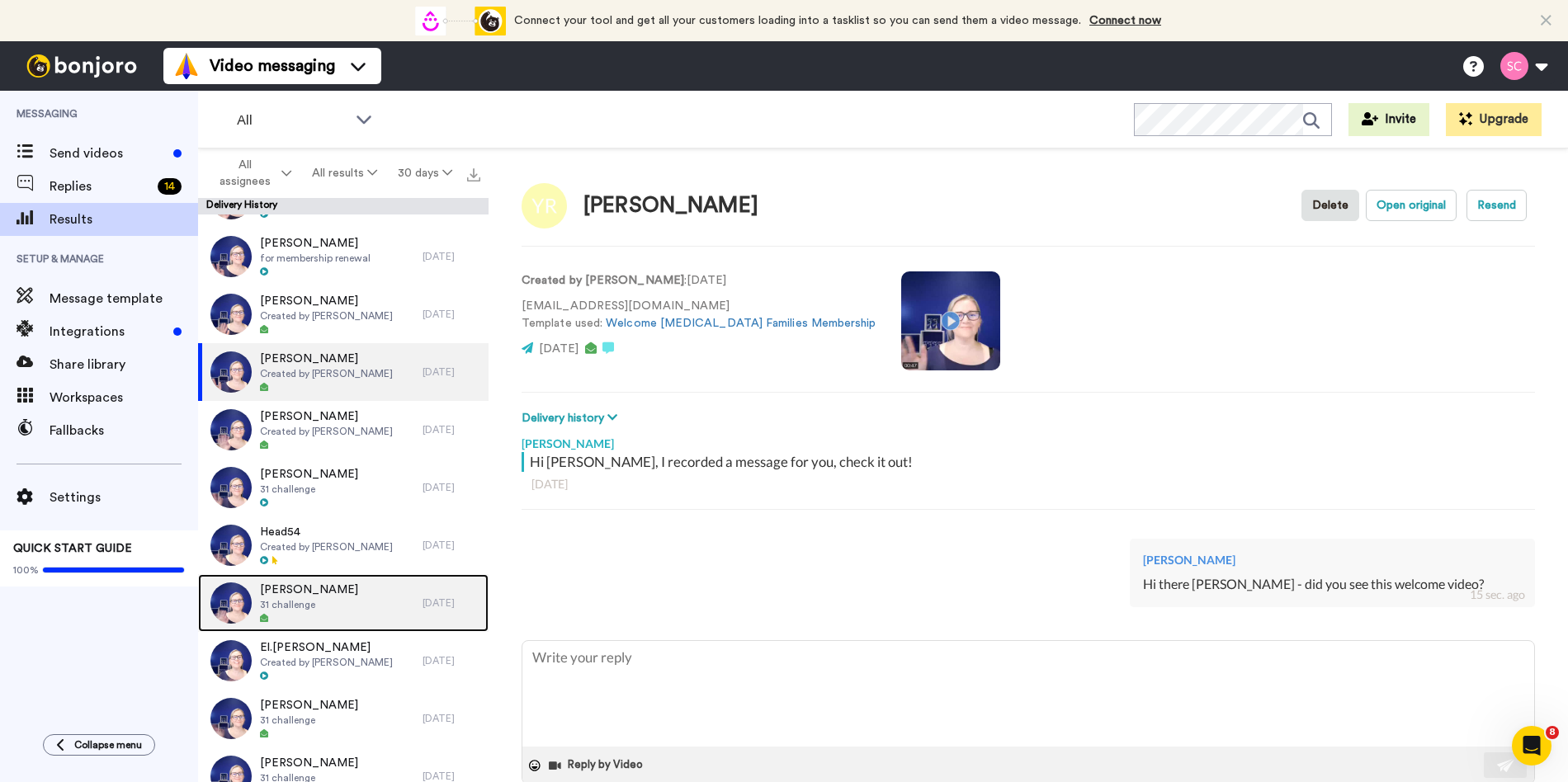
click at [375, 623] on div "Rebecca Martin 31 challenge" at bounding box center [309, 603] width 224 height 58
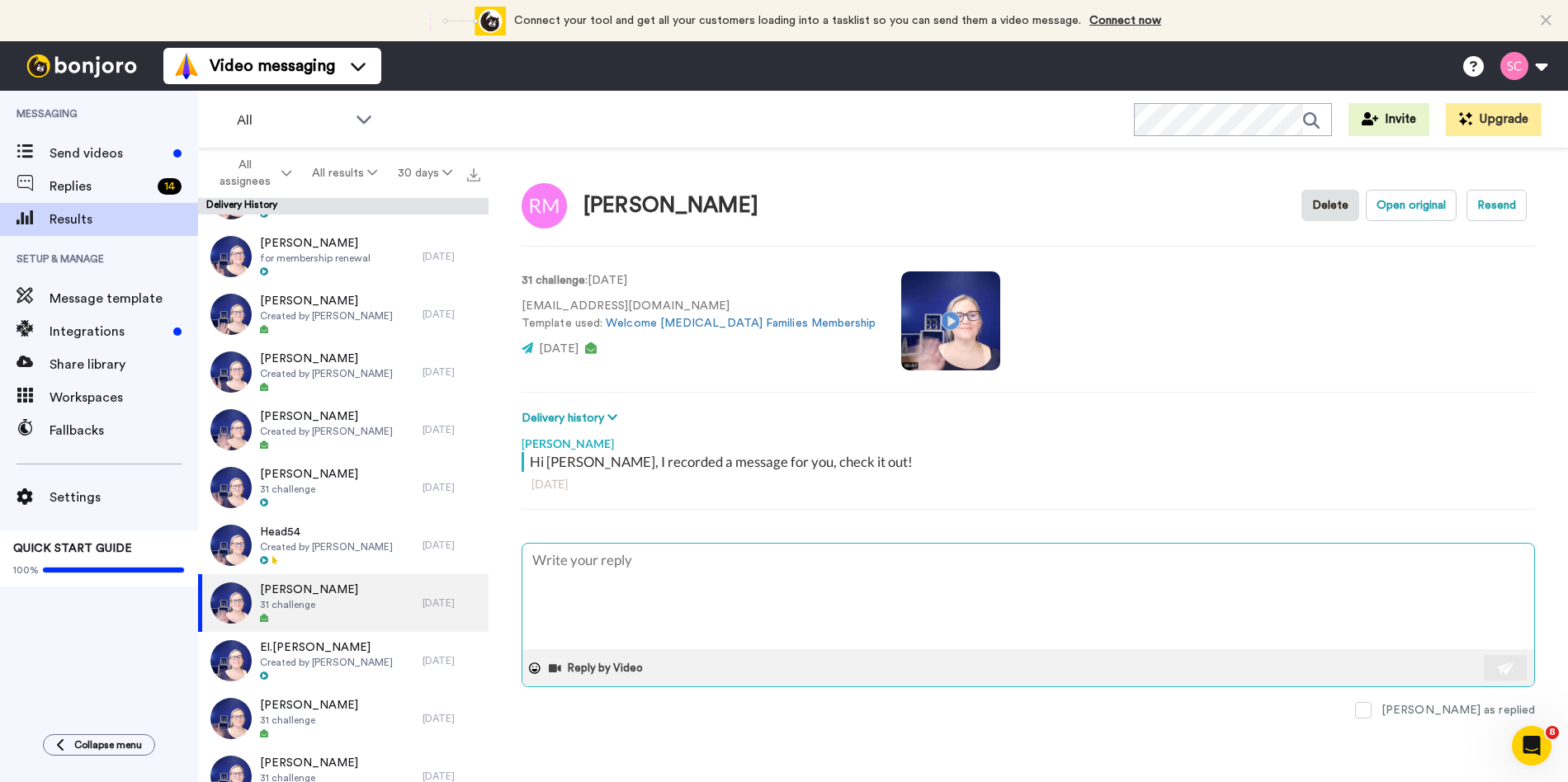
click at [615, 589] on textarea at bounding box center [1029, 596] width 1012 height 105
drag, startPoint x: 624, startPoint y: 560, endPoint x: 585, endPoint y: 562, distance: 39.1
click at [585, 562] on textarea "Hi there Nicole - did you see this welcome video?" at bounding box center [1029, 596] width 1012 height 105
click at [1497, 675] on button at bounding box center [1505, 668] width 42 height 26
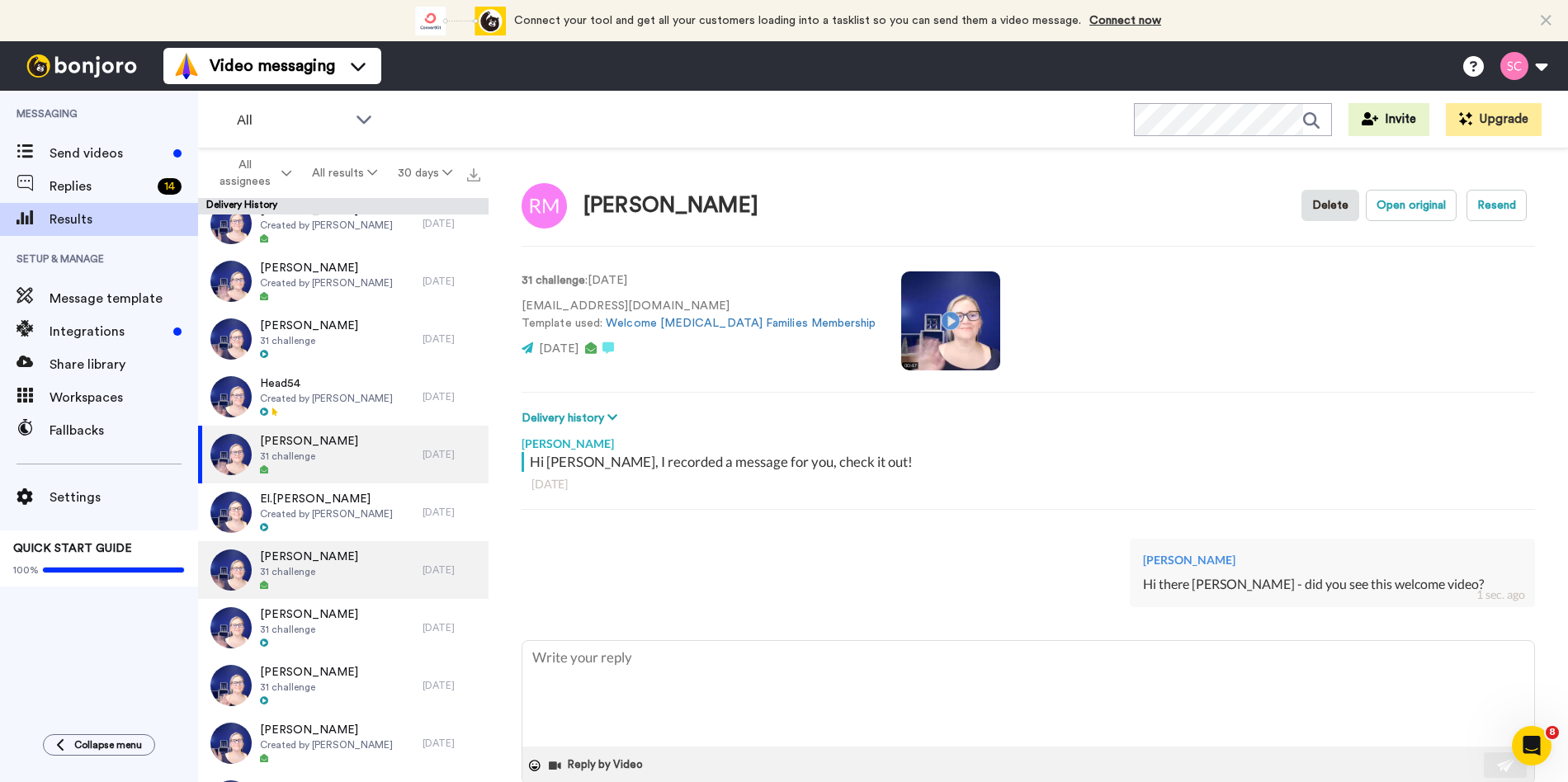
scroll to position [2625, 0]
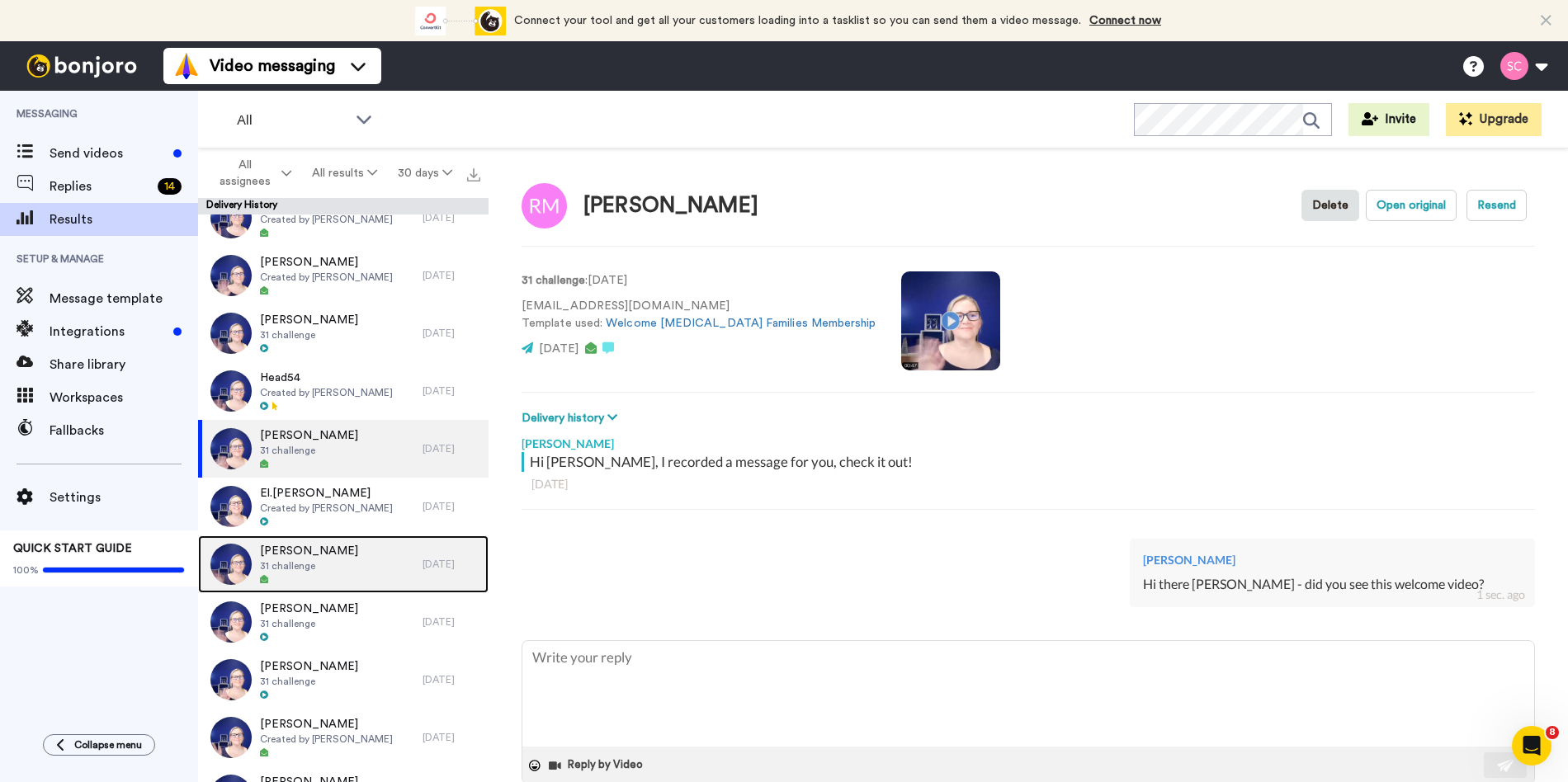
click at [322, 591] on div "Emma Heath 31 challenge" at bounding box center [309, 564] width 224 height 58
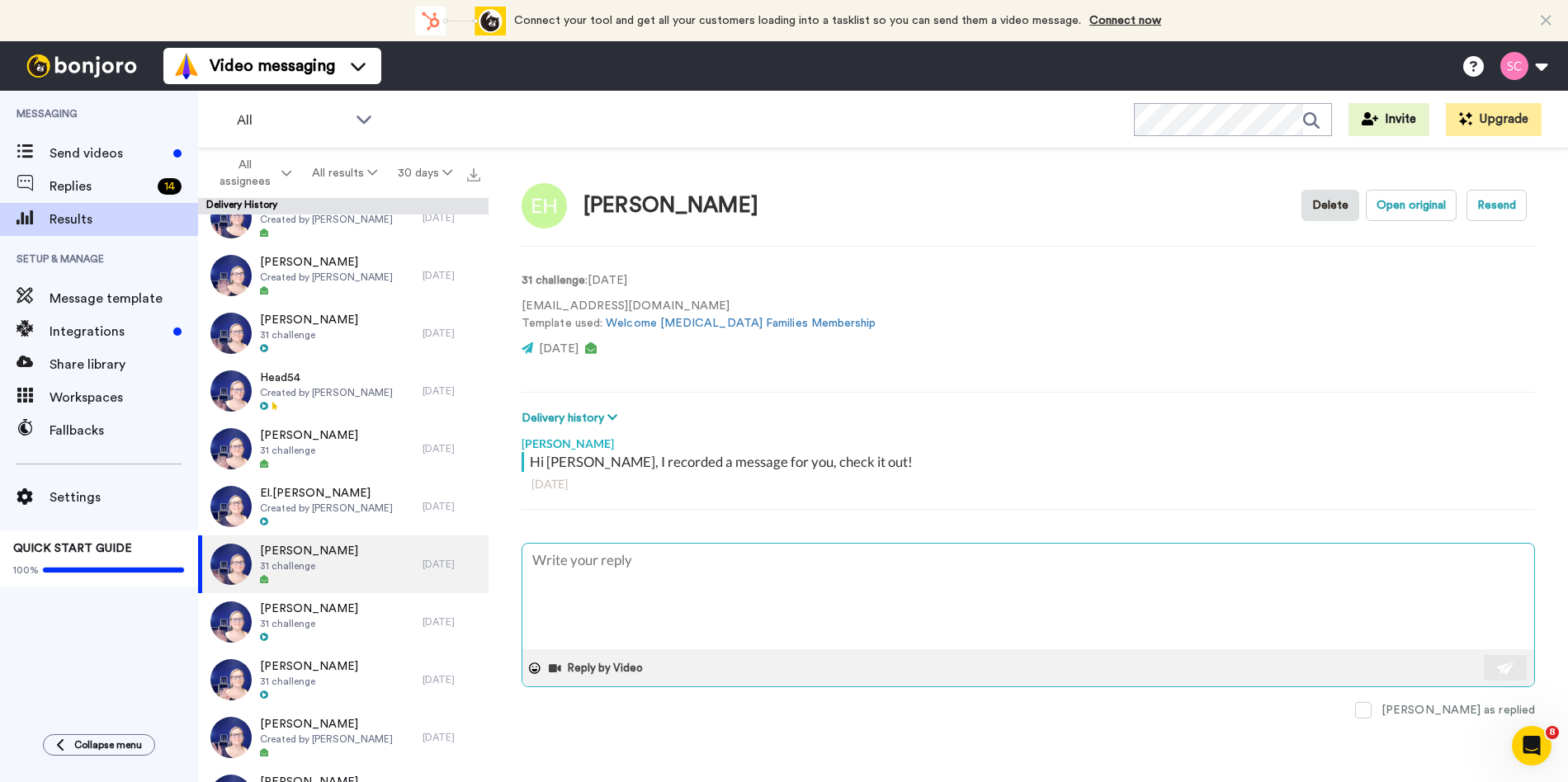
click at [598, 571] on textarea at bounding box center [1029, 596] width 1012 height 105
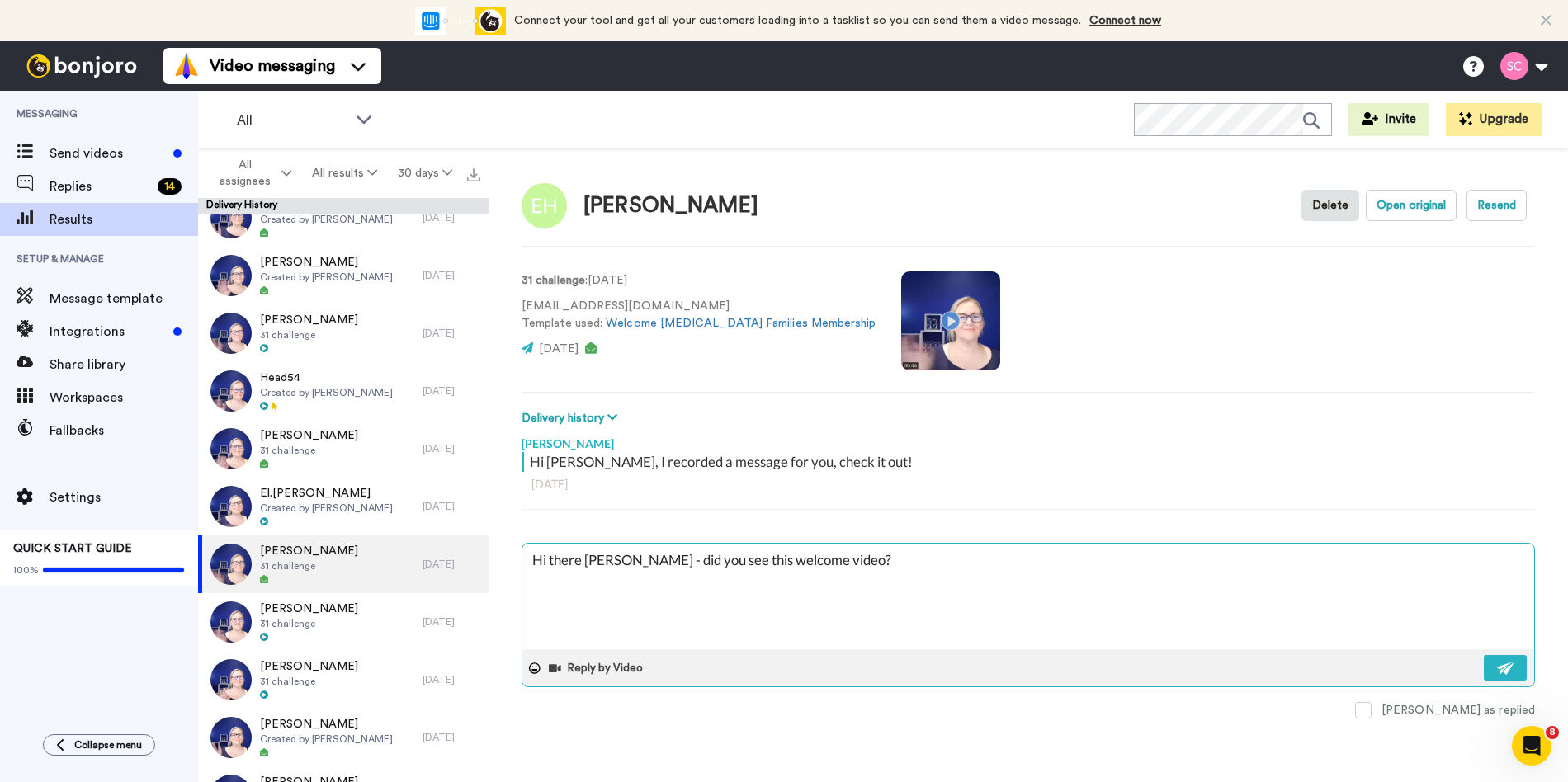
drag, startPoint x: 624, startPoint y: 561, endPoint x: 586, endPoint y: 560, distance: 38.0
click at [586, 560] on textarea "Hi there Nicole - did you see this welcome video?" at bounding box center [1029, 596] width 1012 height 105
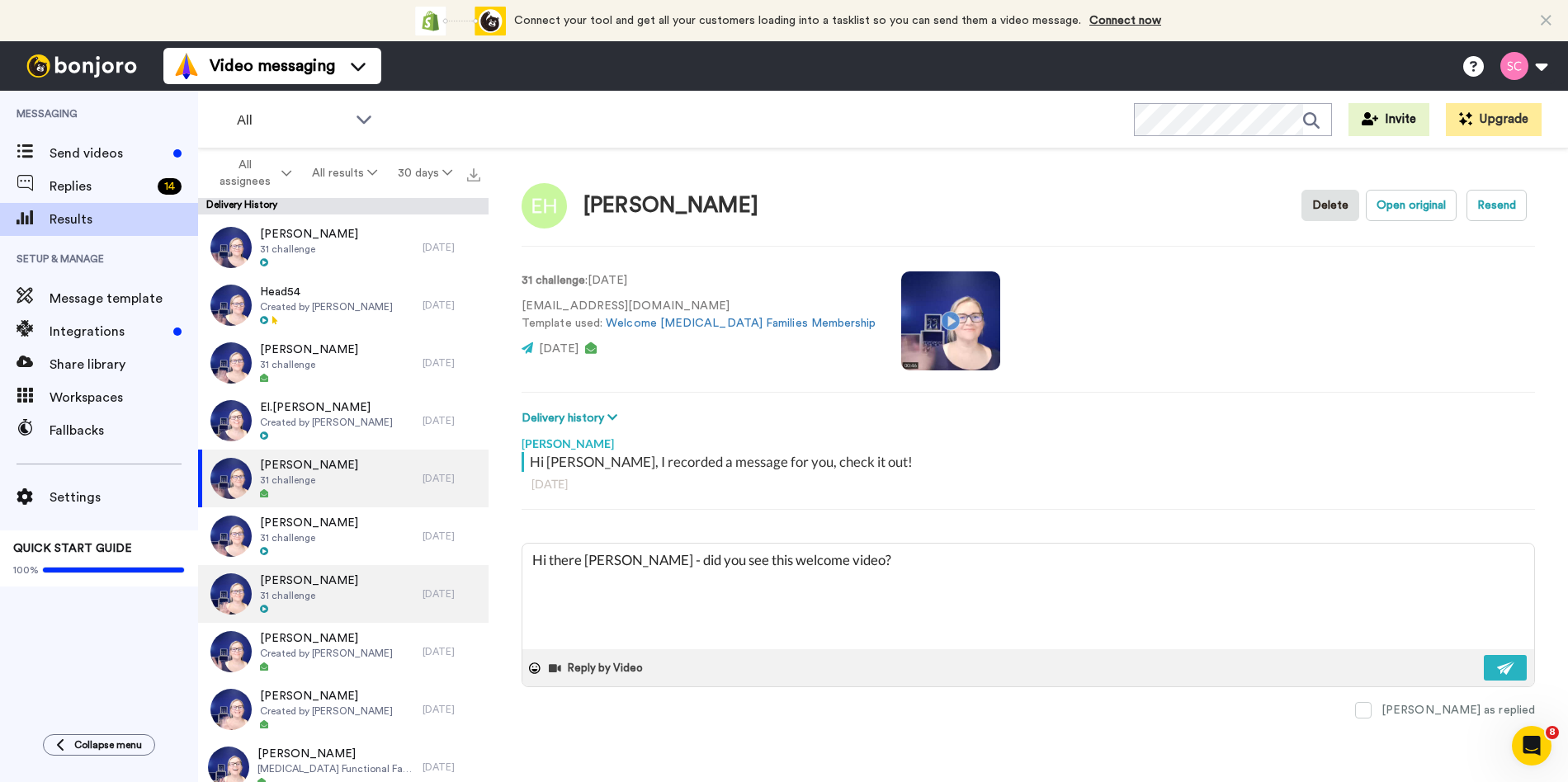
scroll to position [2721, 0]
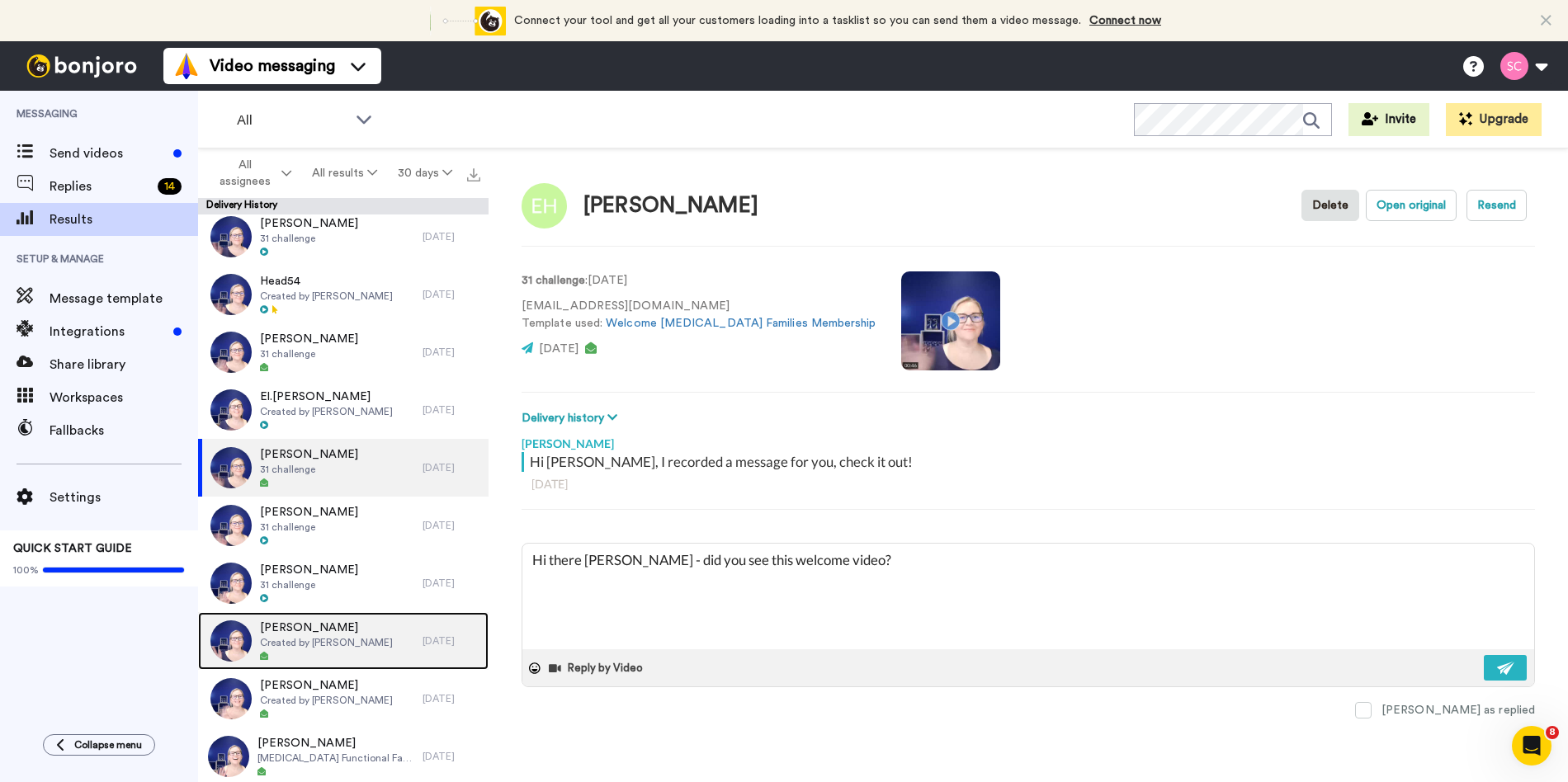
click at [299, 656] on div at bounding box center [327, 656] width 133 height 12
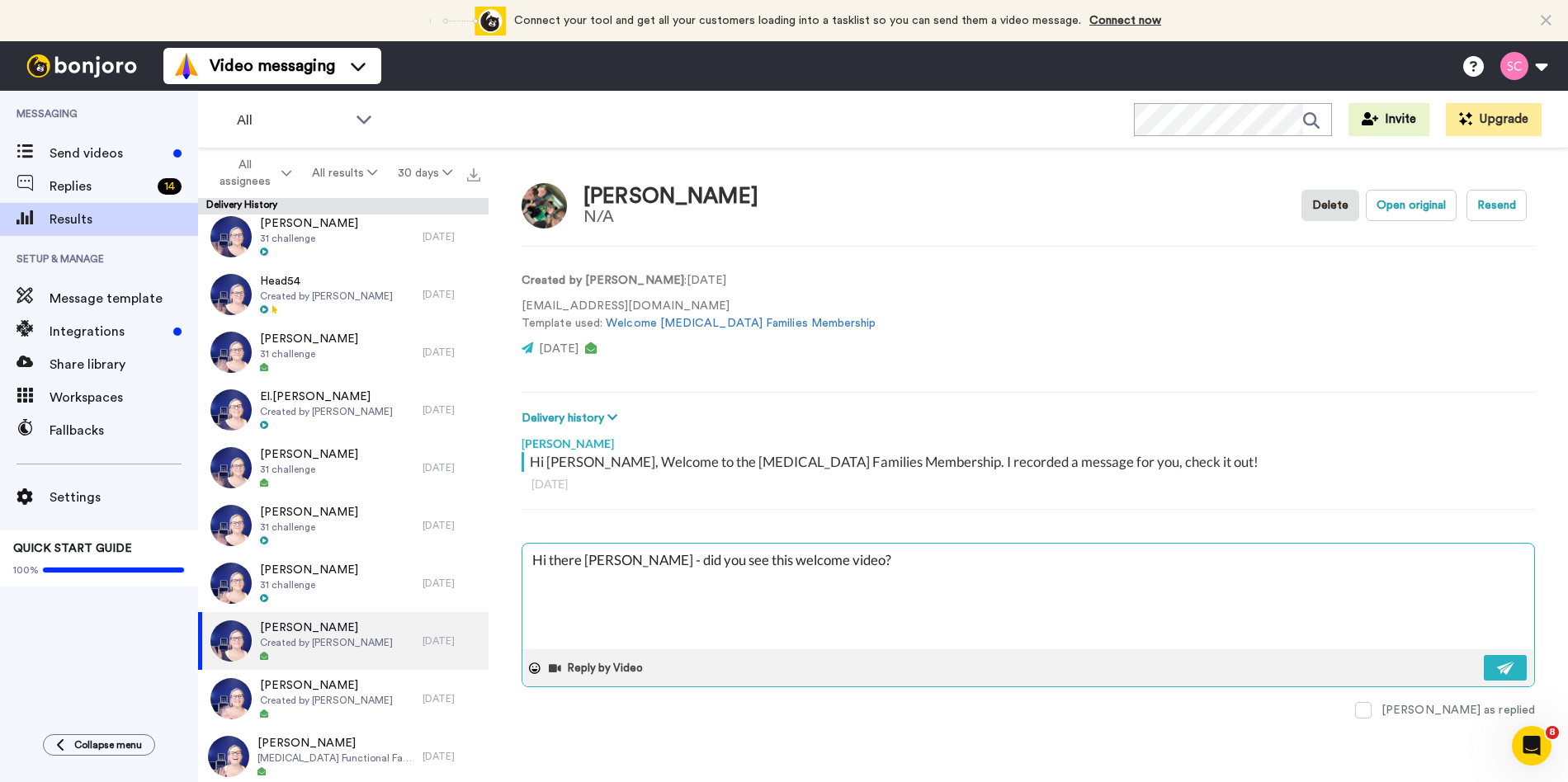
drag, startPoint x: 624, startPoint y: 560, endPoint x: 586, endPoint y: 560, distance: 38.0
click at [586, 560] on textarea "Hi there Nicole - did you see this welcome video?" at bounding box center [1029, 596] width 1012 height 105
click at [1505, 669] on img at bounding box center [1506, 668] width 18 height 13
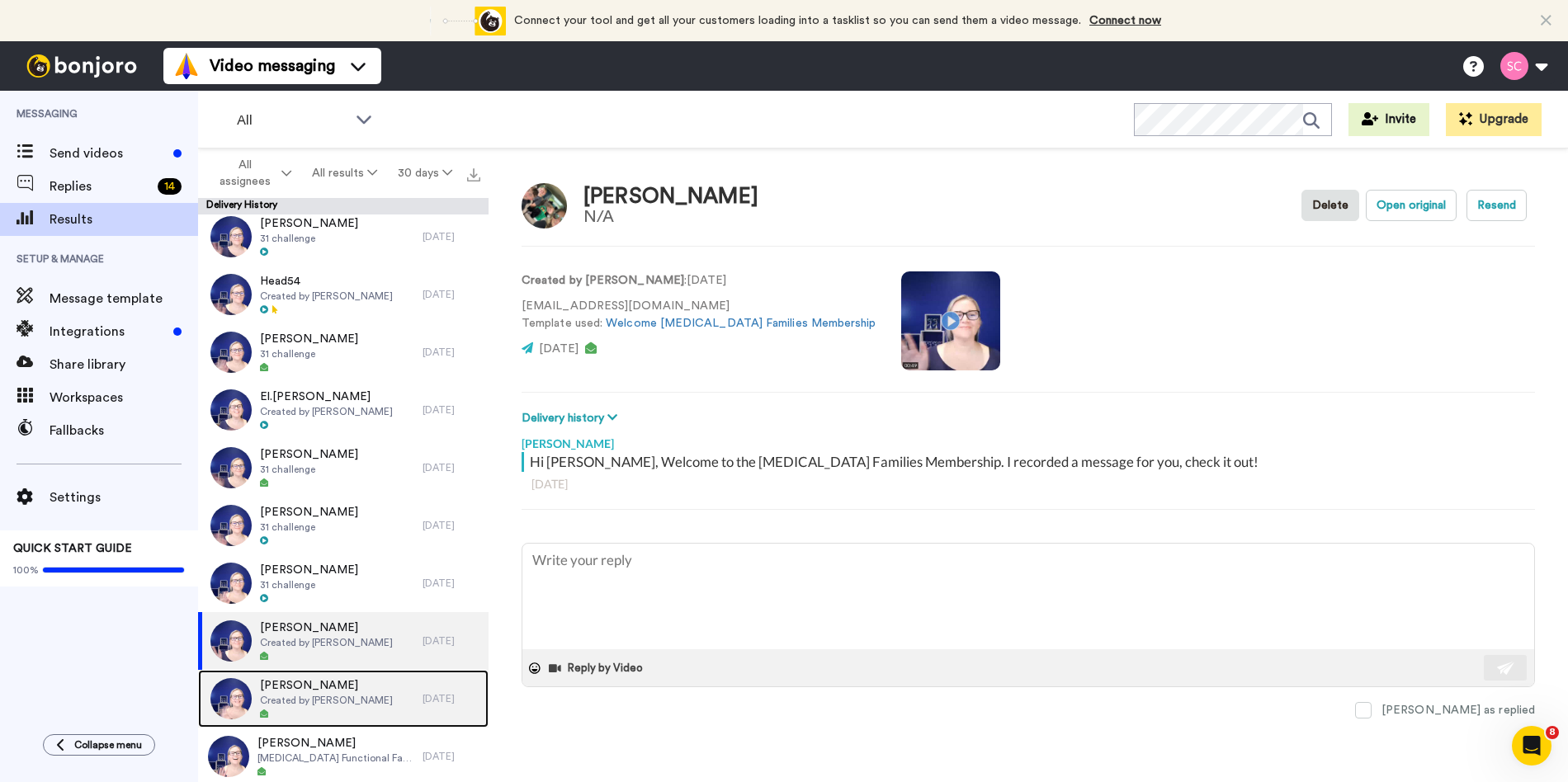
click at [336, 685] on span "[PERSON_NAME]" at bounding box center [327, 686] width 133 height 17
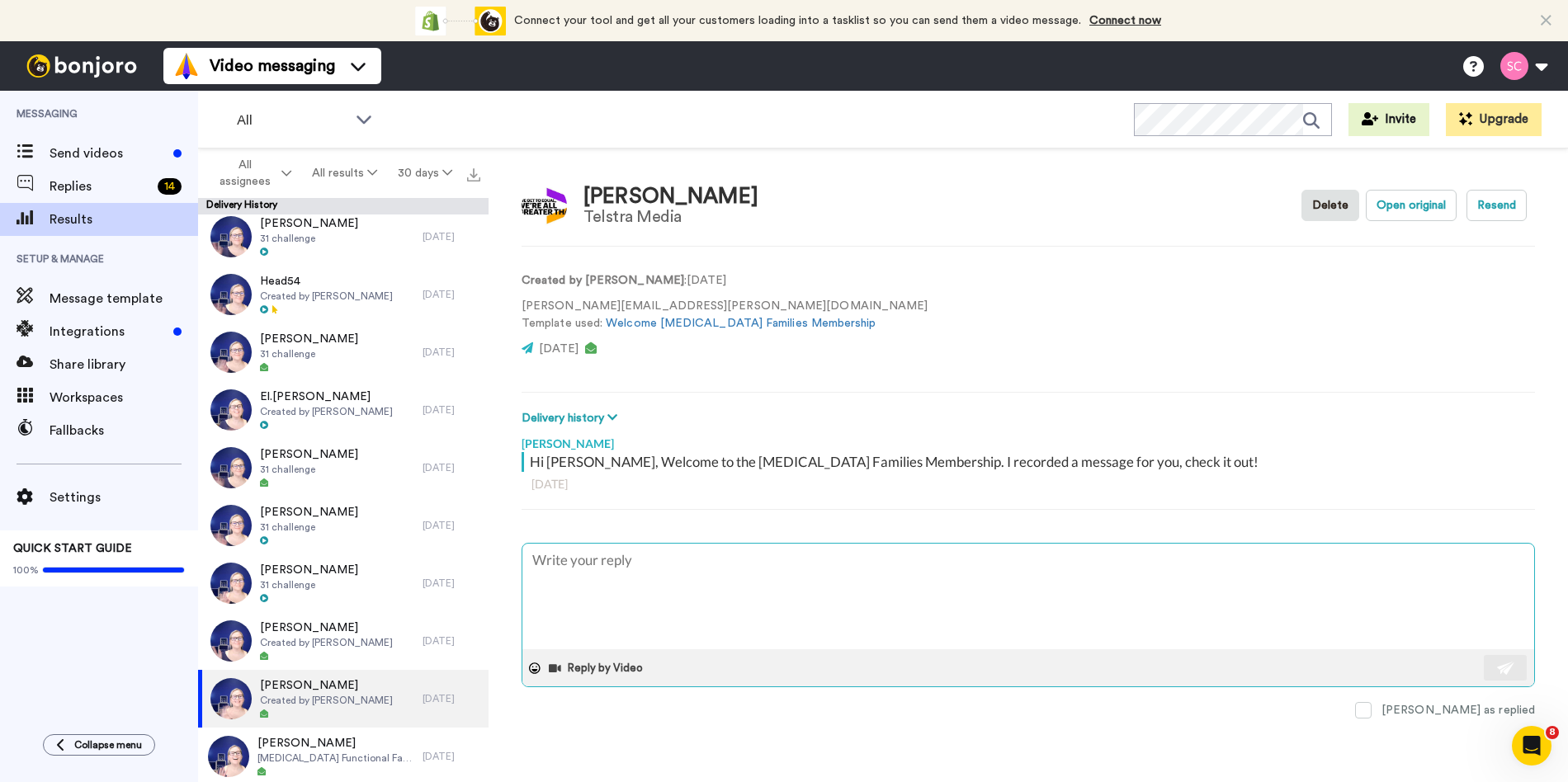
click at [619, 566] on textarea at bounding box center [1029, 596] width 1012 height 105
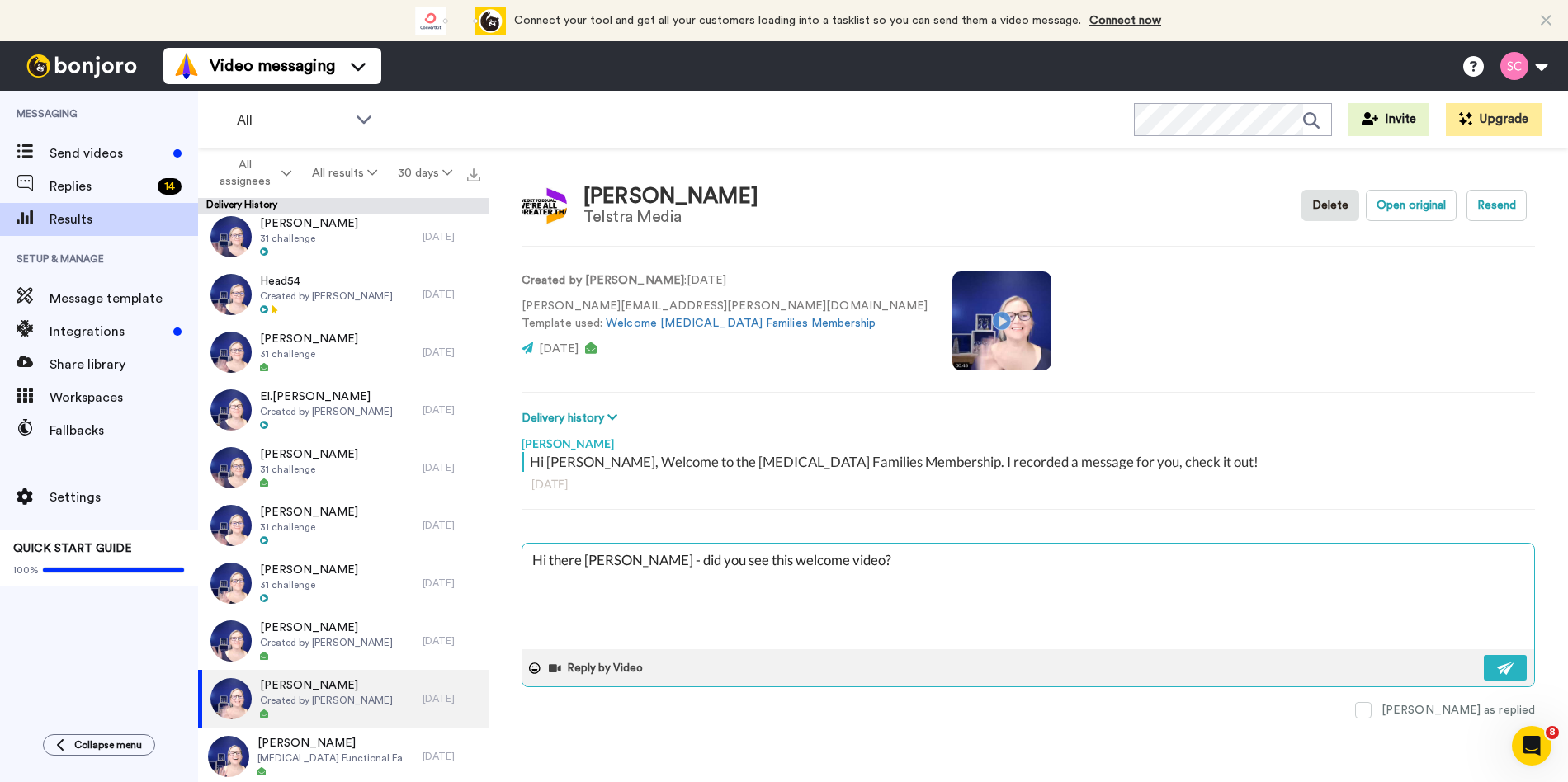
drag, startPoint x: 624, startPoint y: 561, endPoint x: 586, endPoint y: 562, distance: 38.0
click at [586, 562] on textarea "Hi there Nicole - did you see this welcome video?" at bounding box center [1029, 596] width 1012 height 105
click at [1498, 670] on img at bounding box center [1506, 668] width 18 height 13
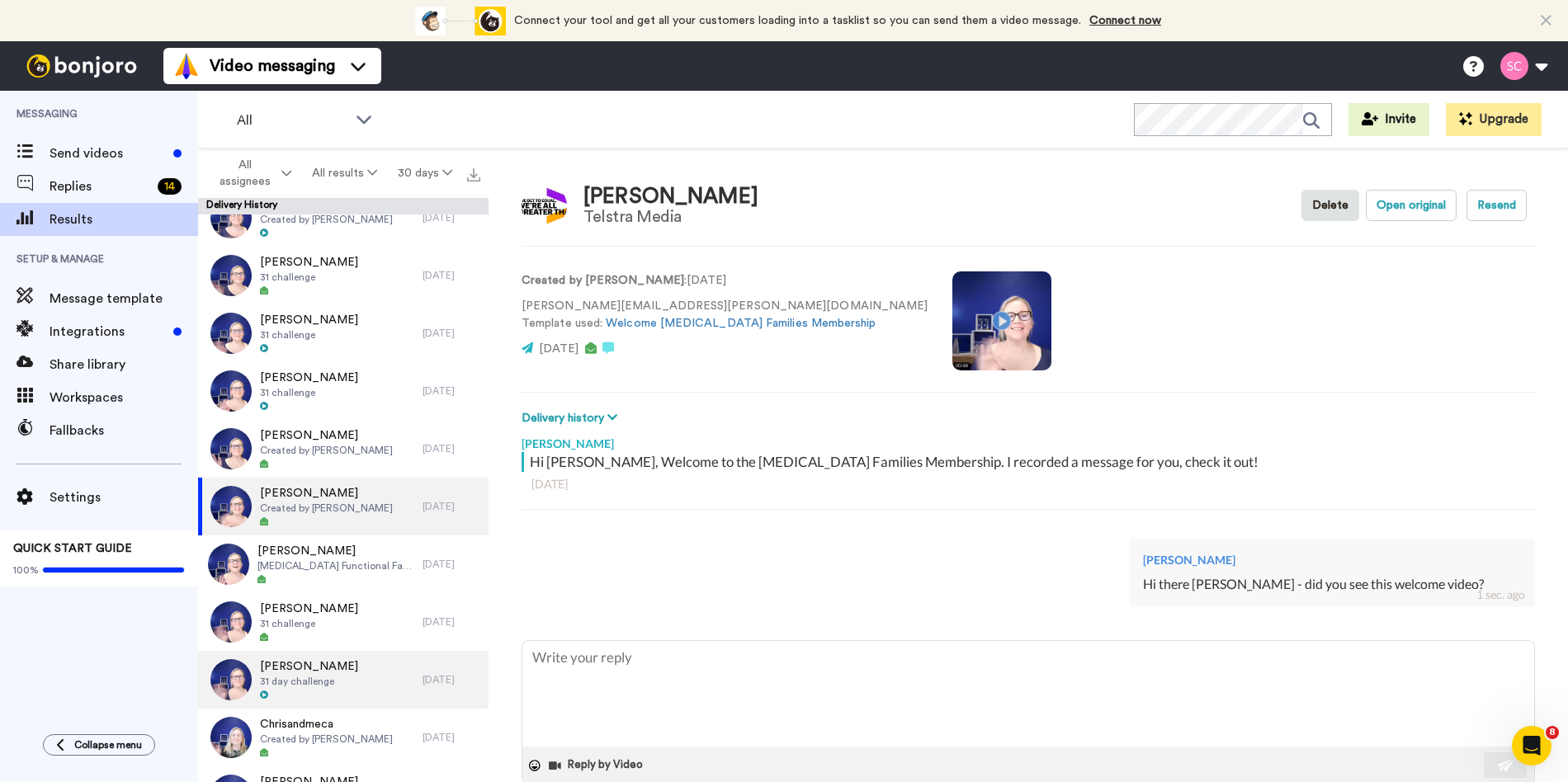
scroll to position [2929, 0]
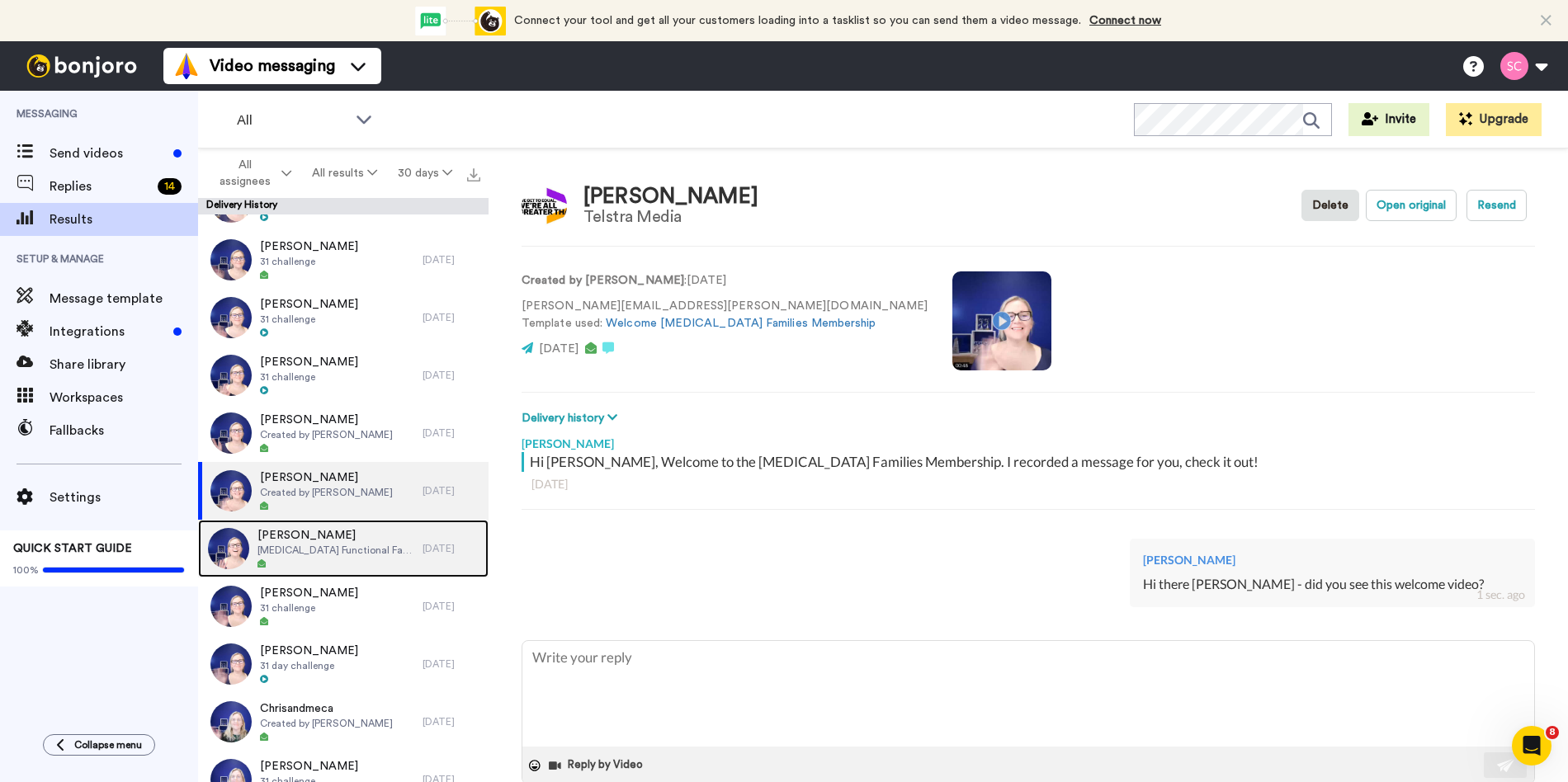
click at [427, 564] on div "Chusan Furst ADHD Functional Family Membership + Support - Annual Purchase 15 d…" at bounding box center [343, 548] width 291 height 58
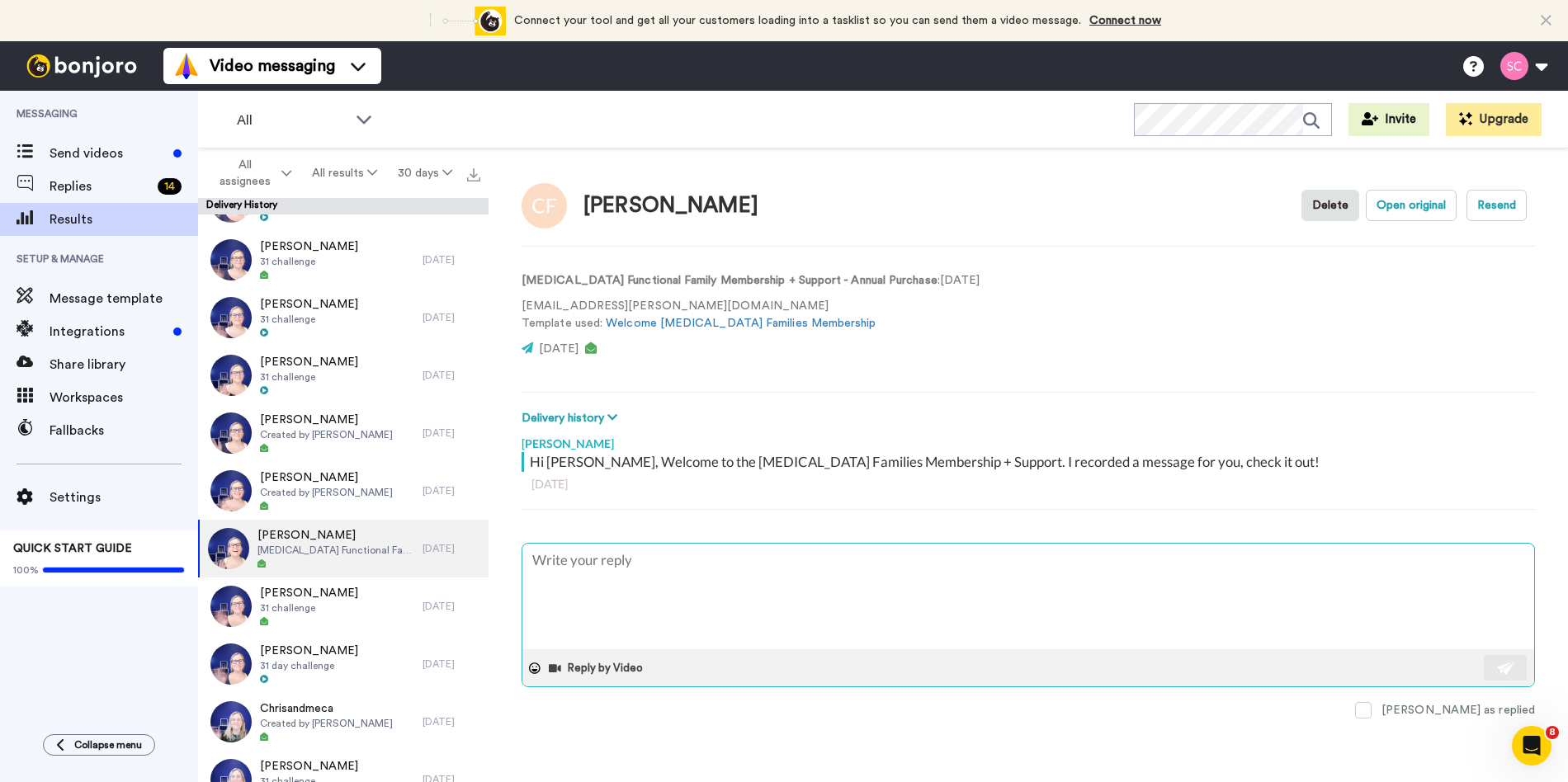
click at [645, 582] on textarea at bounding box center [1029, 596] width 1012 height 105
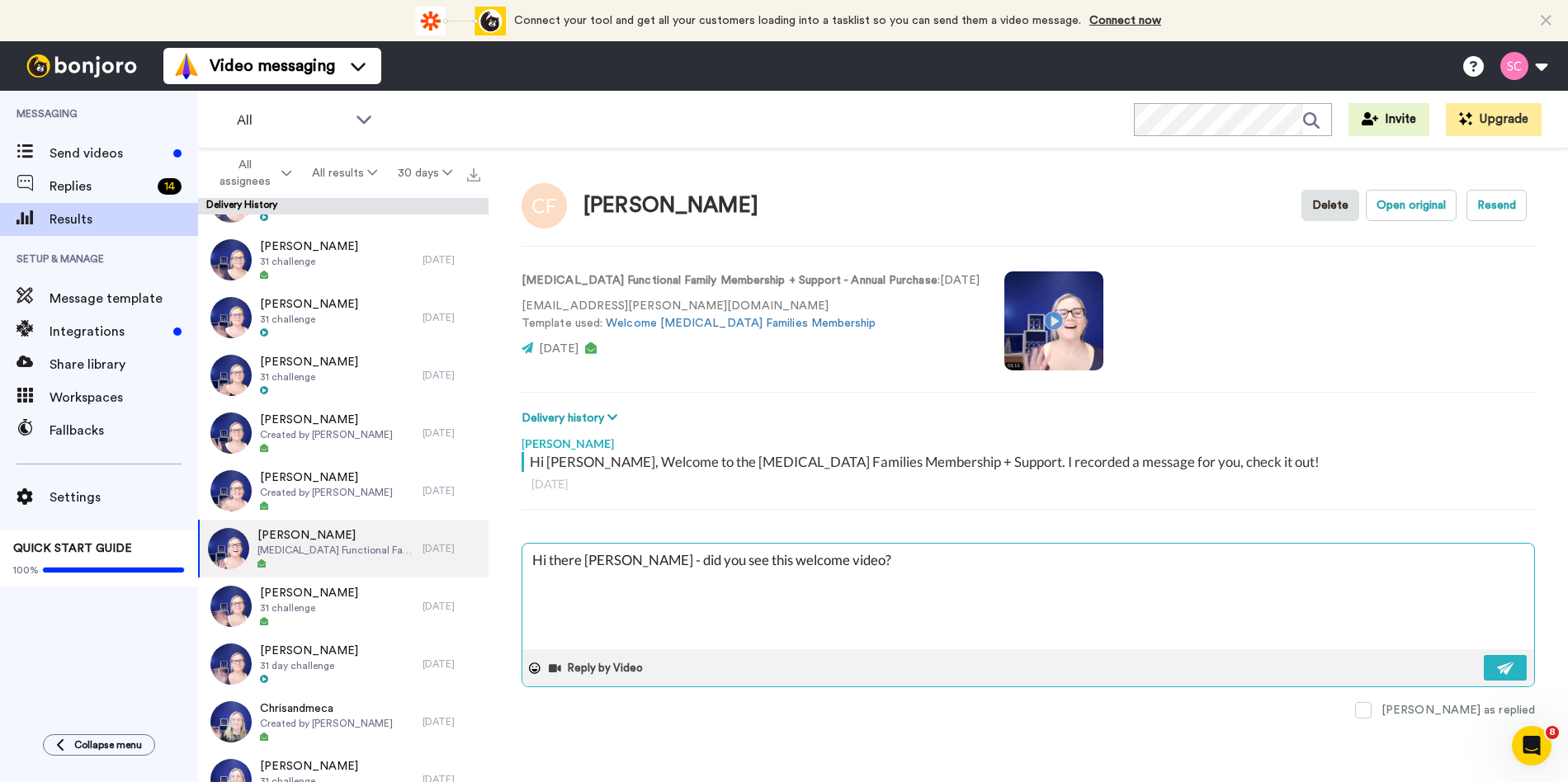
drag, startPoint x: 624, startPoint y: 562, endPoint x: 586, endPoint y: 557, distance: 38.3
click at [586, 557] on textarea "Hi there Nicole - did you see this welcome video?" at bounding box center [1029, 596] width 1012 height 105
drag, startPoint x: 1510, startPoint y: 668, endPoint x: 1171, endPoint y: 650, distance: 339.5
click at [1510, 668] on img at bounding box center [1506, 668] width 18 height 13
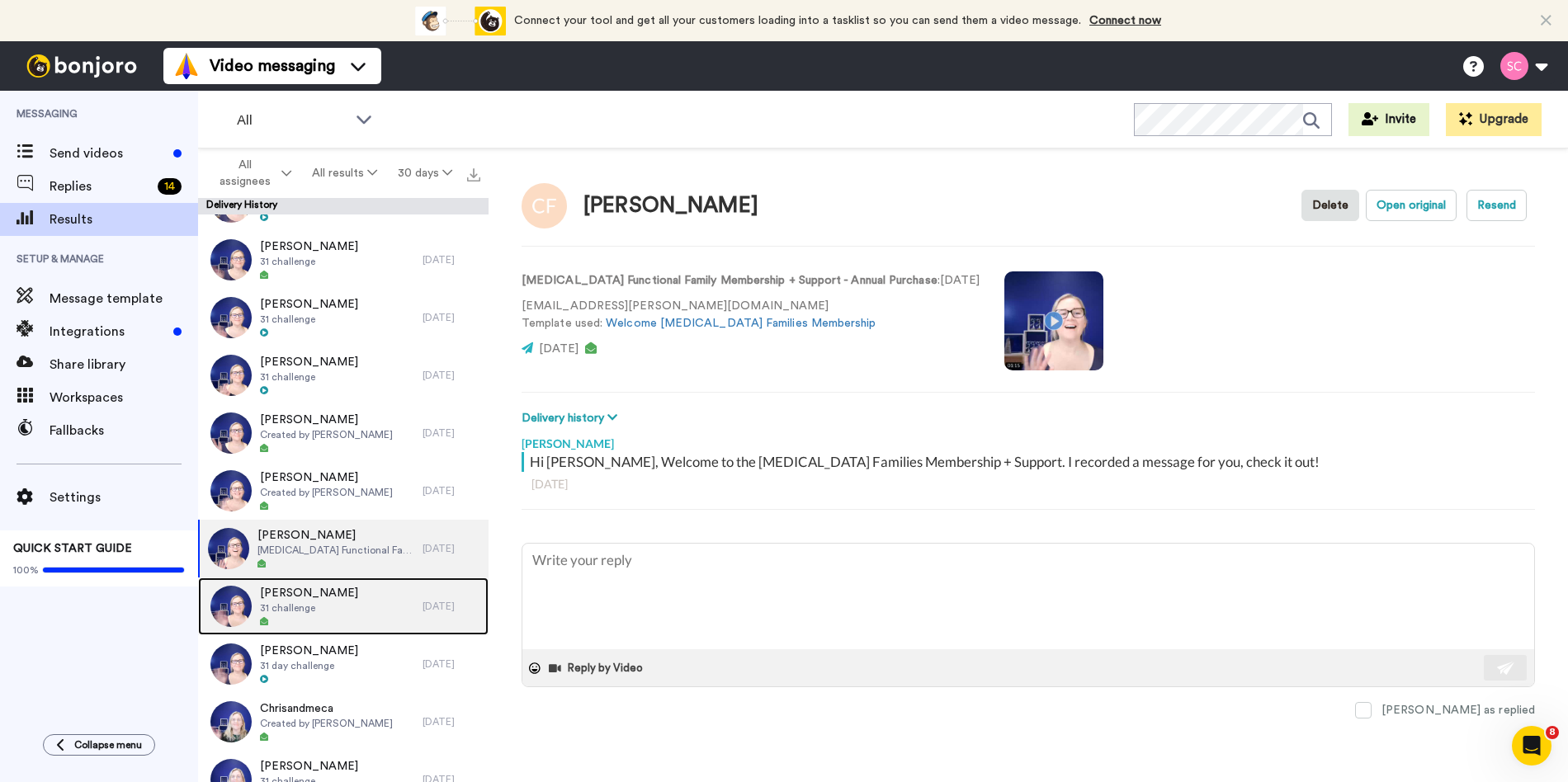
click at [367, 623] on div "Amy Newton 31 challenge" at bounding box center [309, 607] width 224 height 58
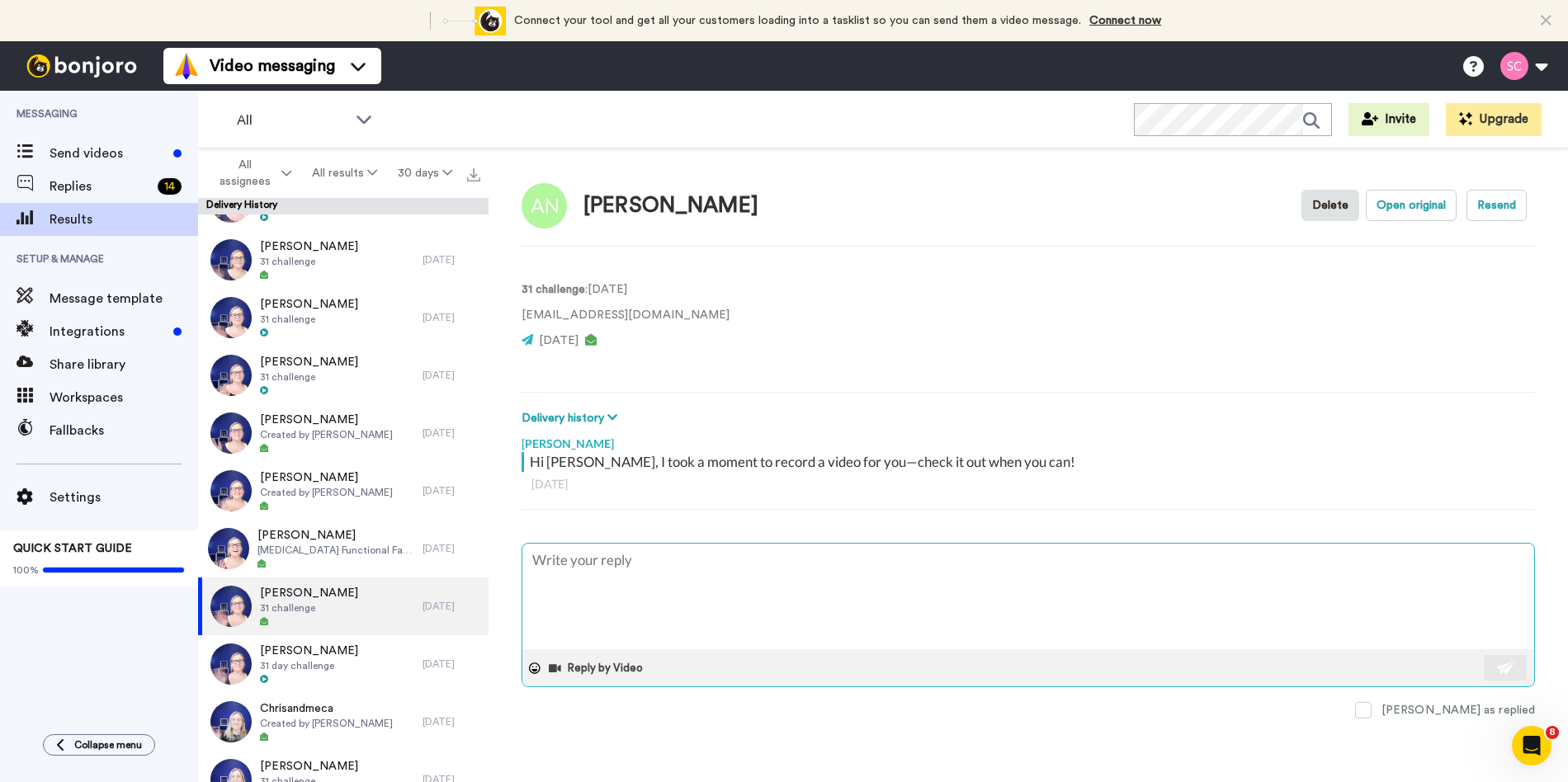
click at [636, 574] on textarea at bounding box center [1029, 596] width 1012 height 105
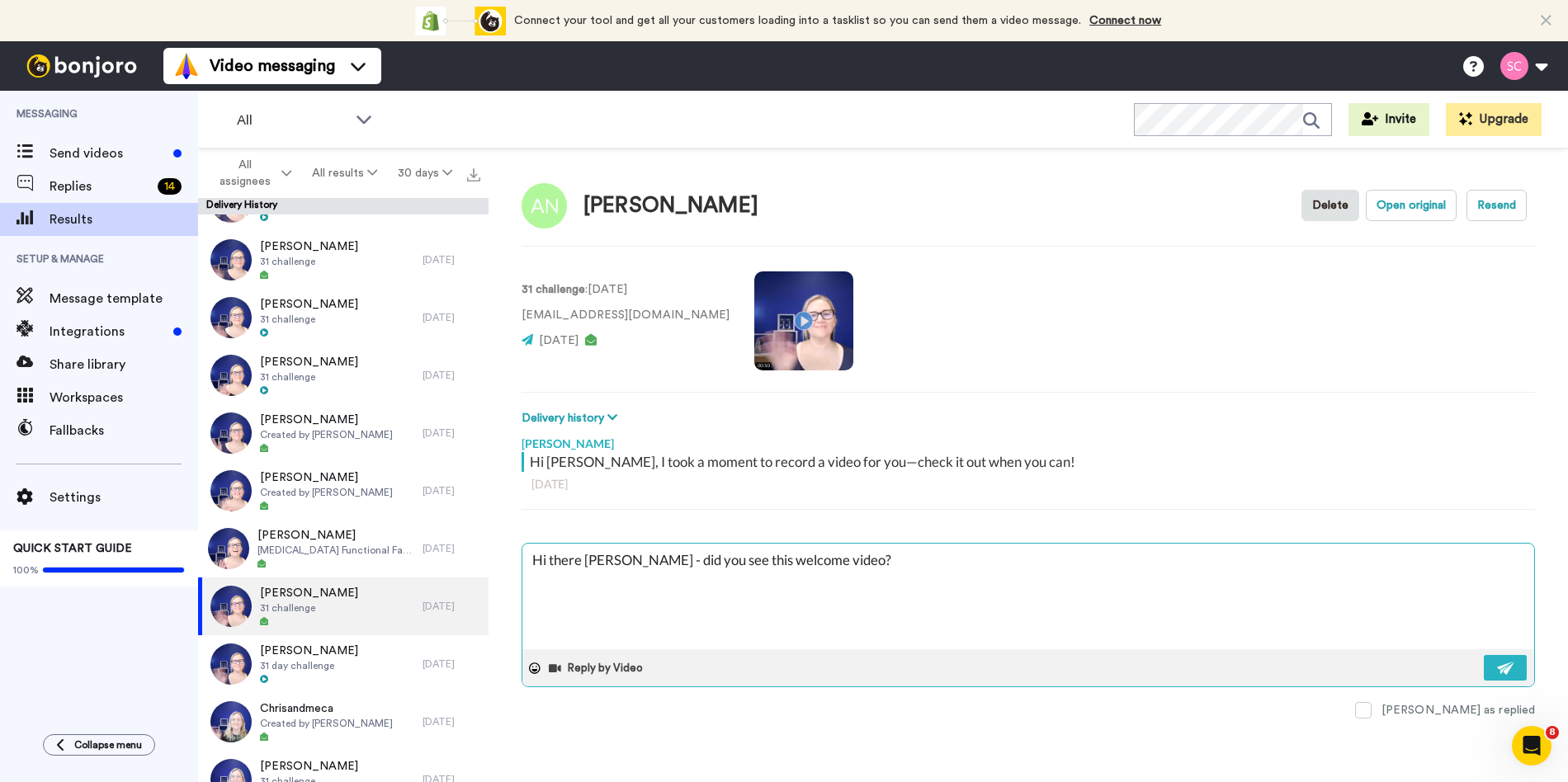
drag, startPoint x: 625, startPoint y: 561, endPoint x: 586, endPoint y: 561, distance: 39.0
click at [586, 561] on textarea "Hi there Nicole - did you see this welcome video?" at bounding box center [1029, 596] width 1012 height 105
click at [1514, 668] on img at bounding box center [1506, 668] width 18 height 13
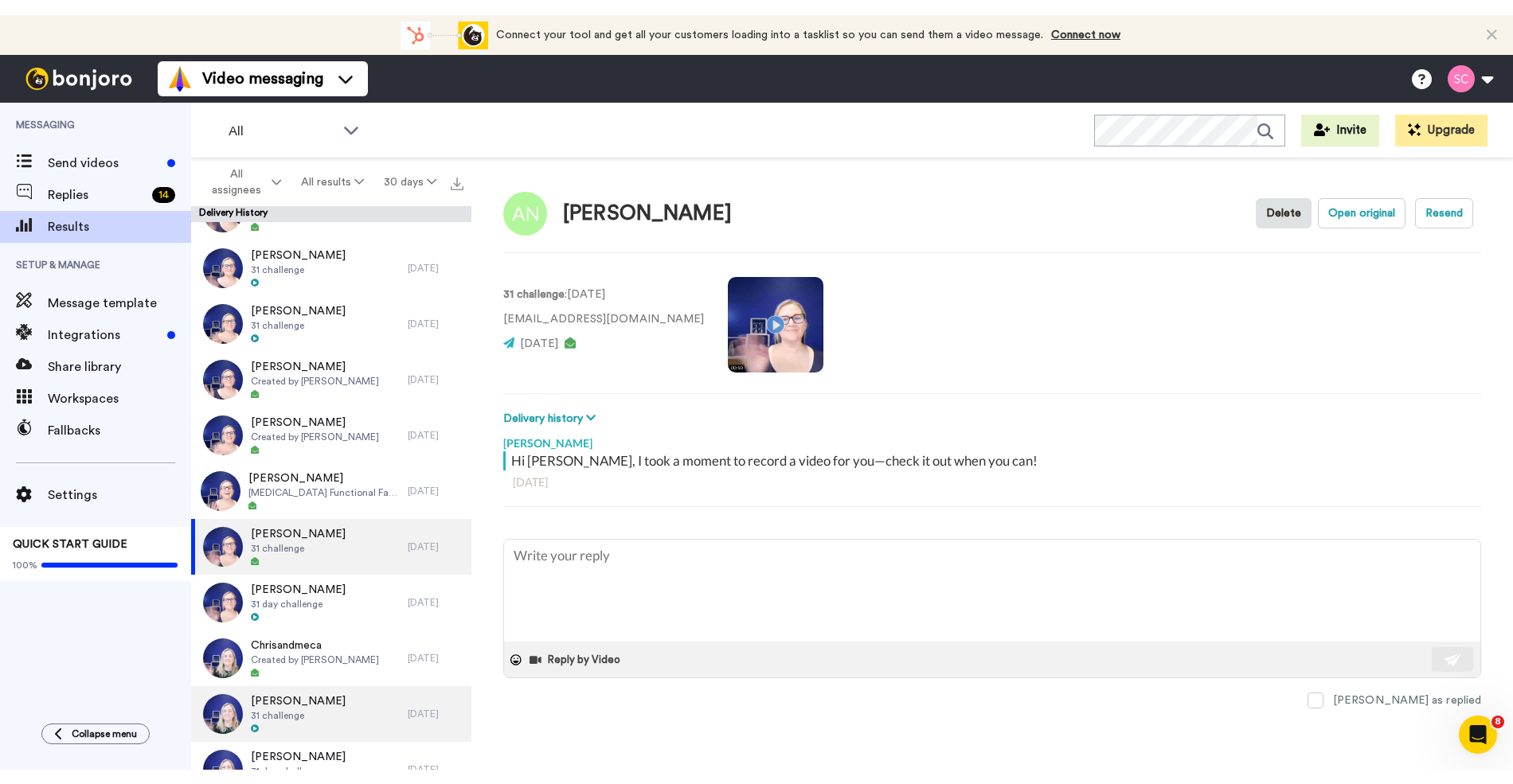
scroll to position [2954, 0]
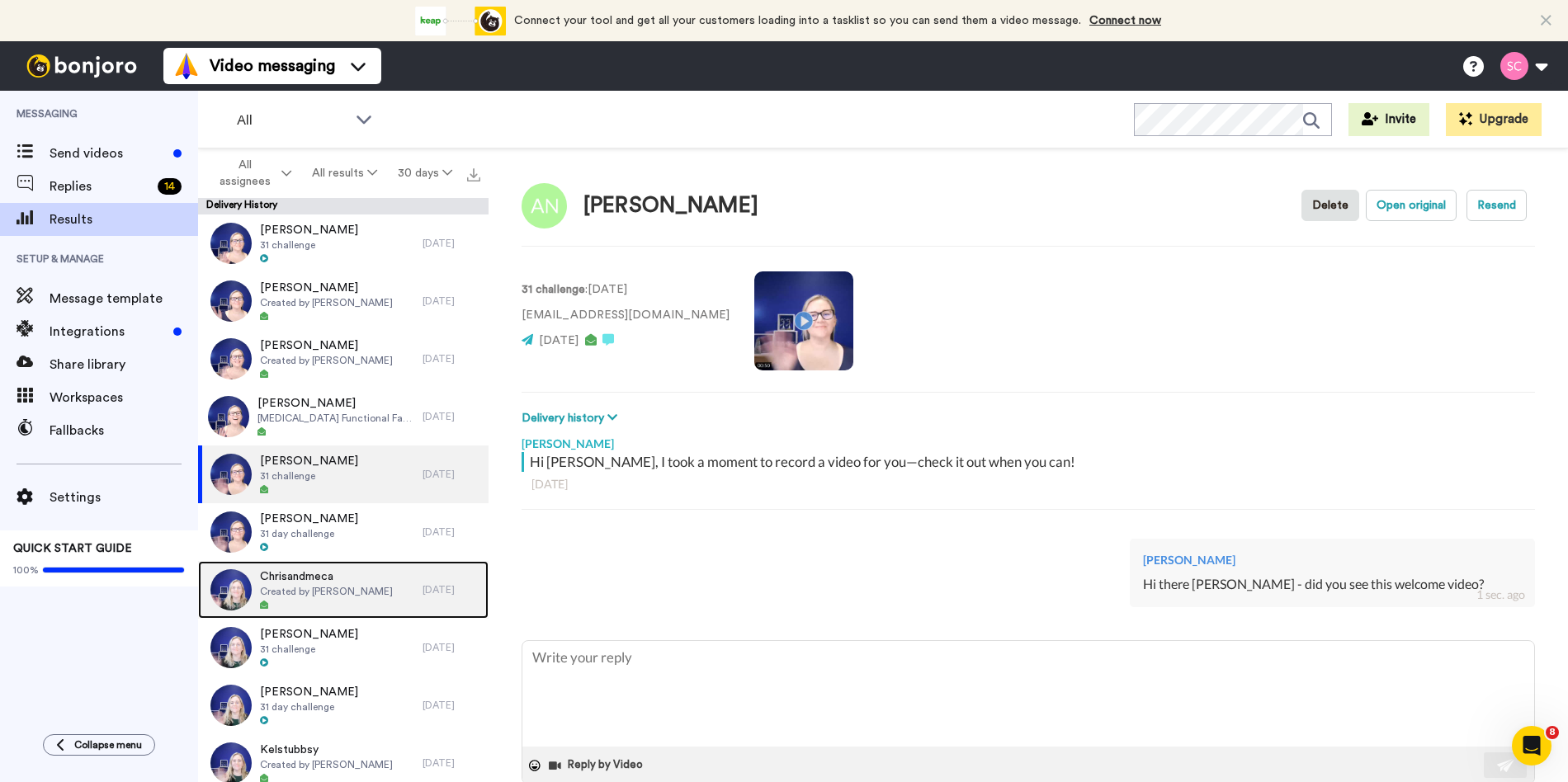
click at [309, 604] on div at bounding box center [327, 606] width 133 height 12
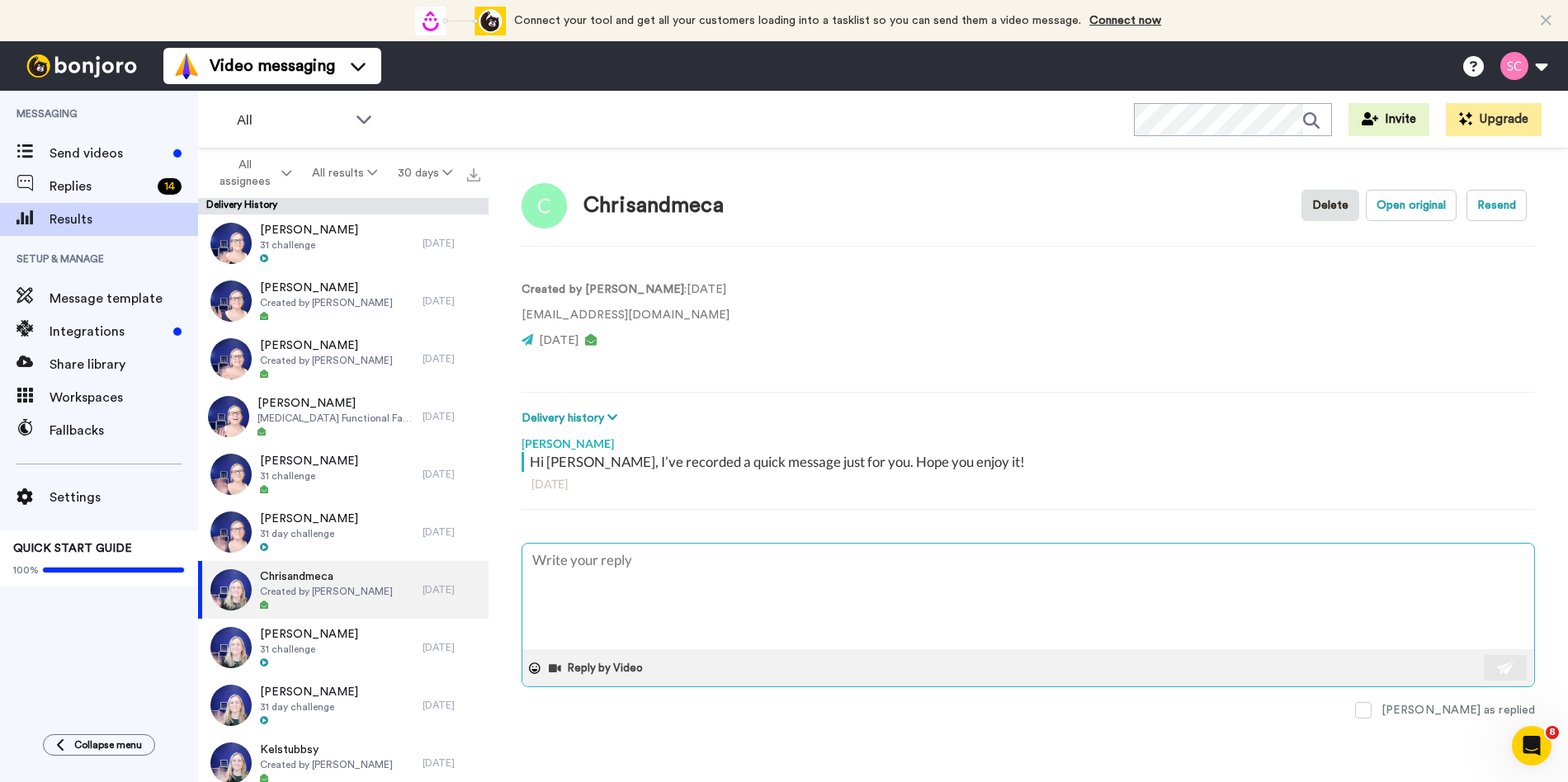
click at [586, 574] on textarea at bounding box center [1029, 596] width 1012 height 105
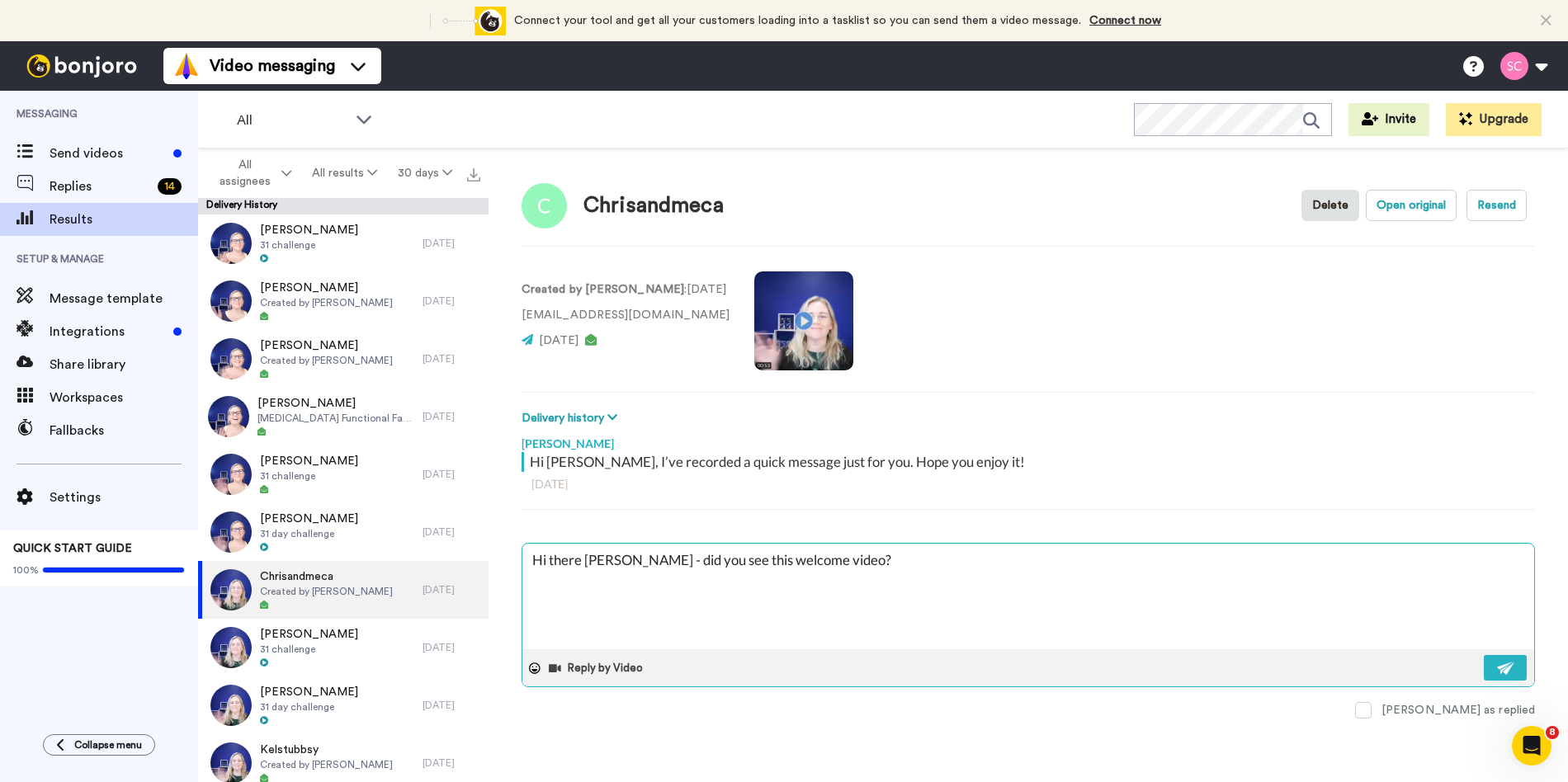
drag, startPoint x: 621, startPoint y: 559, endPoint x: 585, endPoint y: 562, distance: 36.1
click at [585, 562] on textarea "Hi there Nicole - did you see this welcome video?" at bounding box center [1029, 596] width 1012 height 105
click at [1513, 666] on img at bounding box center [1506, 668] width 18 height 13
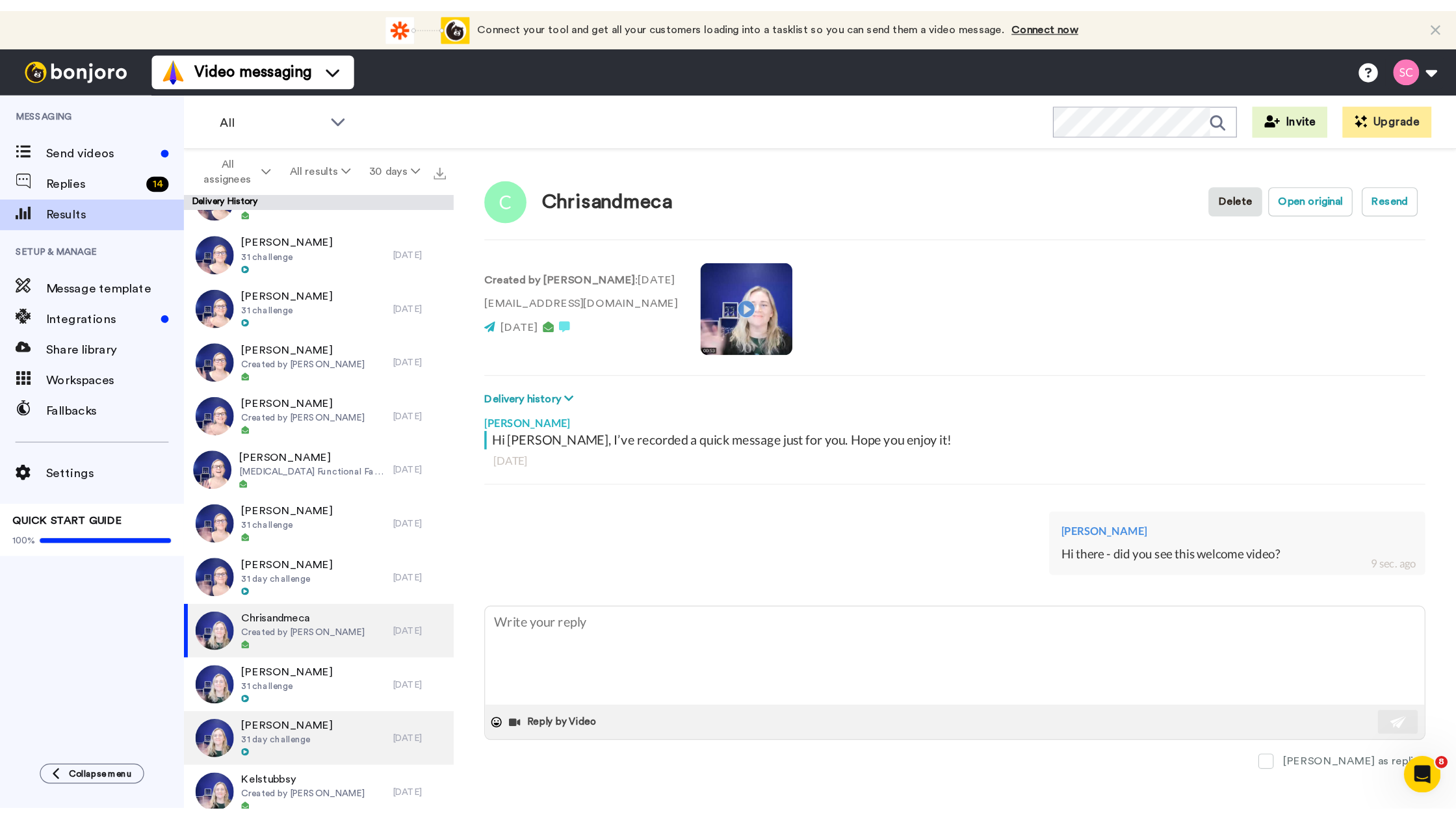
scroll to position [2352, 0]
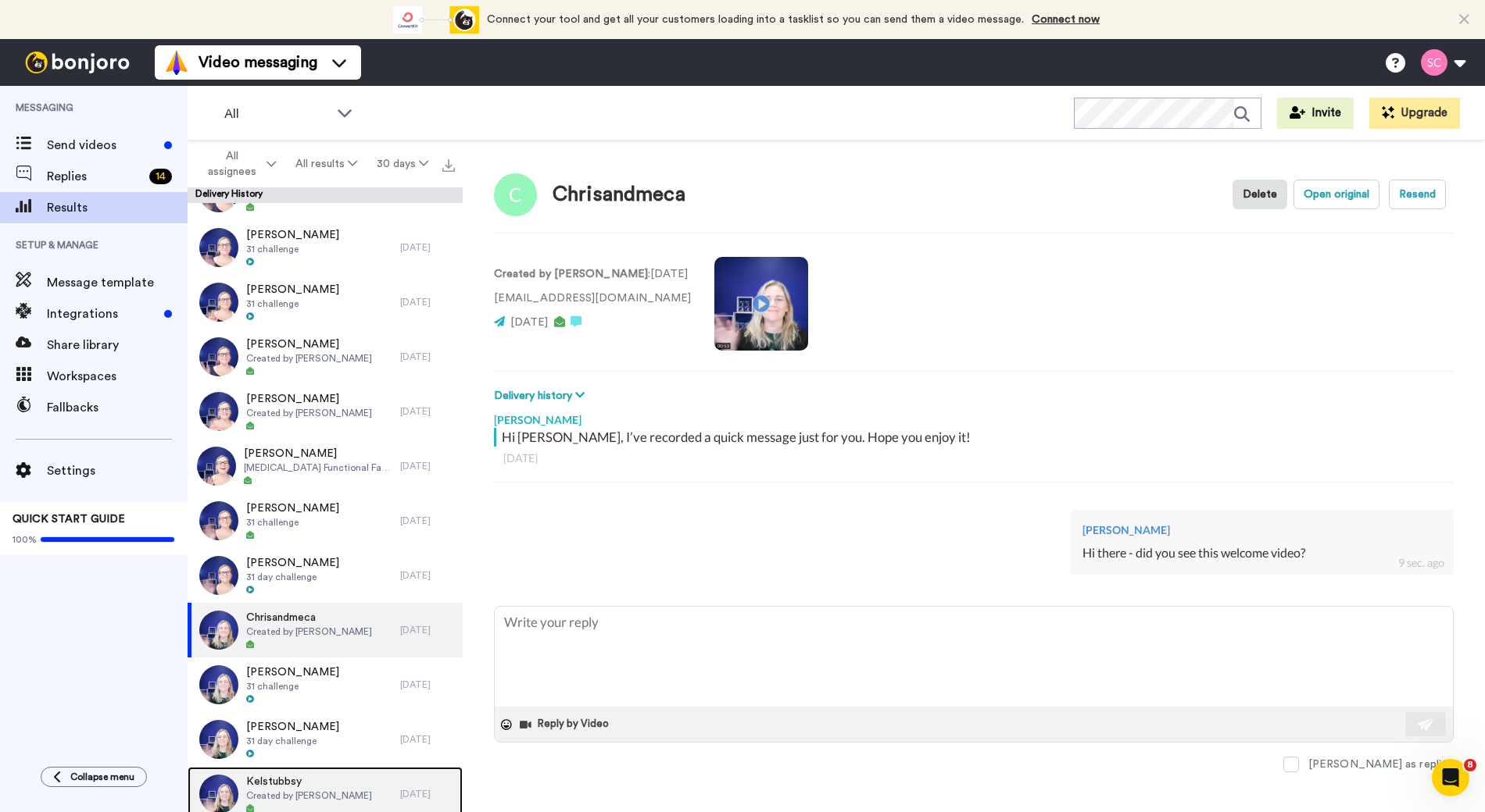
click at [342, 739] on span "Created by [PERSON_NAME]" at bounding box center [310, 796] width 126 height 12
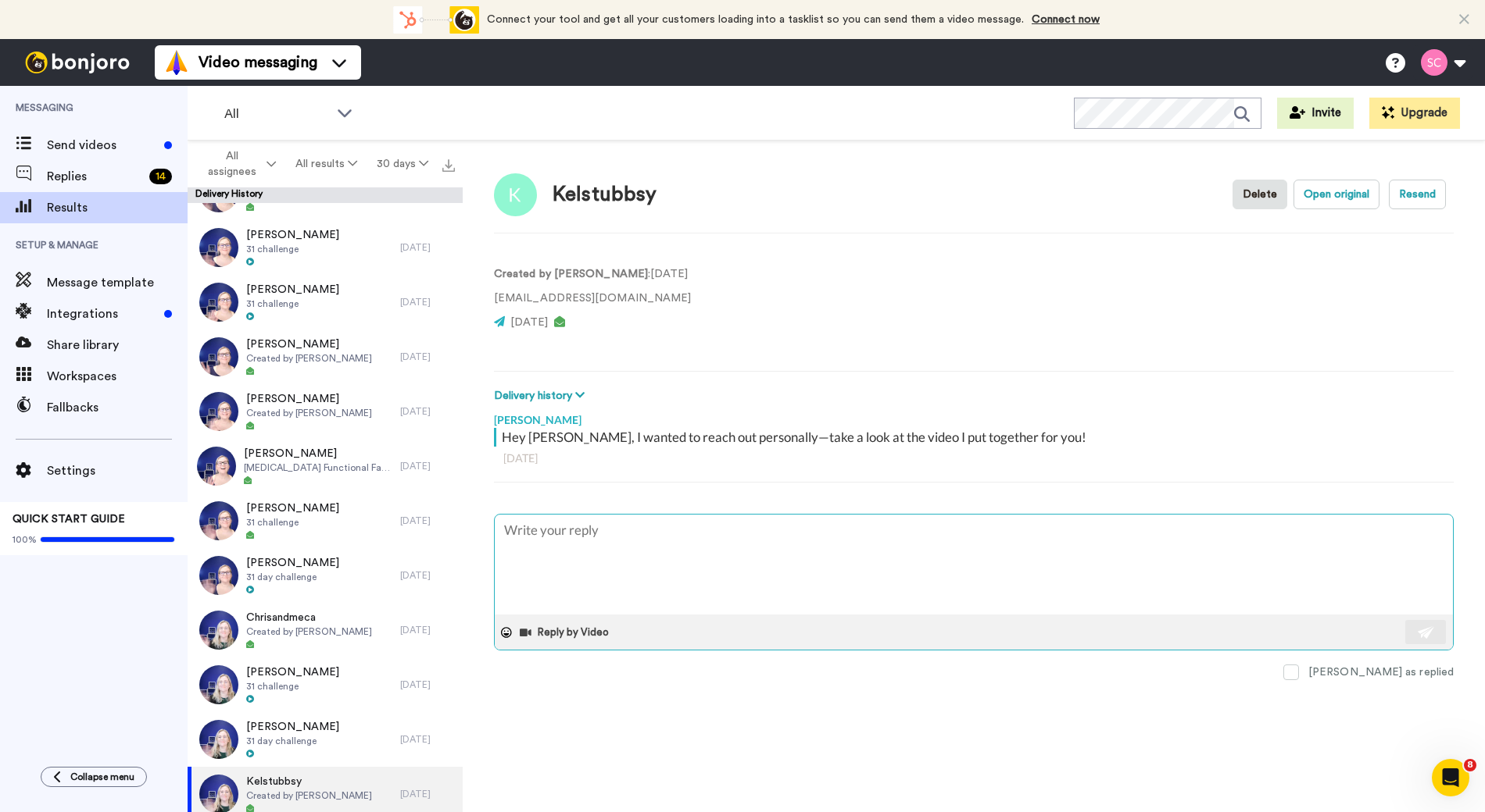
click at [677, 547] on textarea at bounding box center [974, 565] width 959 height 100
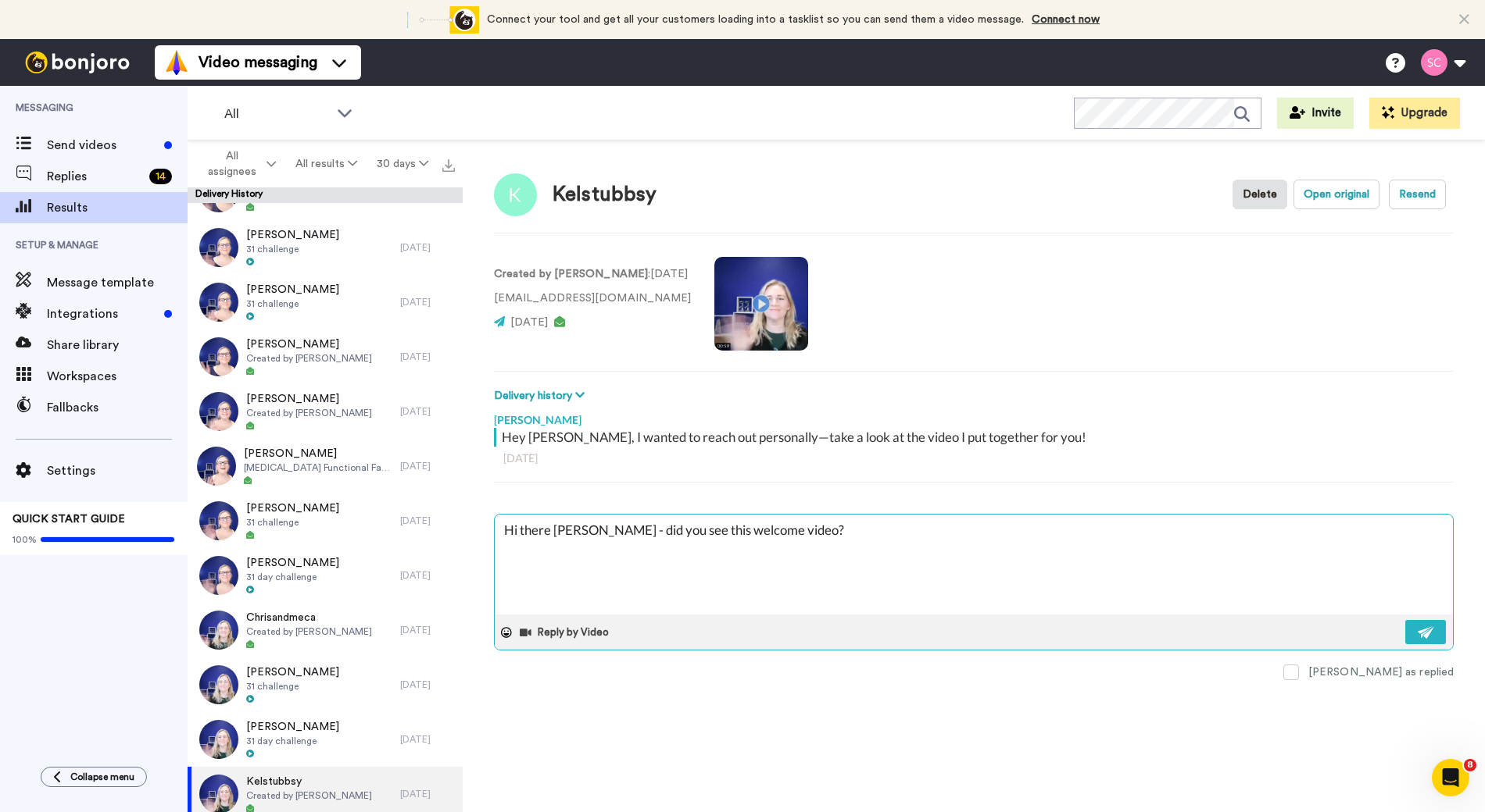
drag, startPoint x: 591, startPoint y: 530, endPoint x: 552, endPoint y: 531, distance: 39.0
click at [552, 531] on textarea "Hi there Nicole - did you see this welcome video?" at bounding box center [974, 565] width 959 height 100
click at [1424, 636] on img at bounding box center [1426, 633] width 17 height 12
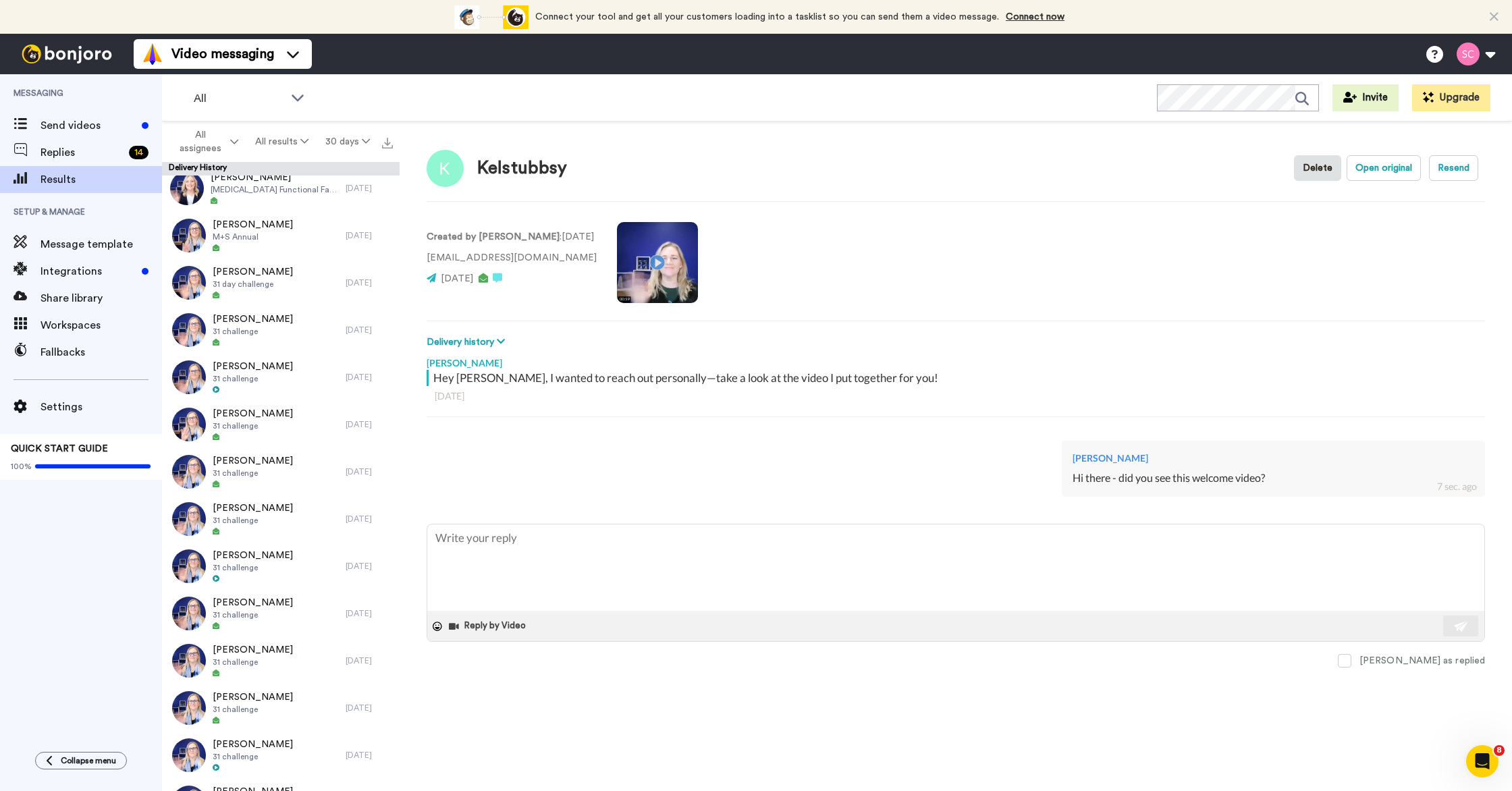
scroll to position [26, 0]
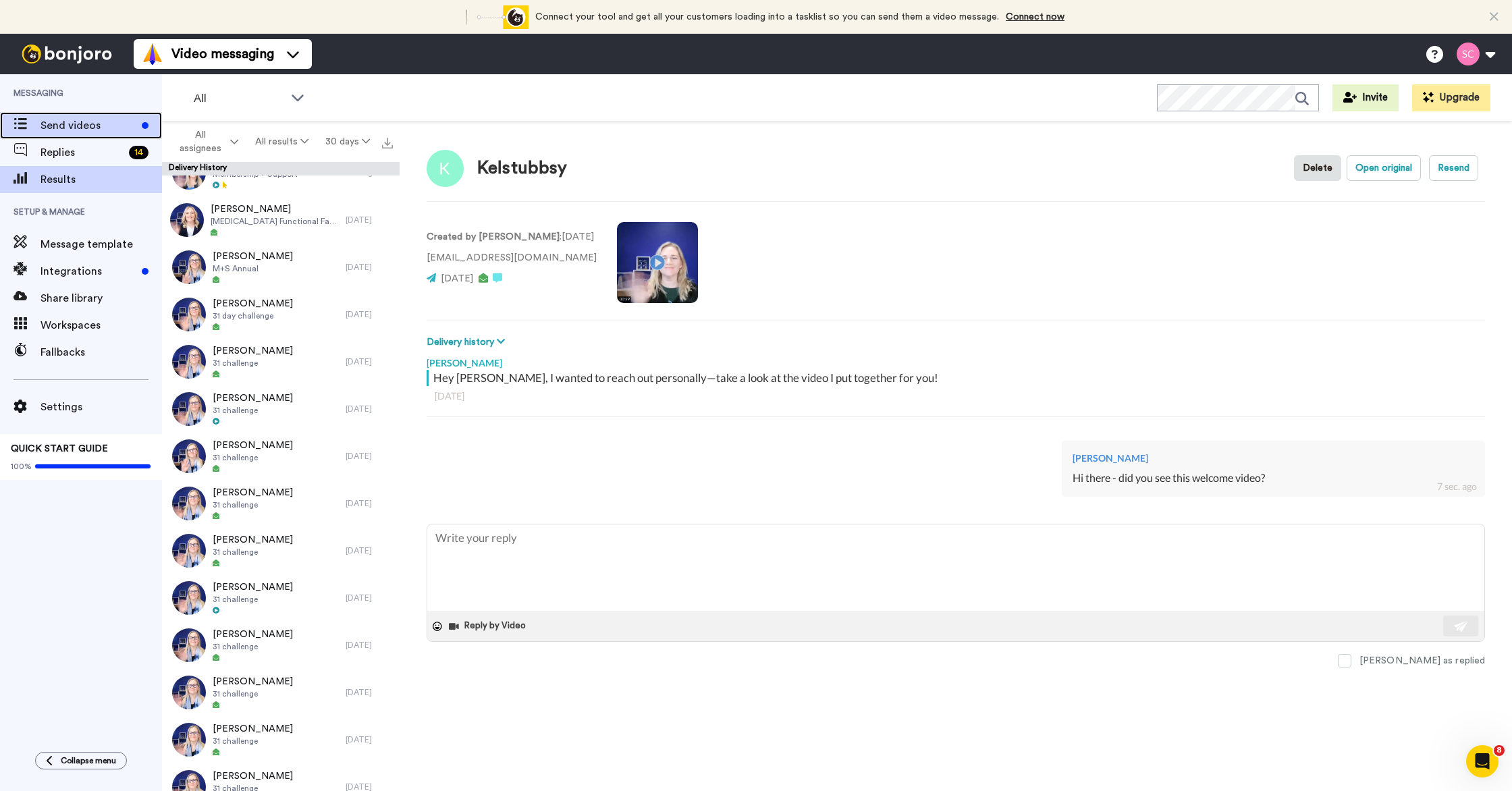
click at [111, 125] on span "Send videos" at bounding box center [88, 125] width 96 height 16
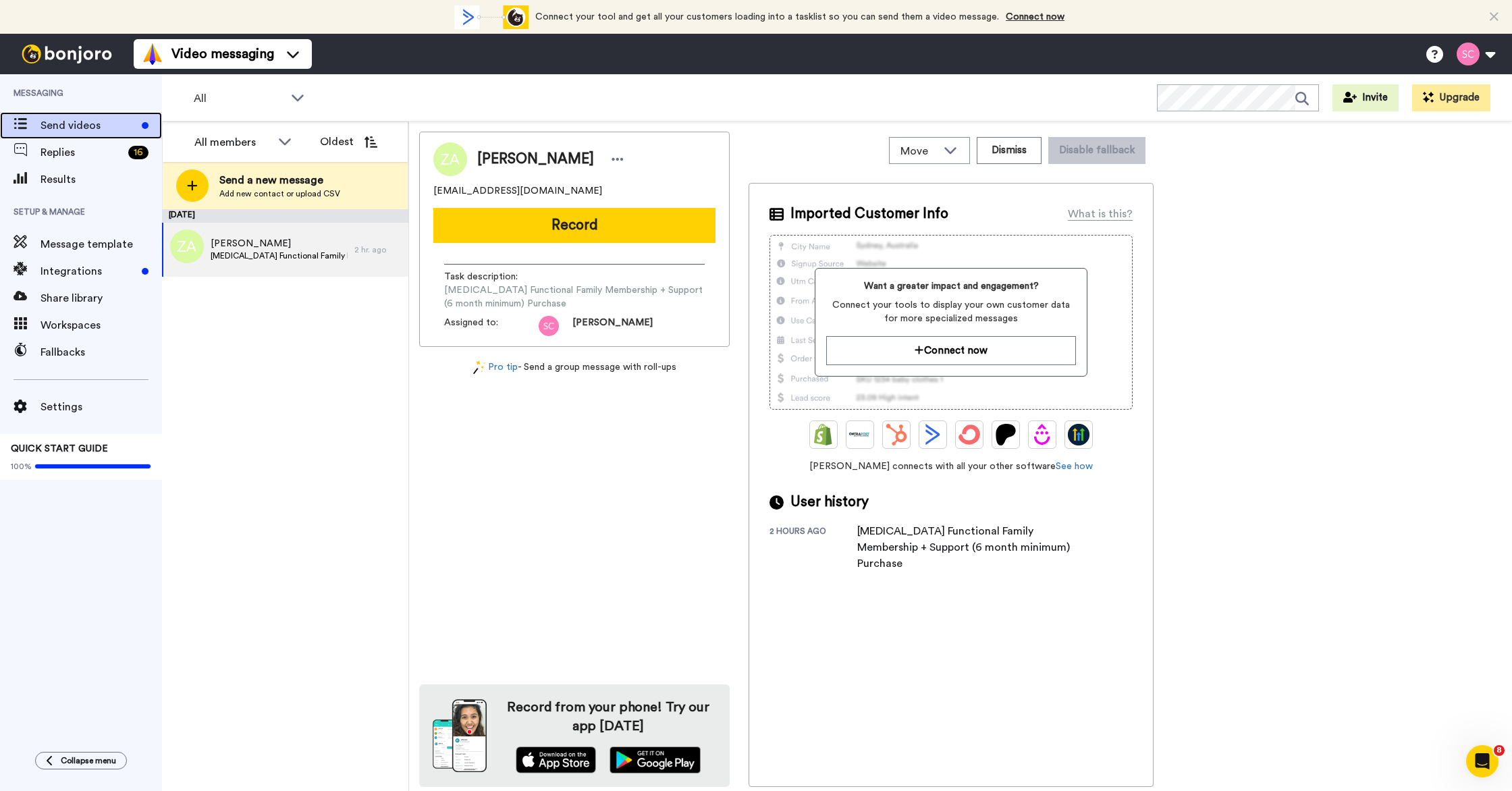
click at [97, 129] on span "Send videos" at bounding box center [88, 125] width 96 height 16
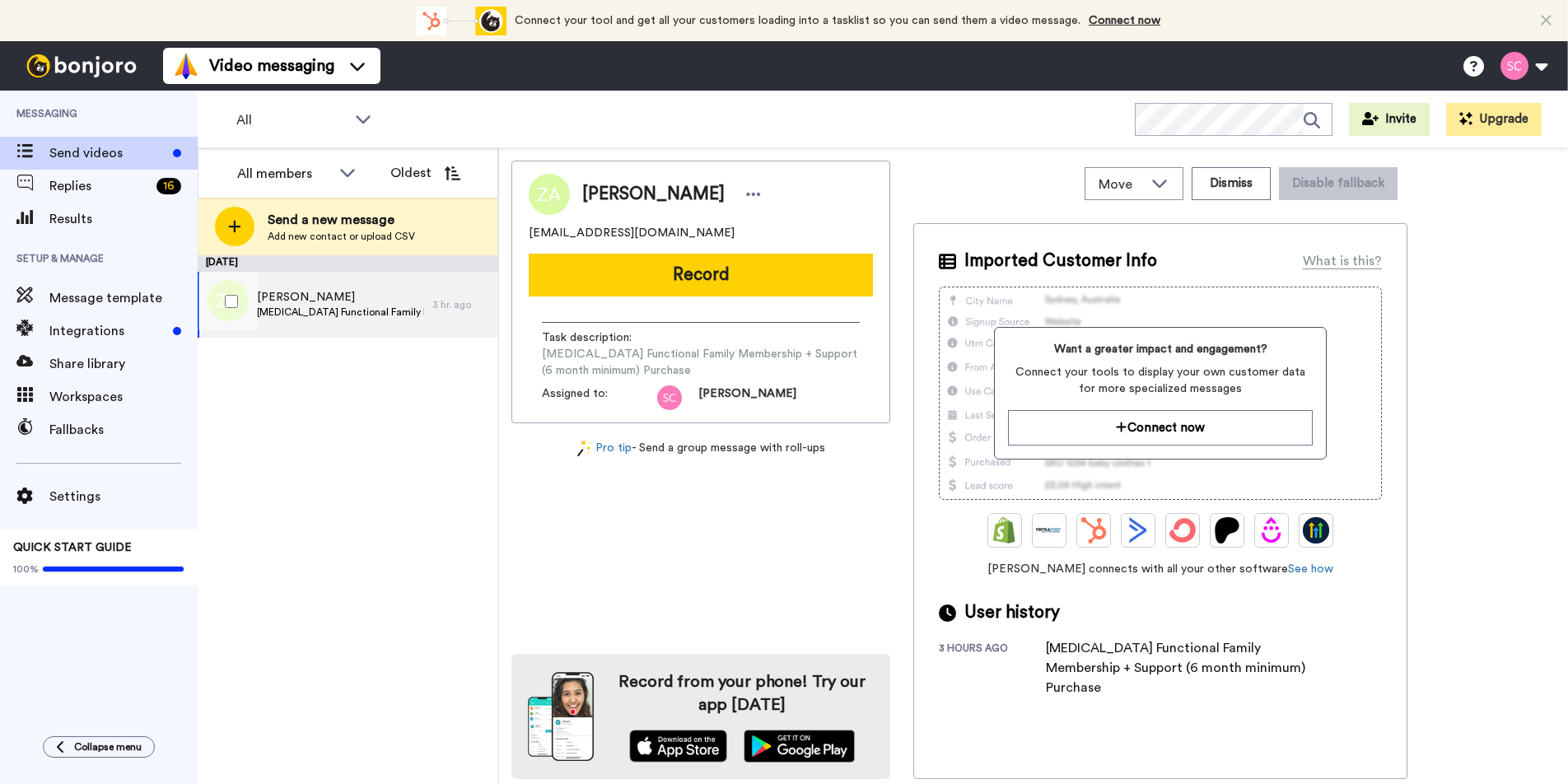
click at [332, 296] on span "[PERSON_NAME]" at bounding box center [340, 298] width 167 height 17
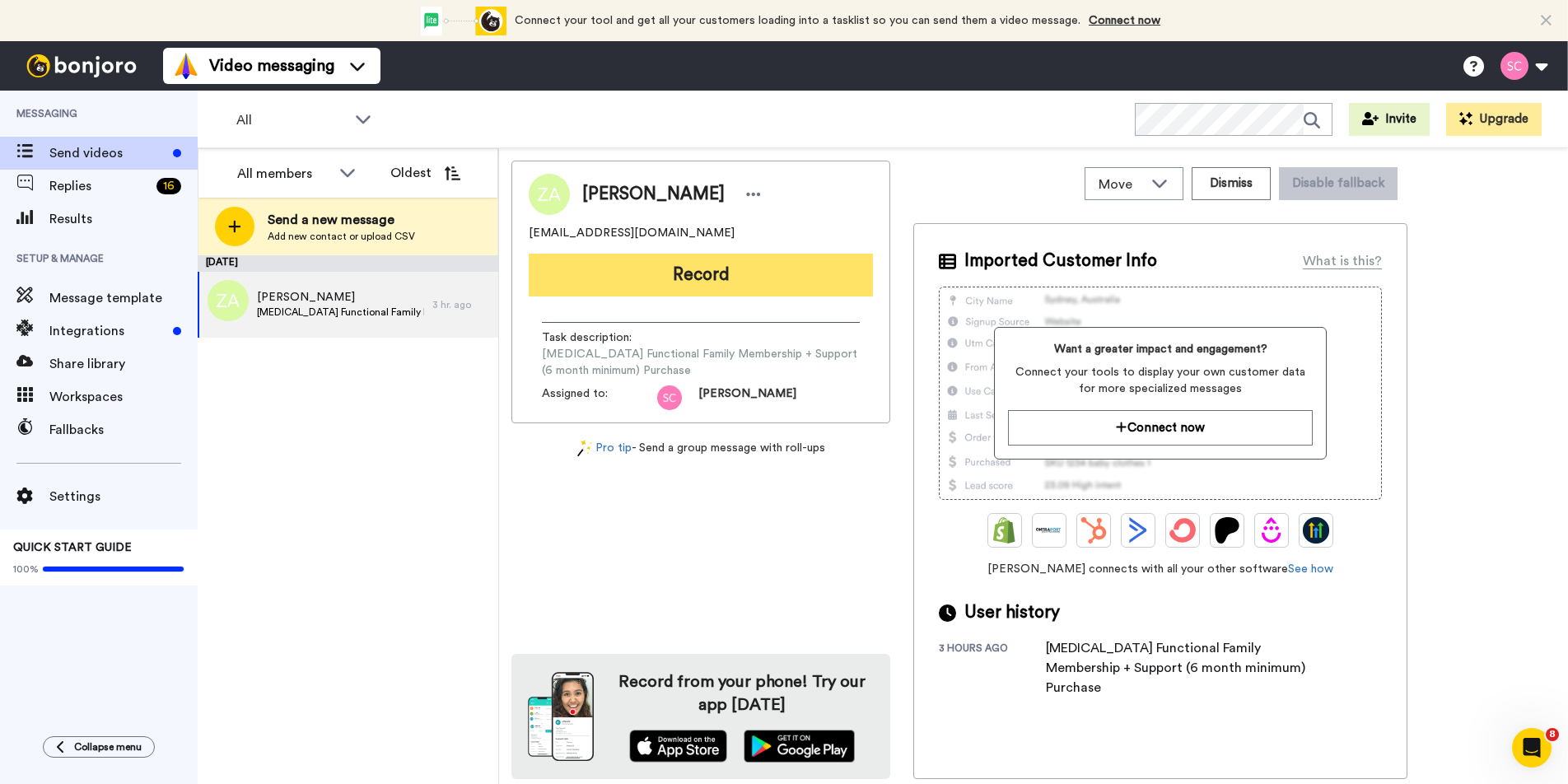
click at [624, 282] on button "Record" at bounding box center [701, 275] width 345 height 42
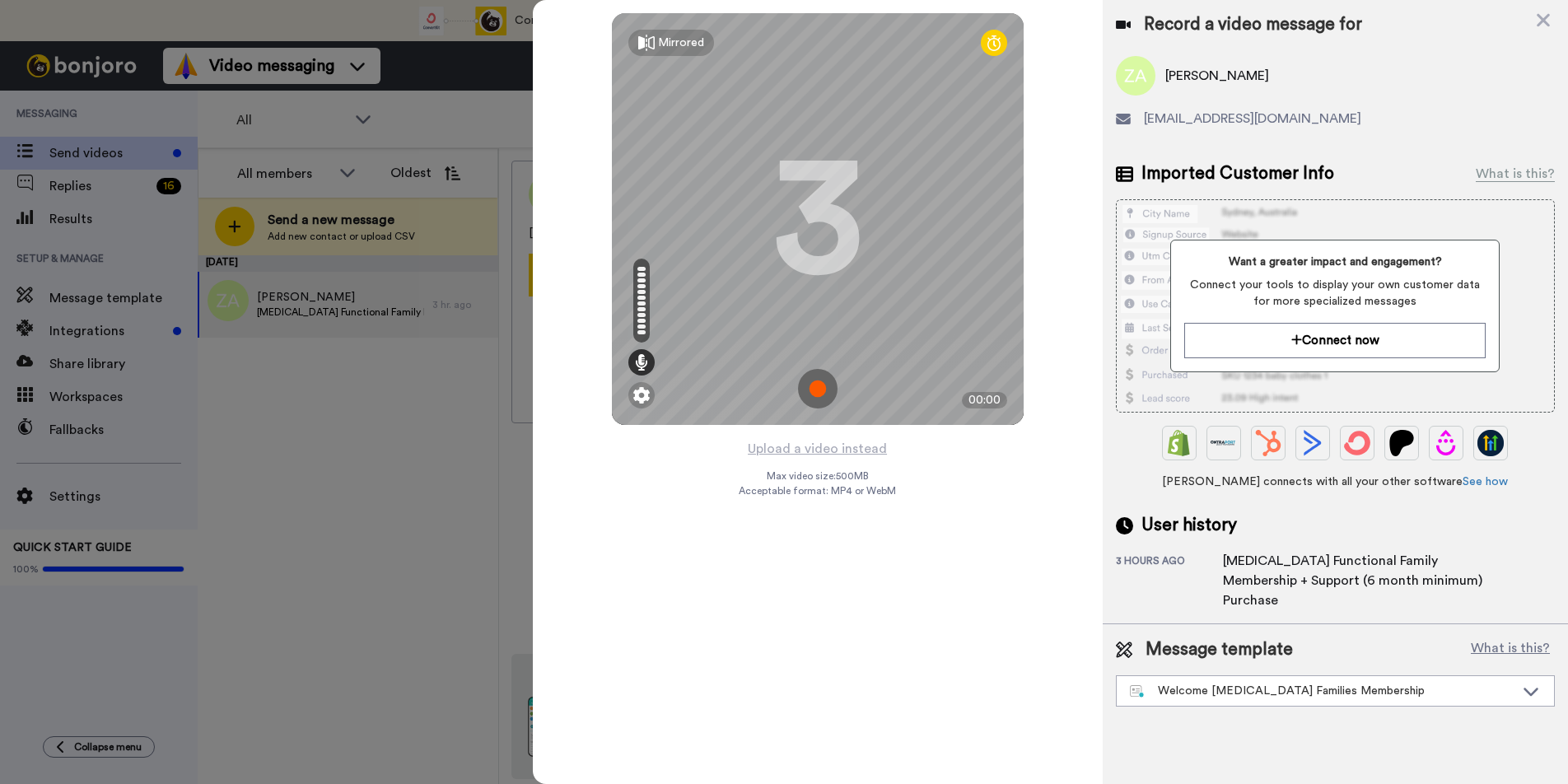
click at [821, 392] on img at bounding box center [817, 388] width 40 height 40
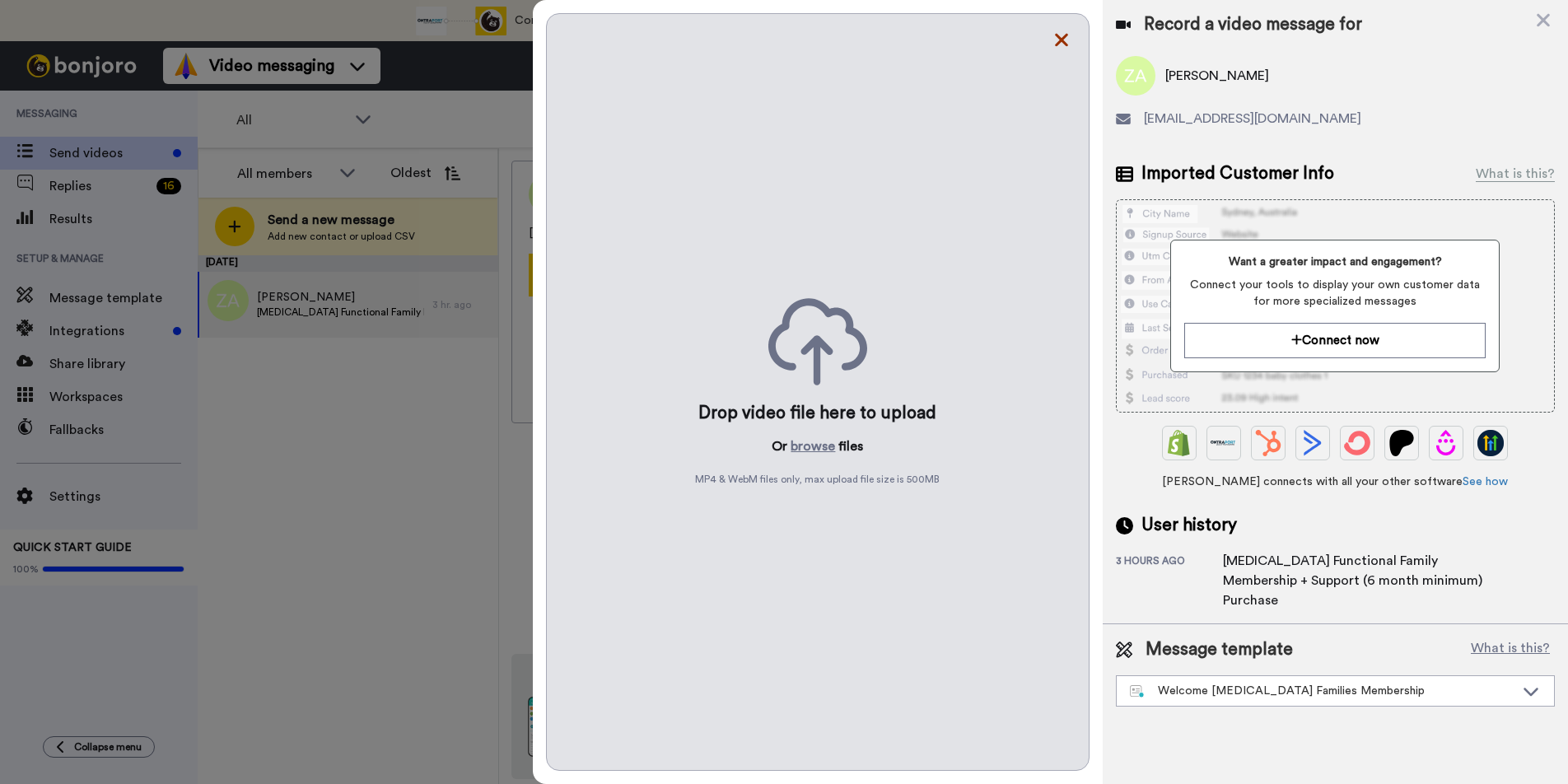
click at [1064, 37] on icon at bounding box center [1061, 40] width 17 height 20
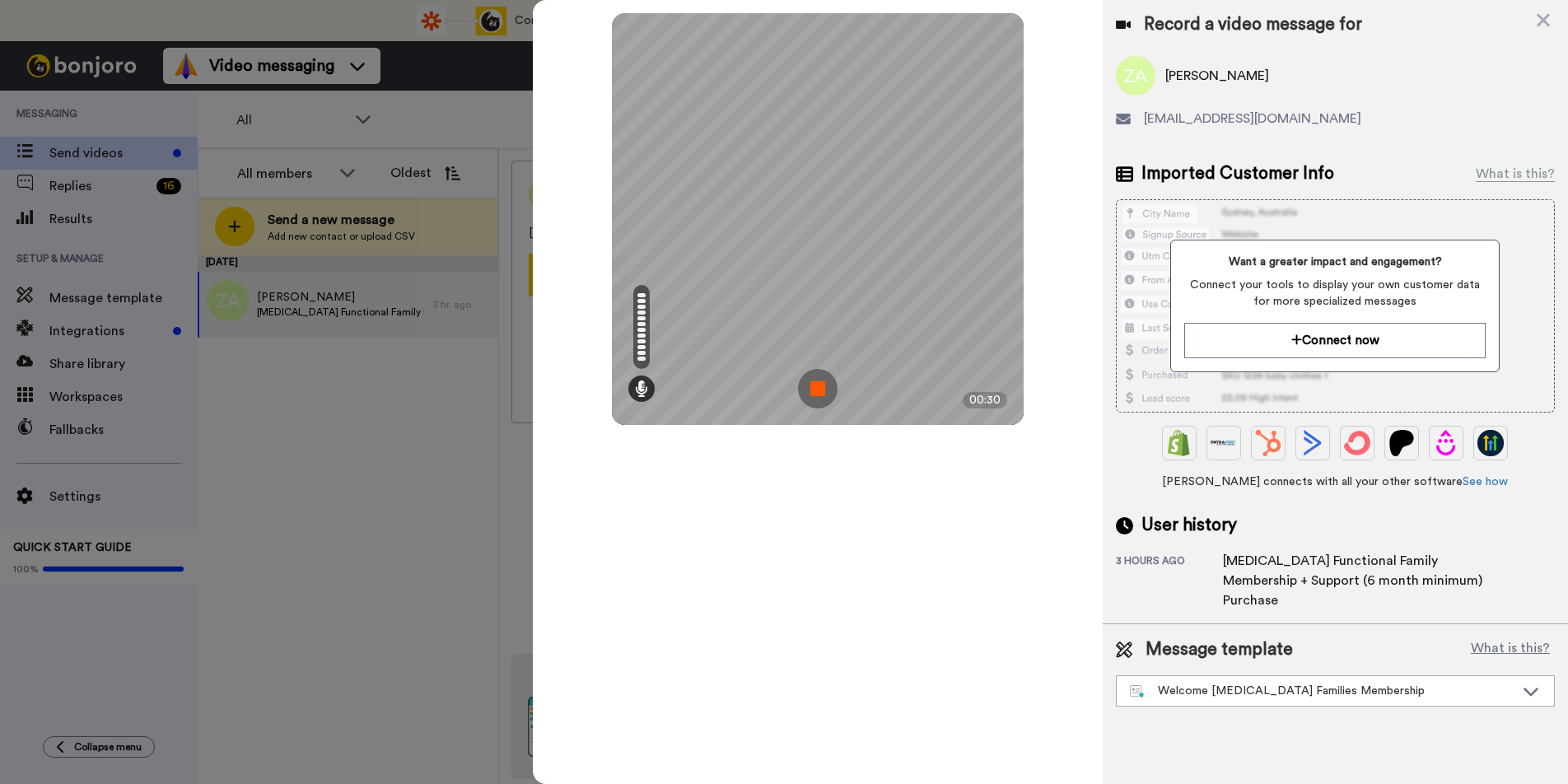
click at [811, 382] on img at bounding box center [817, 388] width 40 height 40
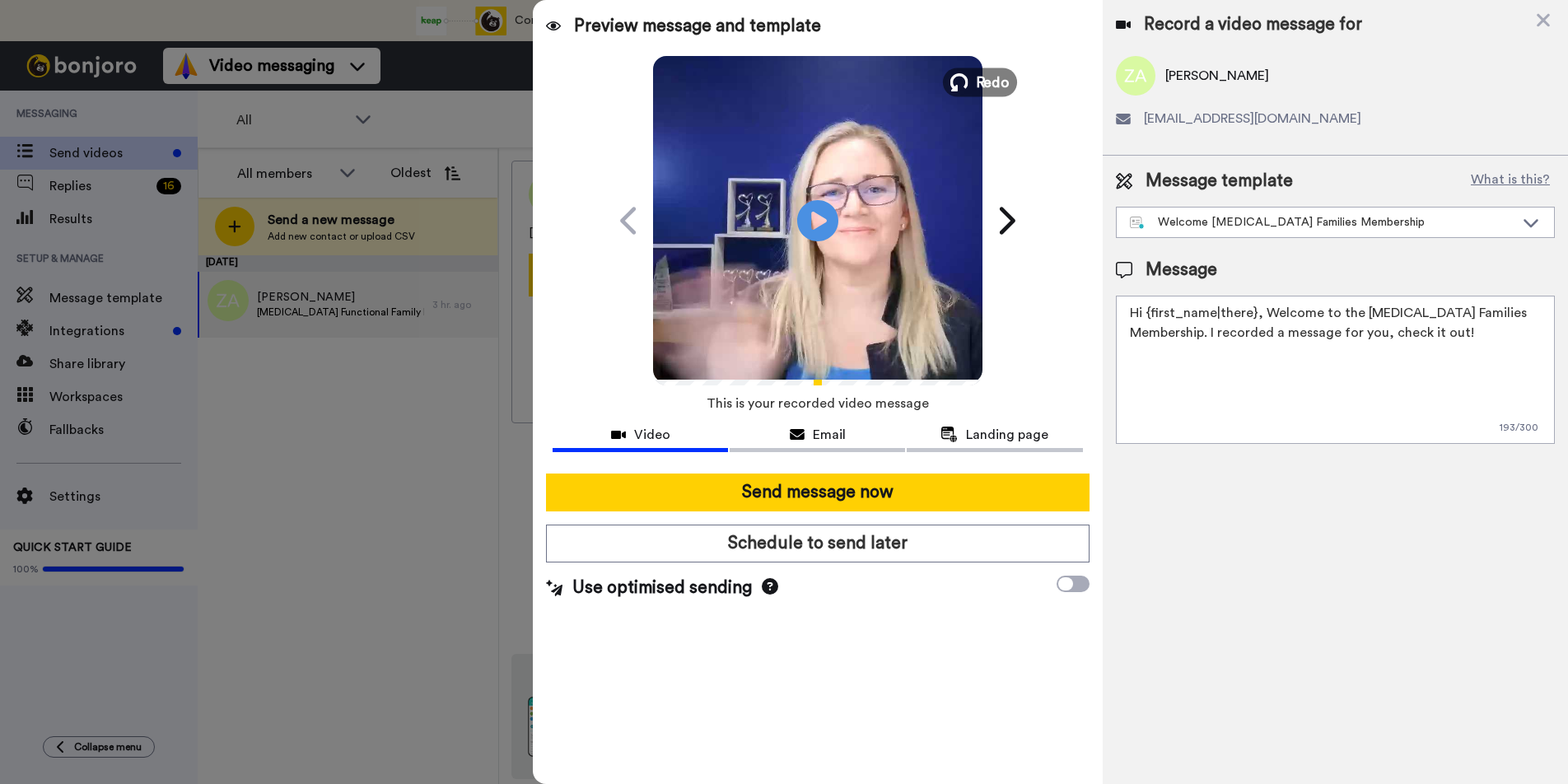
click at [984, 78] on span "Redo" at bounding box center [992, 81] width 35 height 21
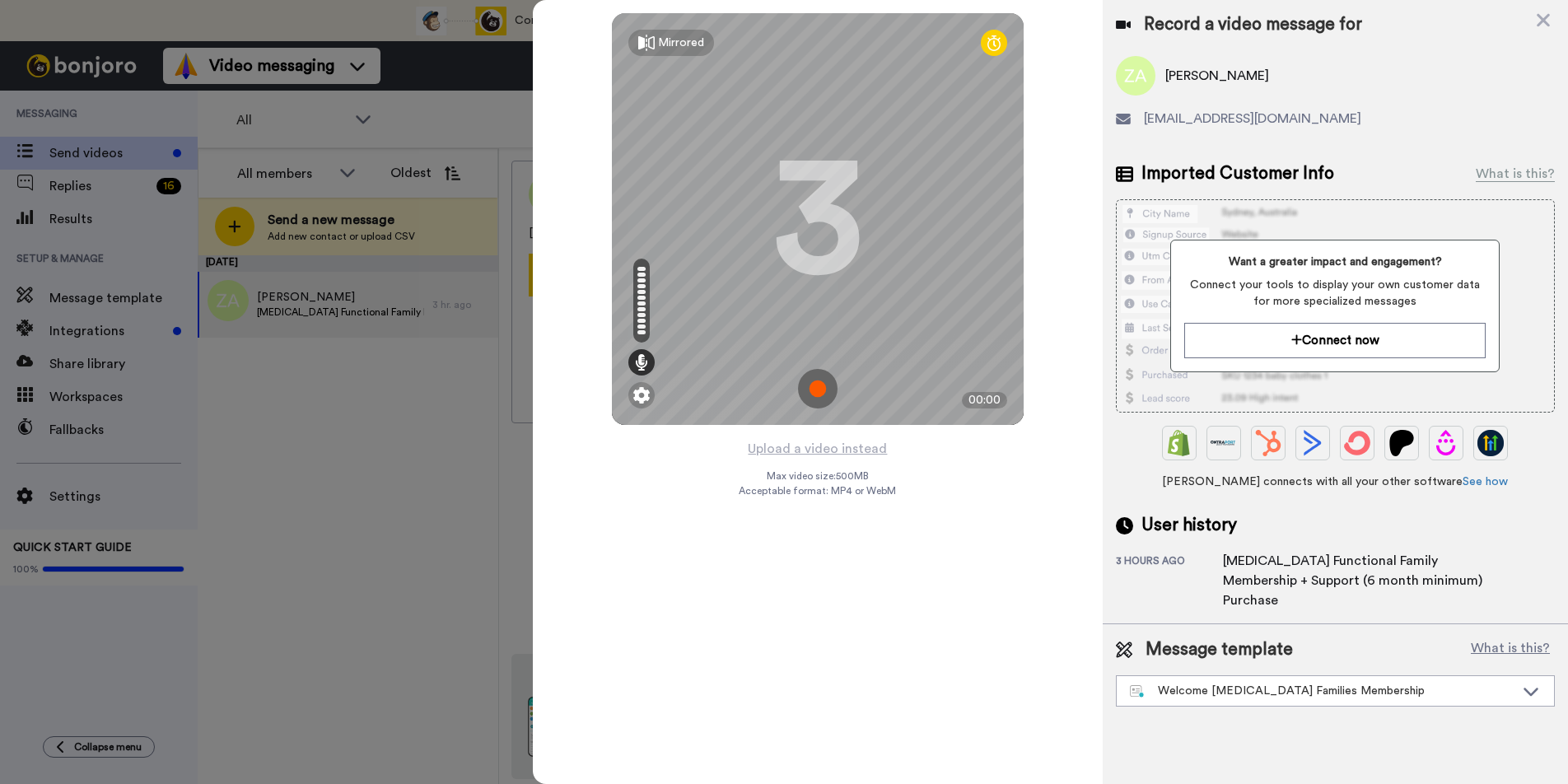
click at [819, 383] on img at bounding box center [817, 388] width 40 height 40
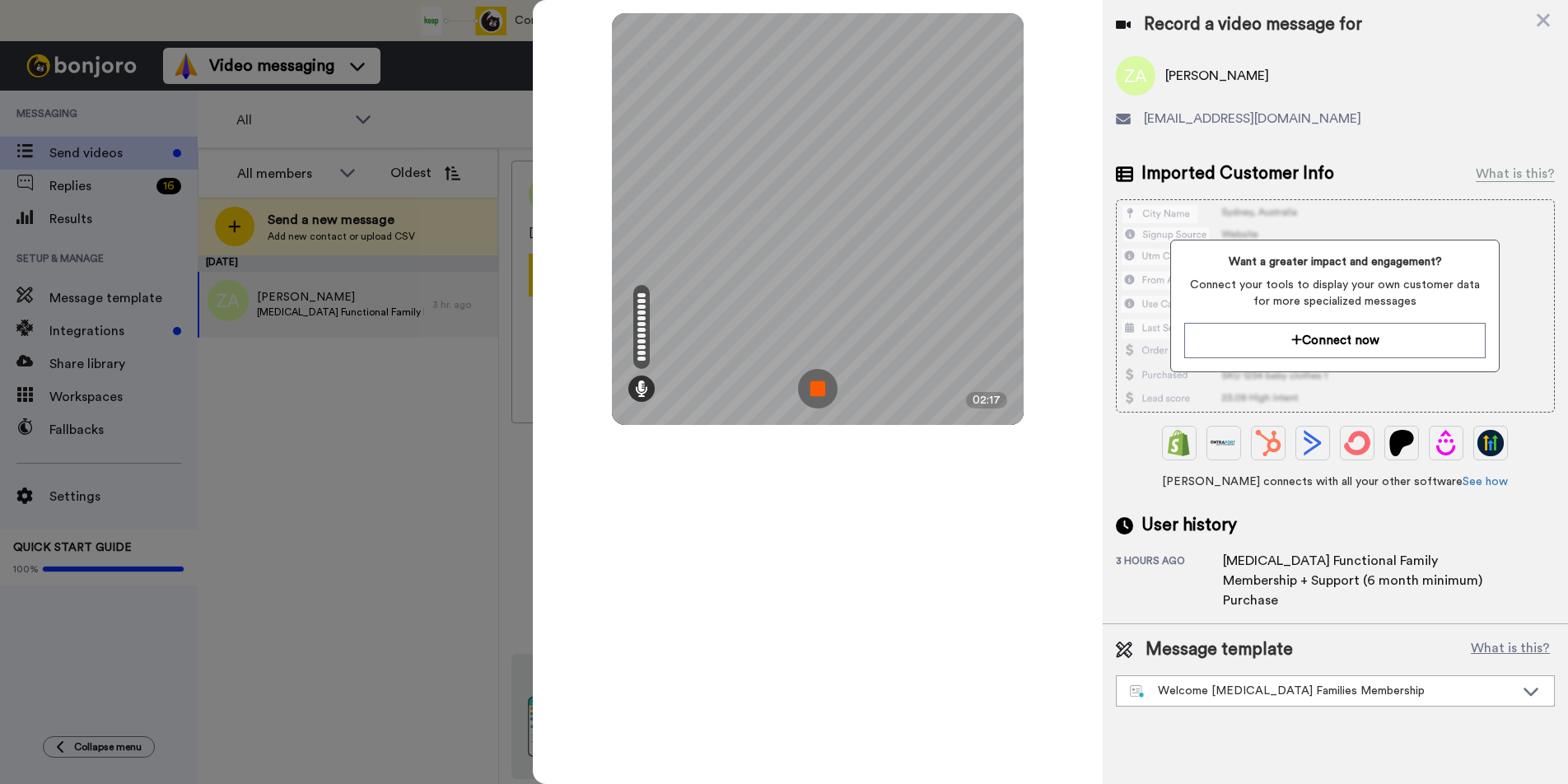
click at [818, 384] on img at bounding box center [817, 388] width 40 height 40
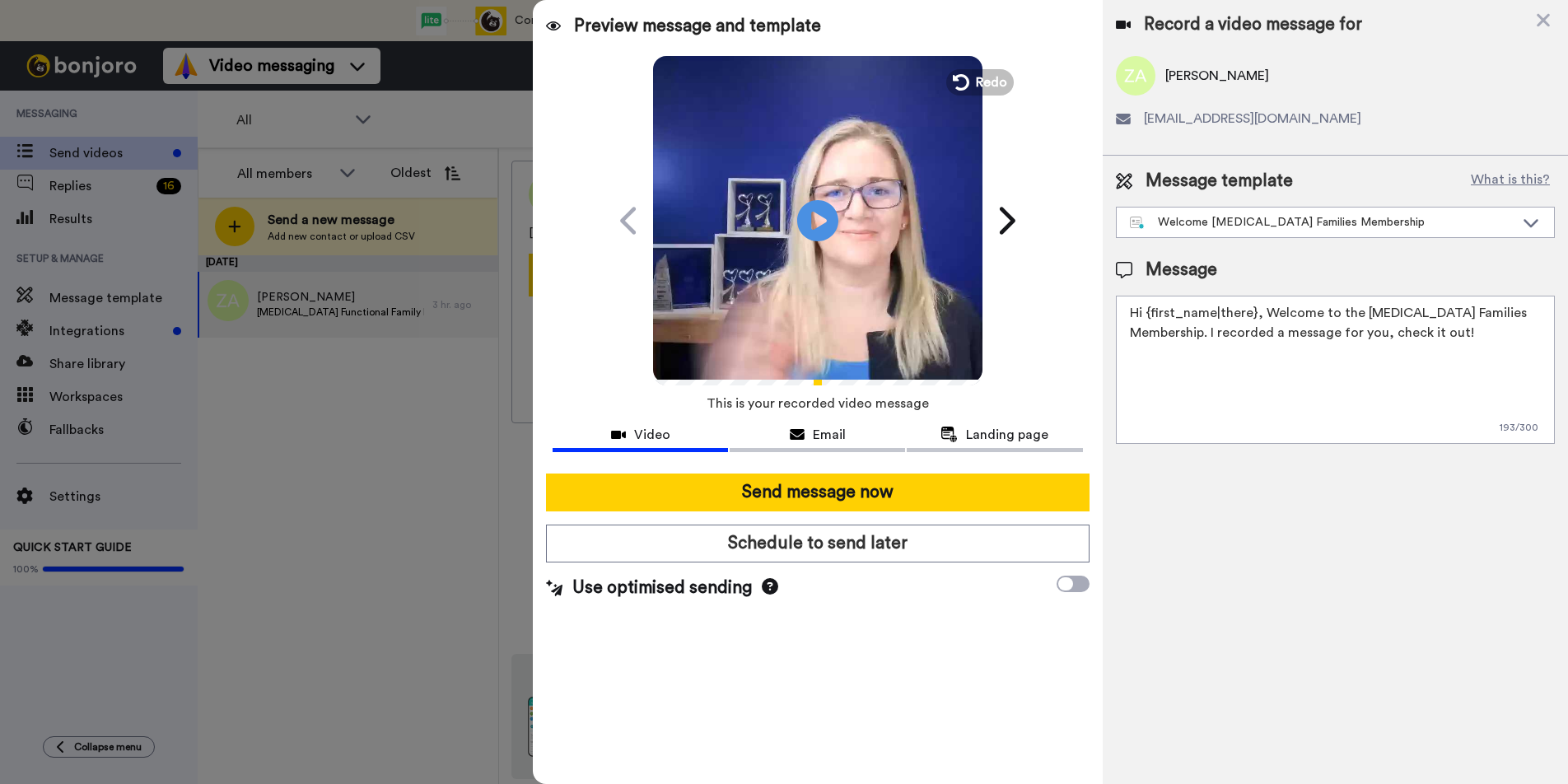
click at [1521, 310] on textarea "Hi {first_name|there}, Welcome to the ADHD Families Membership. I recorded a me…" at bounding box center [1335, 369] width 439 height 148
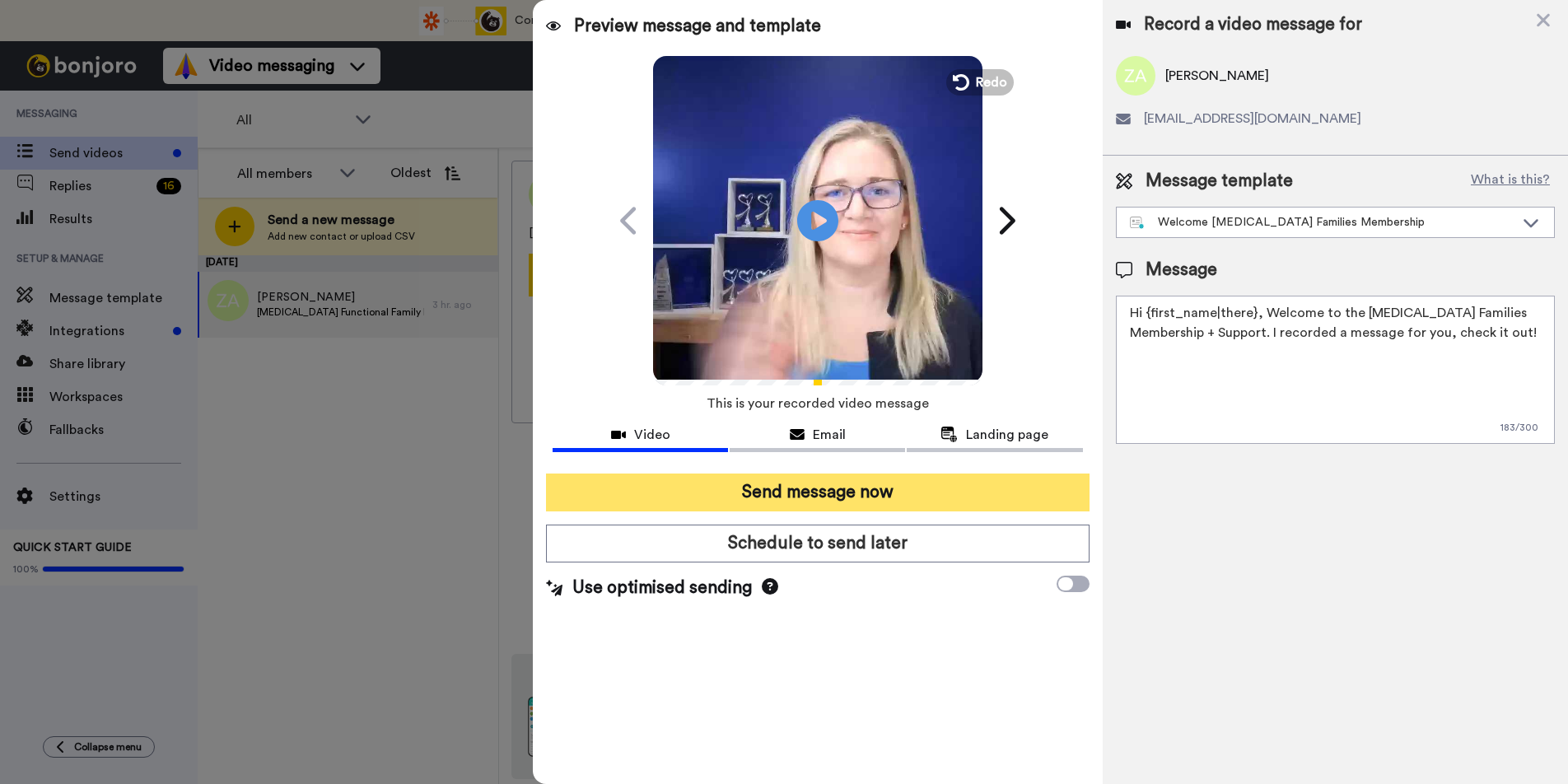
type textarea "Hi {first_name|there}, Welcome to the ADHD Families Membership + Support. I rec…"
click at [1000, 483] on button "Send message now" at bounding box center [817, 492] width 543 height 38
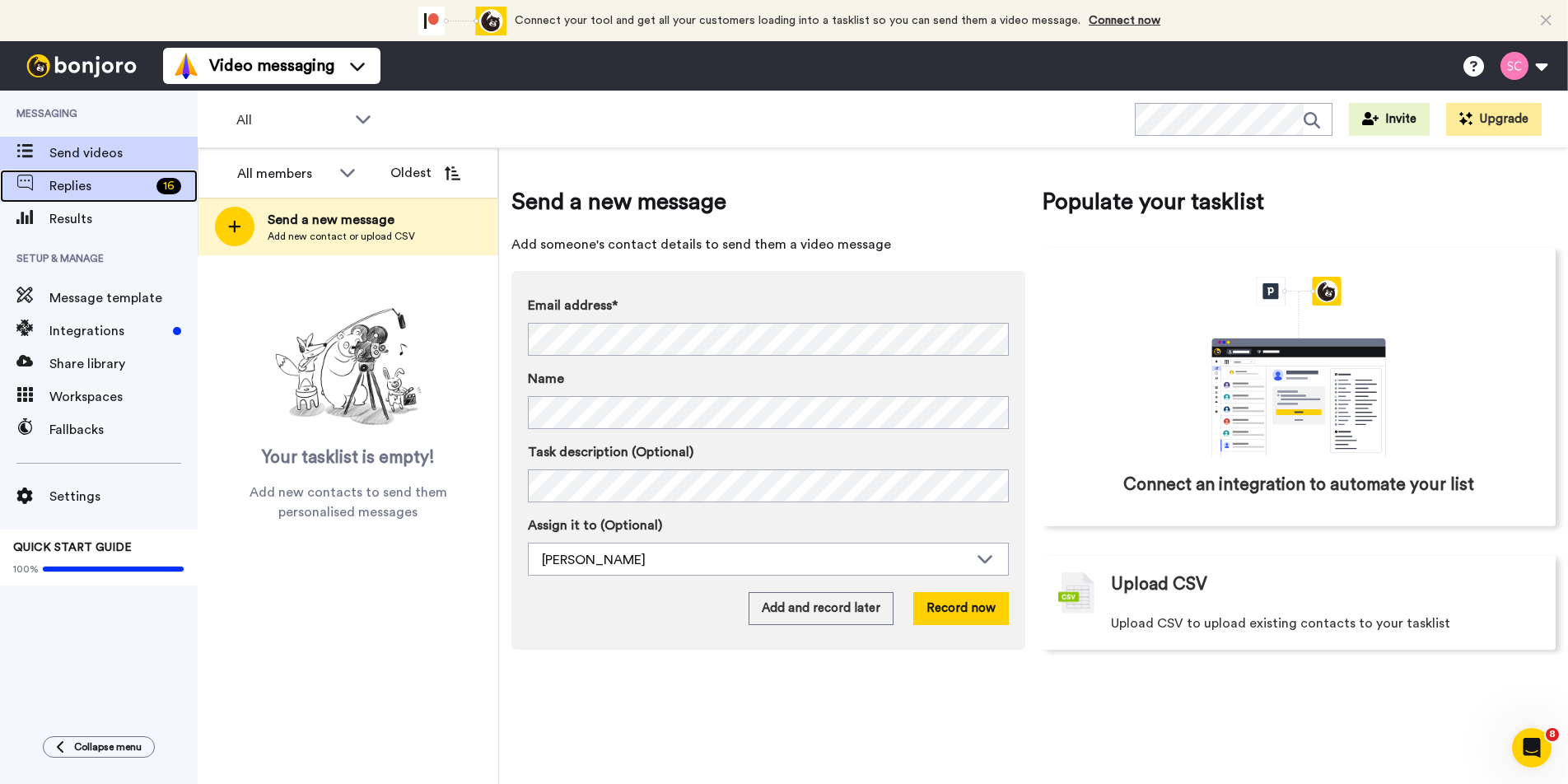
click at [74, 184] on span "Replies" at bounding box center [99, 185] width 100 height 19
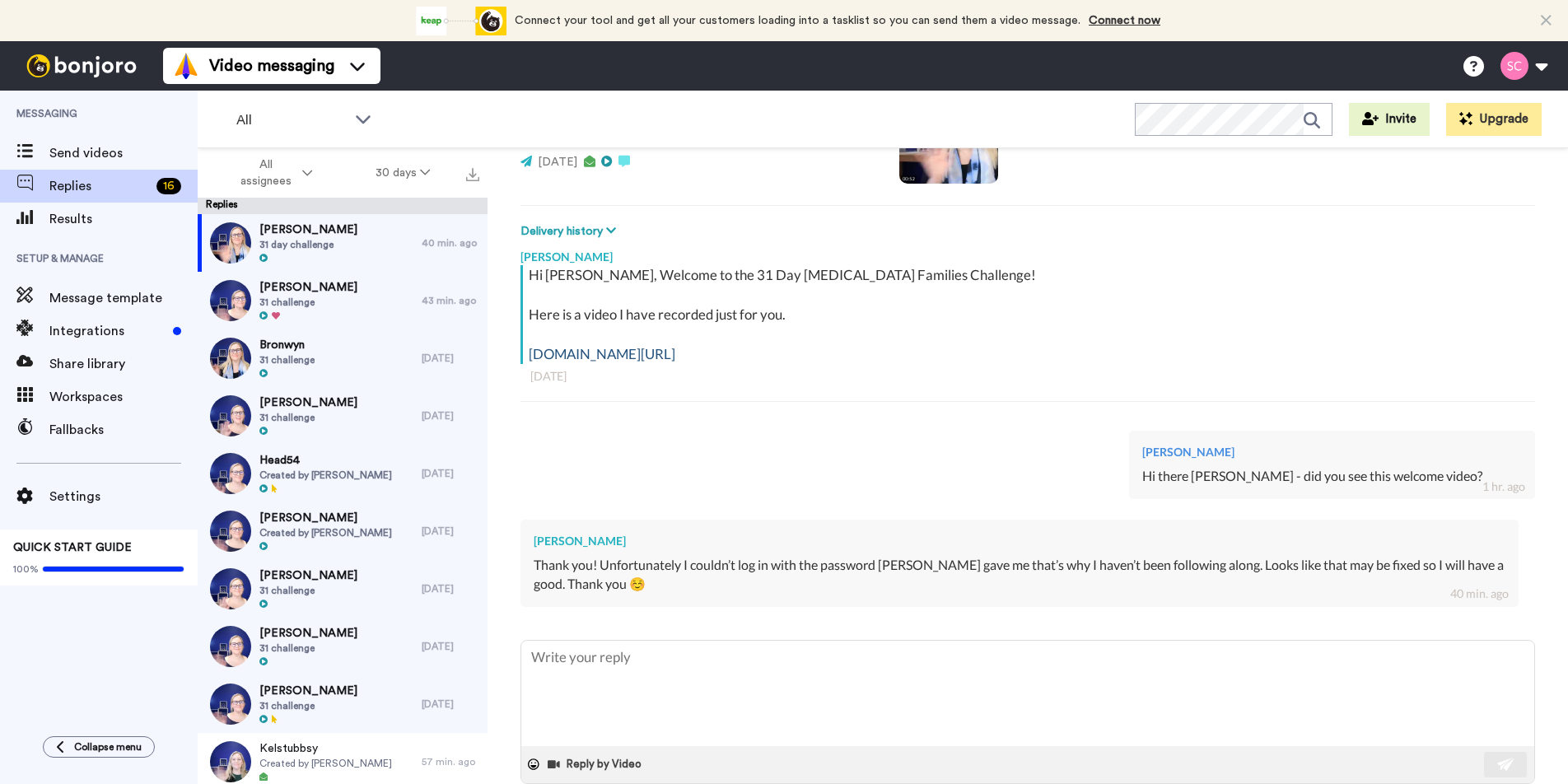
scroll to position [188, 0]
click at [390, 288] on div "[PERSON_NAME] 31 challenge" at bounding box center [309, 300] width 224 height 58
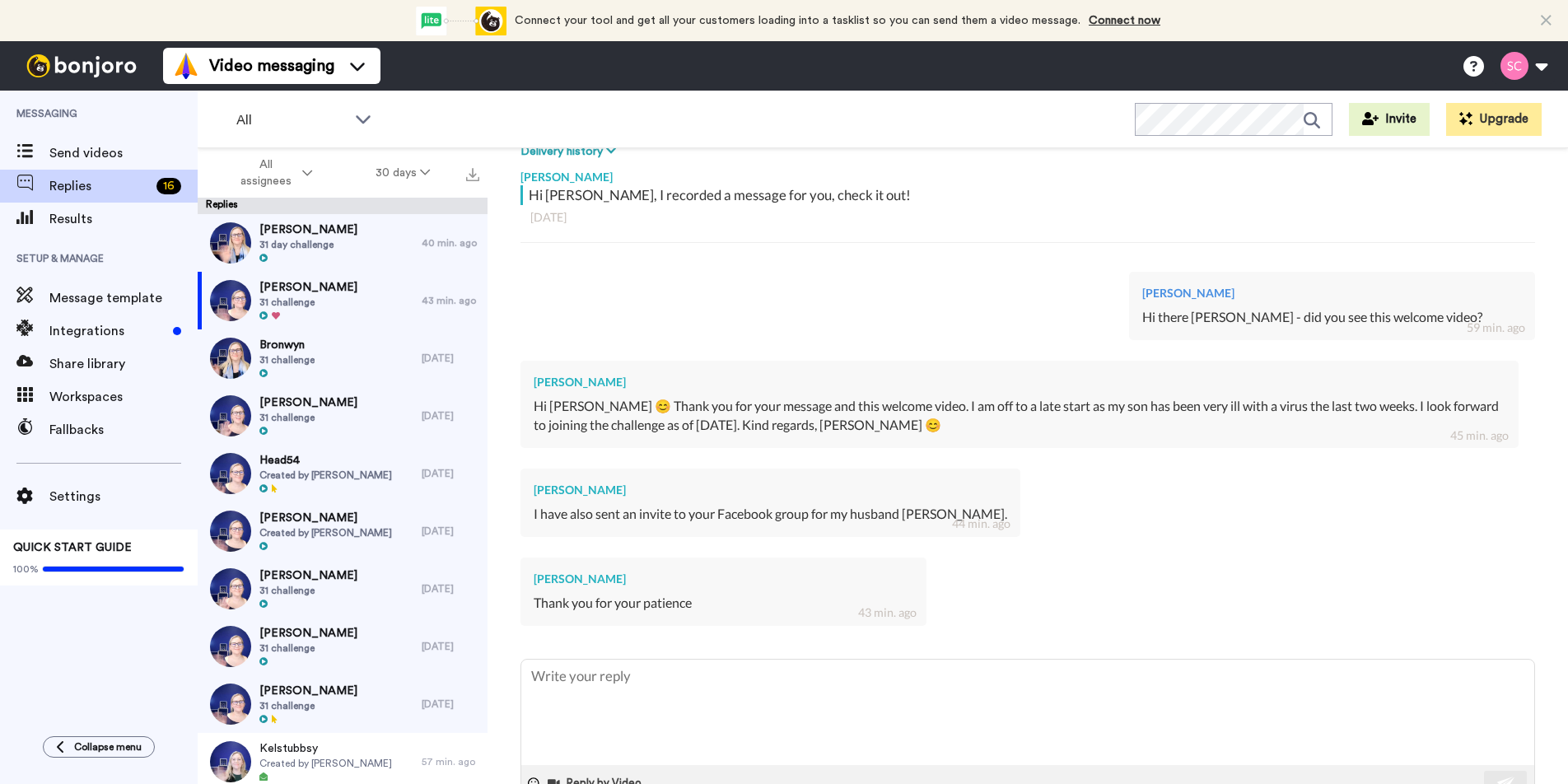
scroll to position [315, 0]
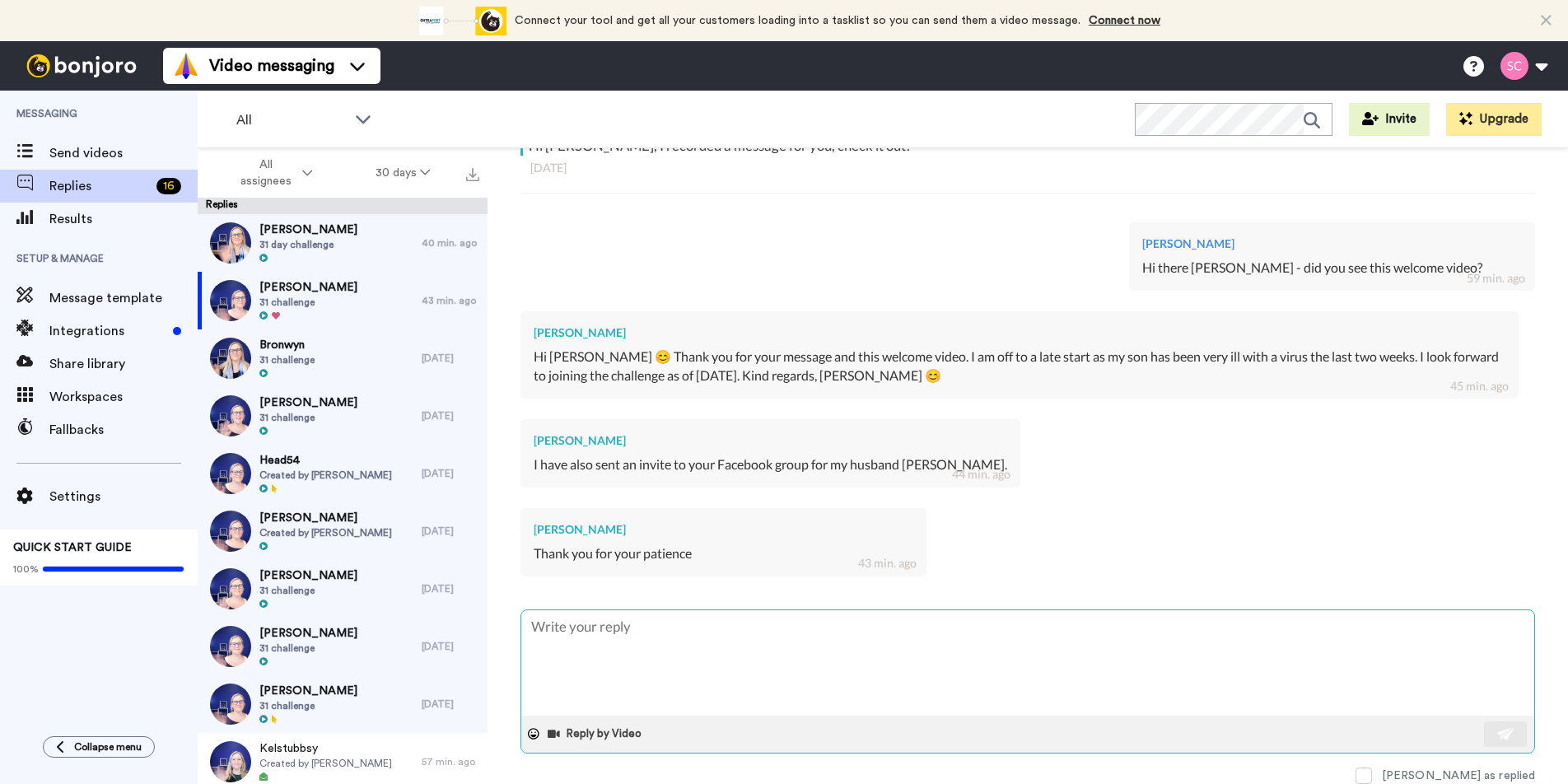
type textarea "x"
type textarea "H"
type textarea "x"
type textarea "Hi"
type textarea "x"
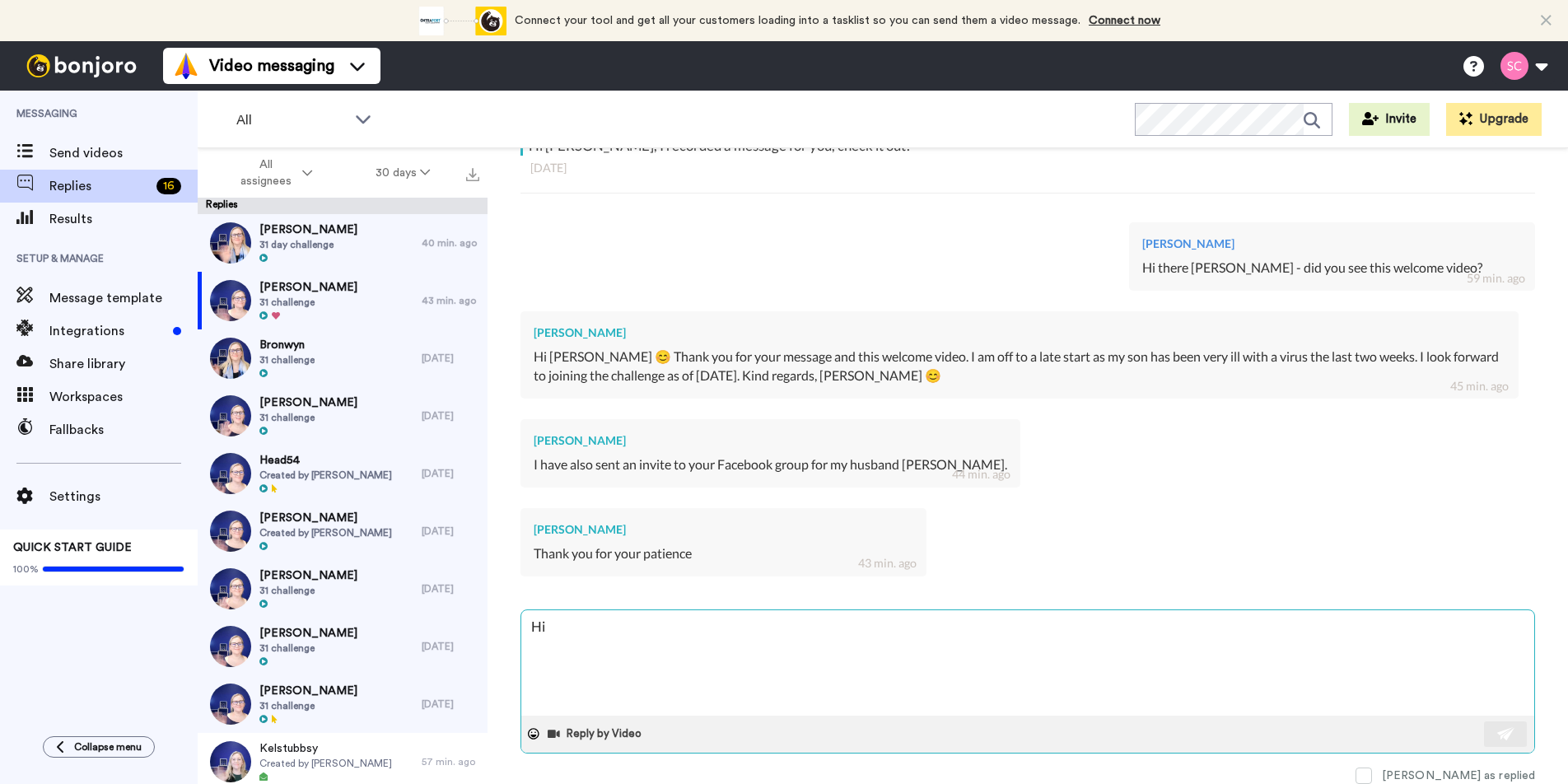
type textarea "Hi"
type textarea "x"
type textarea "Hi ht"
type textarea "x"
type textarea "Hi hte"
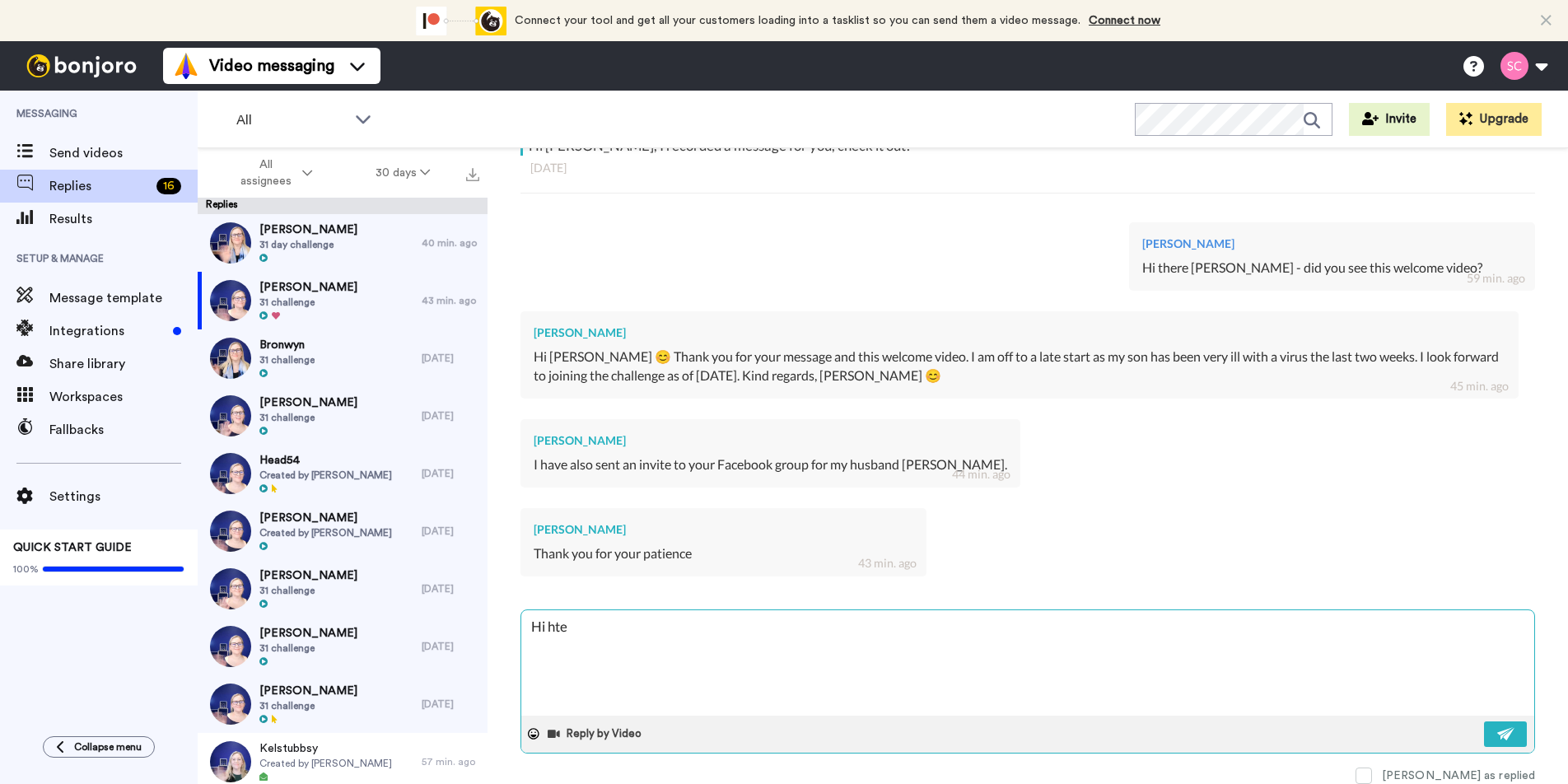
type textarea "x"
type textarea "Hi hter"
type textarea "x"
type textarea "Hi htere"
type textarea "x"
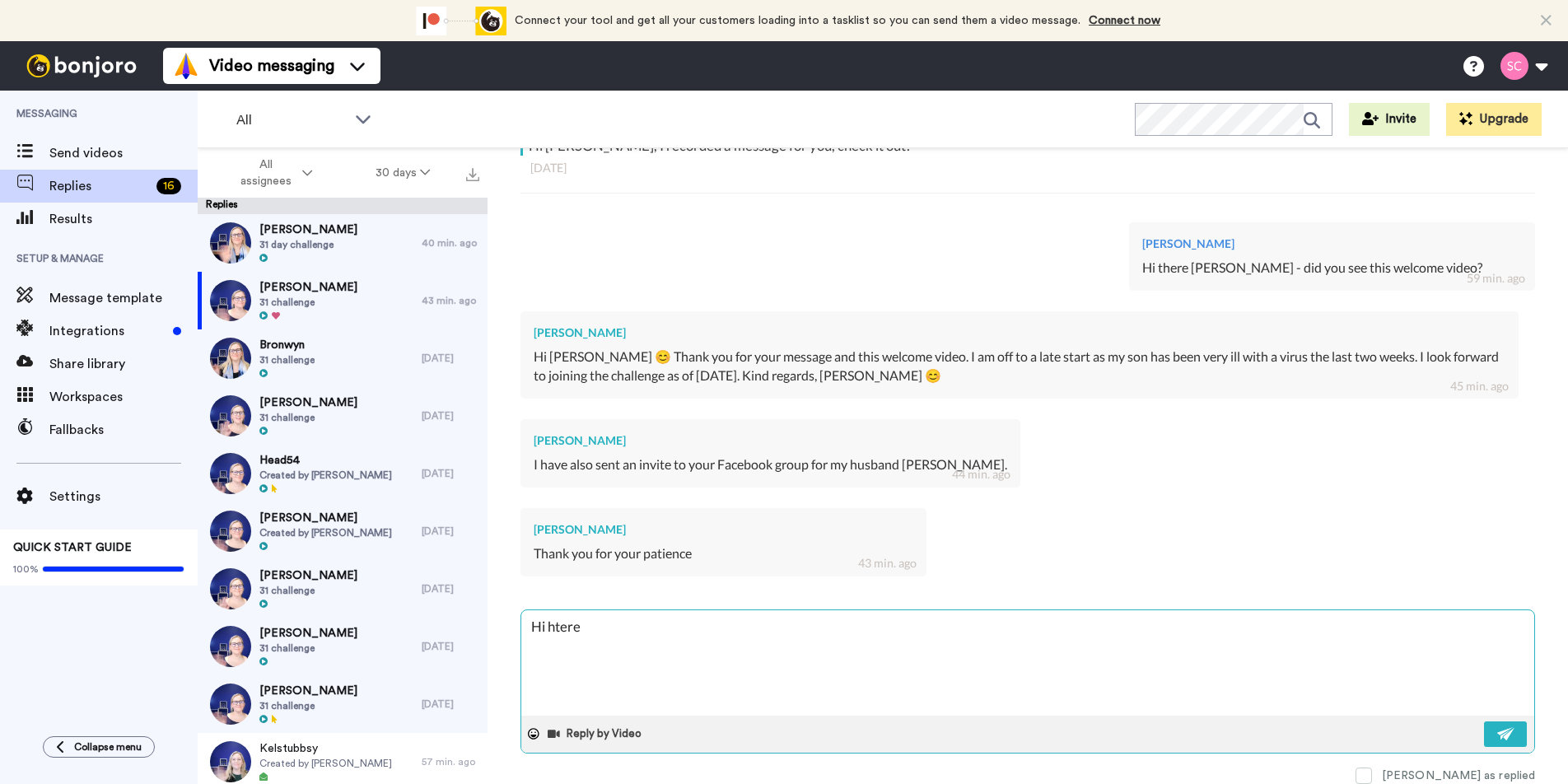
type textarea "Hi htere"
type textarea "x"
type textarea "Hi htere"
type textarea "x"
type textarea "Hi hter"
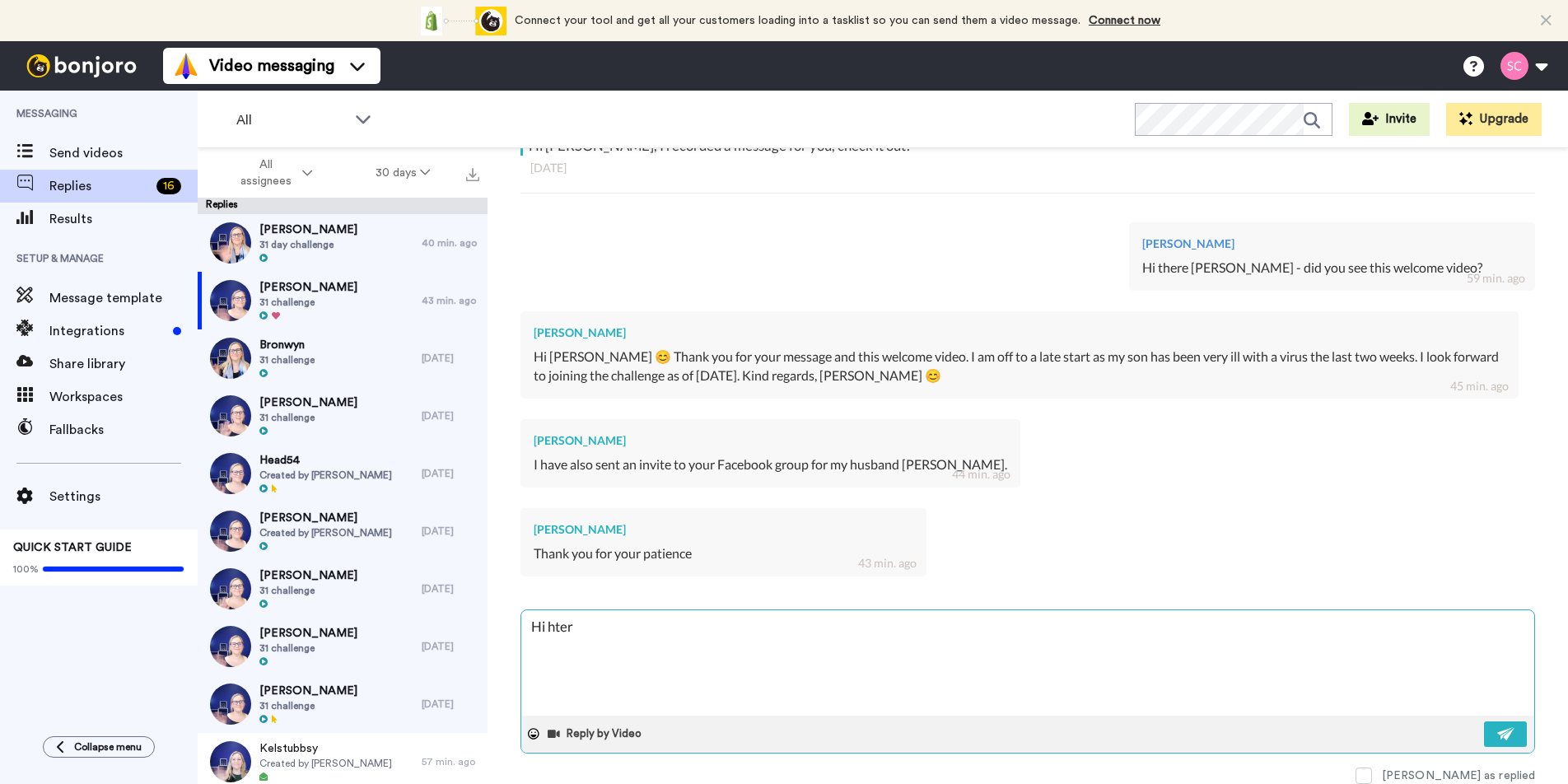
type textarea "x"
type textarea "Hi hte"
type textarea "x"
type textarea "Hi ht"
type textarea "x"
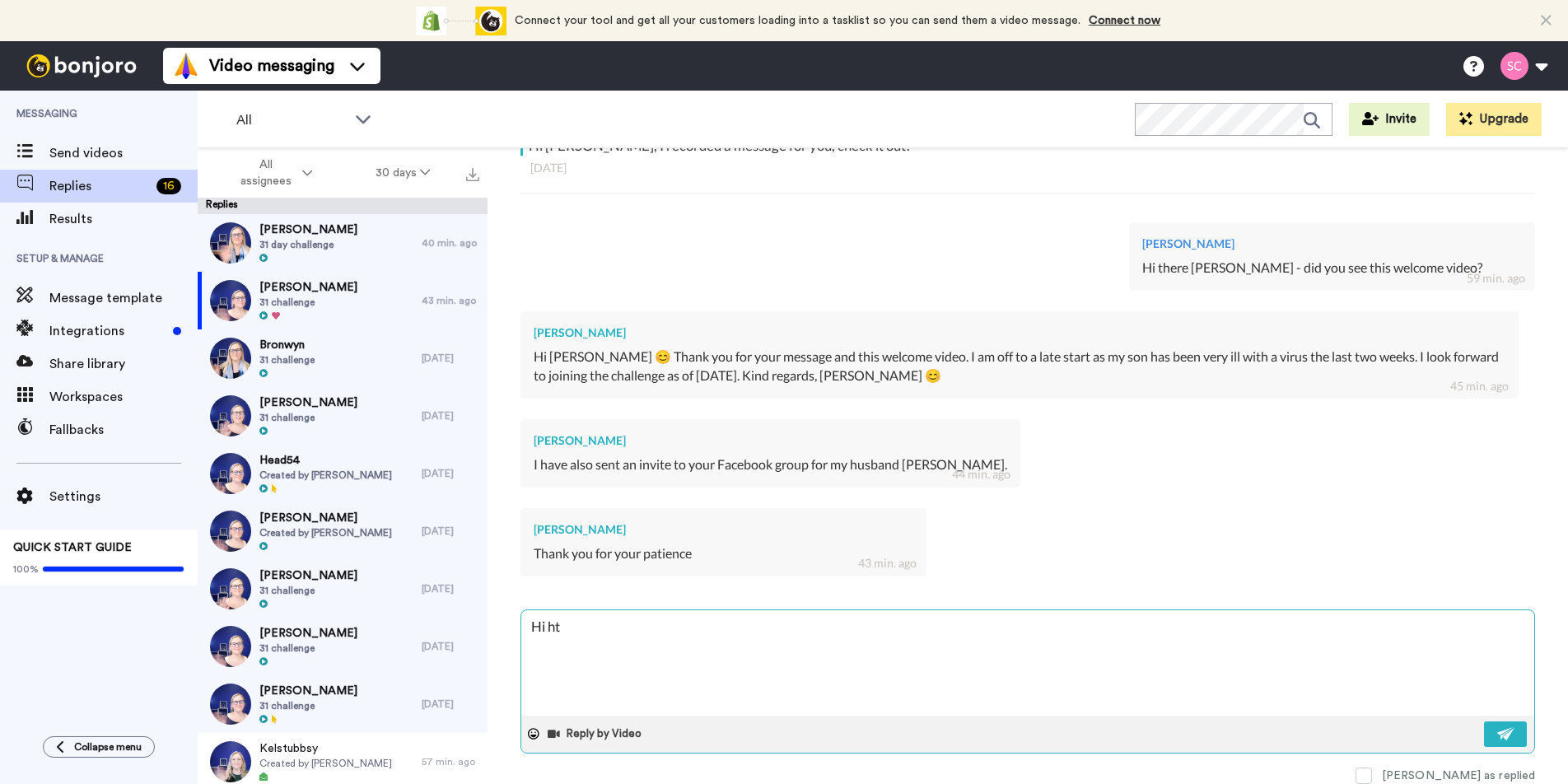
type textarea "Hi h"
type textarea "x"
type textarea "Hi"
type textarea "x"
type textarea "Hi t"
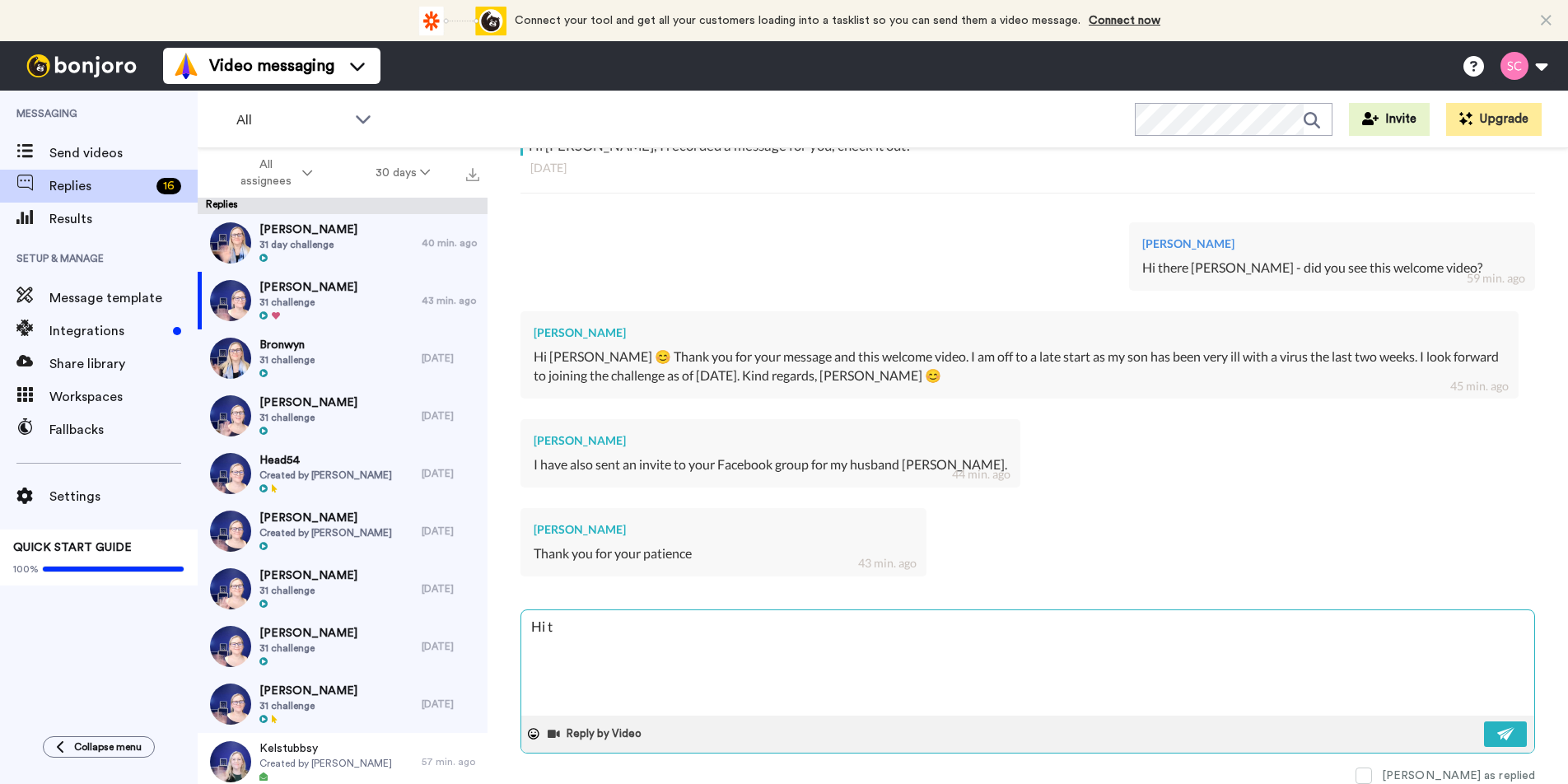
type textarea "x"
type textarea "Hi th"
type textarea "x"
type textarea "Hi the"
type textarea "x"
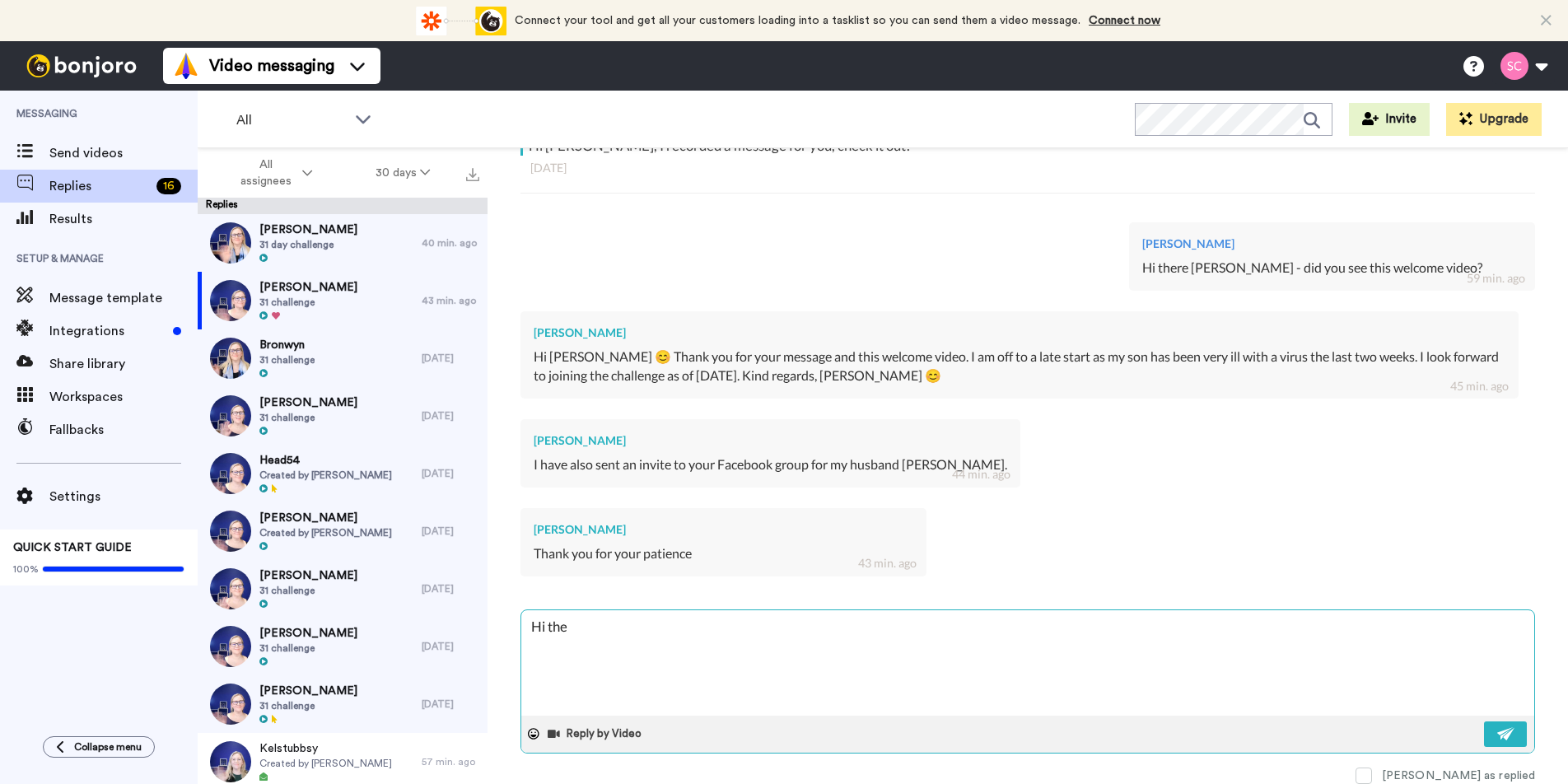
type textarea "Hi ther"
type textarea "x"
type textarea "Hi there"
type textarea "x"
type textarea "Hi there D"
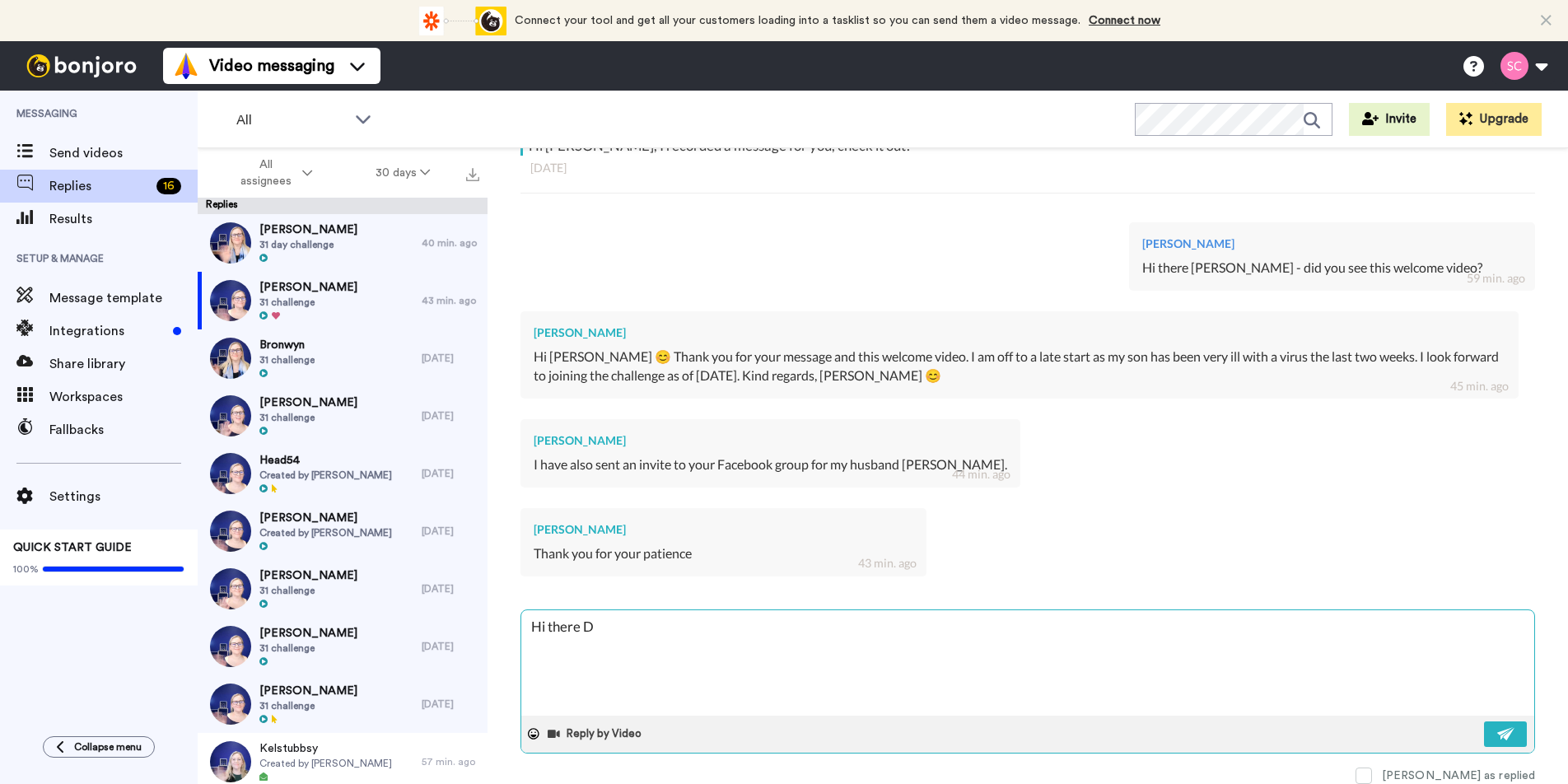
type textarea "x"
type textarea "Hi there Da"
type textarea "x"
type textarea "Hi there [PERSON_NAME]"
type textarea "x"
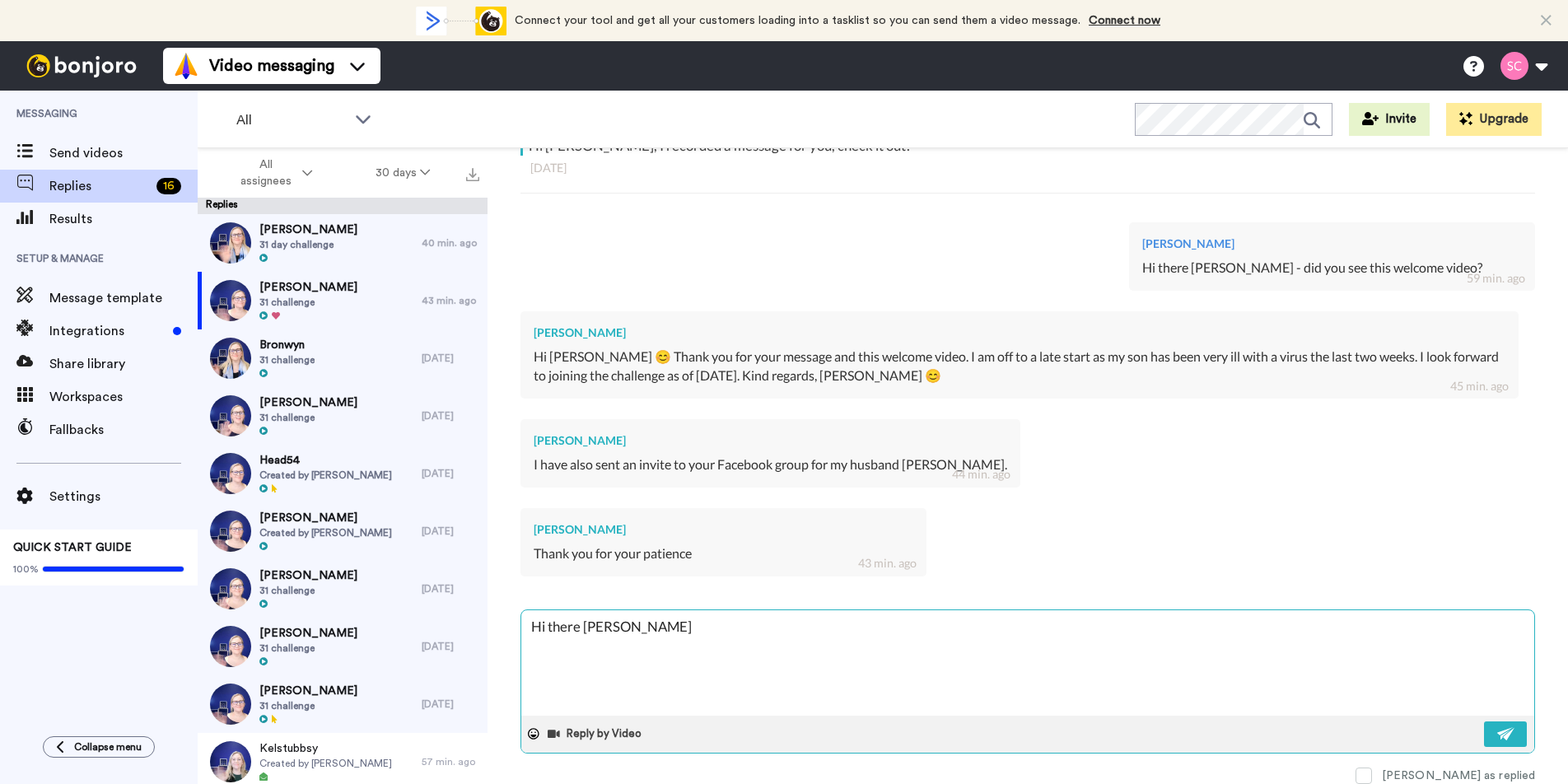
type textarea "Hi there [PERSON_NAME]"
type textarea "x"
type textarea "Hi there [PERSON_NAME]"
type textarea "x"
type textarea "Hi there [PERSON_NAME]"
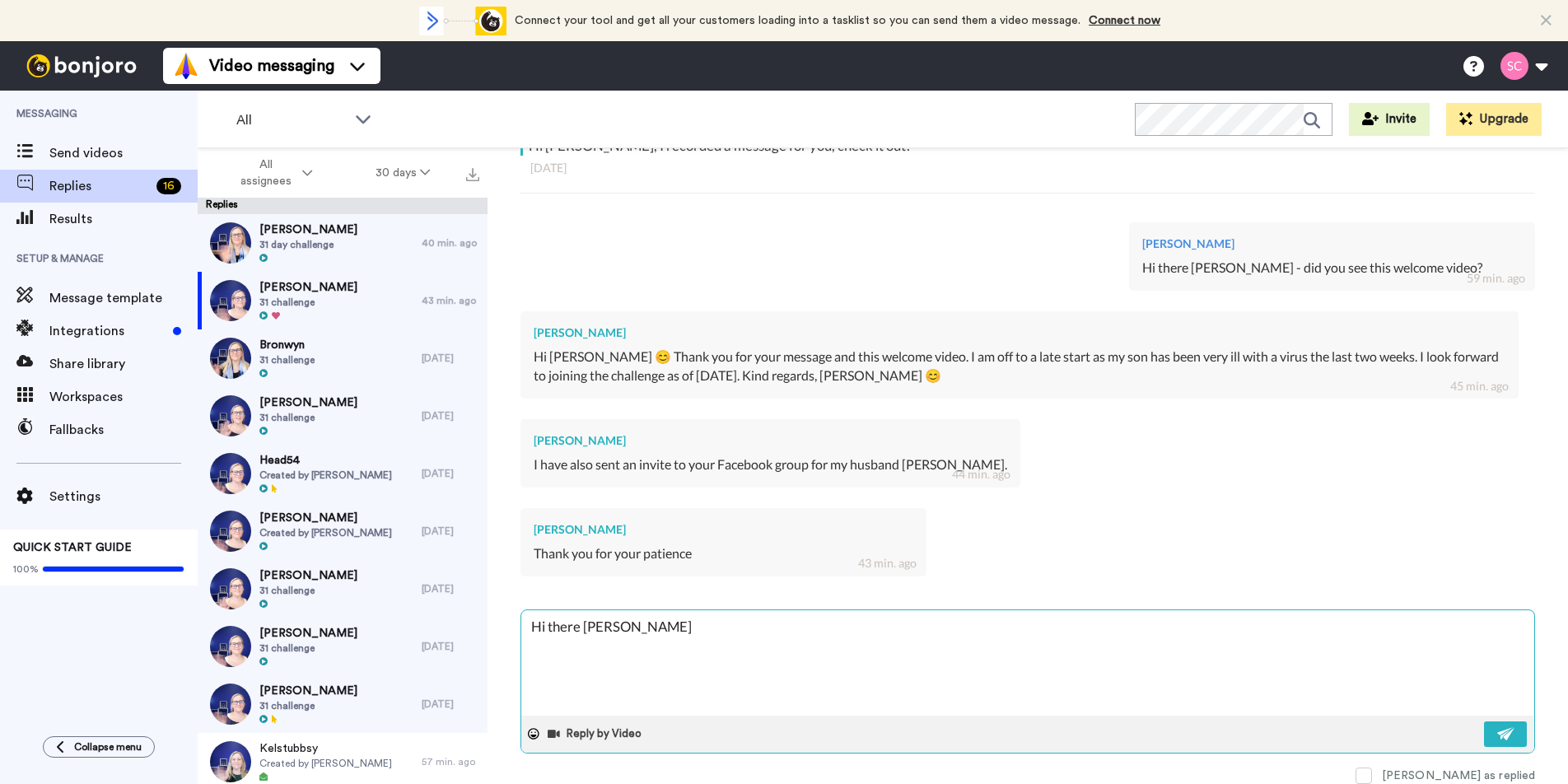
type textarea "x"
type textarea "Hi there [PERSON_NAME]"
type textarea "x"
type textarea "Hi there [PERSON_NAME]"
type textarea "x"
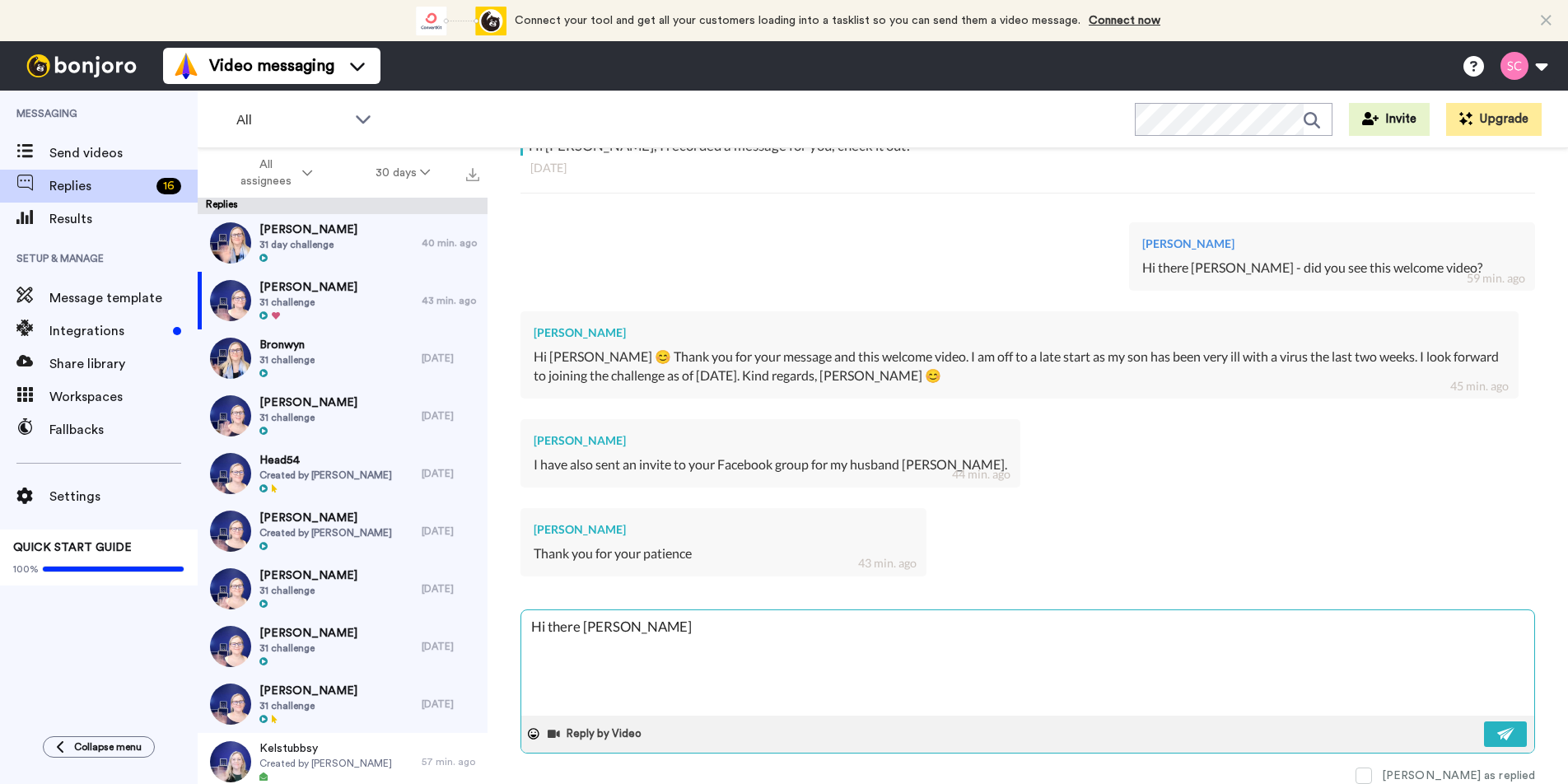
type textarea "Hi there [PERSON_NAME],"
type textarea "x"
type textarea "Hi there [PERSON_NAME],"
type textarea "x"
type textarea "Hi there [PERSON_NAME], I"
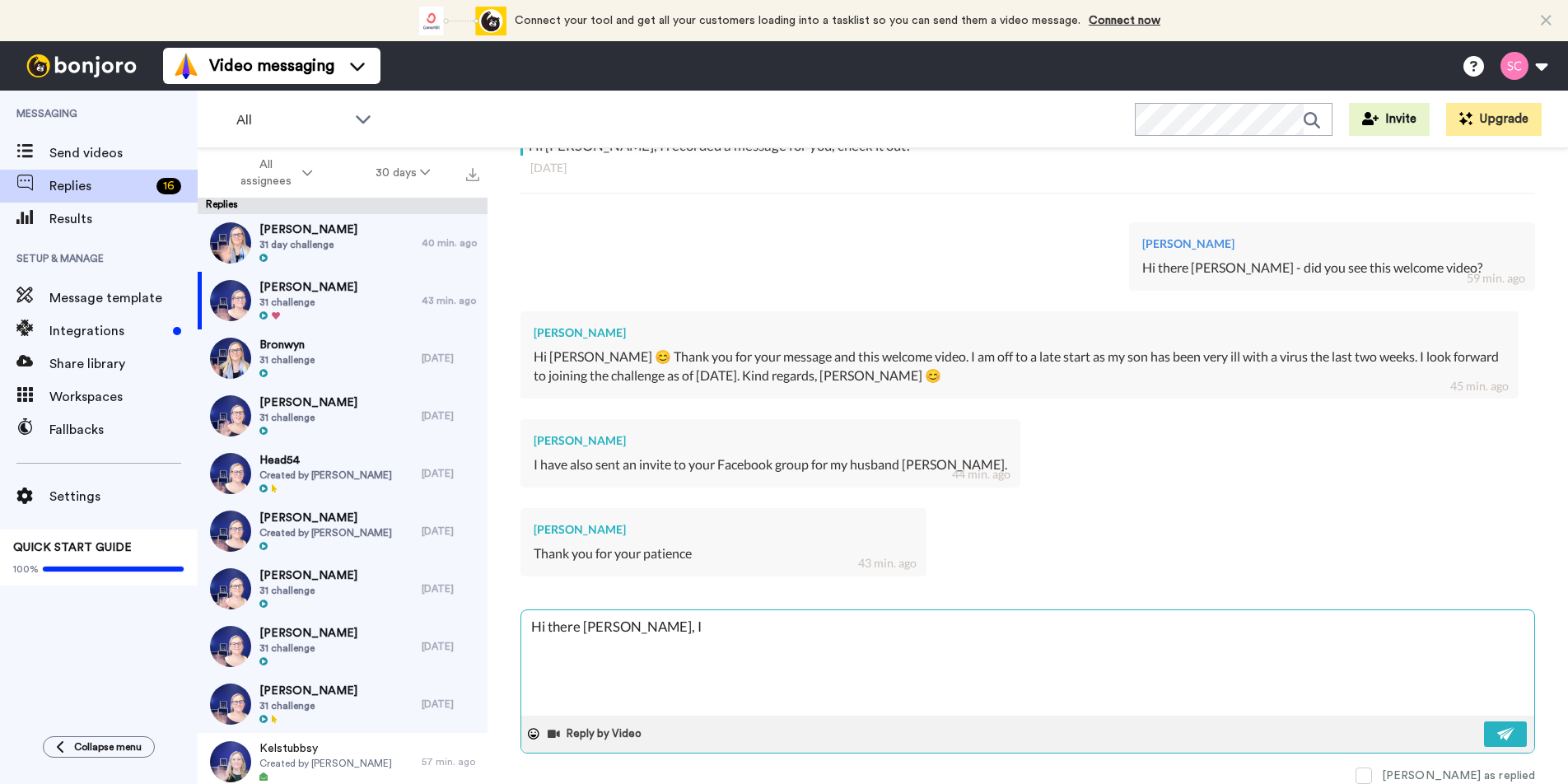
type textarea "x"
type textarea "Hi there [PERSON_NAME], I"
type textarea "x"
type textarea "Hi there [PERSON_NAME], I h"
type textarea "x"
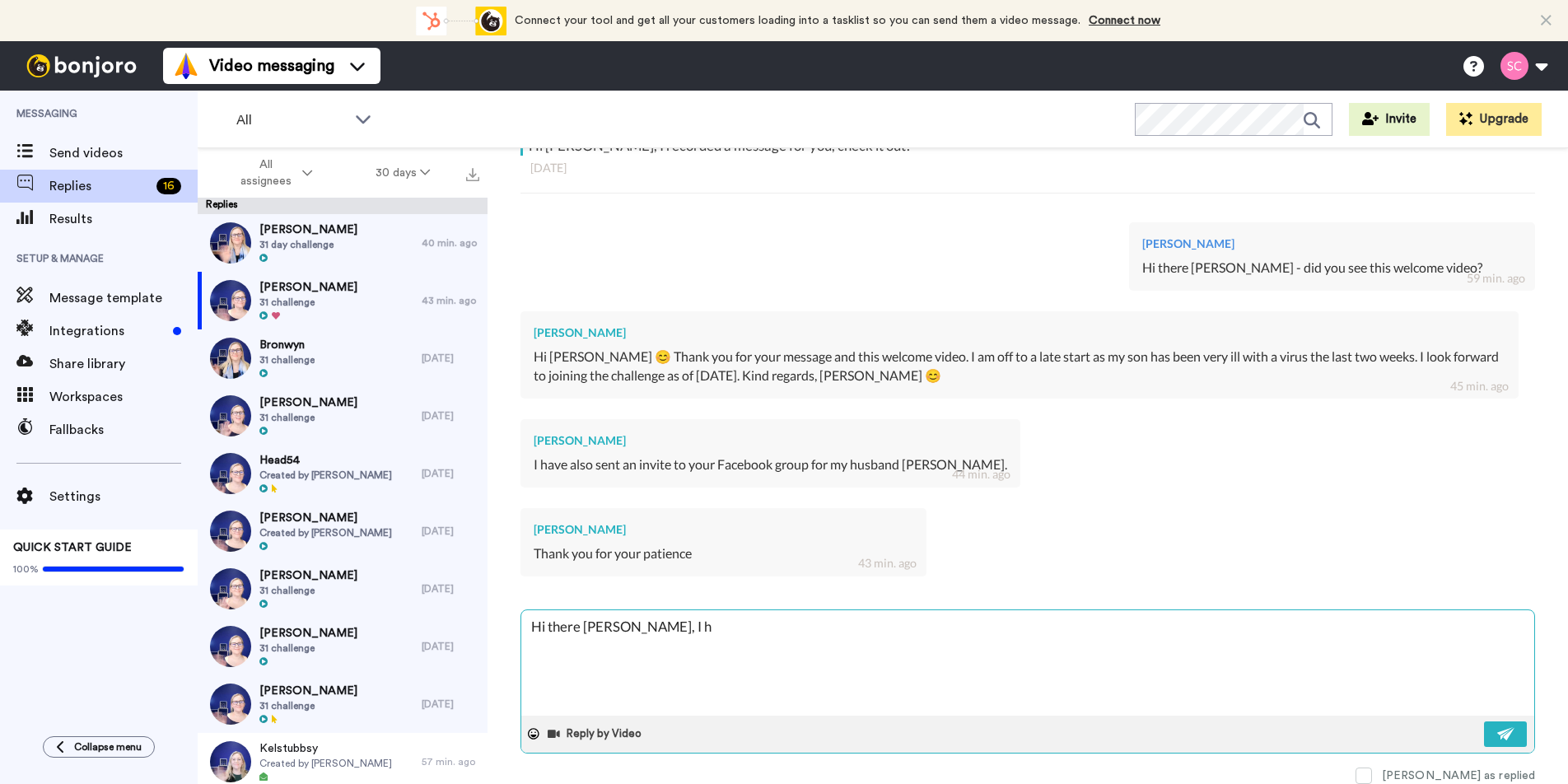
type textarea "Hi there [PERSON_NAME], I ho"
type textarea "x"
type textarea "Hi there [PERSON_NAME], I hop"
type textarea "x"
type textarea "Hi there [PERSON_NAME], I hope"
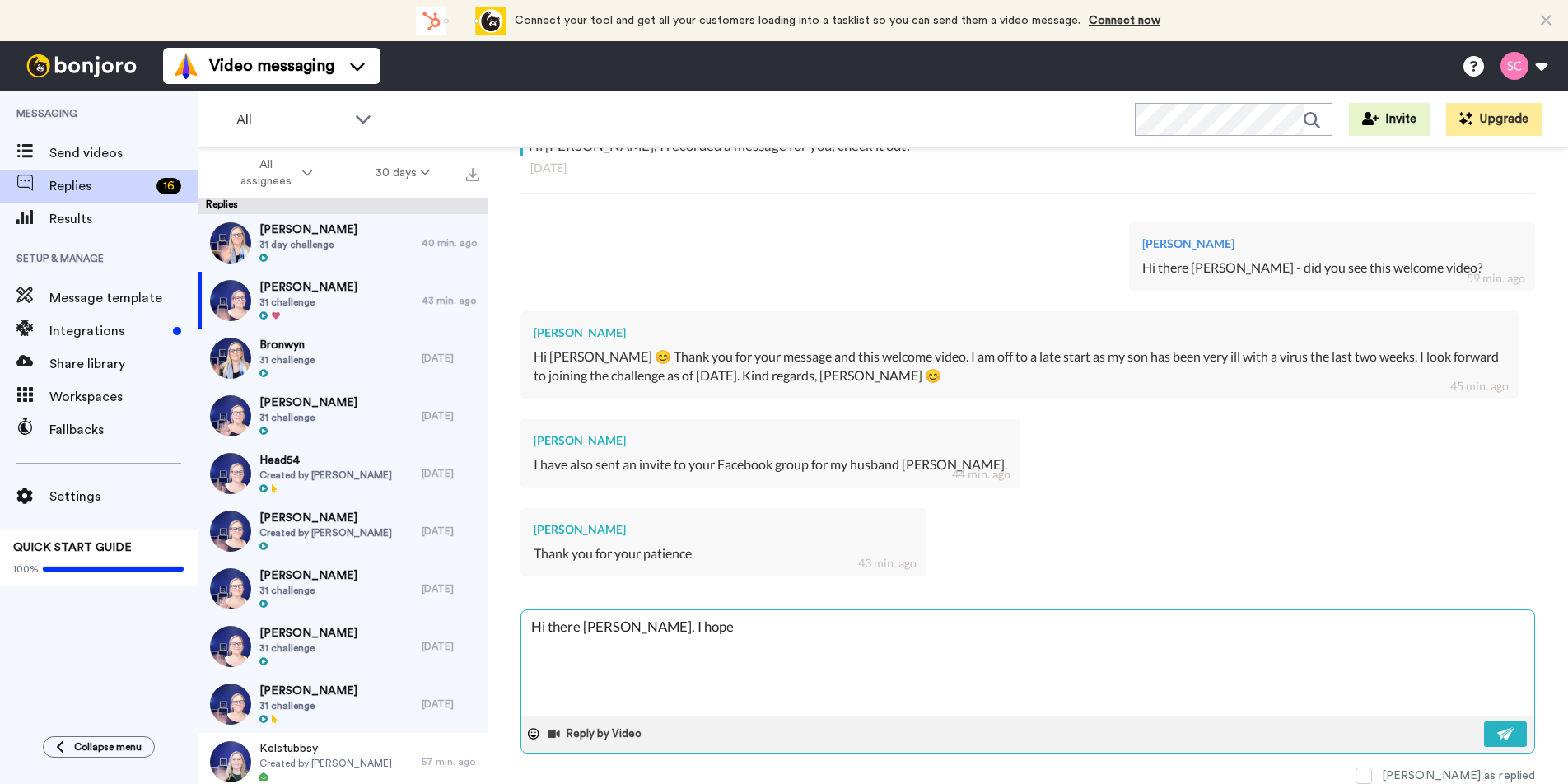
type textarea "x"
type textarea "Hi there [PERSON_NAME], I hope y"
type textarea "x"
type textarea "Hi there [PERSON_NAME], I hope yo"
type textarea "x"
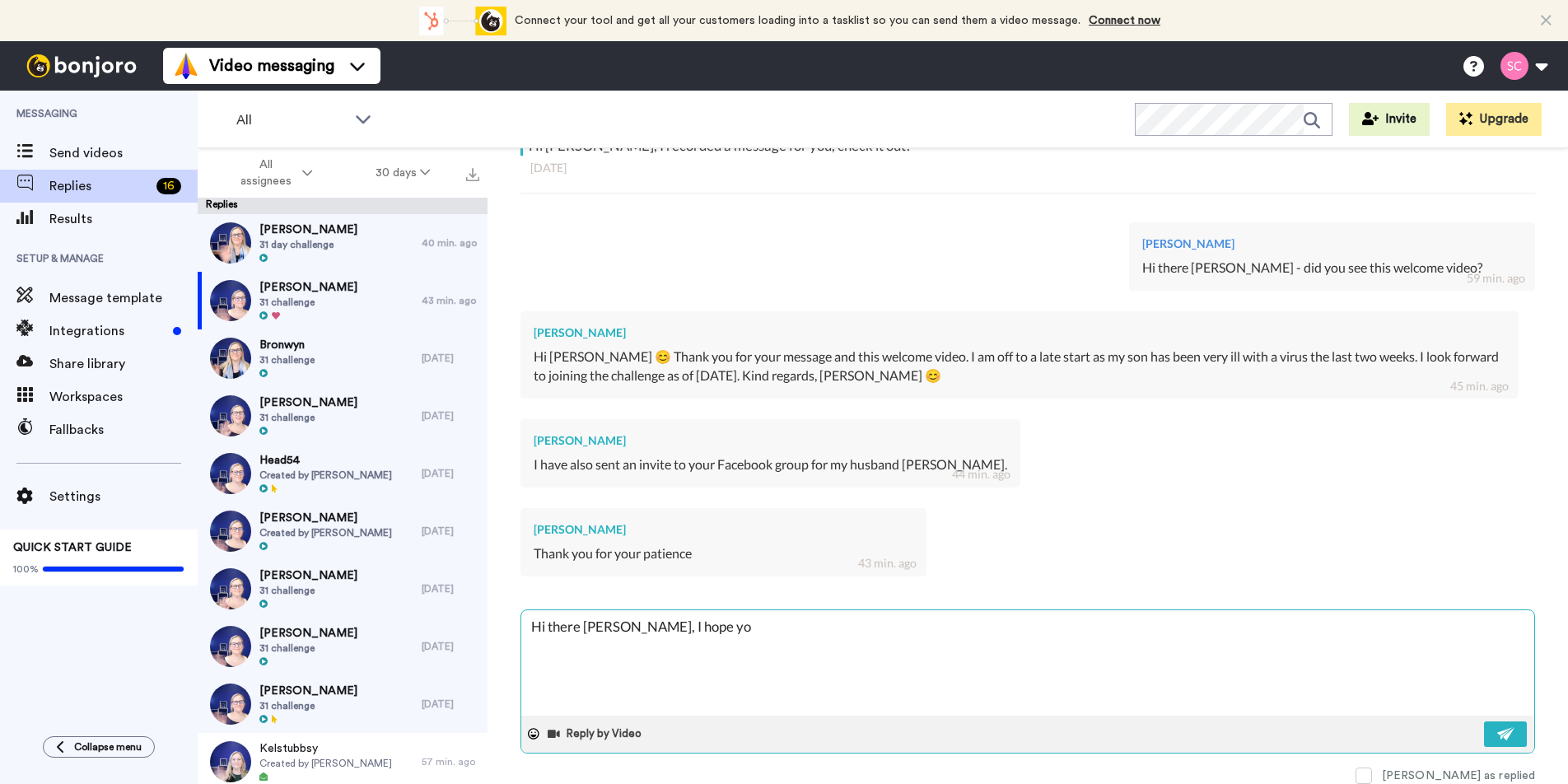
type textarea "Hi there [PERSON_NAME], I hope you"
type textarea "x"
type textarea "Hi there [PERSON_NAME], I hope you"
type textarea "x"
type textarea "Hi there [PERSON_NAME], I hope you s"
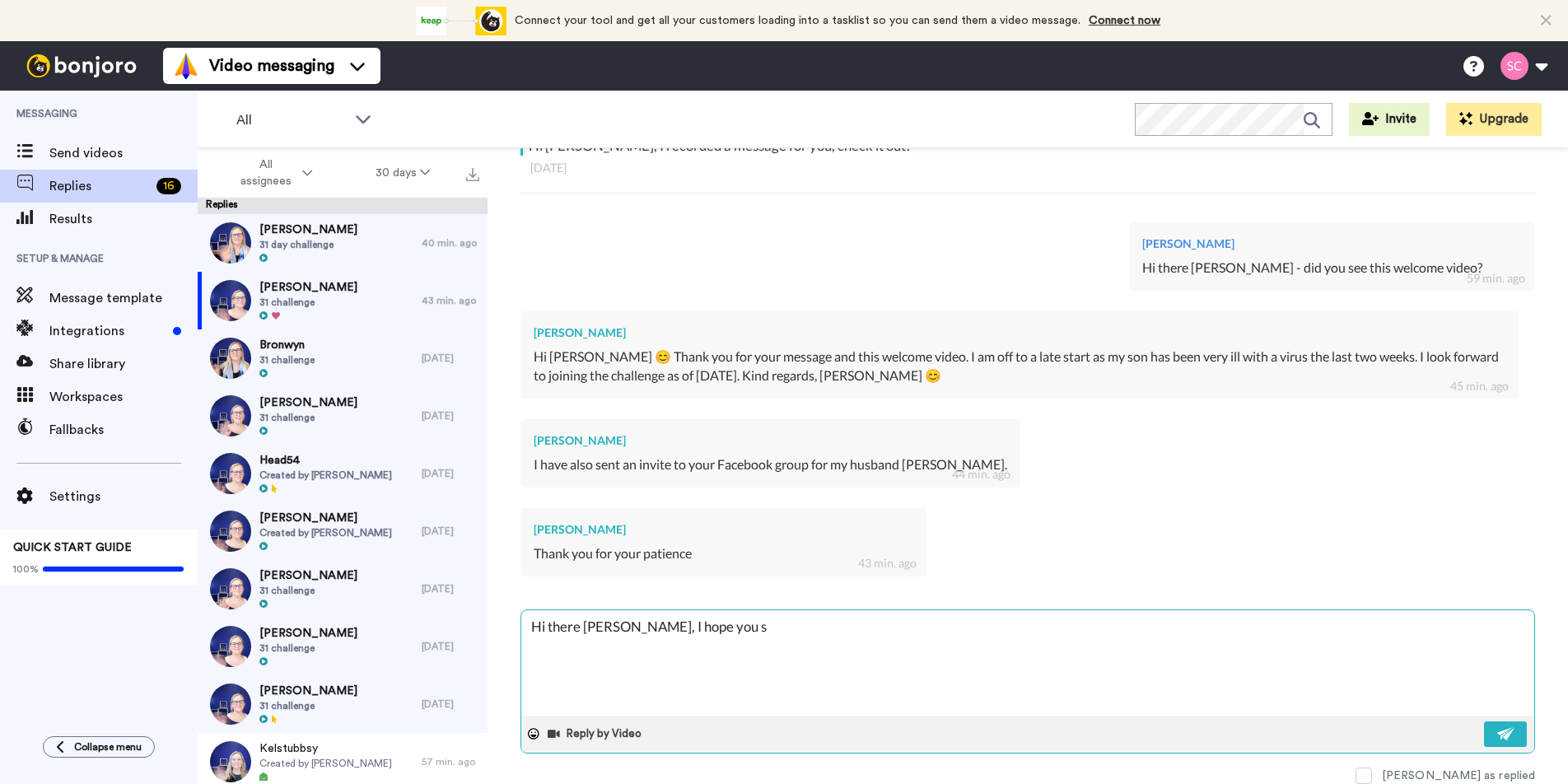
type textarea "x"
type textarea "Hi there [PERSON_NAME], I hope you so"
type textarea "x"
type textarea "Hi there [PERSON_NAME], I hope you son"
type textarea "x"
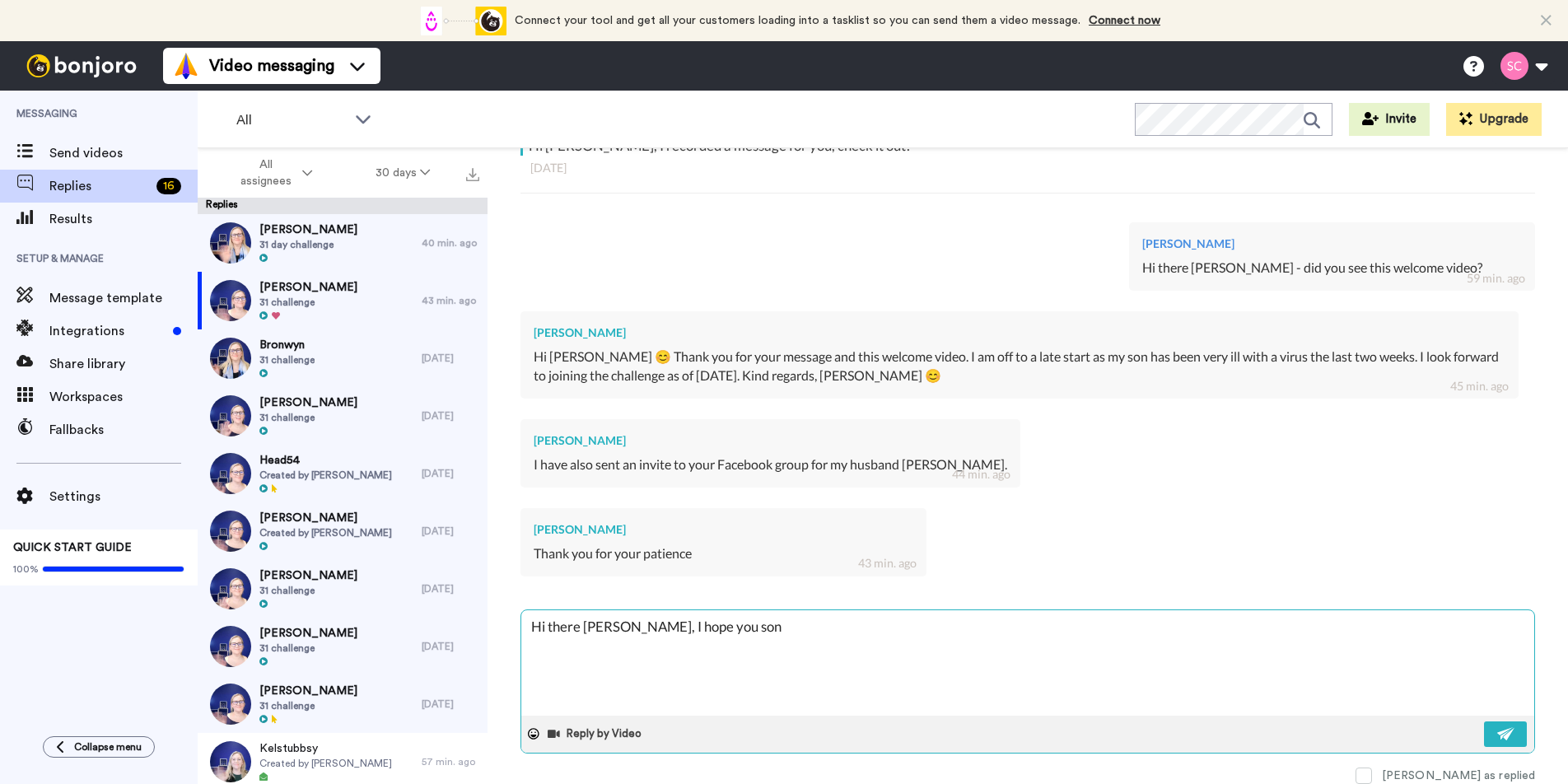
type textarea "Hi there [PERSON_NAME], I hope you son"
type textarea "x"
type textarea "Hi there [PERSON_NAME], I hope you son i"
type textarea "x"
type textarea "Hi there [PERSON_NAME], I hope you son is"
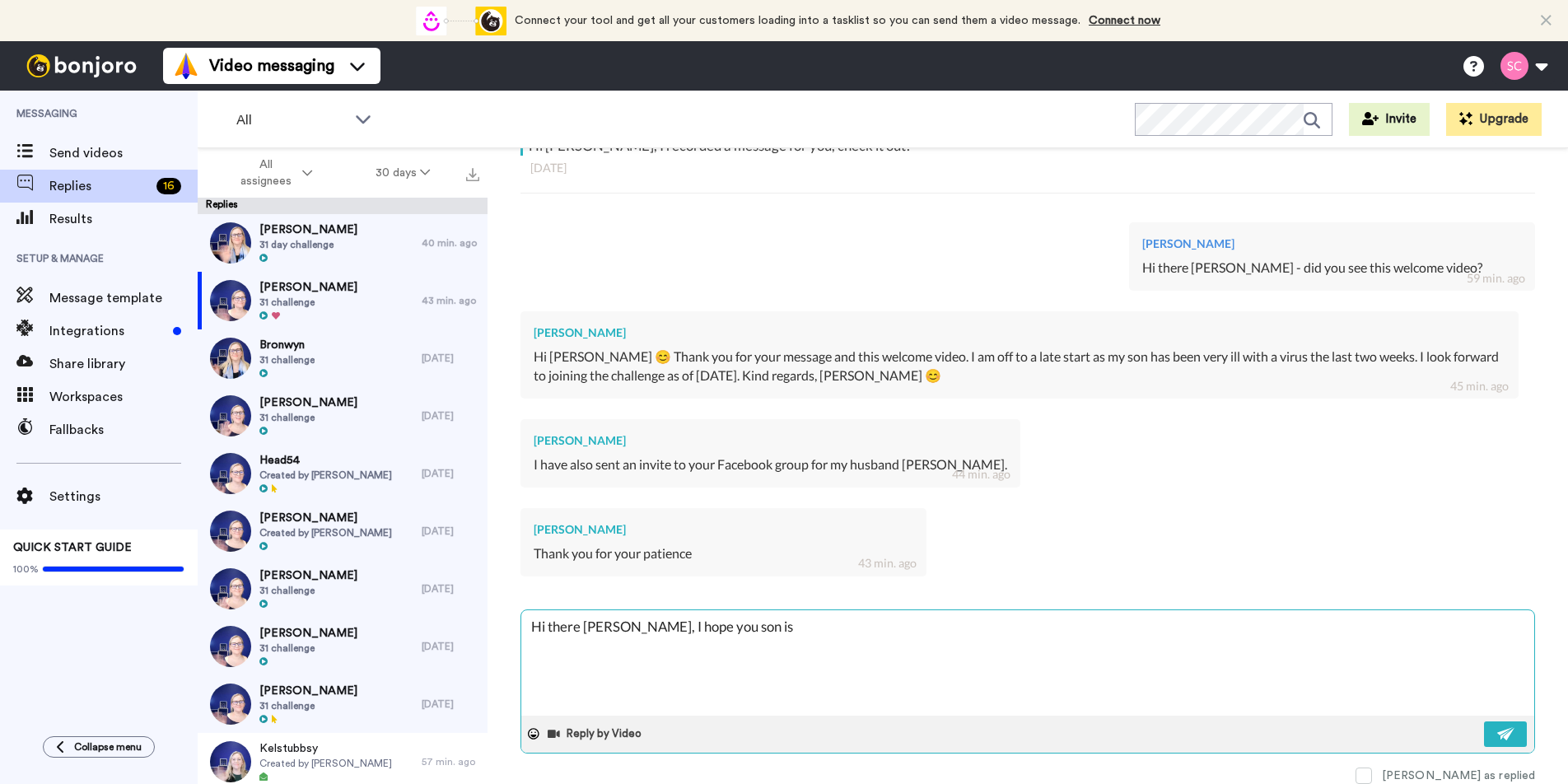
type textarea "x"
type textarea "Hi there [PERSON_NAME], I hope you son is"
type textarea "x"
type textarea "Hi there [PERSON_NAME], I hope you son is o"
type textarea "x"
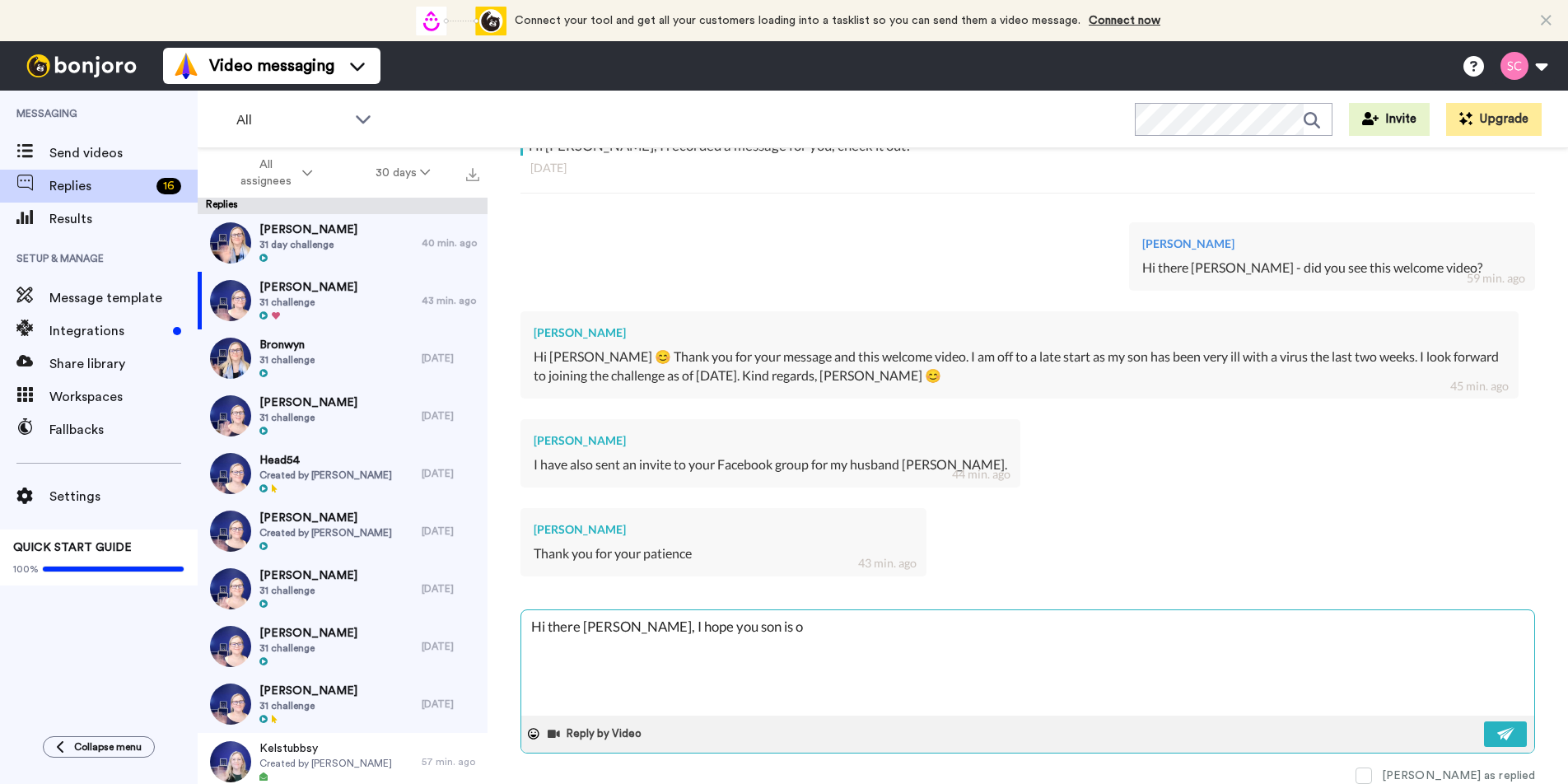
type textarea "Hi there [PERSON_NAME], I hope you son is on"
type textarea "x"
type textarea "Hi there [PERSON_NAME], I hope you son is on"
type textarea "x"
type textarea "Hi there [PERSON_NAME], I hope you son is on t"
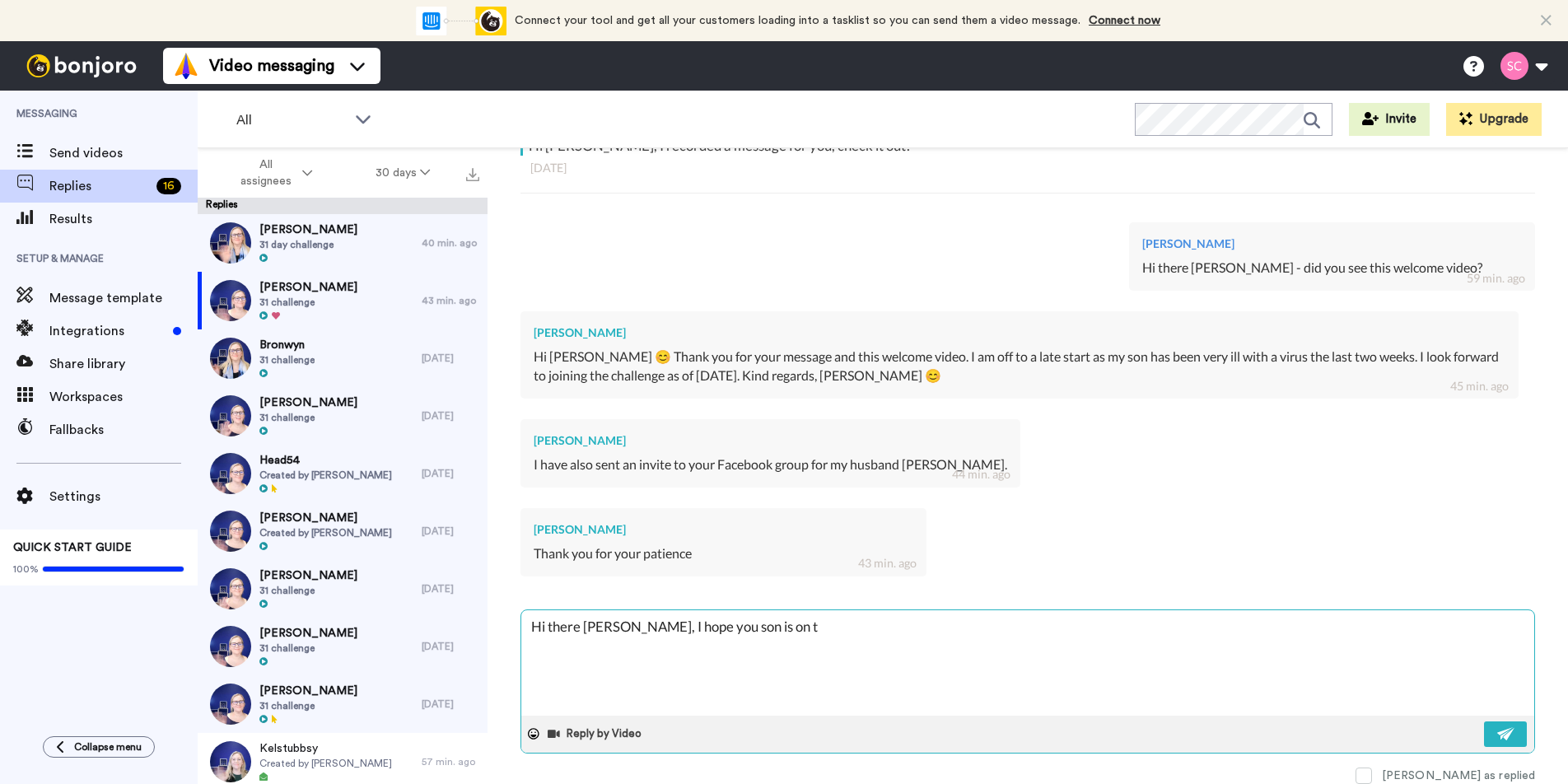
type textarea "x"
type textarea "Hi there [PERSON_NAME], I hope you son is on th"
type textarea "x"
type textarea "Hi there [PERSON_NAME], I hope you son is on the"
type textarea "x"
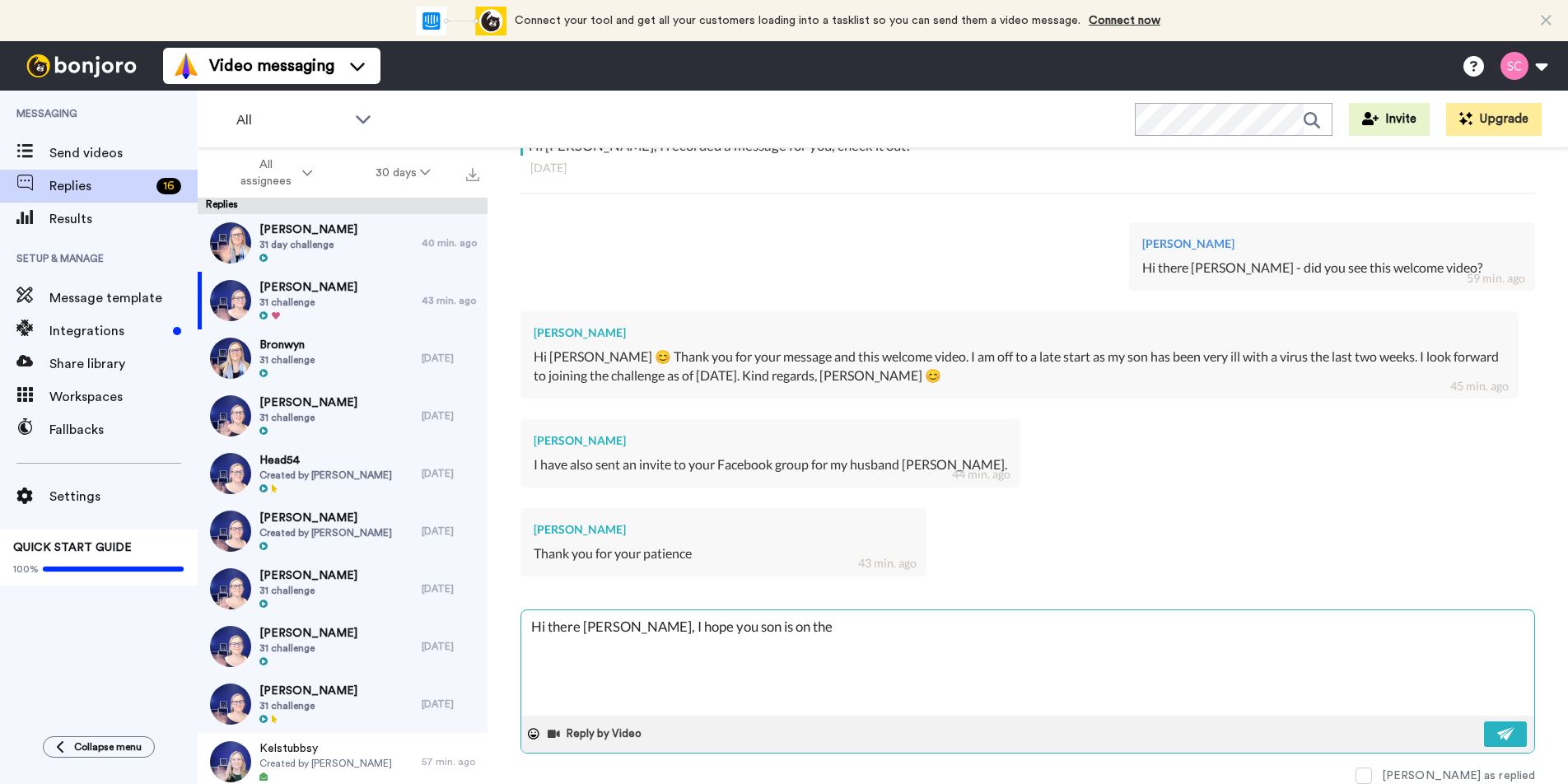
type textarea "Hi there [PERSON_NAME], I hope you son is on the"
type textarea "x"
type textarea "Hi there [PERSON_NAME], I hope you son is on the m"
type textarea "x"
type textarea "Hi there [PERSON_NAME], I hope you son is on the me"
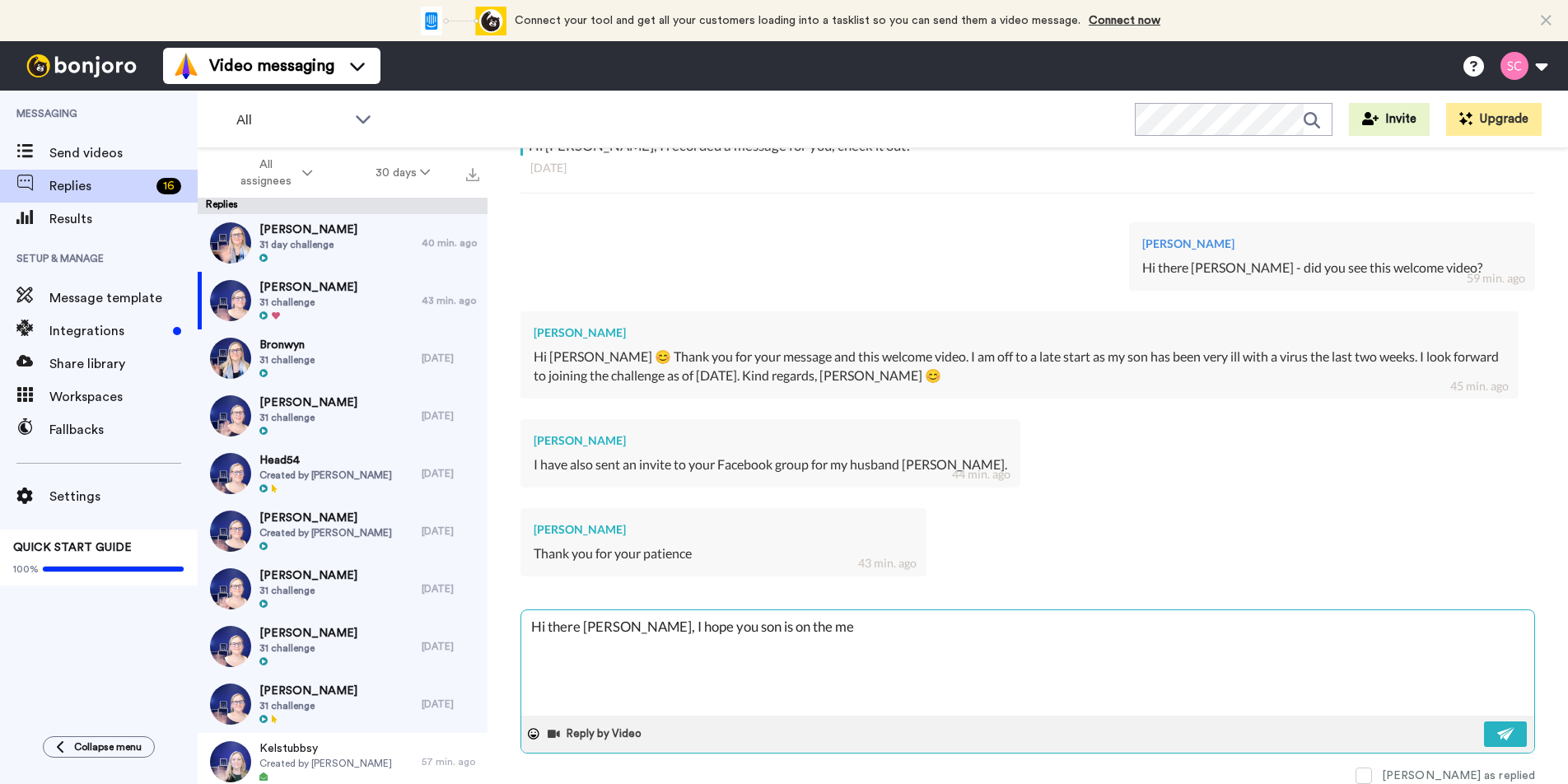
type textarea "x"
type textarea "Hi there [PERSON_NAME], I hope you son is on the med"
type textarea "x"
type textarea "Hi there [PERSON_NAME], I hope you son is on the medn"
type textarea "x"
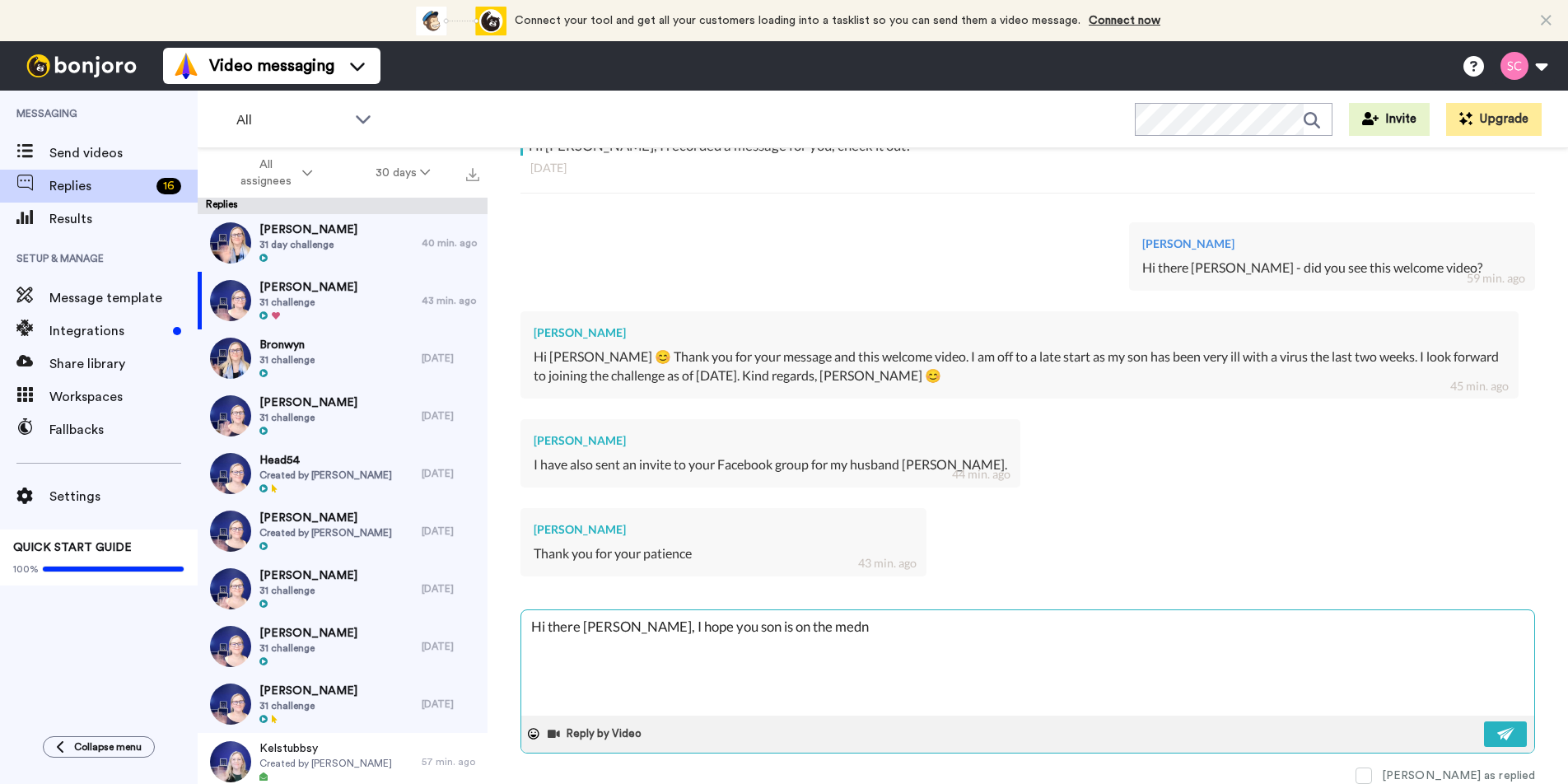
type textarea "Hi there [PERSON_NAME], I hope you son is on the med"
type textarea "x"
type textarea "Hi there [PERSON_NAME], I hope you son is on the me"
type textarea "x"
type textarea "Hi there [PERSON_NAME], I hope you son is on the men"
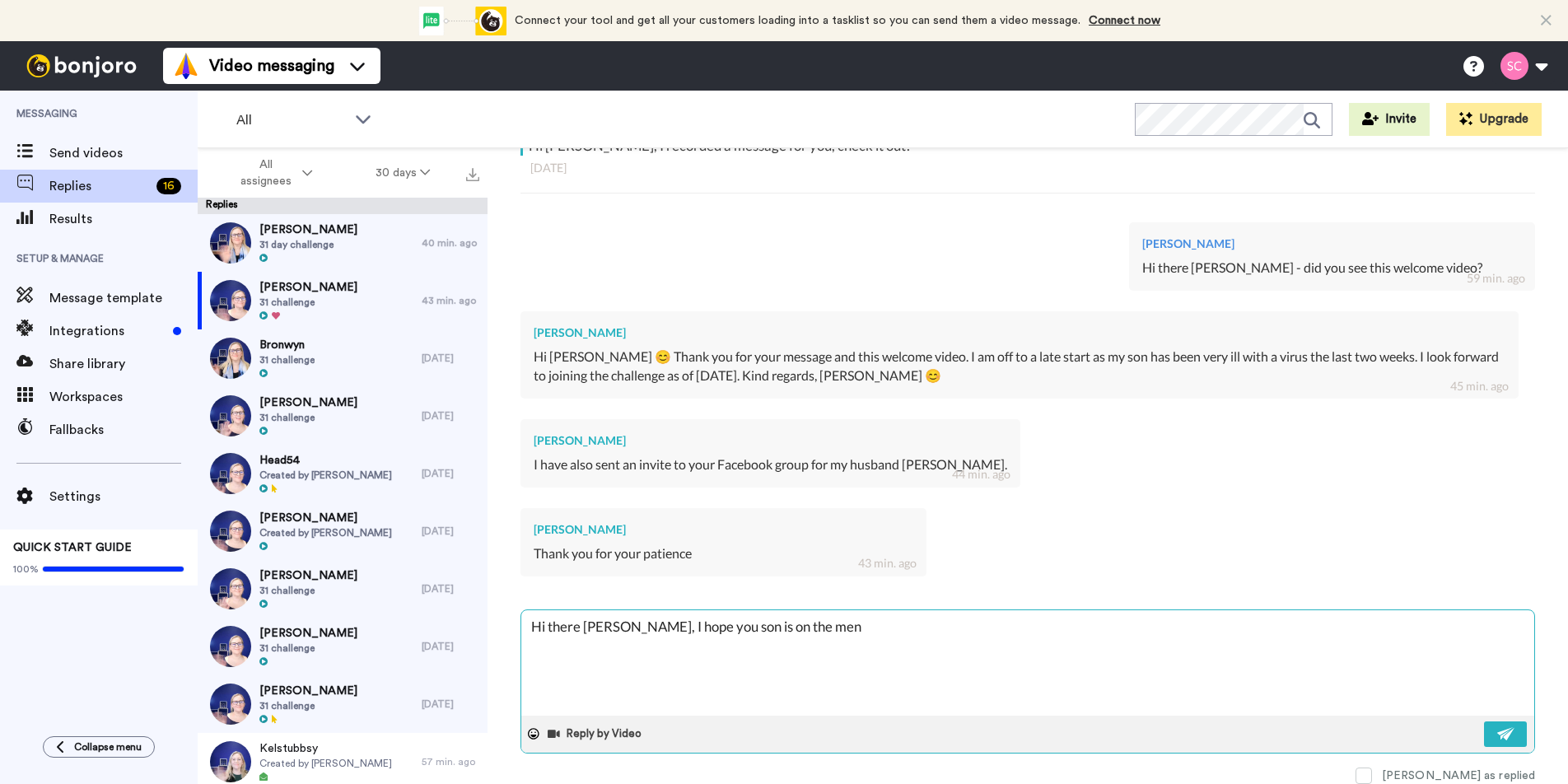
type textarea "x"
type textarea "Hi there [PERSON_NAME], I hope you son is on the mend"
type textarea "x"
type textarea "Hi there [PERSON_NAME], I hope you son is on the mend"
type textarea "x"
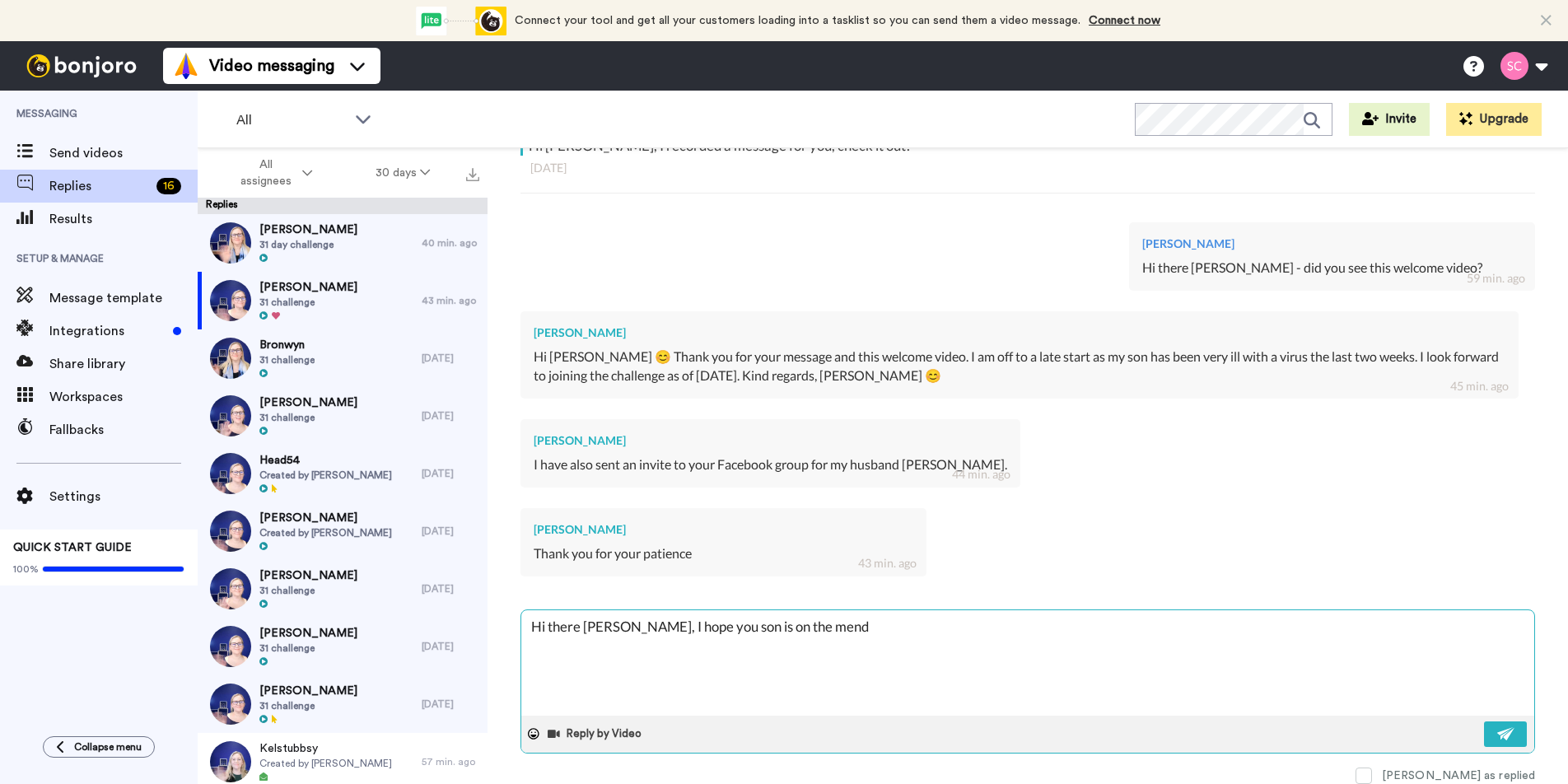
type textarea "Hi there [PERSON_NAME], I hope you son is on the mend :"
type textarea "x"
type textarea "Hi there [PERSON_NAME], I hope you son is on the mend :)"
type textarea "x"
type textarea "Hi there [PERSON_NAME], I hope you son is on the mend :)"
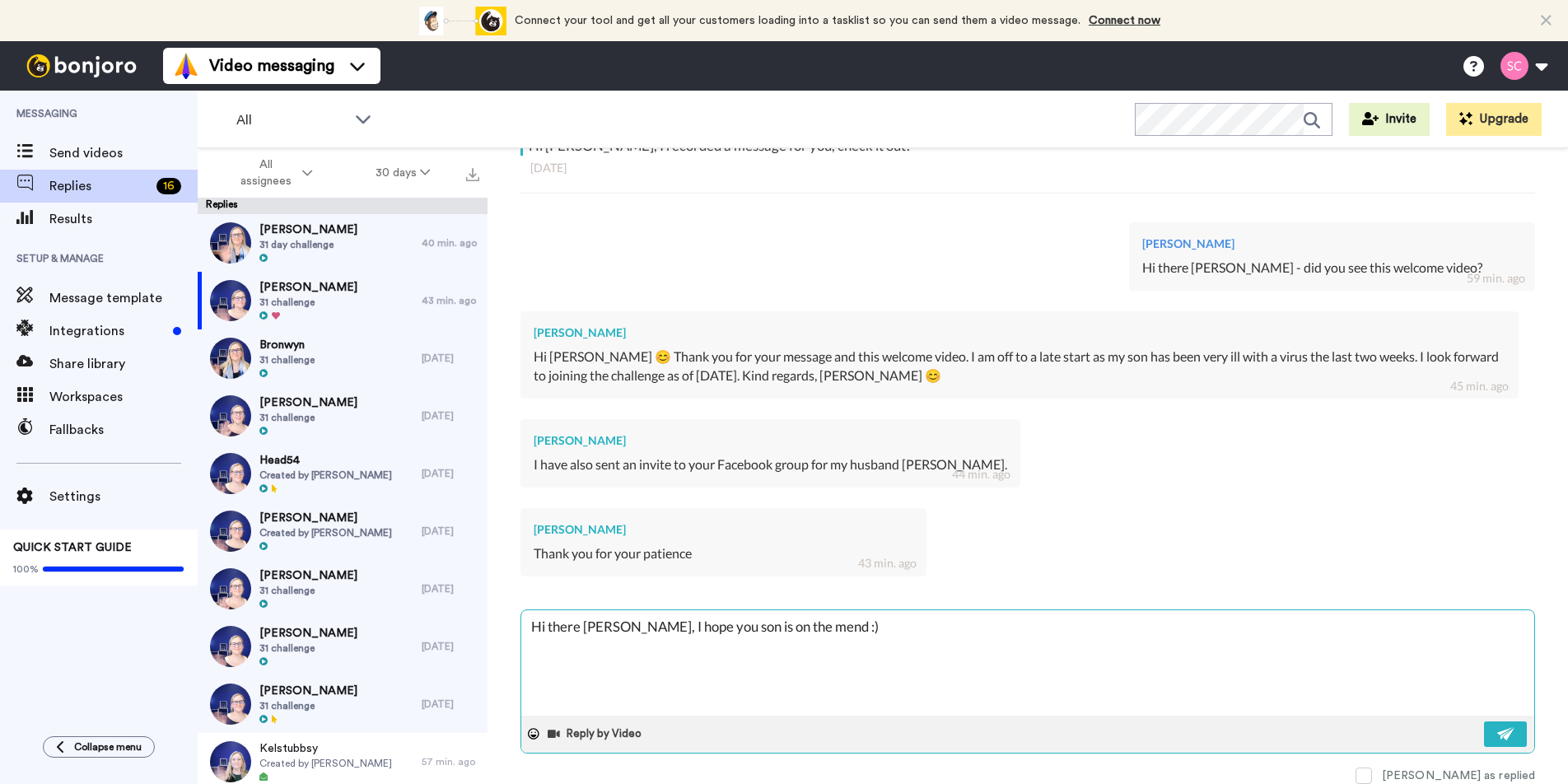
type textarea "x"
type textarea "Hi there [PERSON_NAME], I hope you son is on the mend :) I"
type textarea "x"
type textarea "Hi there [PERSON_NAME], I hope you son is on the mend :) I"
type textarea "x"
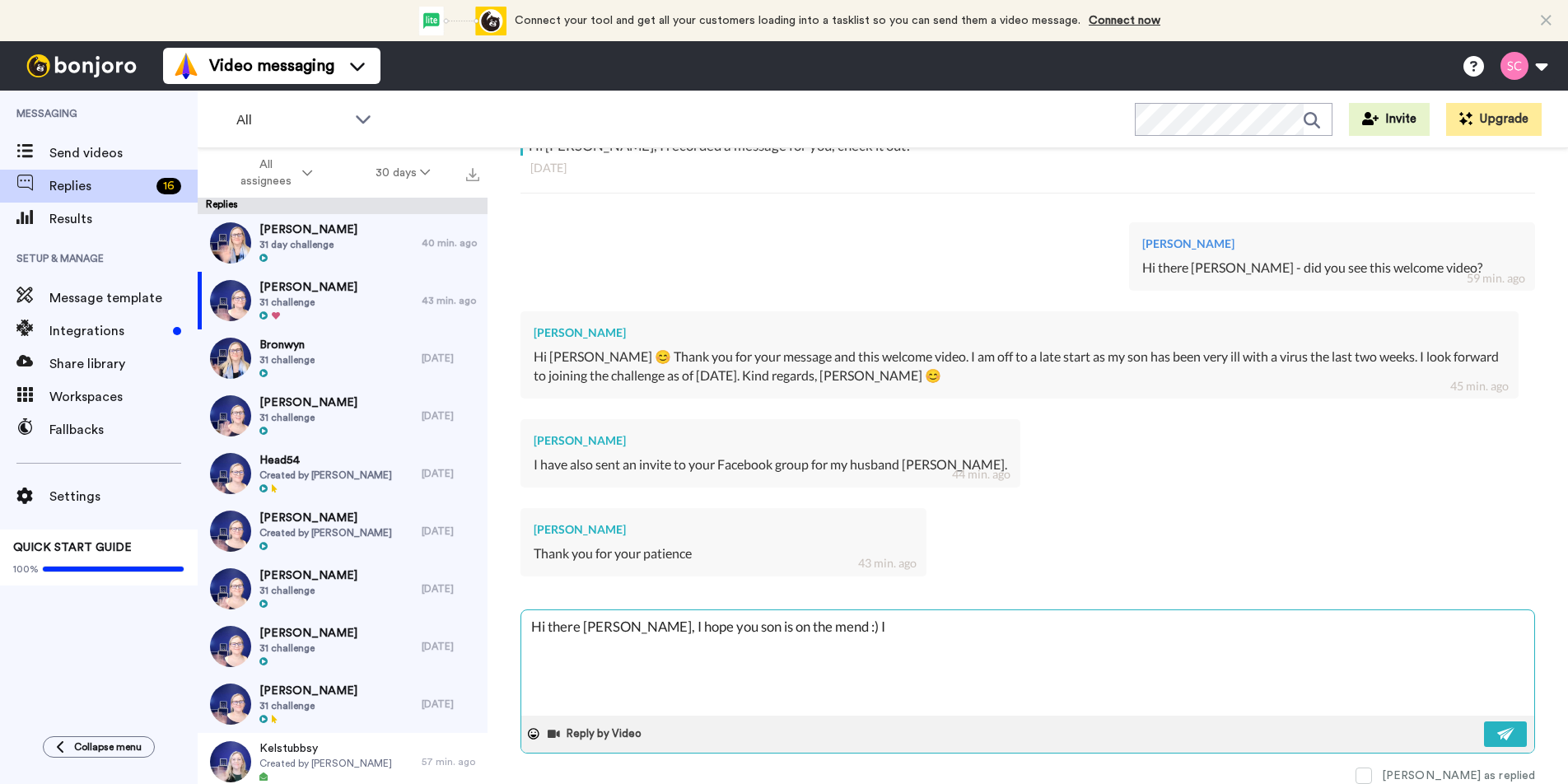
type textarea "Hi there [PERSON_NAME], I hope you son is on the mend :) I c"
type textarea "x"
type textarea "Hi there [PERSON_NAME], I hope you son is on the mend :) I can"
type textarea "x"
type textarea "Hi there [PERSON_NAME], I hope you son is on the mend :) I can"
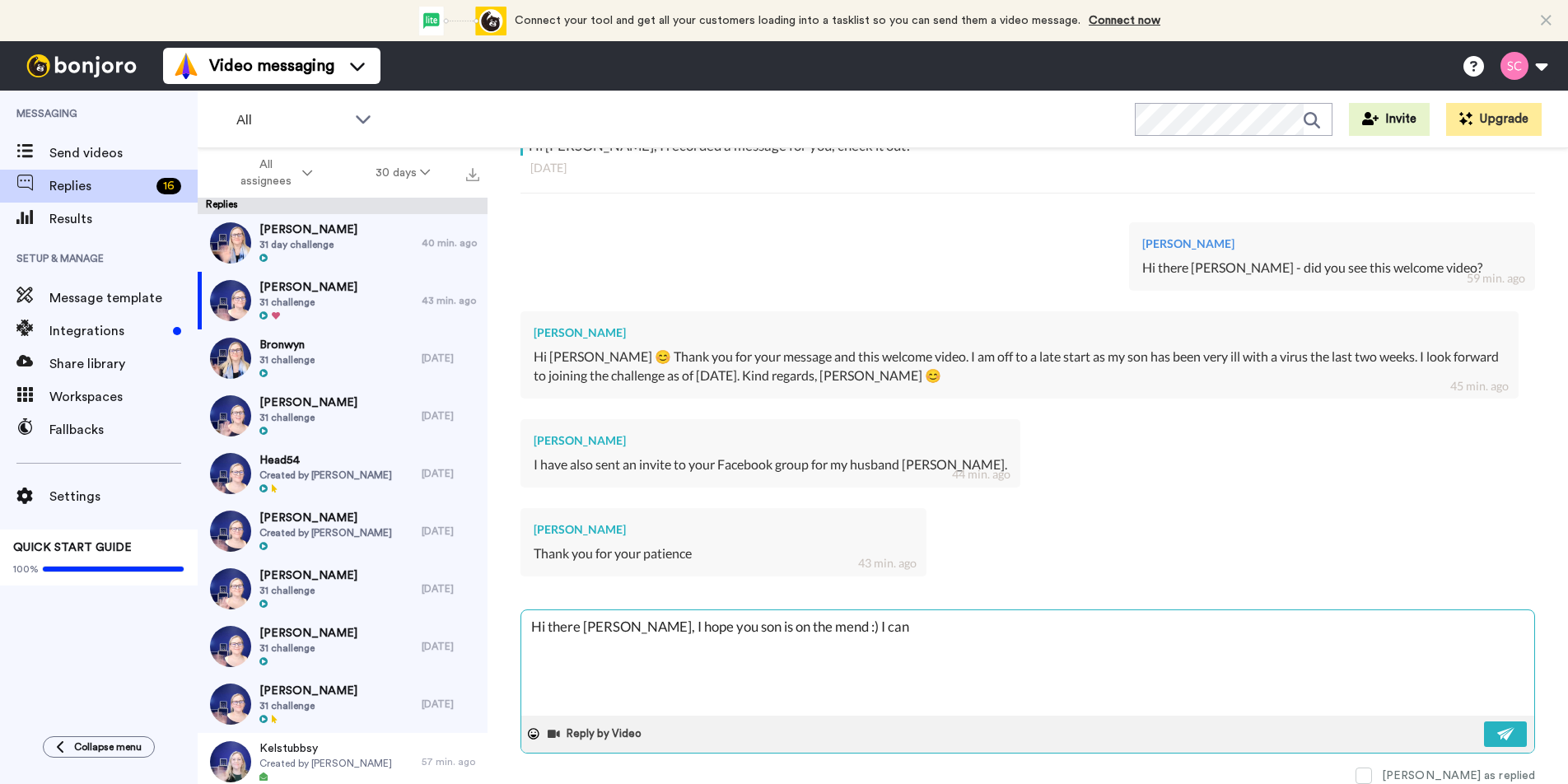
type textarea "x"
type textarea "Hi there [PERSON_NAME], I hope you son is on the mend :) I can s"
type textarea "x"
type textarea "Hi there [PERSON_NAME], I hope you son is on the mend :) I can se"
type textarea "x"
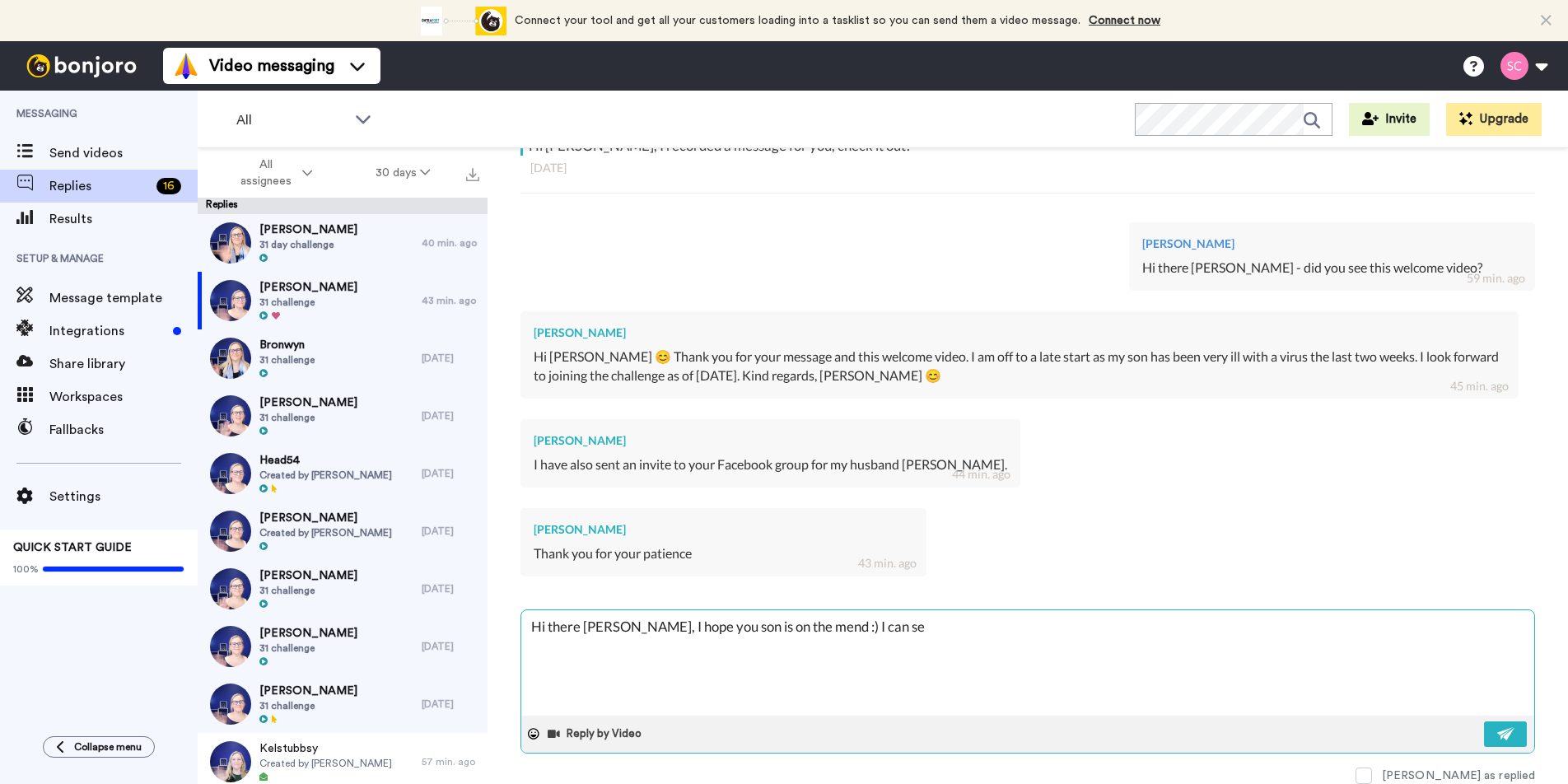
type textarea "Hi there [PERSON_NAME], I hope you son is on the mend :) I can see"
type textarea "x"
type textarea "Hi there [PERSON_NAME], I hope you son is on the mend :) I can see"
type textarea "x"
type textarea "Hi there [PERSON_NAME], I hope you son is on the mend :) I can see"
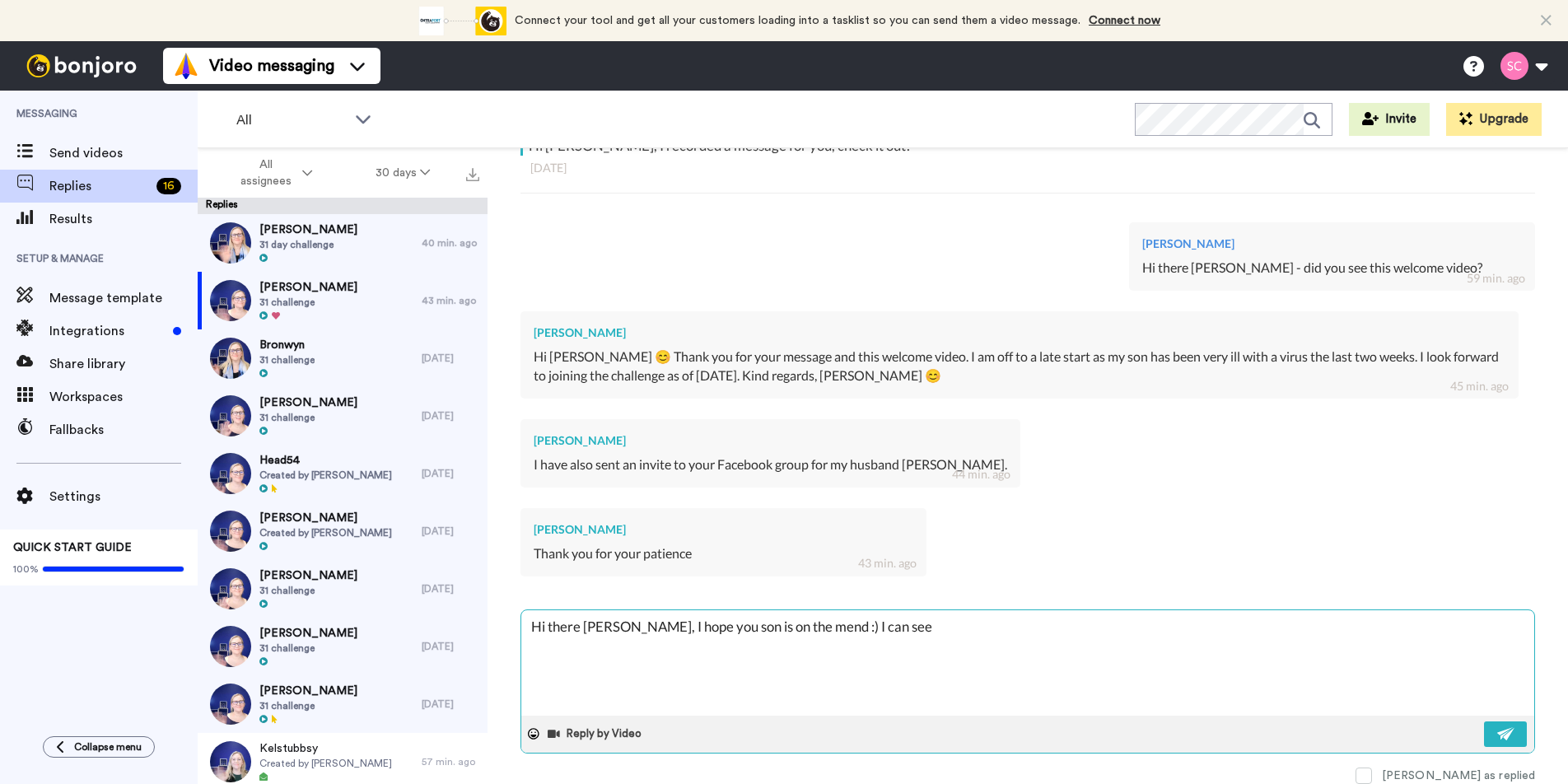
type textarea "x"
type textarea "Hi there [PERSON_NAME], I hope you son is on the mend :) I can se"
type textarea "x"
type textarea "Hi there [PERSON_NAME], I hope you son is on the mend :) I can s"
type textarea "x"
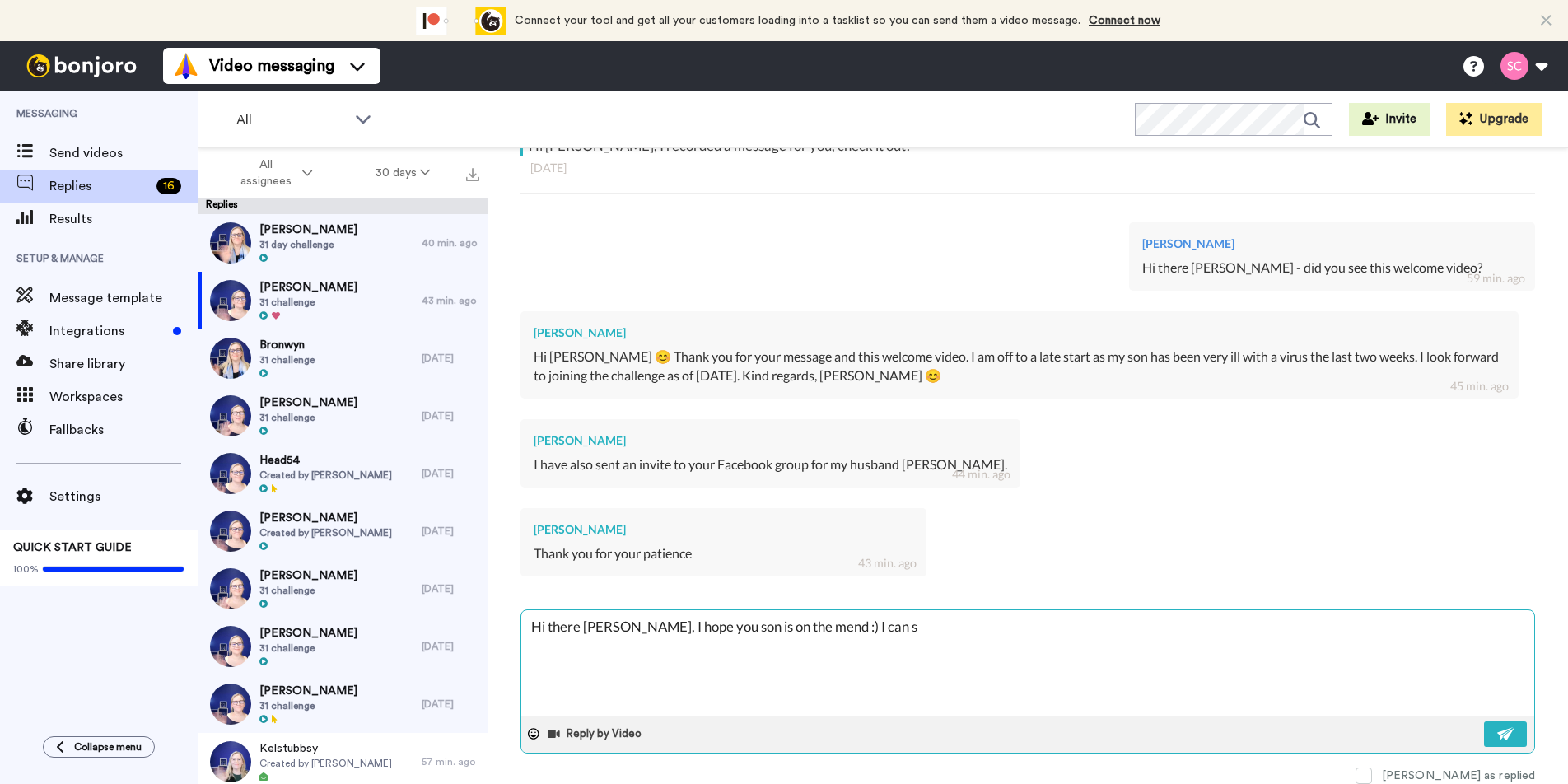
type textarea "Hi there [PERSON_NAME], I hope you son is on the mend :) I can"
type textarea "x"
type textarea "Hi there [PERSON_NAME], I hope you son is on the mend :) I can"
type textarea "x"
type textarea "Hi there [PERSON_NAME], I hope you son is on the mend :) I ca"
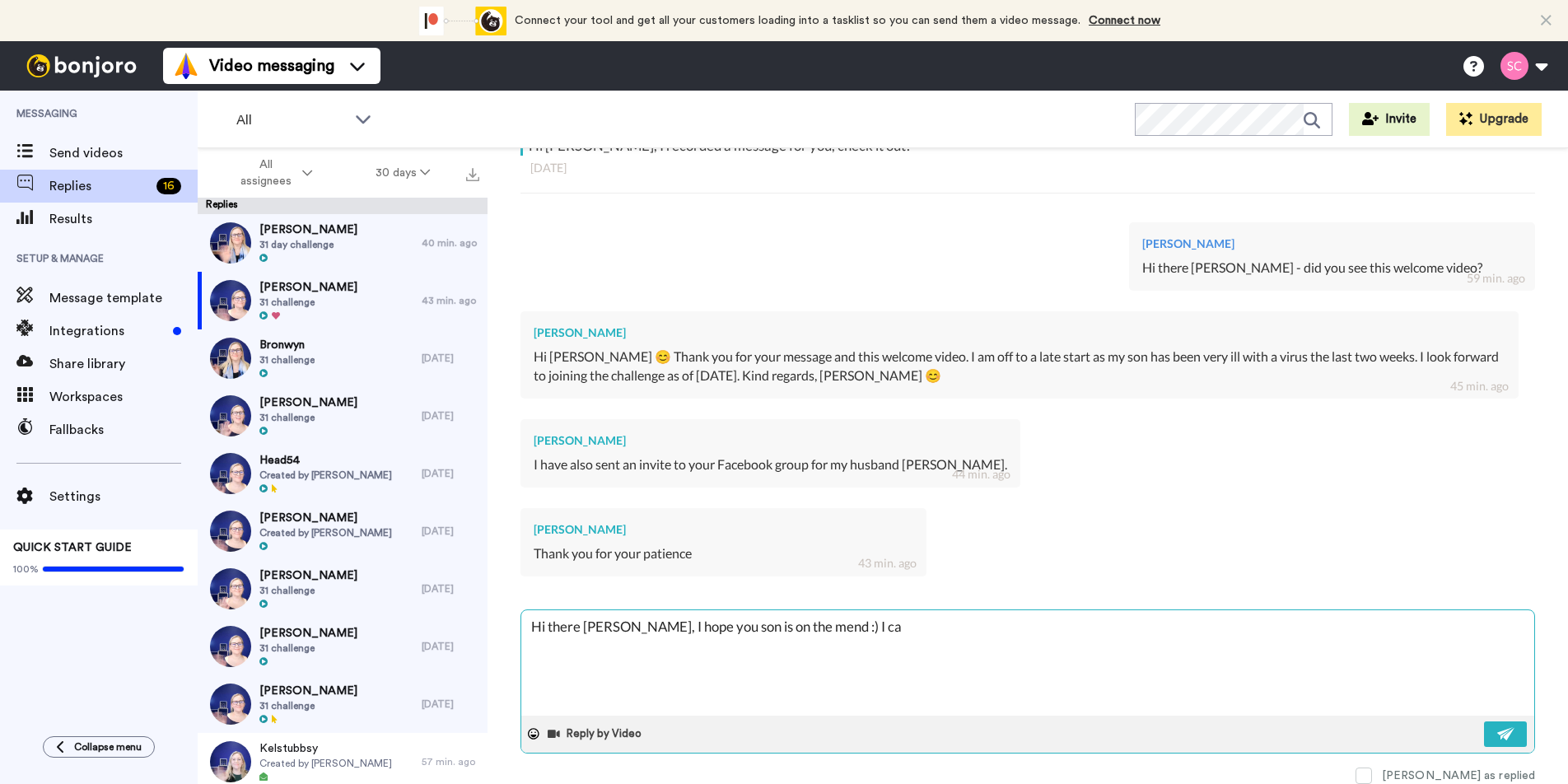
type textarea "x"
type textarea "Hi there [PERSON_NAME], I hope you son is on the mend :) I c"
type textarea "x"
type textarea "Hi there [PERSON_NAME], I hope you son is on the mend :) I"
type textarea "x"
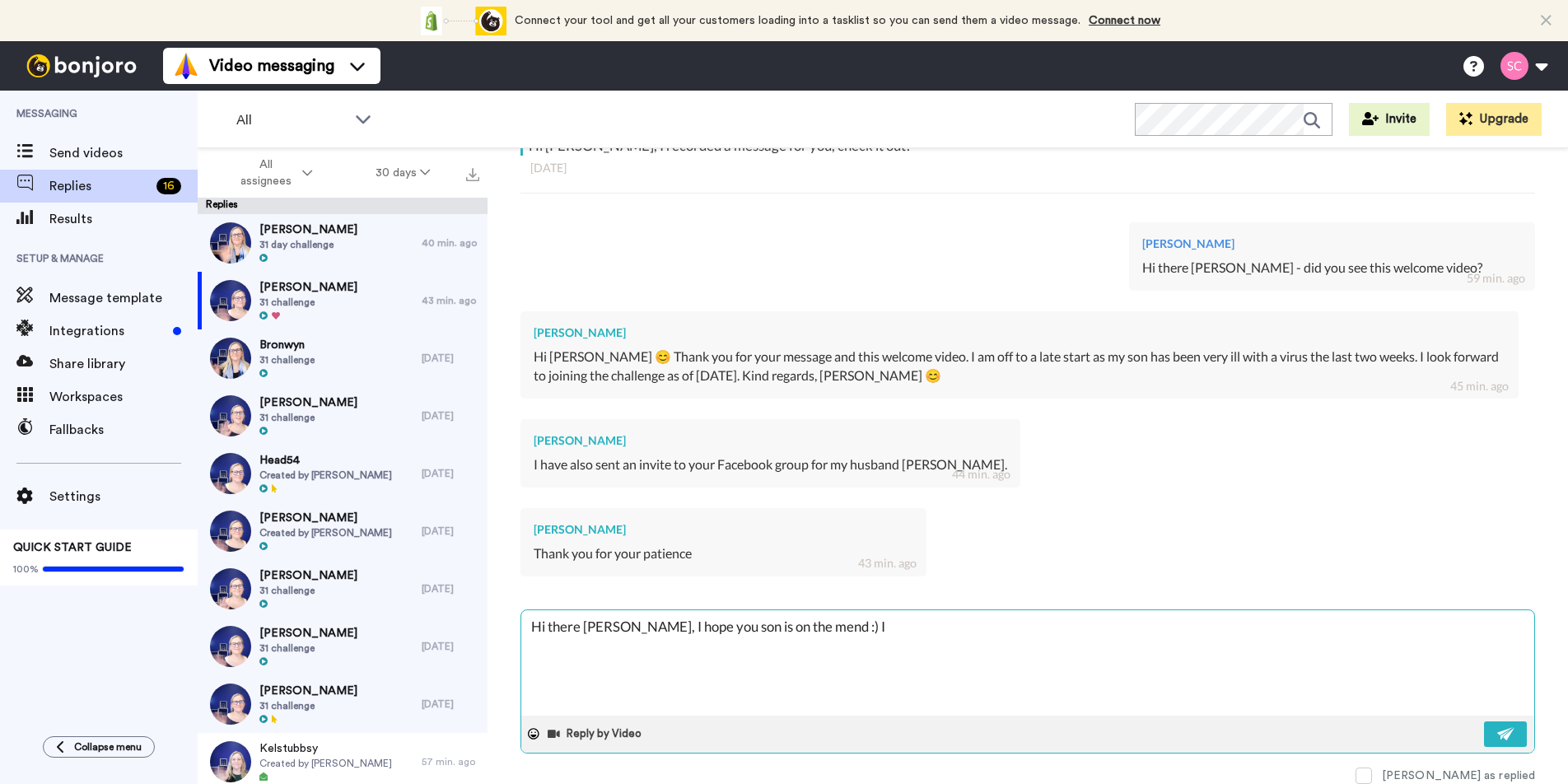
type textarea "Hi there [PERSON_NAME], I hope you son is on the mend :) I"
type textarea "x"
type textarea "Hi there [PERSON_NAME], I hope you son is on the mend :)"
type textarea "x"
type textarea "Hi there [PERSON_NAME], I hope you son is on the mend :) A"
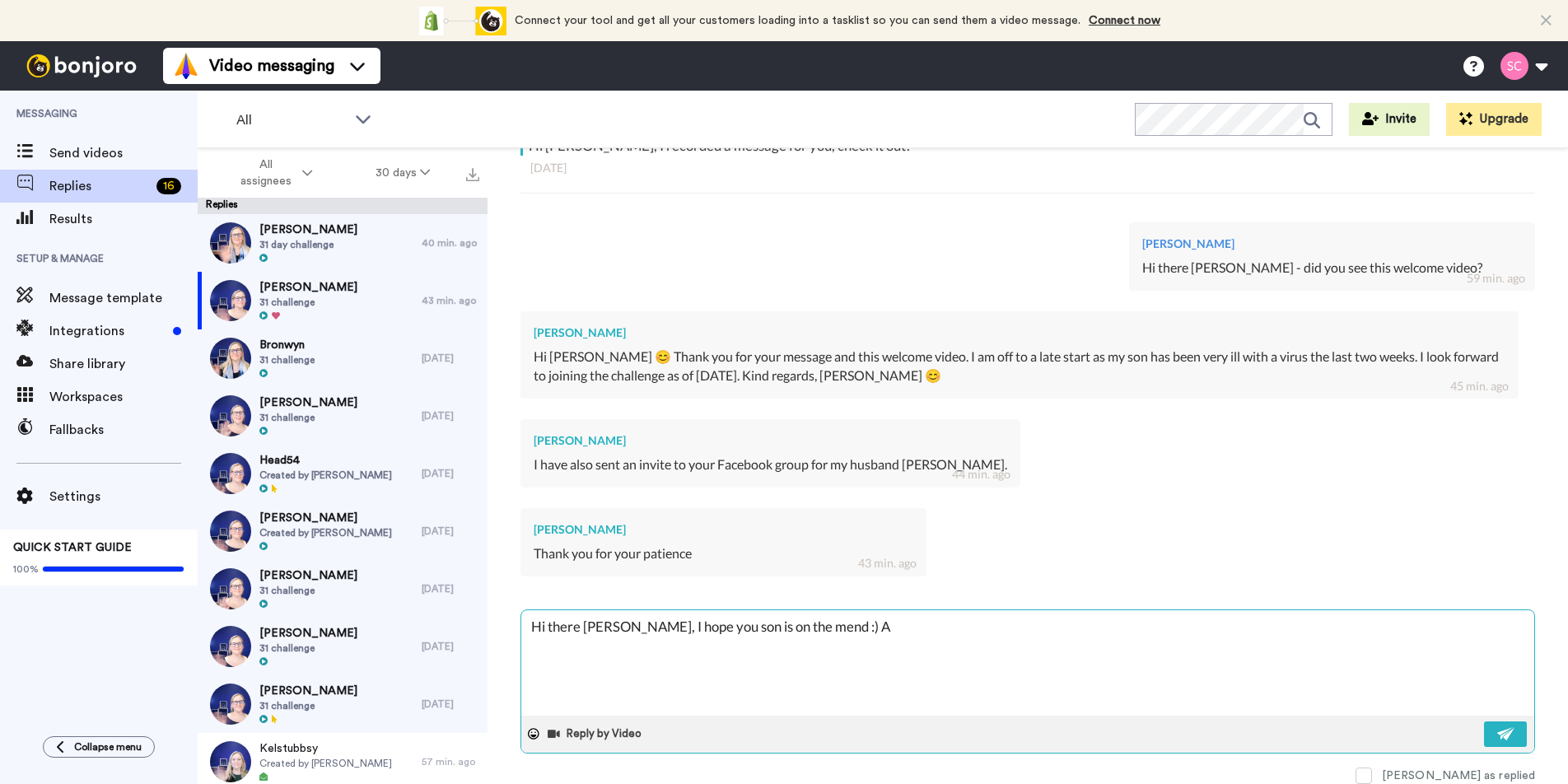
type textarea "x"
type textarea "Hi there [PERSON_NAME], I hope you son is on the mend :) Al"
type textarea "x"
type textarea "Hi there [PERSON_NAME], I hope you son is on the mend :) Als"
type textarea "x"
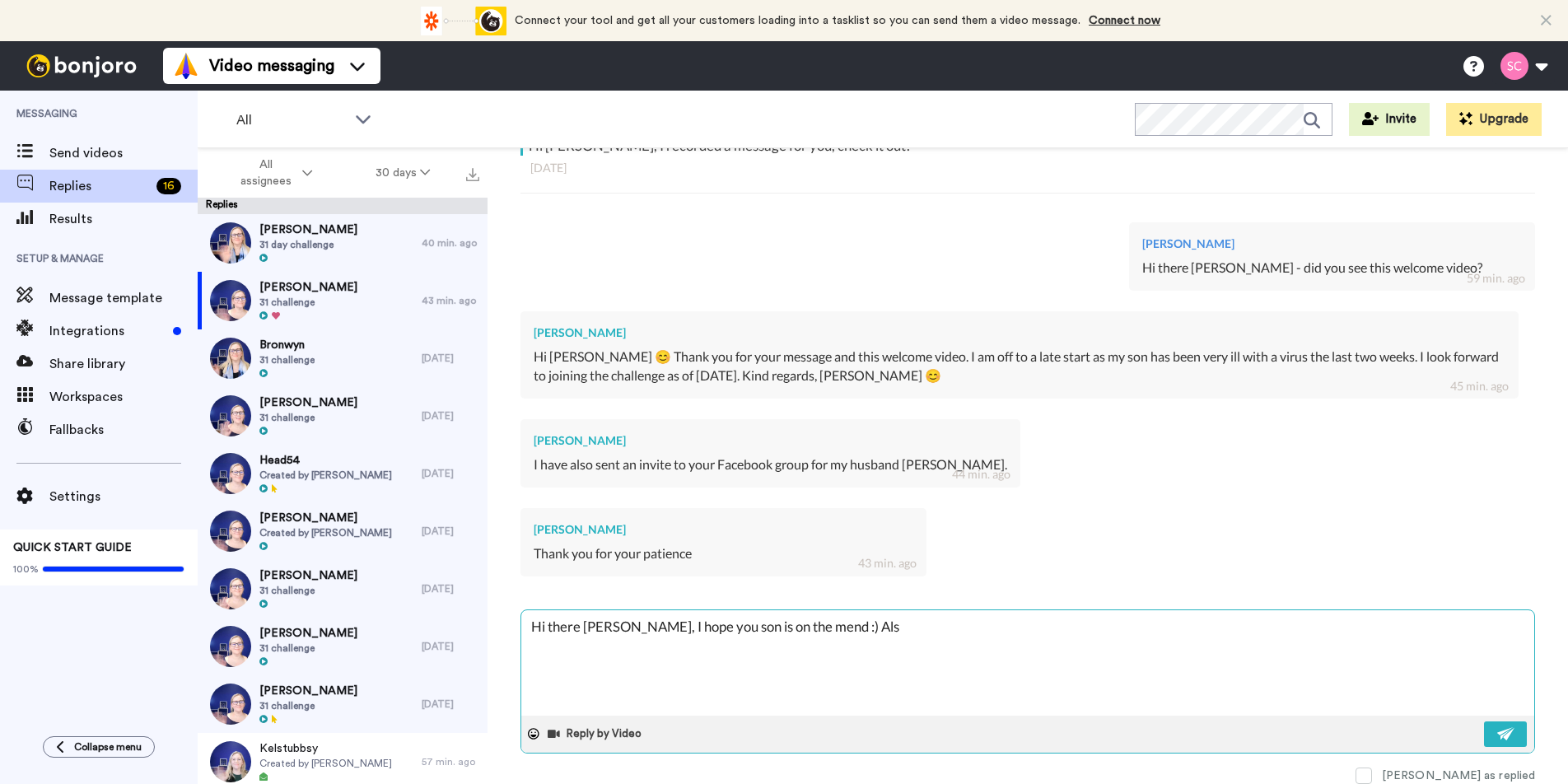
type textarea "Hi there [PERSON_NAME], I hope you son is on the mend :) Also"
type textarea "x"
type textarea "Hi there [PERSON_NAME], I hope you son is on the mend :) Also"
type textarea "x"
type textarea "Hi there [PERSON_NAME], I hope you son is on the mend :) Also I"
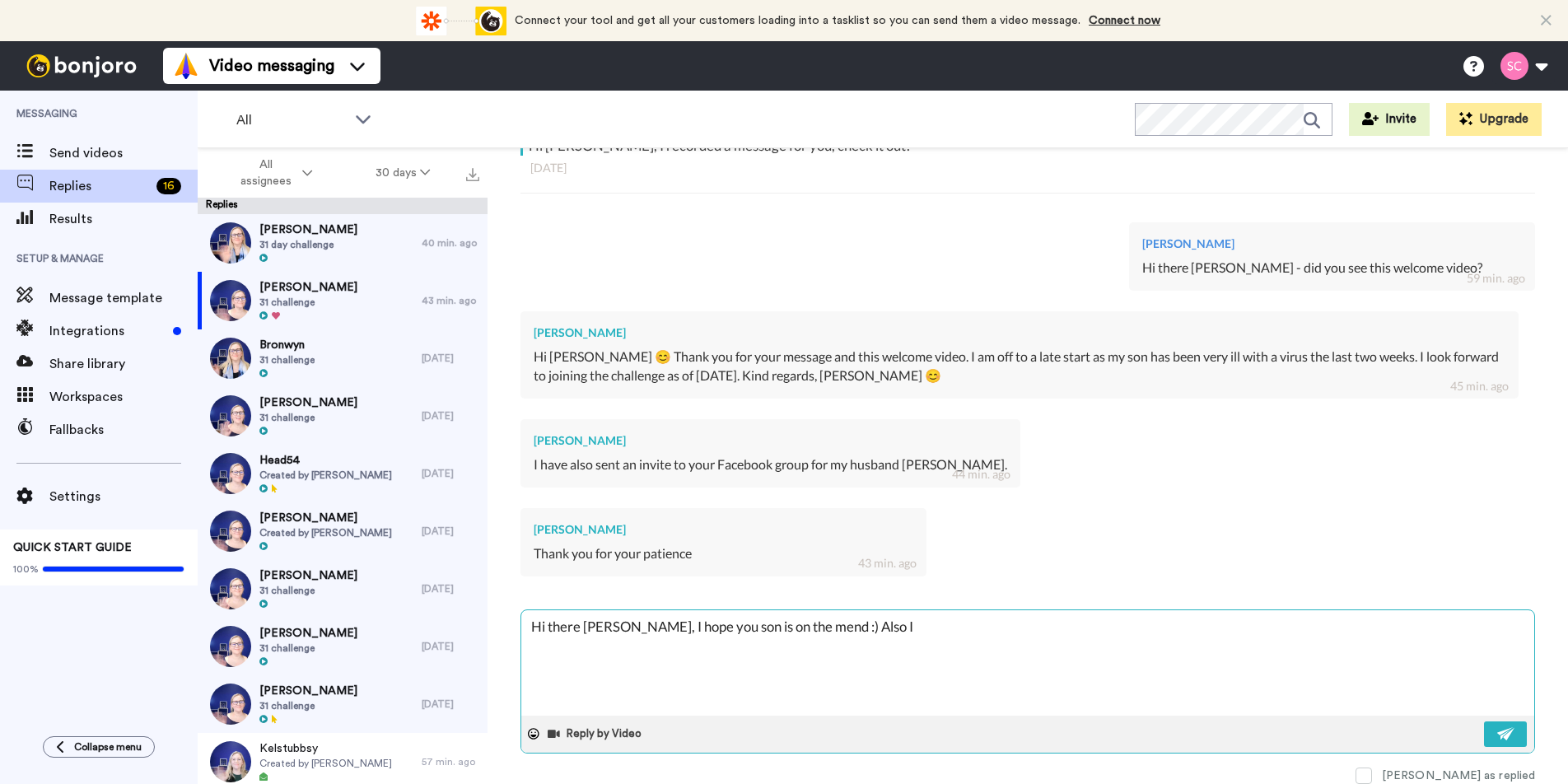
type textarea "x"
type textarea "Hi there [PERSON_NAME], I hope you son is on the mend :) Also I"
type textarea "x"
type textarea "Hi there [PERSON_NAME], I hope you son is on the mend :) Also I c"
type textarea "x"
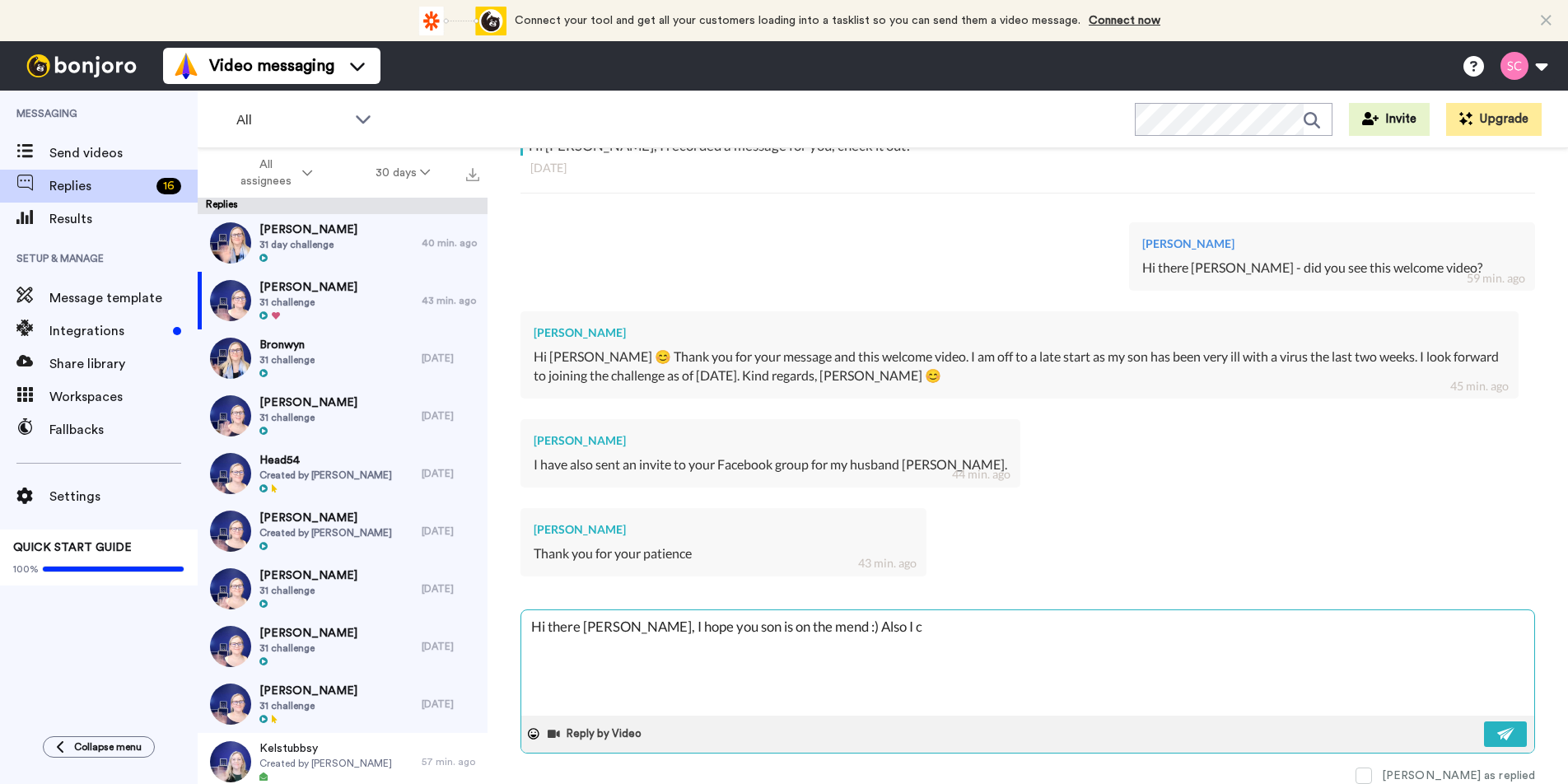
type textarea "Hi there [PERSON_NAME], I hope you son is on the mend :) Also I ca"
type textarea "x"
type textarea "Hi there [PERSON_NAME], I hope you son is on the mend :) Also I can"
type textarea "x"
type textarea "Hi there [PERSON_NAME], I hope you son is on the mend :) Also I can"
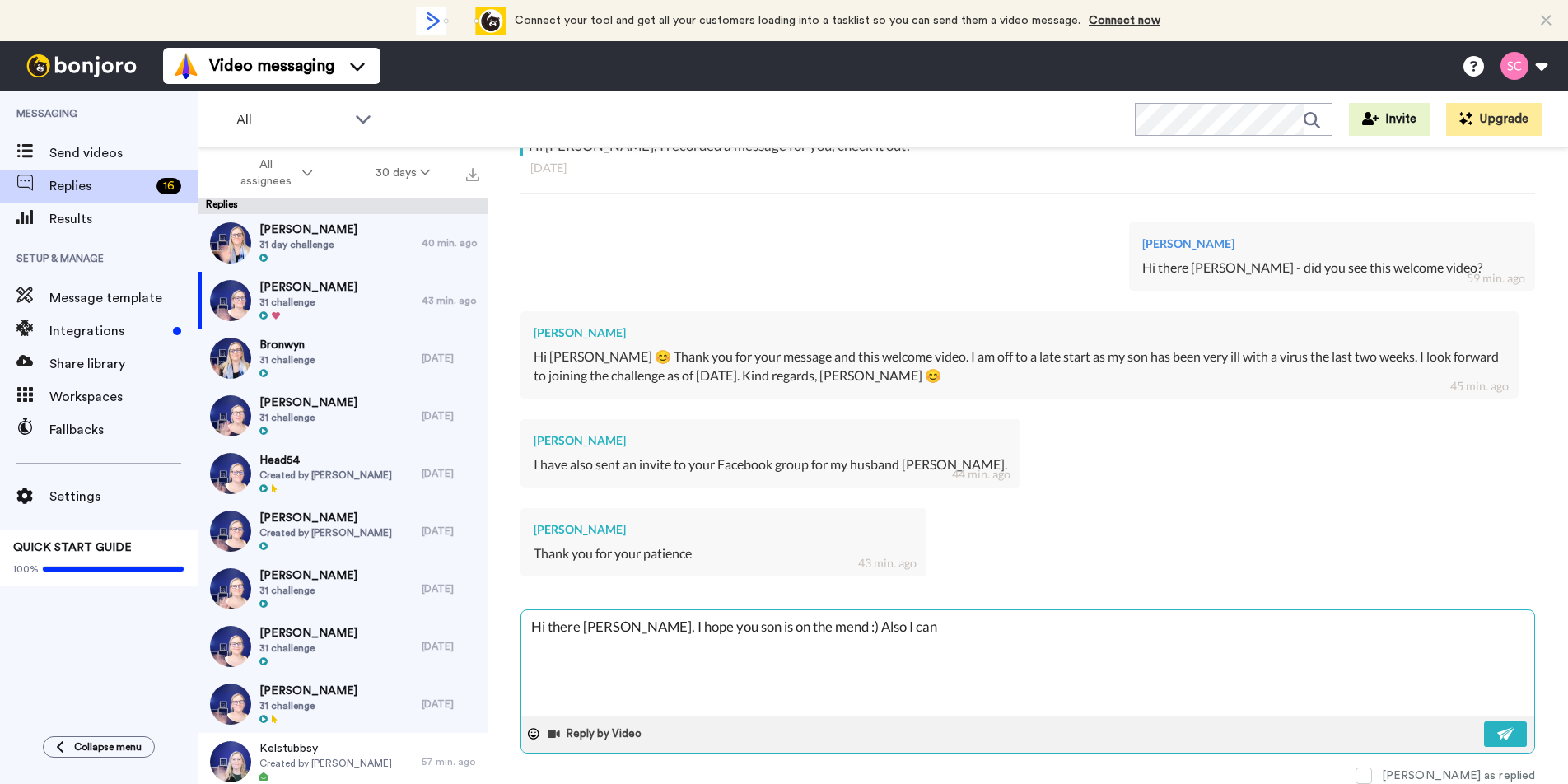
type textarea "x"
type textarea "Hi there [PERSON_NAME], I hope you son is on the mend :) Also I can s"
type textarea "x"
type textarea "Hi there [PERSON_NAME], I hope you son is on the mend :) Also I can se"
type textarea "x"
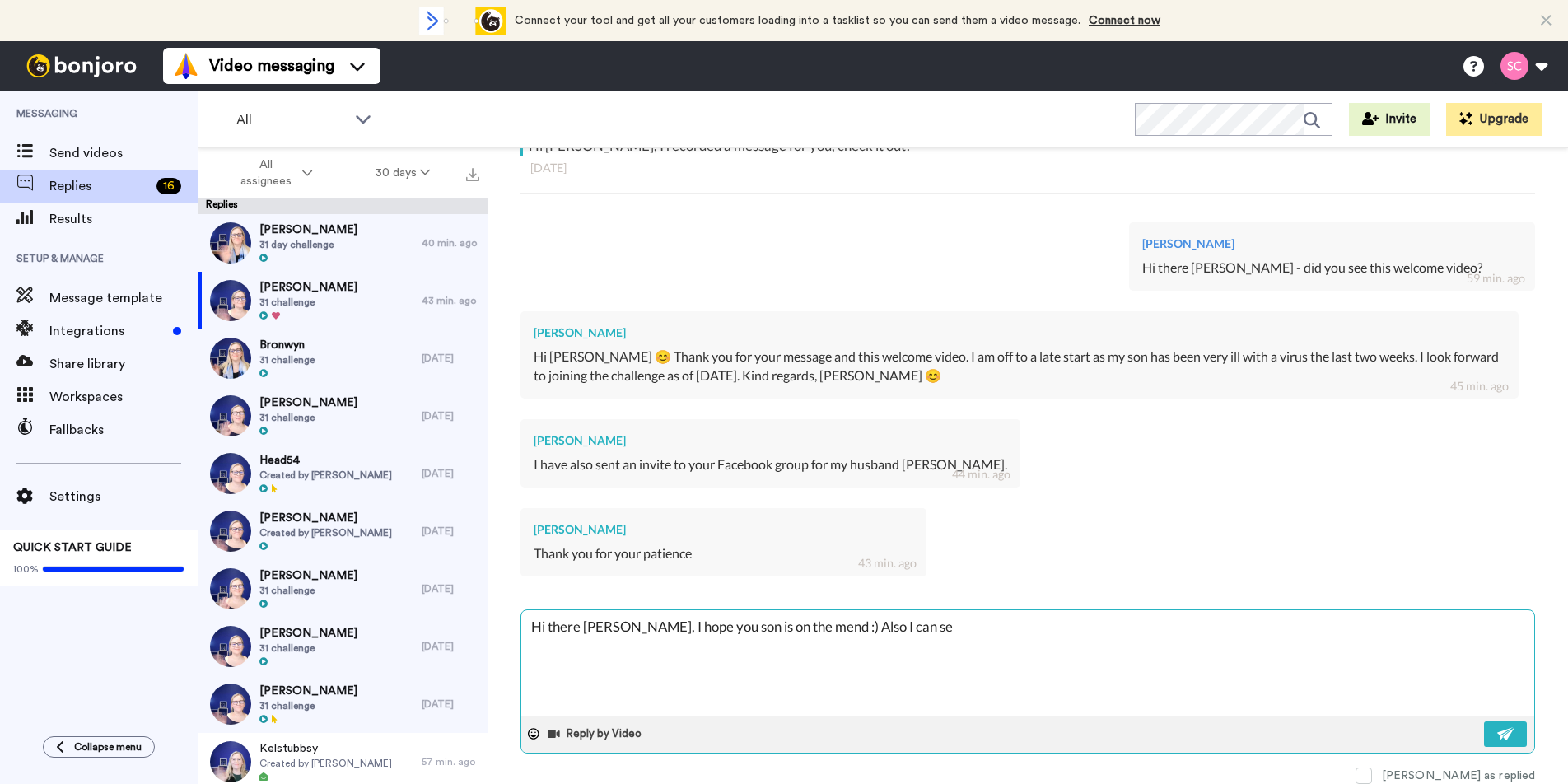
type textarea "Hi there [PERSON_NAME], I hope you son is on the mend :) Also I can see"
type textarea "x"
type textarea "Hi there [PERSON_NAME], I hope you son is on the mend :) Also I can see"
type textarea "x"
type textarea "Hi there [PERSON_NAME], I hope you son is on the mend :) Also I can see J"
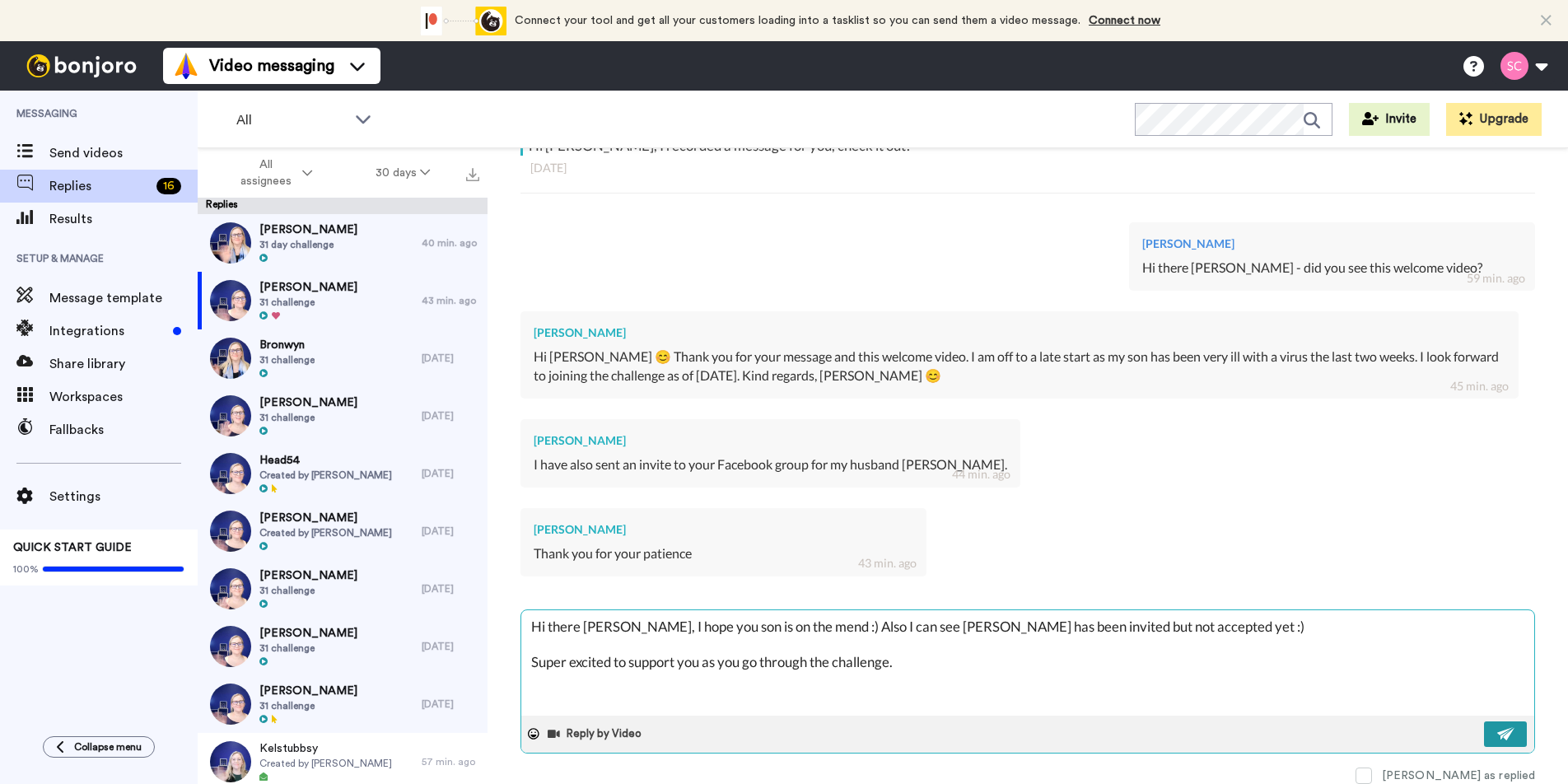
drag, startPoint x: 1500, startPoint y: 741, endPoint x: 1493, endPoint y: 733, distance: 10.6
click at [1500, 741] on button at bounding box center [1504, 734] width 42 height 26
